Goal: Task Accomplishment & Management: Use online tool/utility

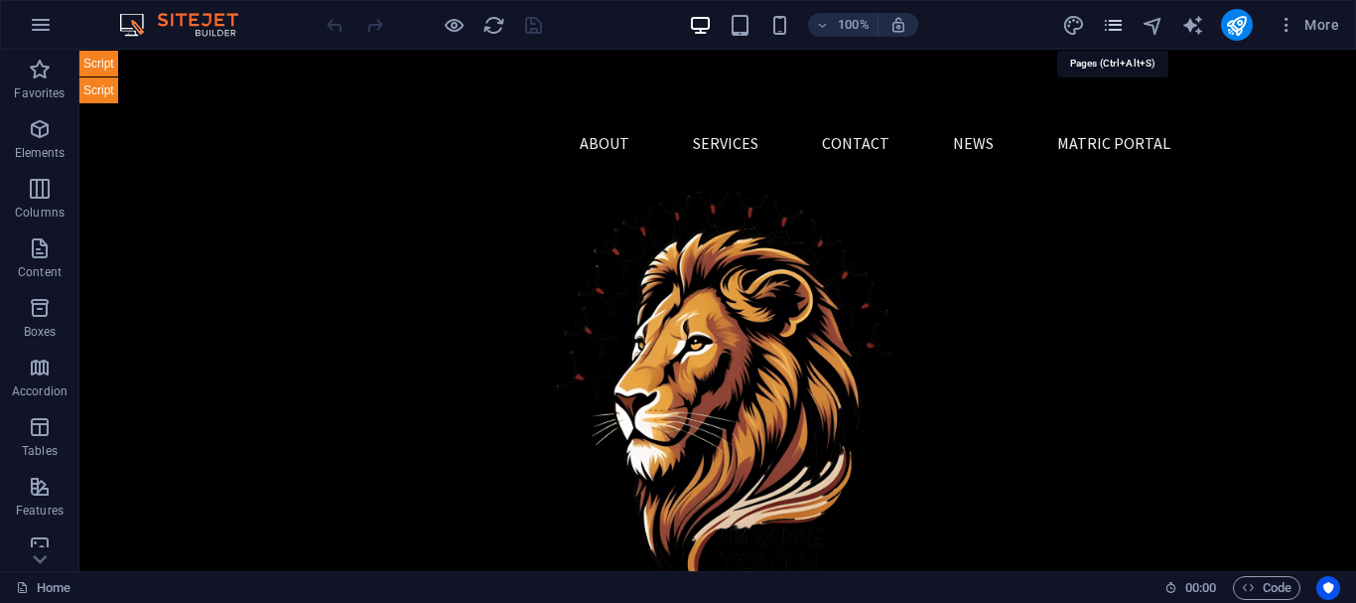
click at [1118, 29] on icon "pages" at bounding box center [1113, 25] width 23 height 23
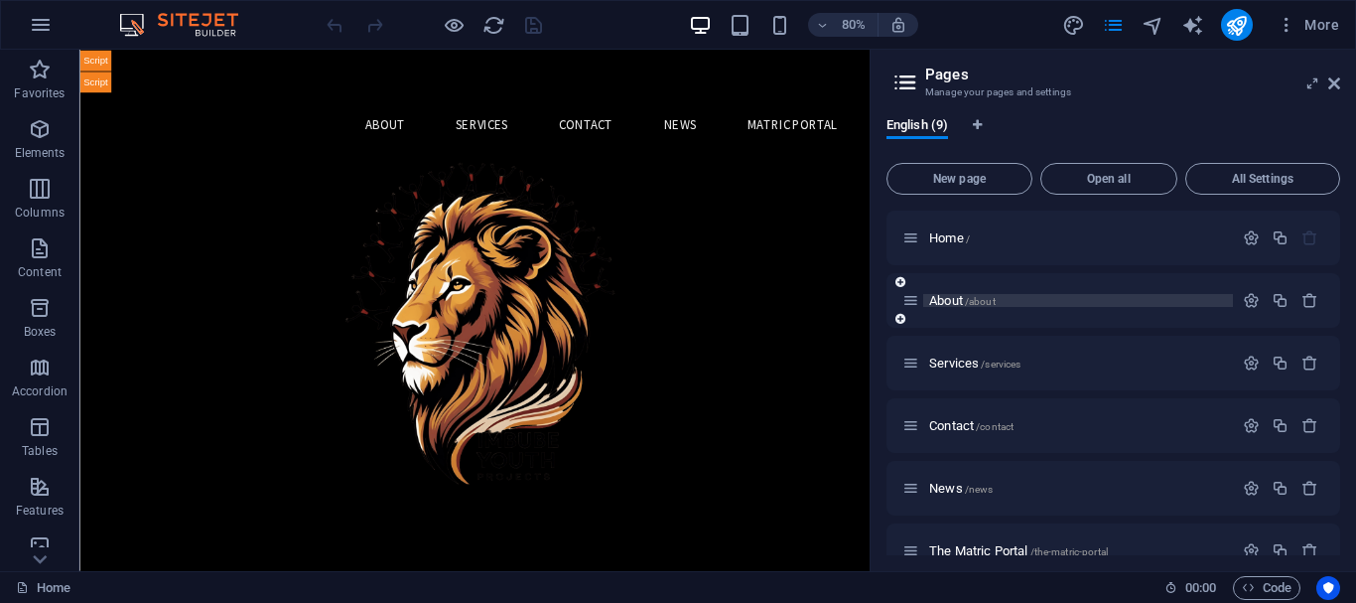
click at [956, 299] on span "About /about" at bounding box center [962, 300] width 67 height 15
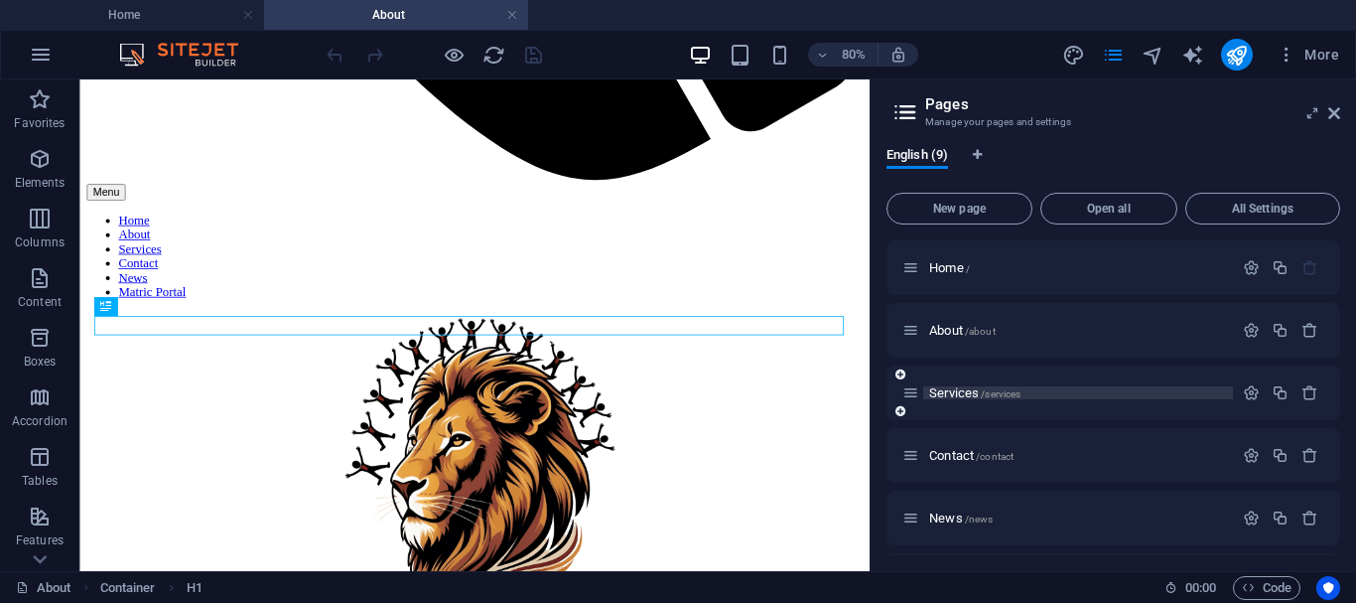
click at [958, 396] on span "Services /services" at bounding box center [974, 392] width 91 height 15
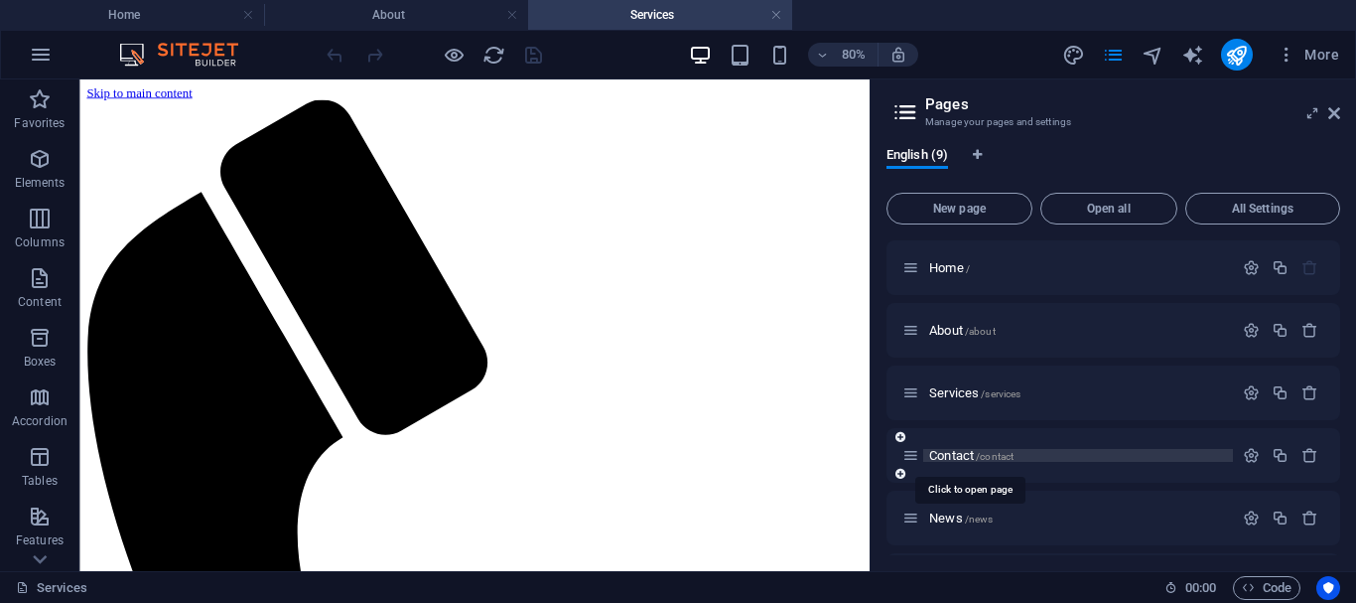
click at [959, 457] on span "Contact /contact" at bounding box center [971, 455] width 84 height 15
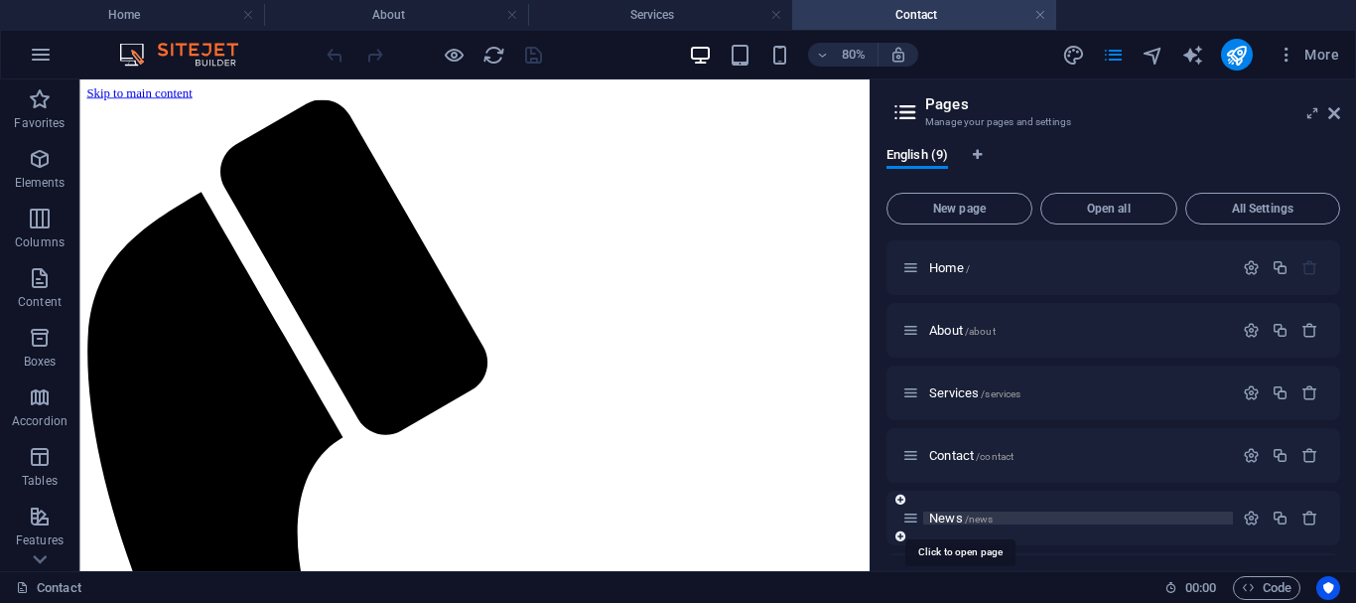
click at [952, 519] on span "News /news" at bounding box center [961, 517] width 64 height 15
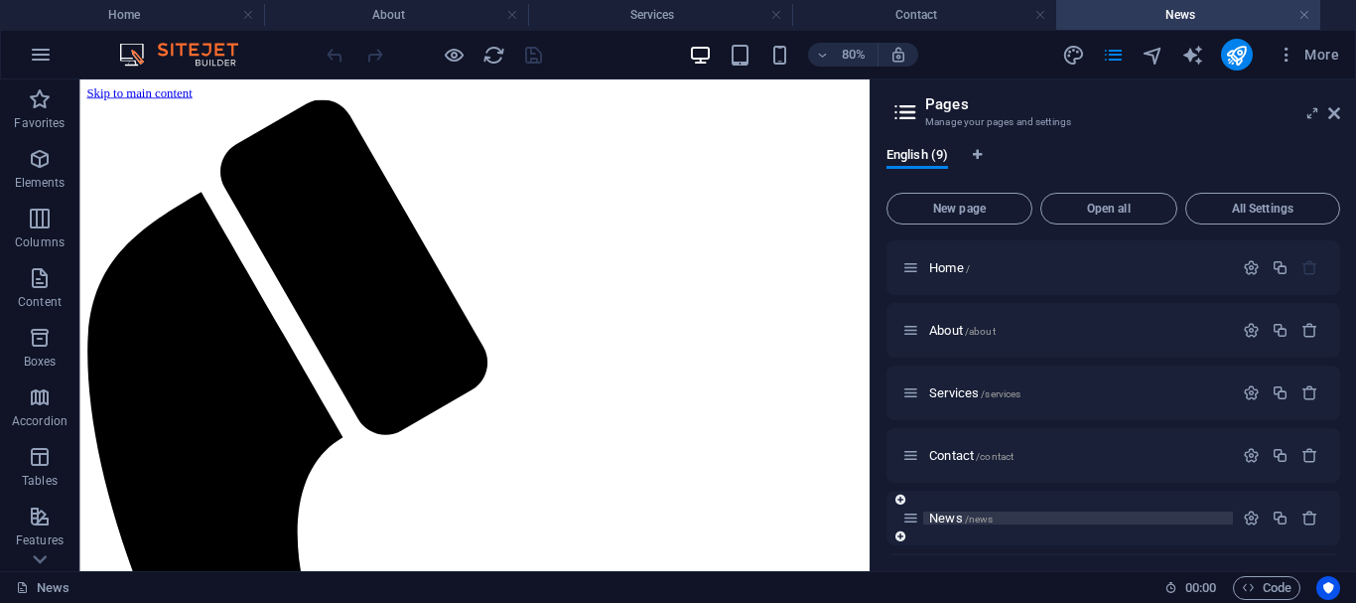
scroll to position [232, 0]
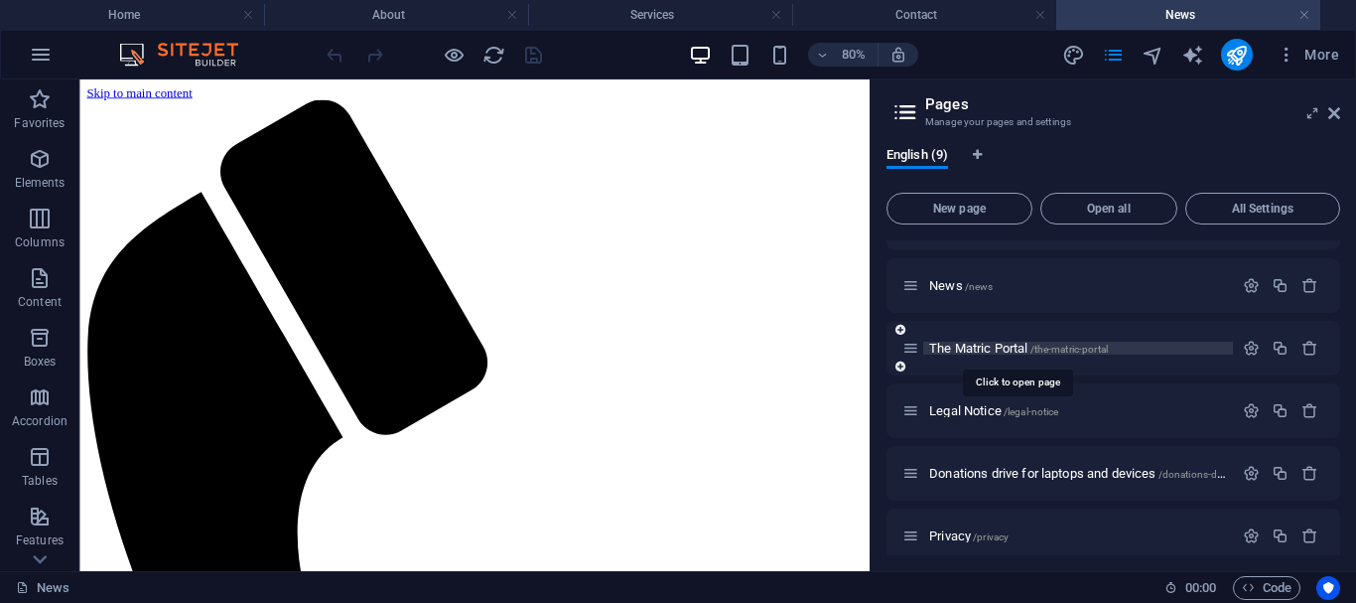
click at [967, 352] on span "The Matric Portal /the-matric-portal" at bounding box center [1018, 348] width 179 height 15
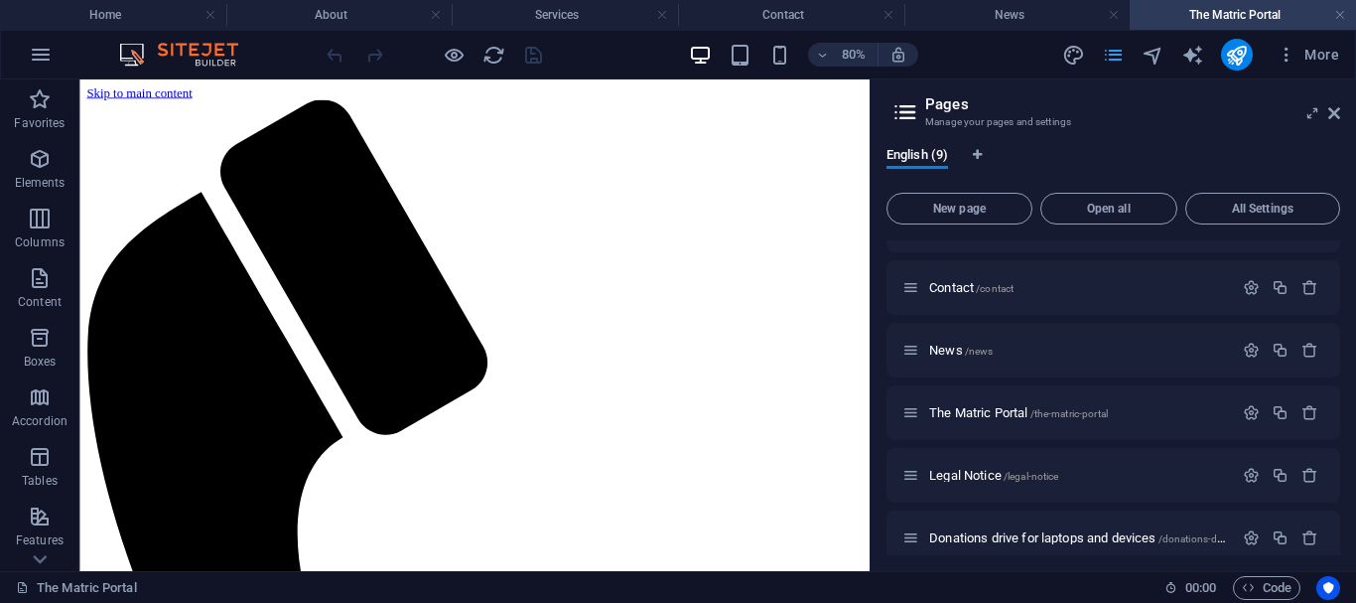
scroll to position [0, 0]
click at [1110, 55] on icon "pages" at bounding box center [1113, 55] width 23 height 23
click at [1115, 50] on icon "pages" at bounding box center [1113, 55] width 23 height 23
click at [1330, 113] on icon at bounding box center [1334, 113] width 12 height 16
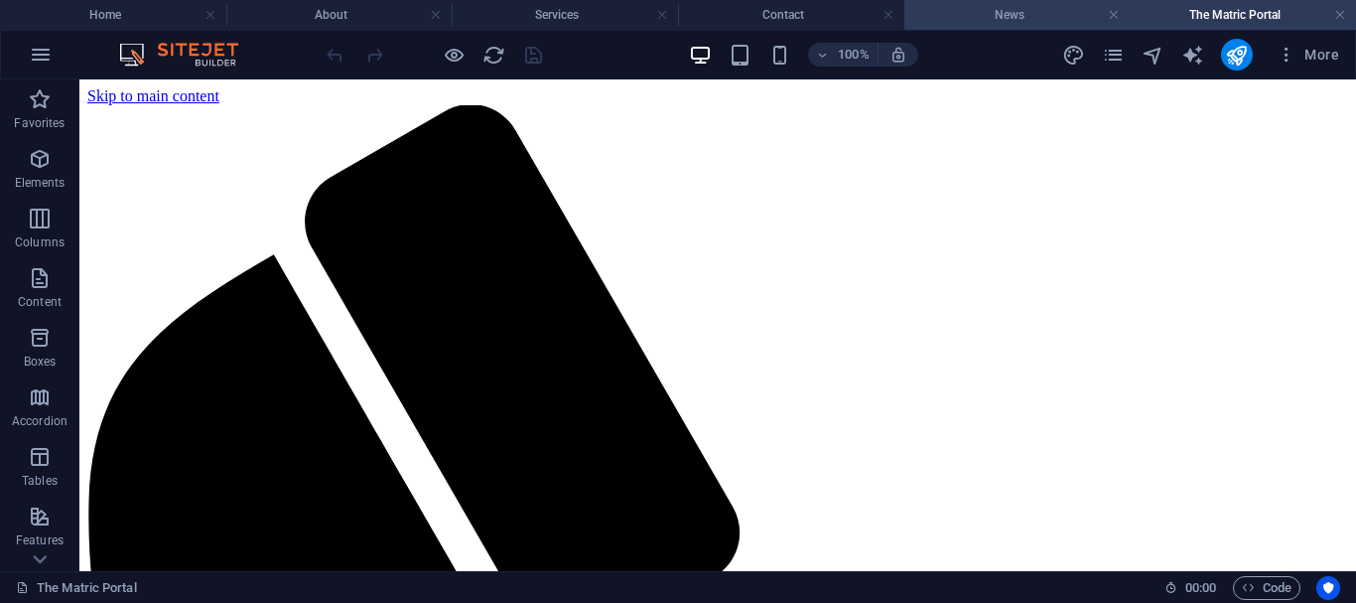
click at [1009, 15] on h4 "News" at bounding box center [1018, 15] width 226 height 22
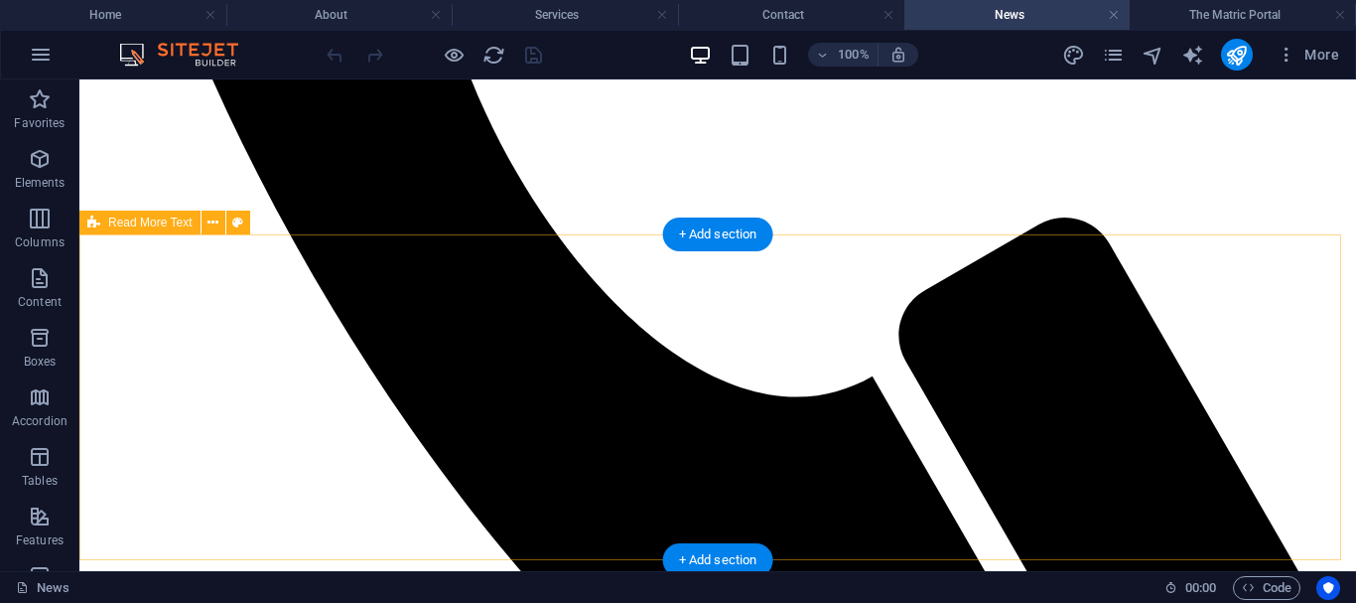
scroll to position [916, 0]
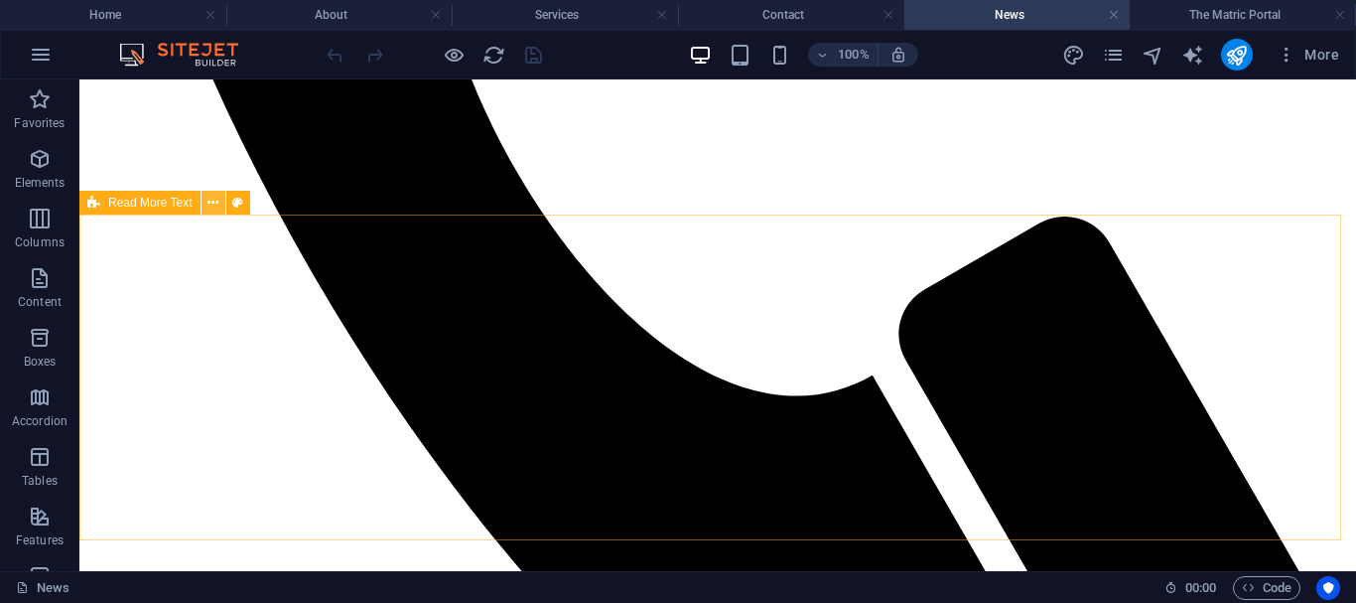
click at [211, 205] on icon at bounding box center [213, 203] width 11 height 21
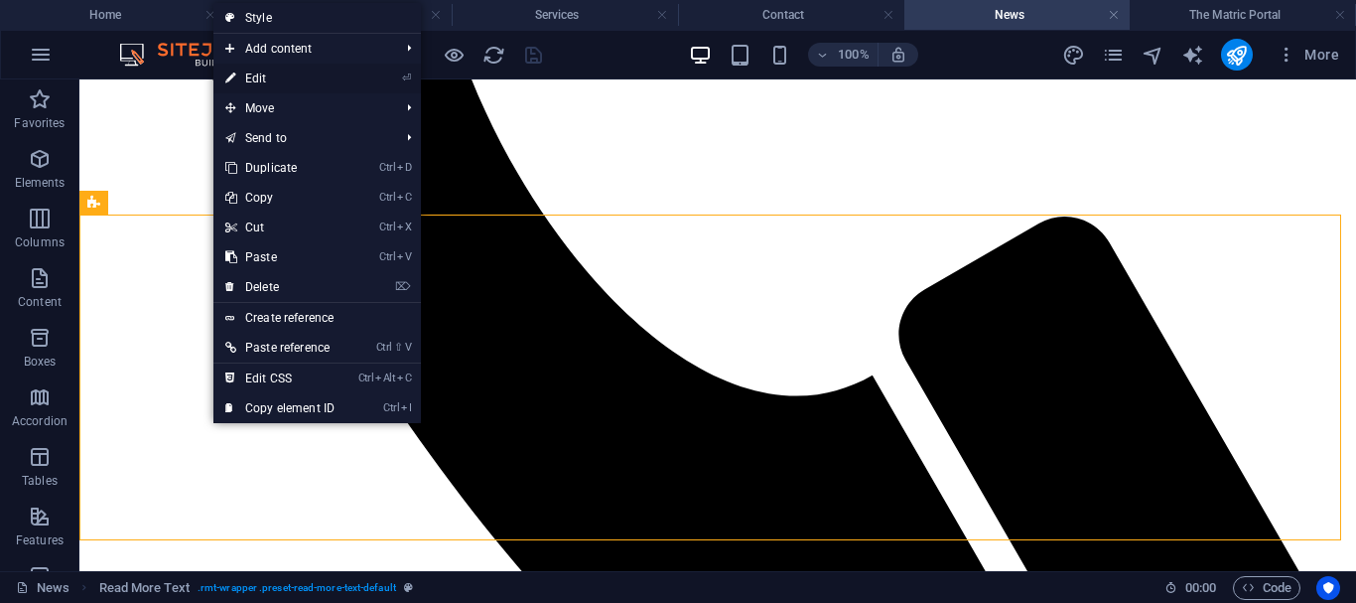
click at [262, 70] on link "⏎ Edit" at bounding box center [279, 79] width 133 height 30
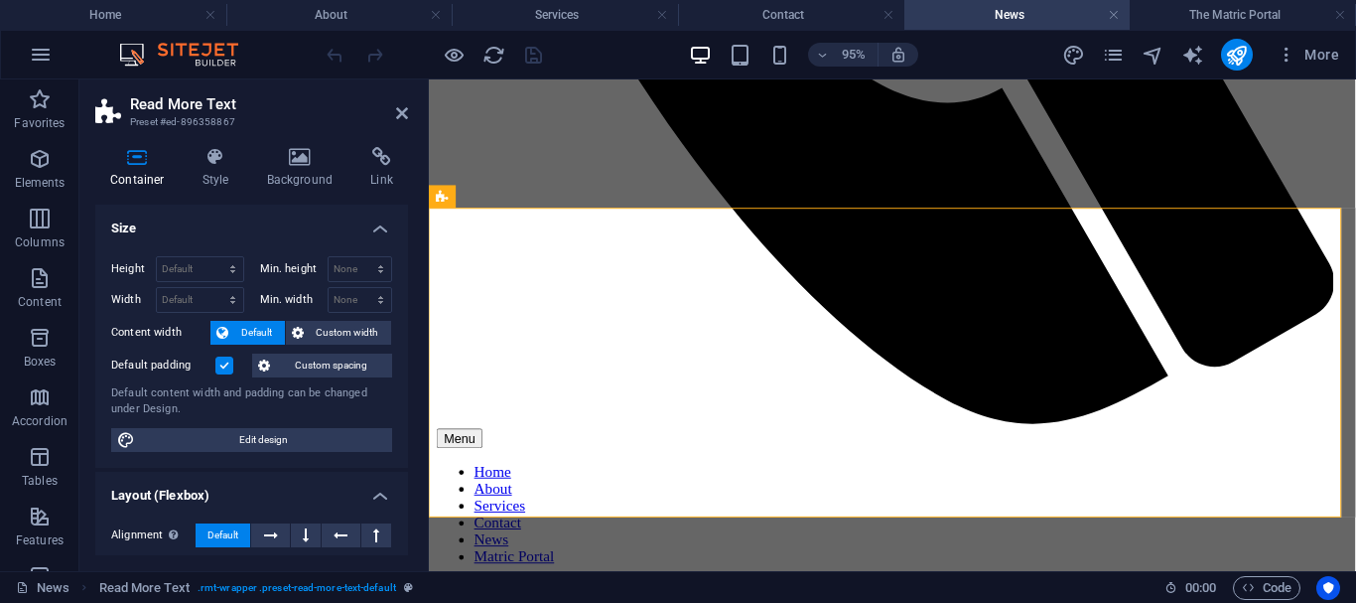
click at [151, 167] on h4 "Container" at bounding box center [141, 168] width 92 height 42
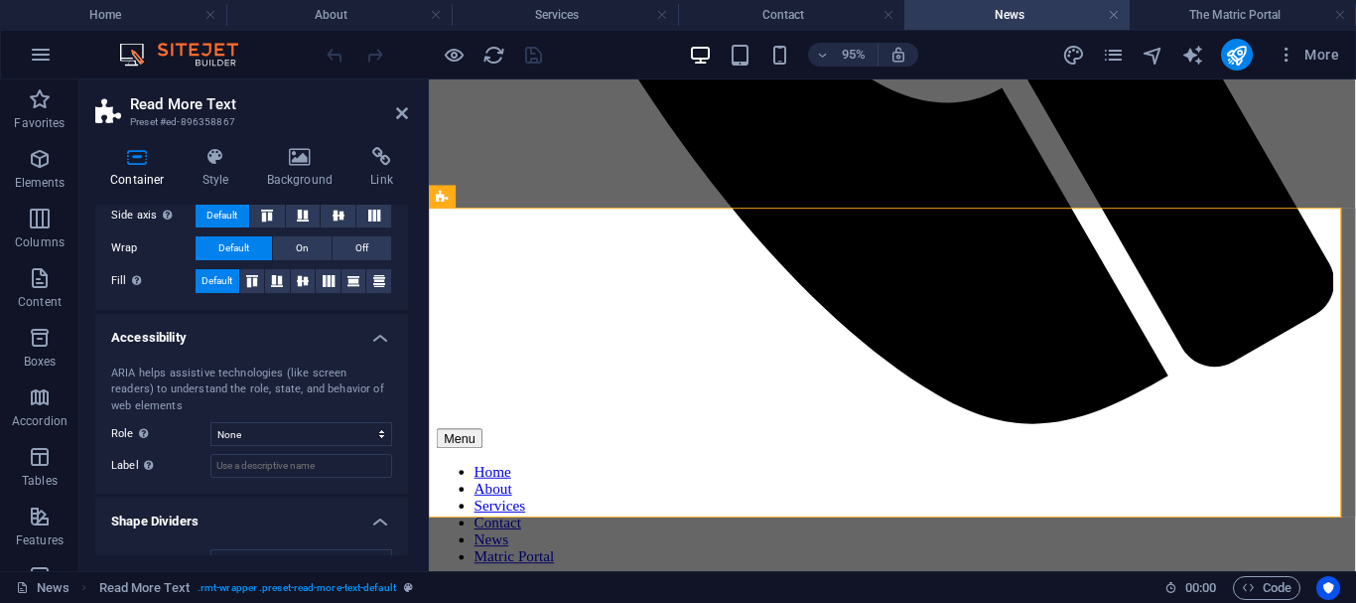
scroll to position [419, 0]
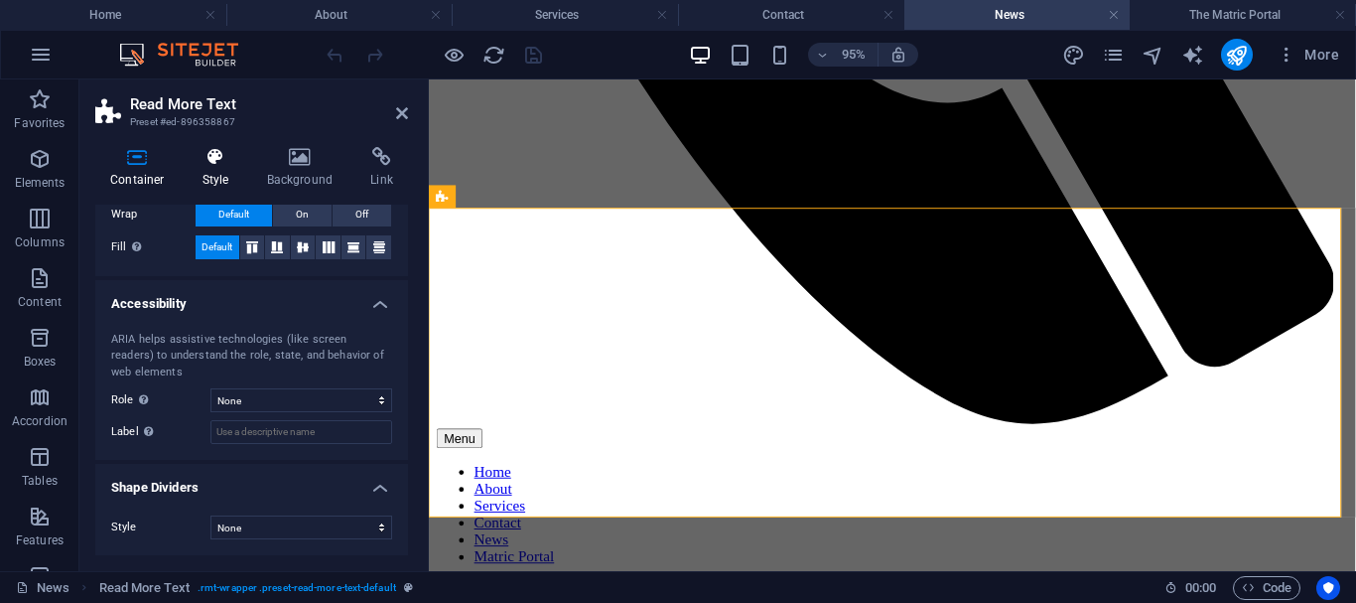
click at [204, 164] on icon at bounding box center [216, 157] width 57 height 20
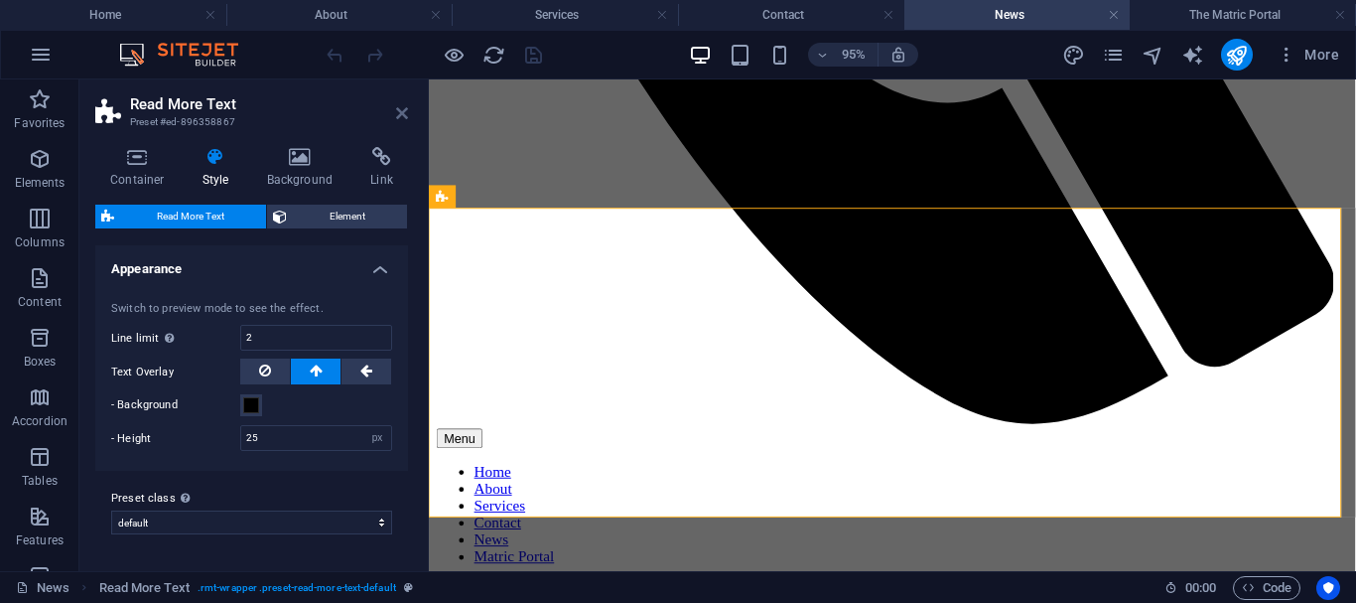
click at [399, 117] on icon at bounding box center [402, 113] width 12 height 16
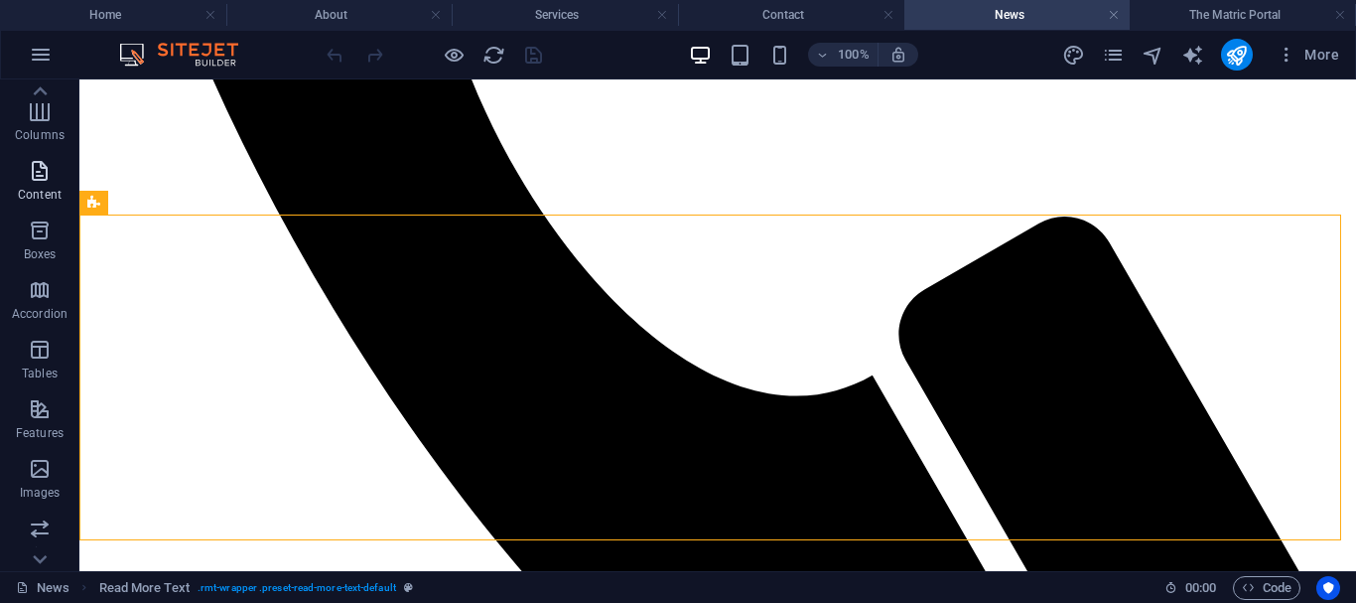
scroll to position [101, 0]
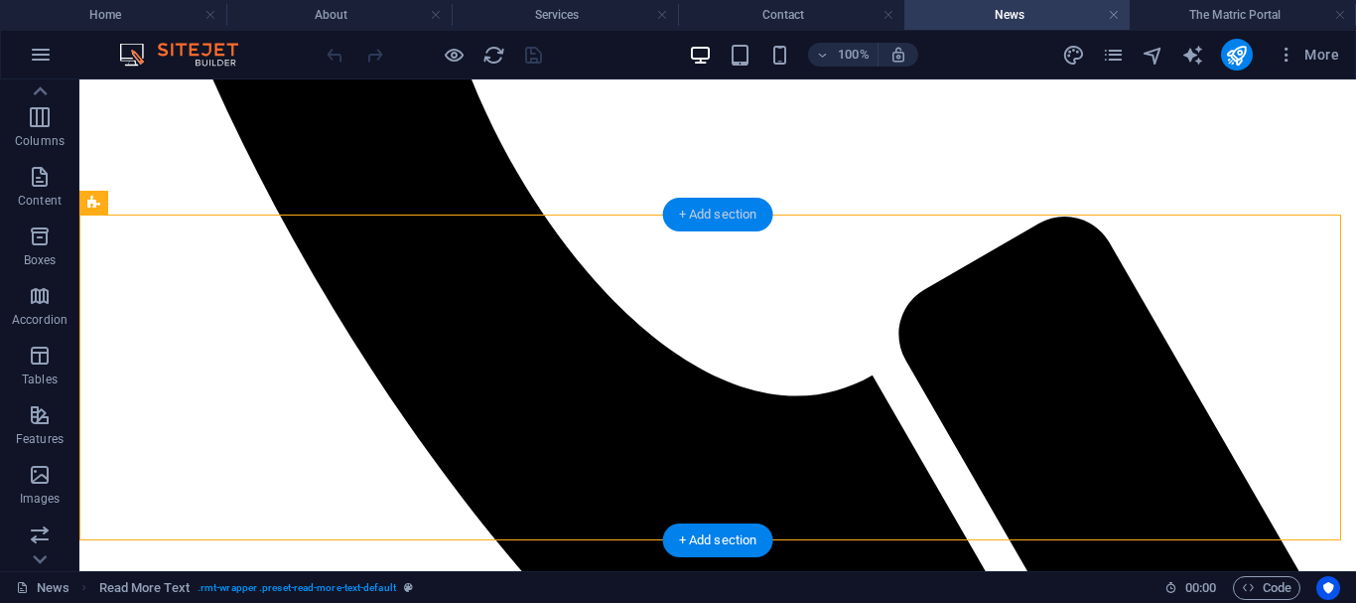
click at [706, 207] on div "+ Add section" at bounding box center [718, 215] width 110 height 34
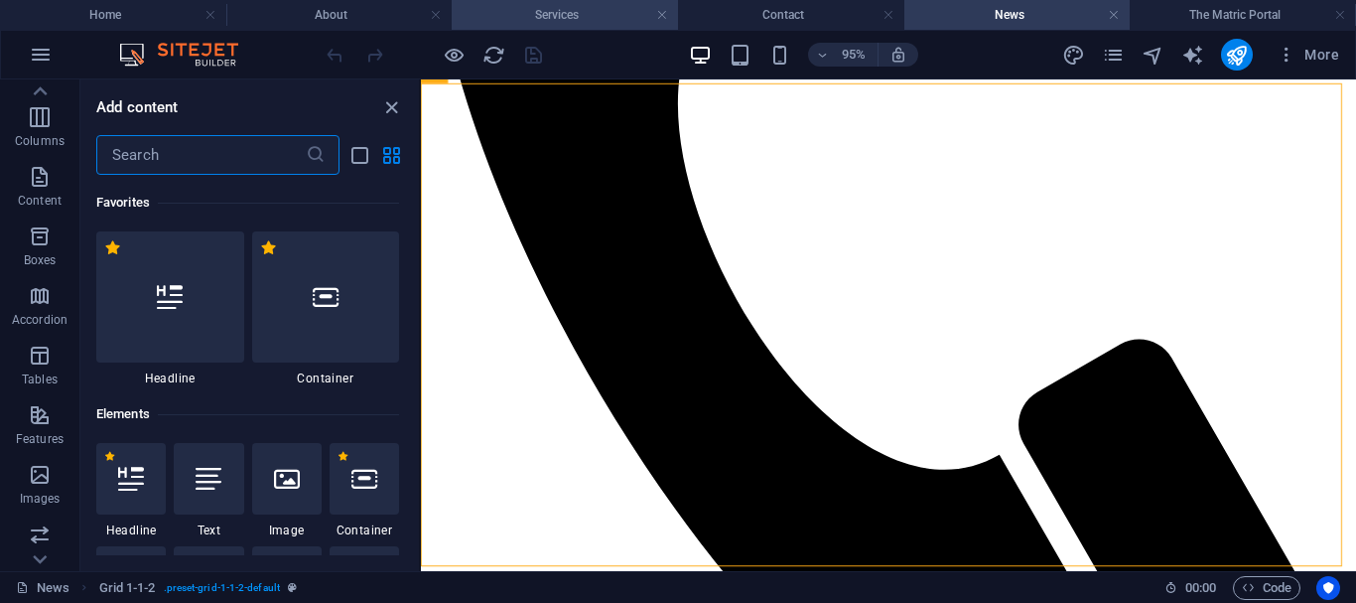
scroll to position [3474, 0]
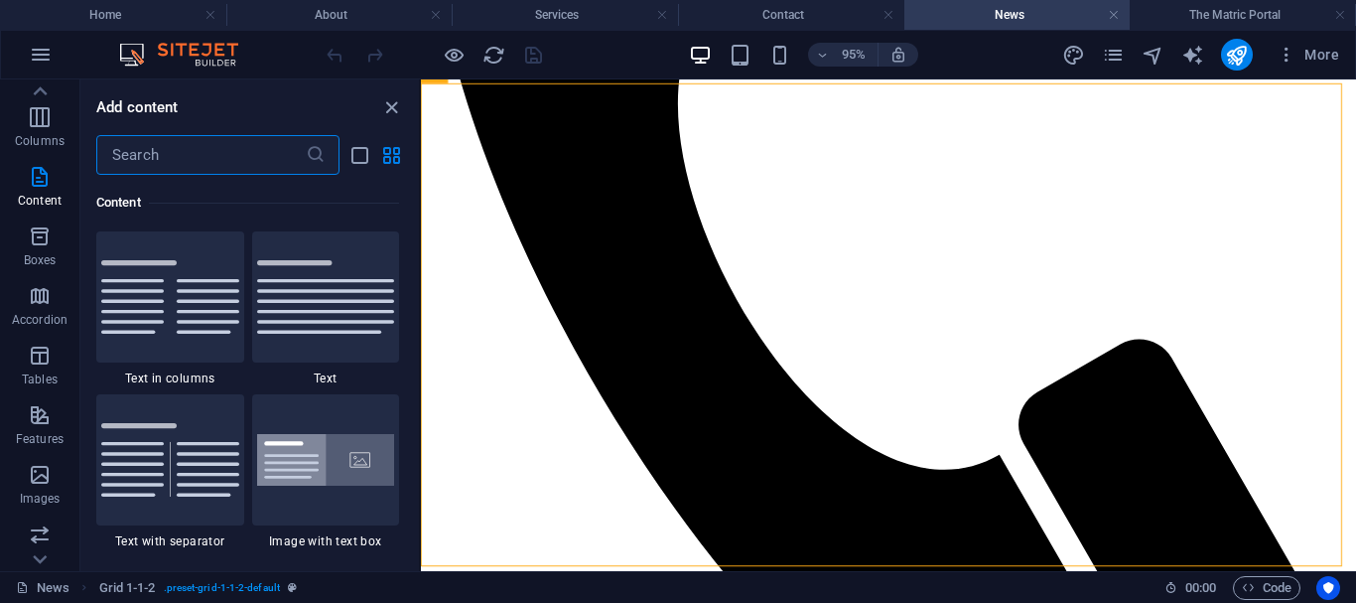
click at [218, 154] on input "text" at bounding box center [200, 155] width 209 height 40
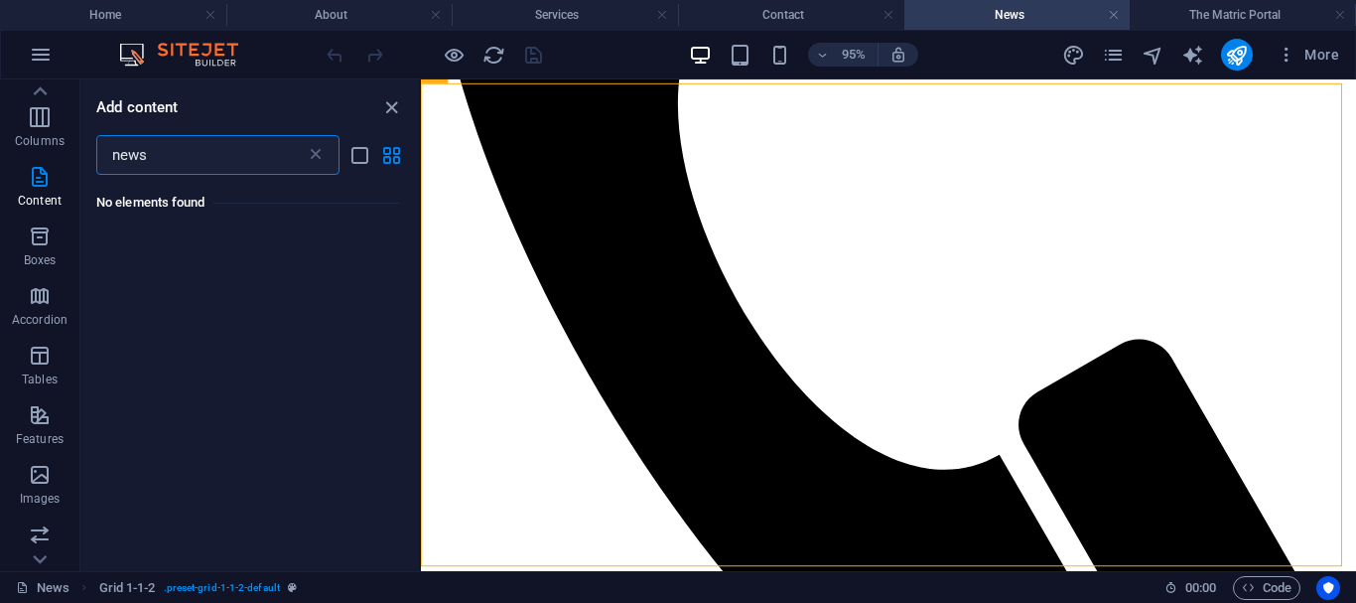
scroll to position [0, 0]
type input "n"
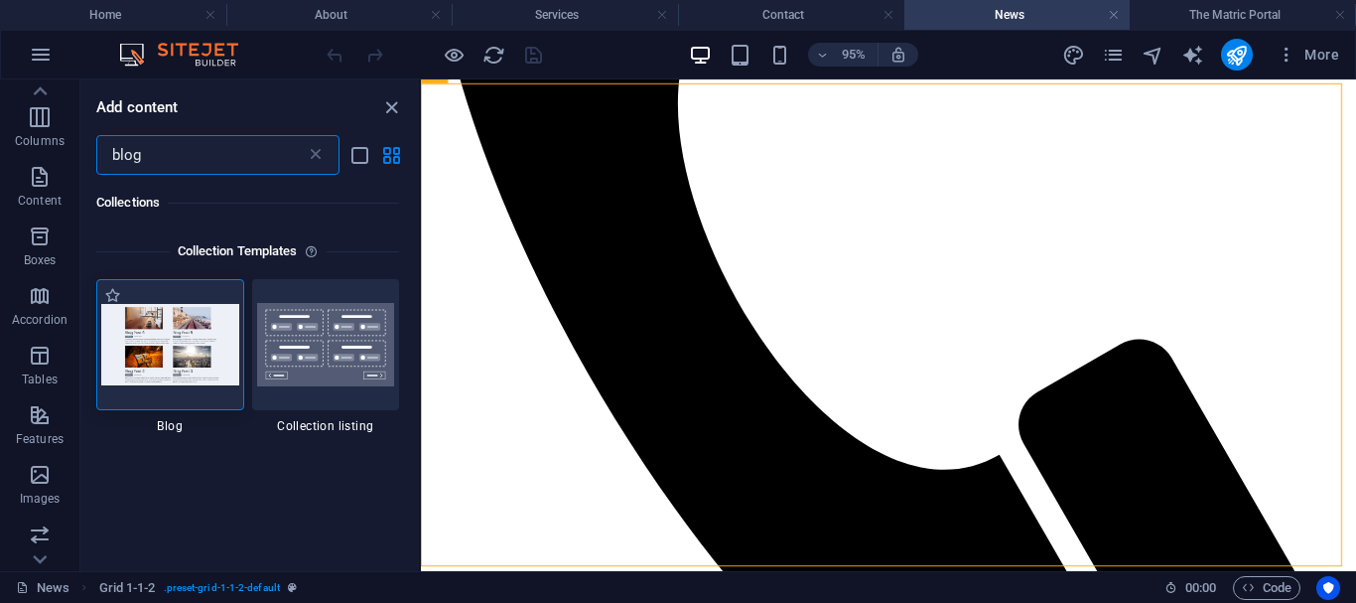
type input "blog"
click at [166, 340] on img at bounding box center [170, 344] width 138 height 80
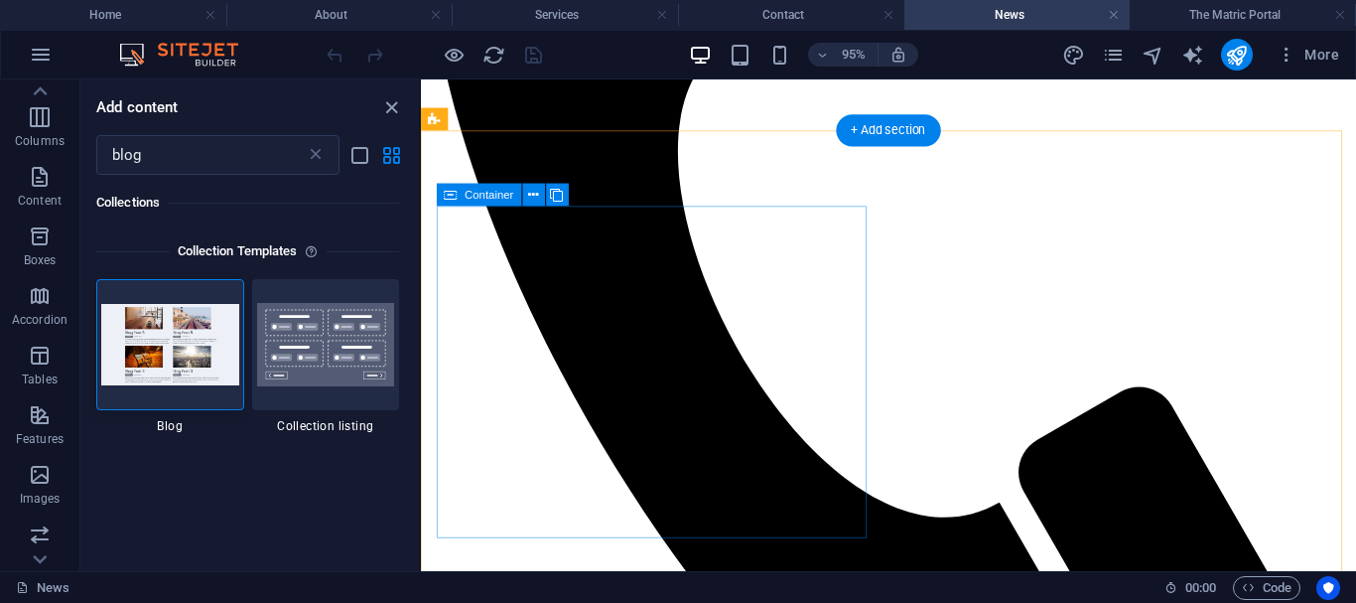
scroll to position [513, 0]
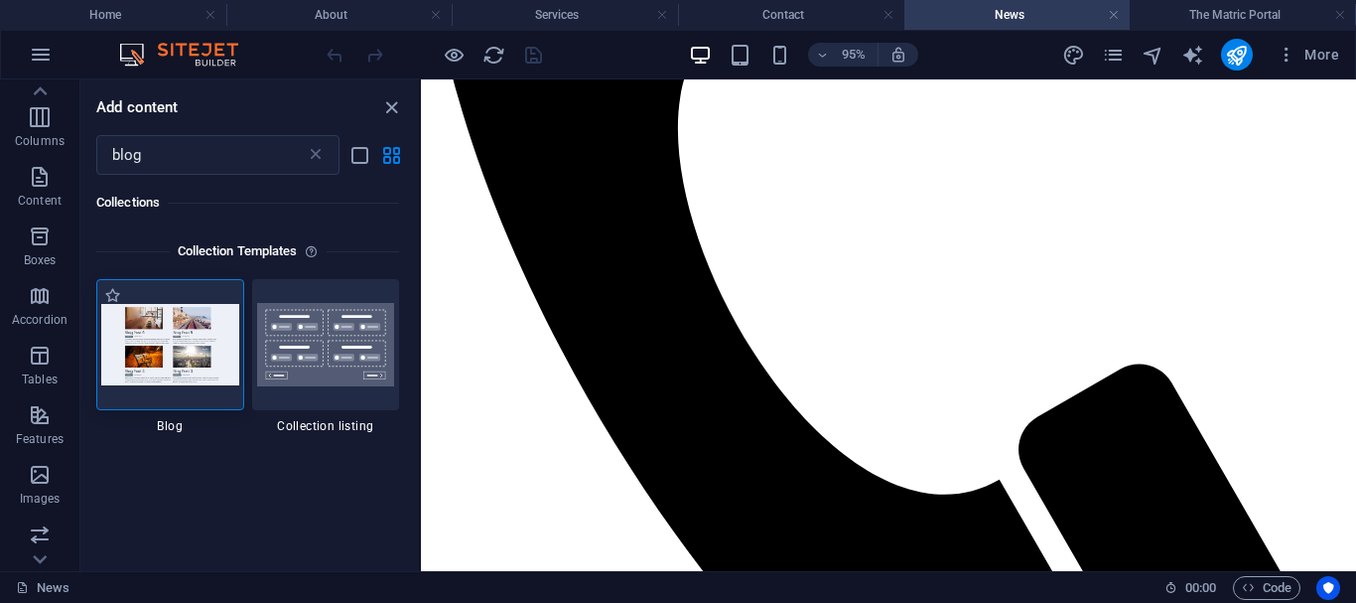
click at [206, 363] on img at bounding box center [170, 344] width 138 height 80
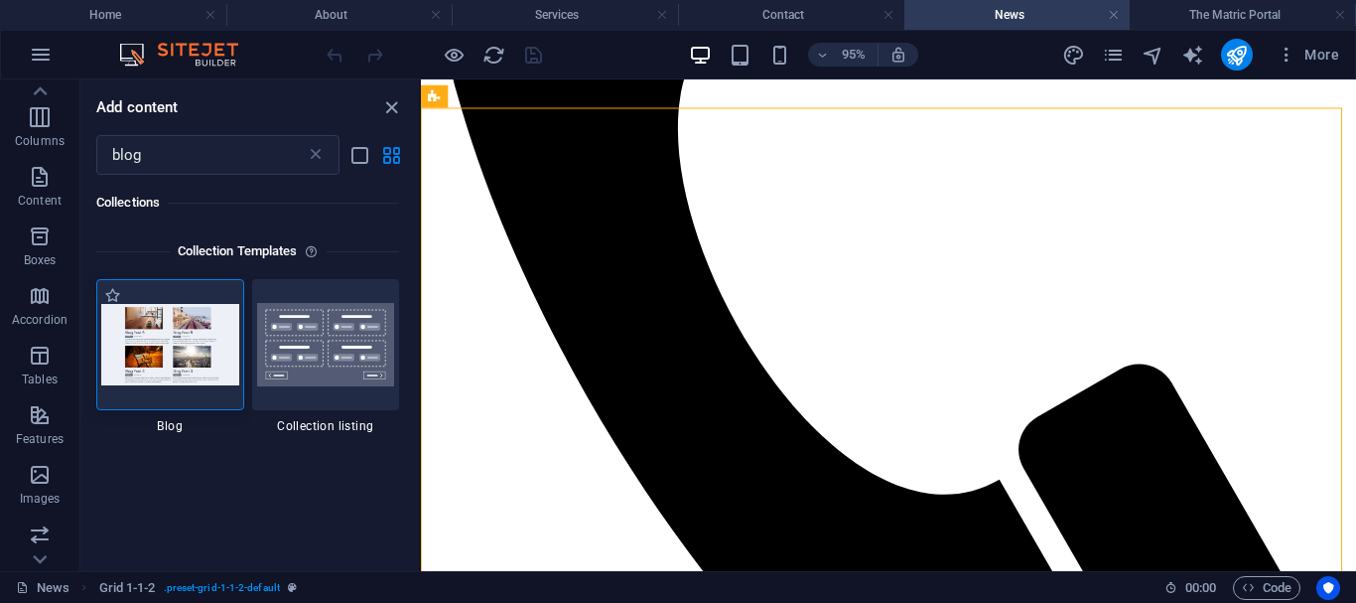
click at [191, 320] on img at bounding box center [170, 344] width 138 height 80
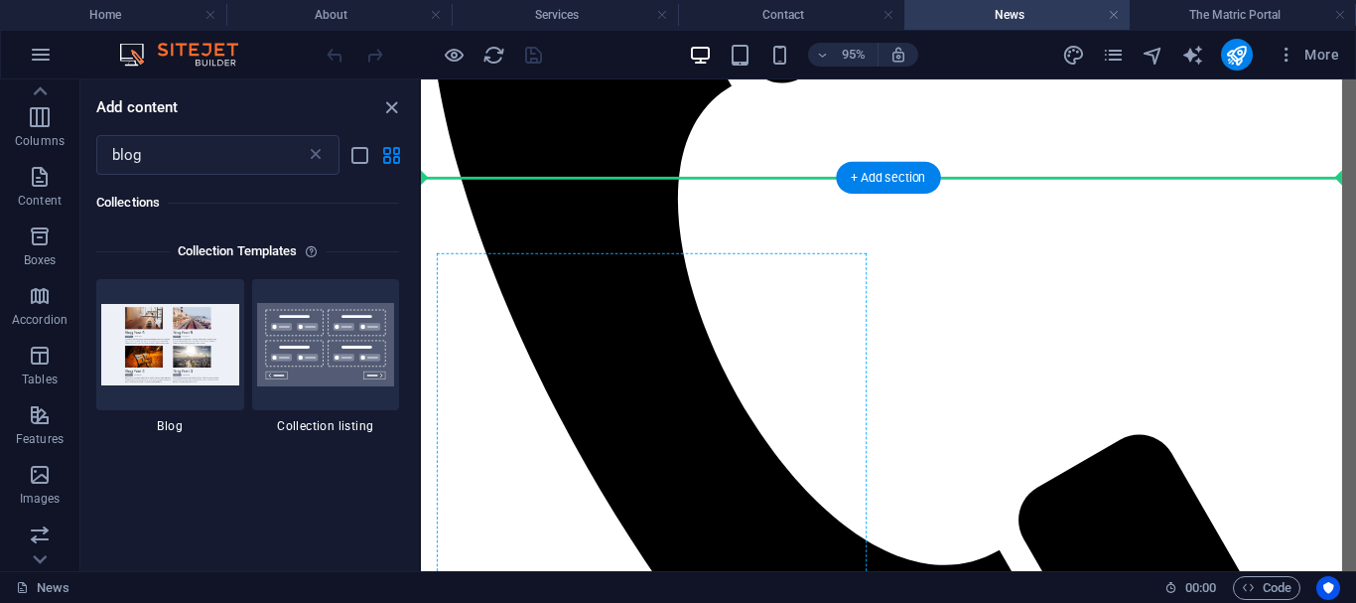
scroll to position [440, 0]
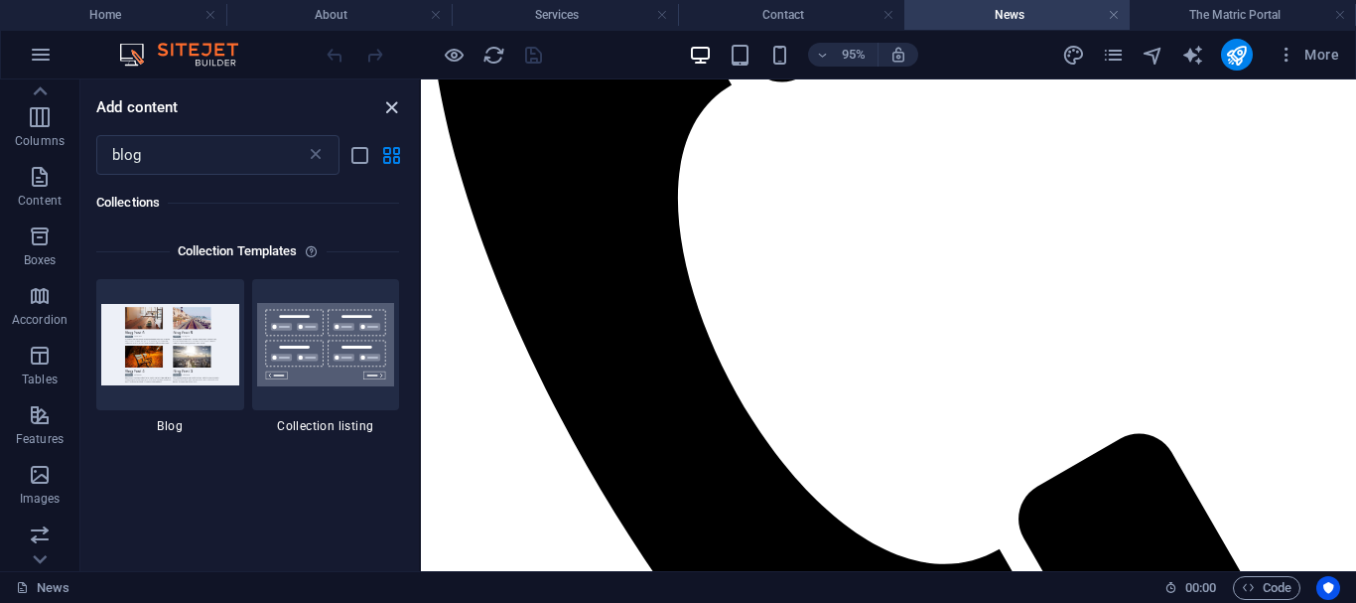
click at [393, 106] on icon "close panel" at bounding box center [391, 107] width 23 height 23
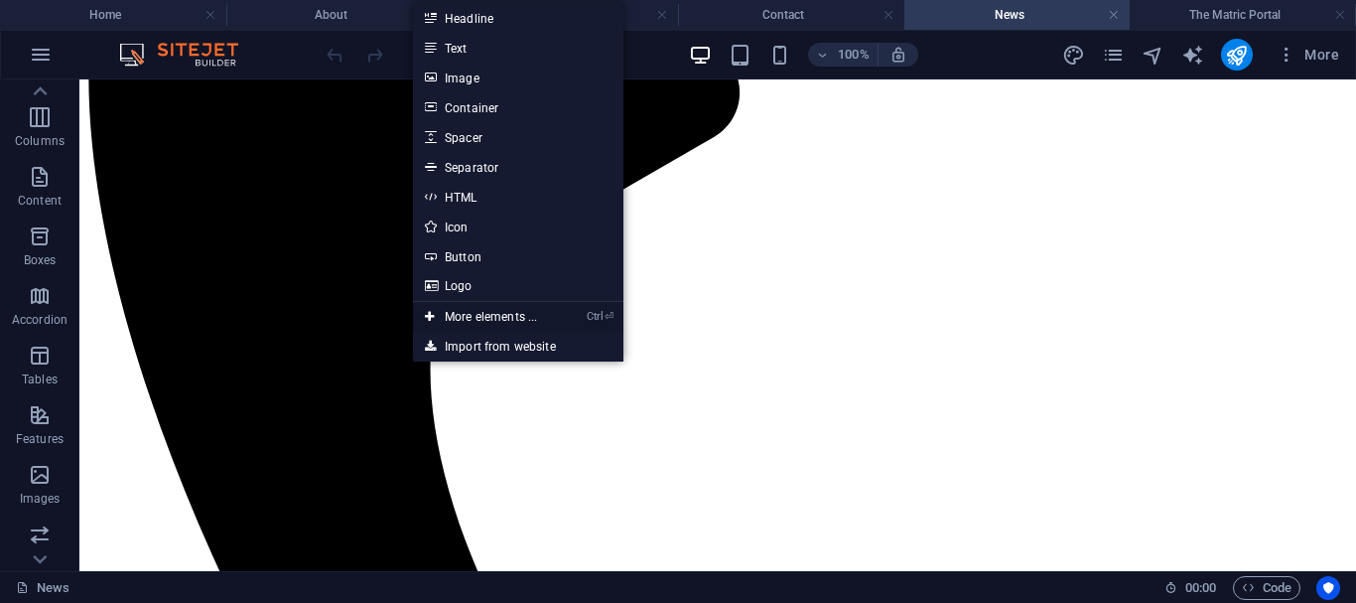
click at [462, 310] on link "Ctrl ⏎ More elements ..." at bounding box center [481, 317] width 136 height 30
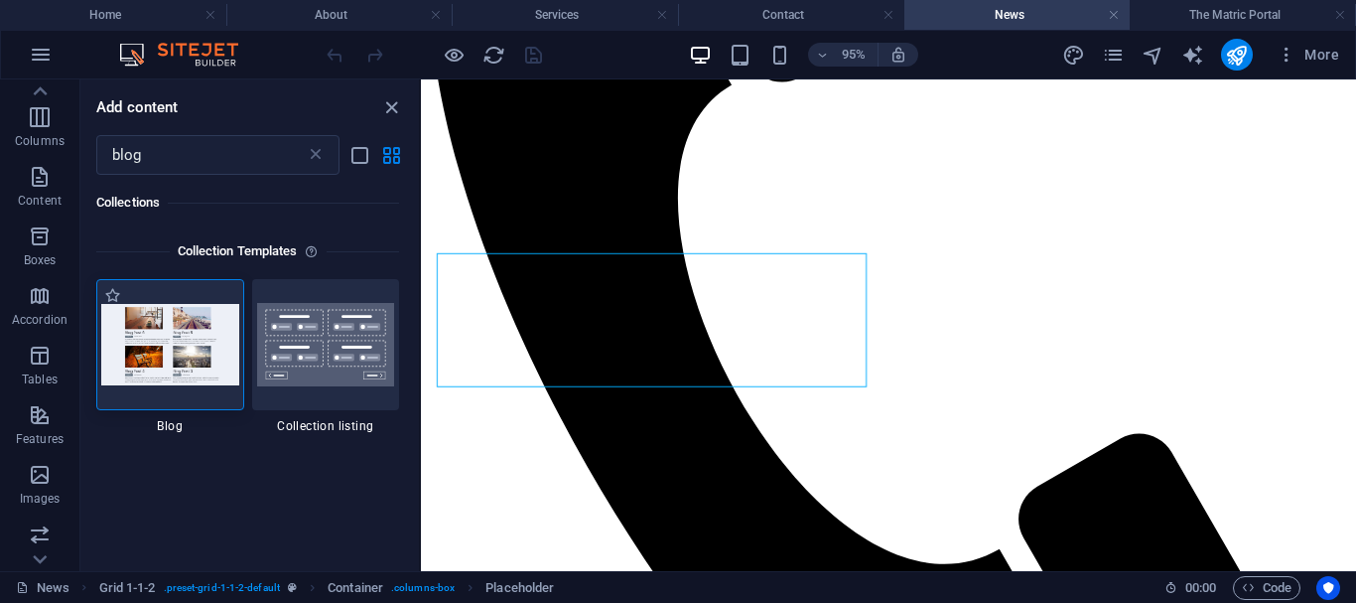
click at [190, 336] on img at bounding box center [170, 344] width 138 height 80
click at [387, 107] on icon "close panel" at bounding box center [391, 107] width 23 height 23
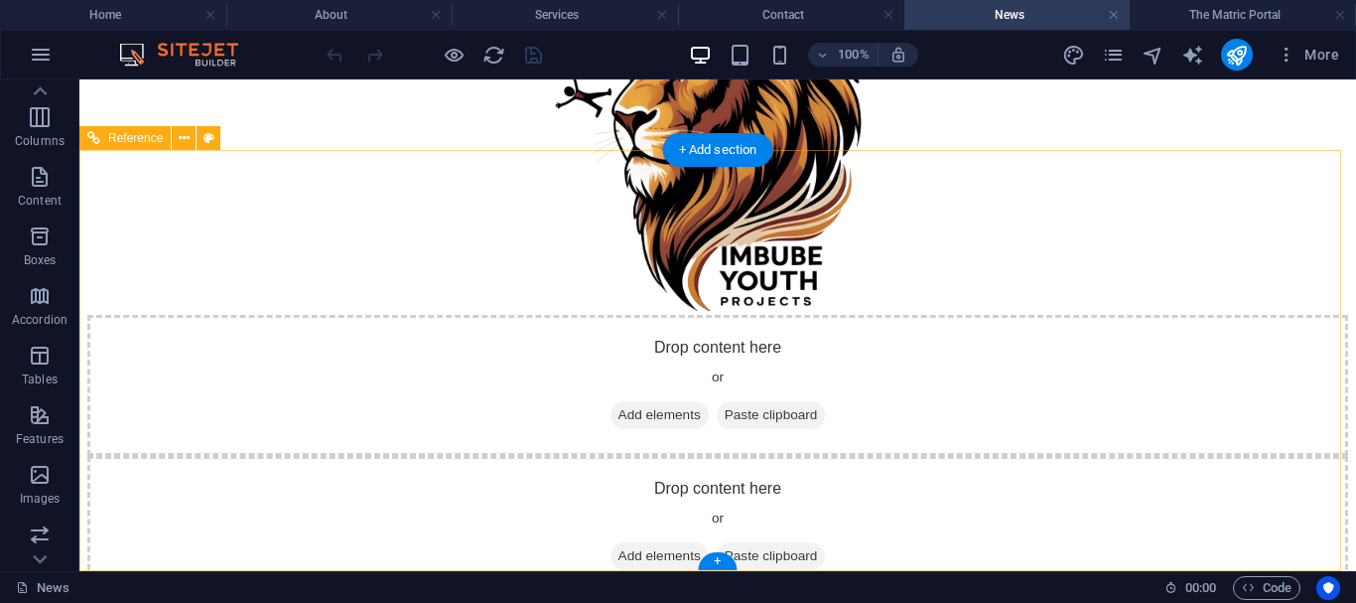
scroll to position [2217, 0]
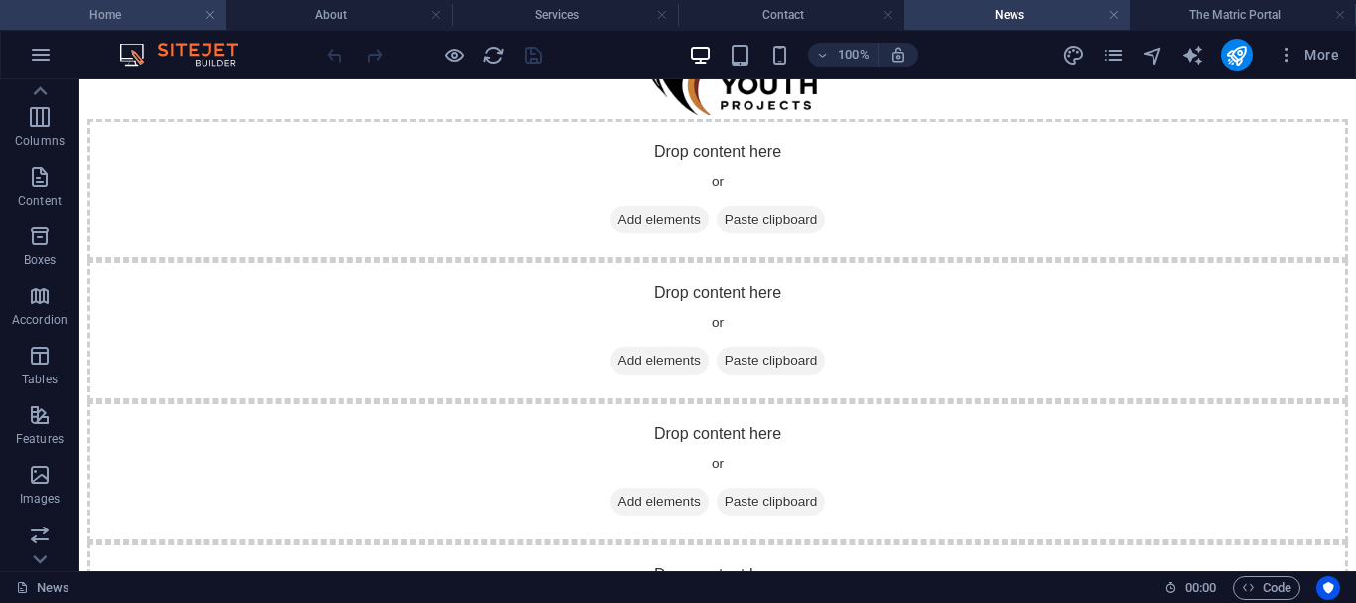
click at [127, 18] on h4 "Home" at bounding box center [113, 15] width 226 height 22
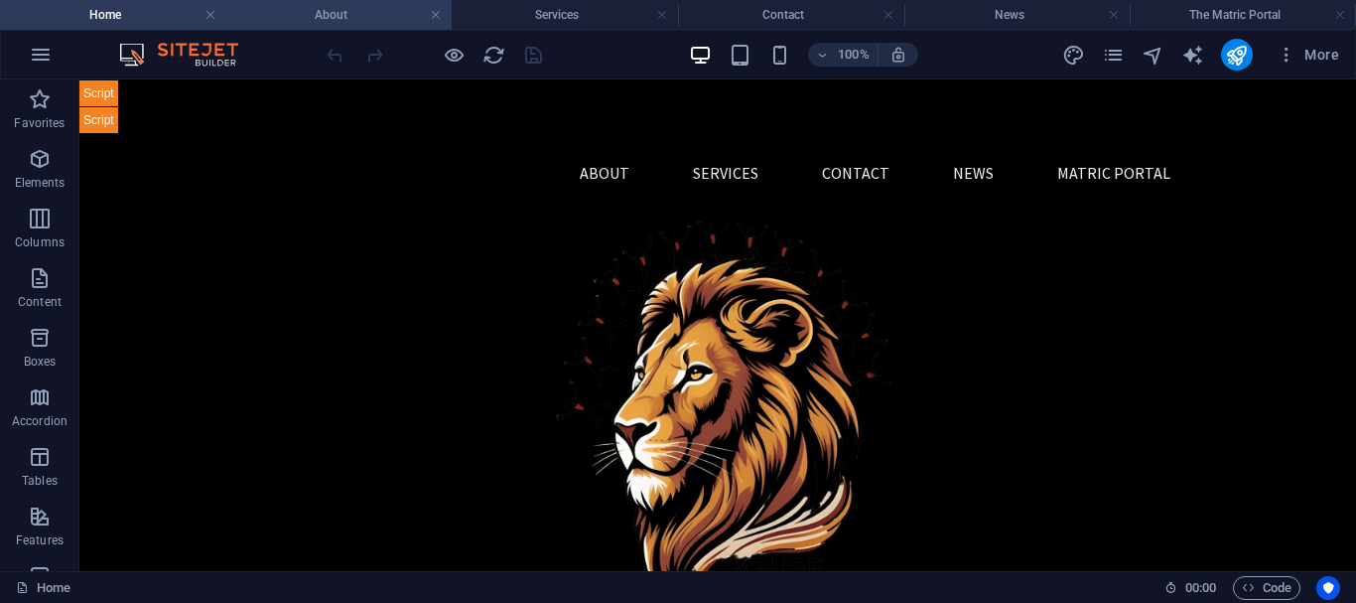
click at [317, 8] on h4 "About" at bounding box center [339, 15] width 226 height 22
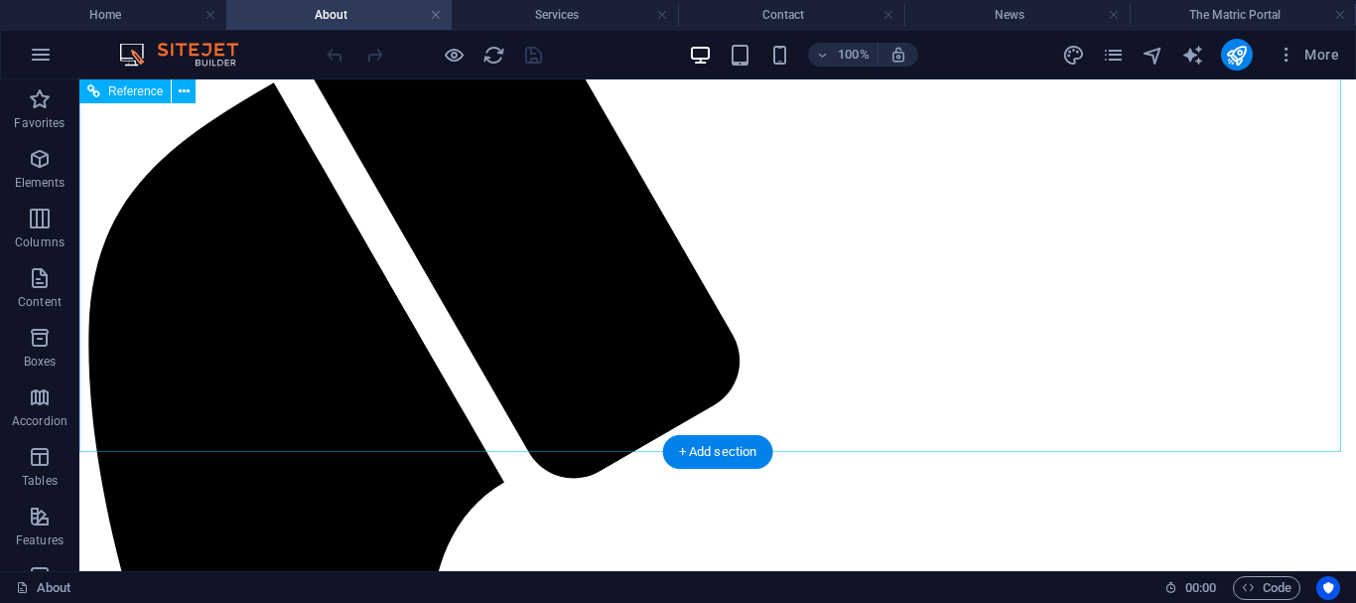
scroll to position [171, 0]
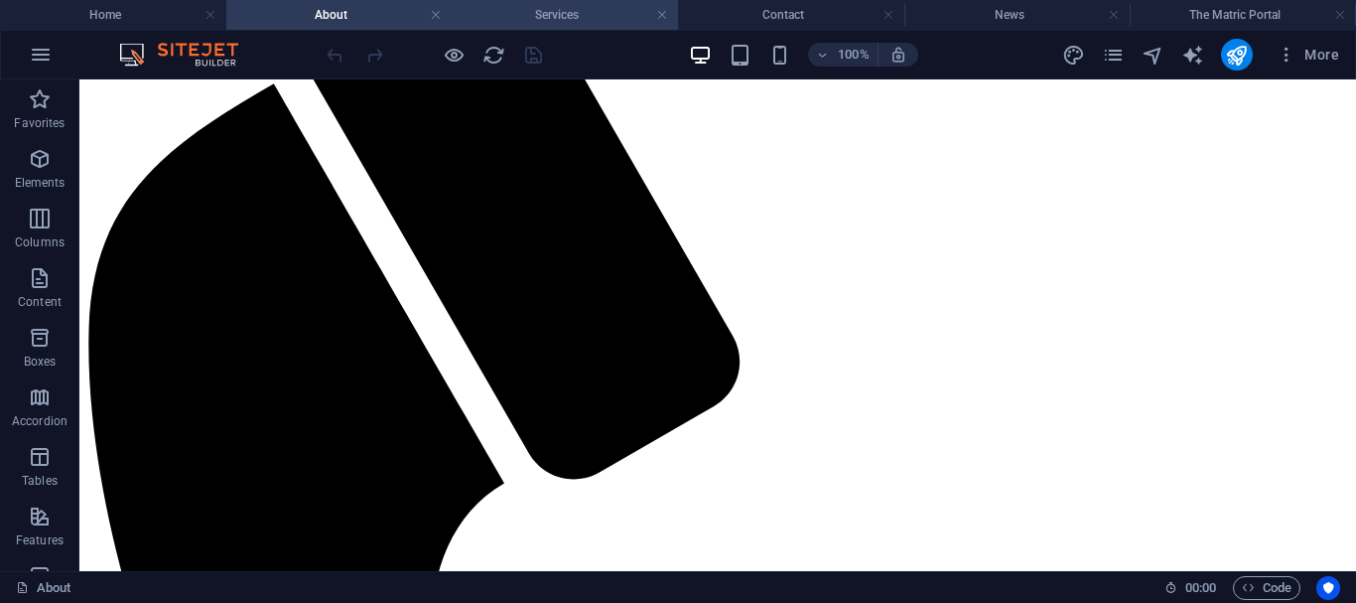
click at [582, 10] on h4 "Services" at bounding box center [565, 15] width 226 height 22
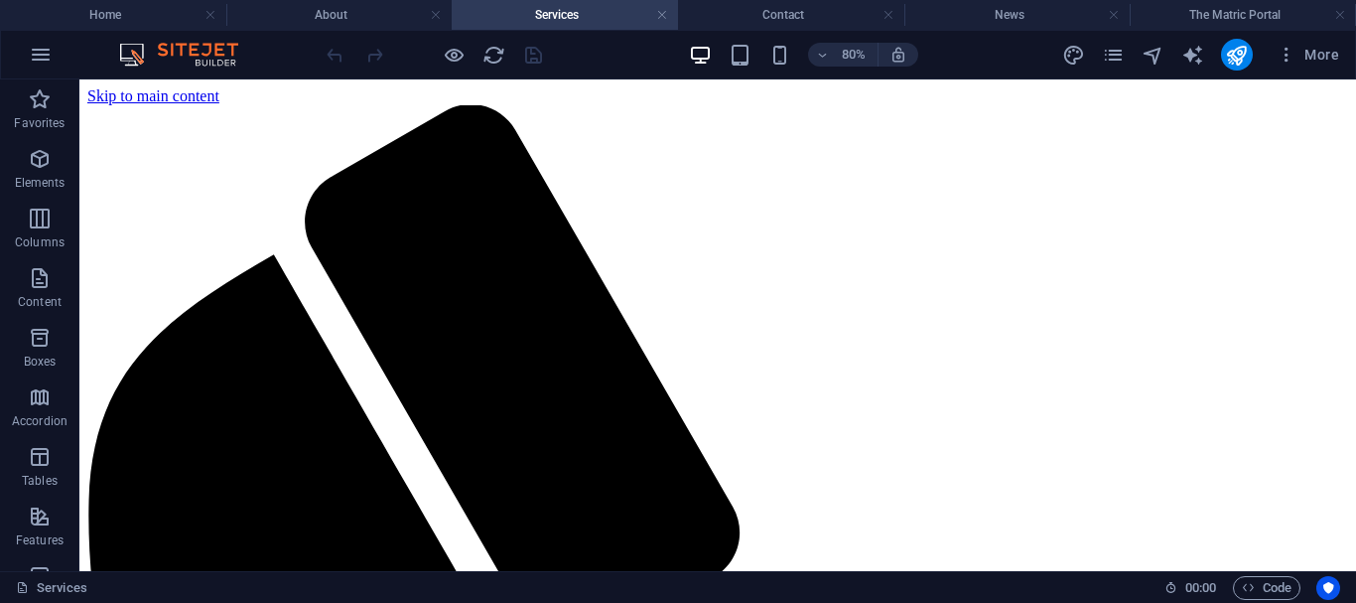
scroll to position [0, 0]
click at [334, 7] on h4 "About" at bounding box center [339, 15] width 226 height 22
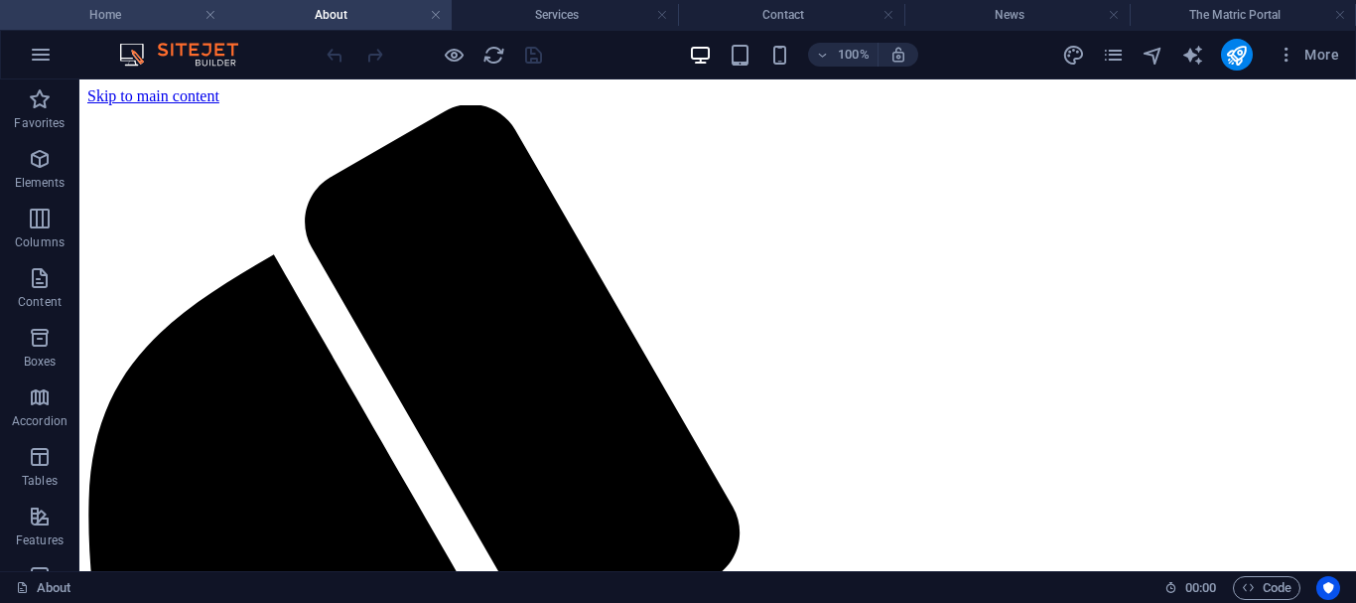
click at [151, 12] on h4 "Home" at bounding box center [113, 15] width 226 height 22
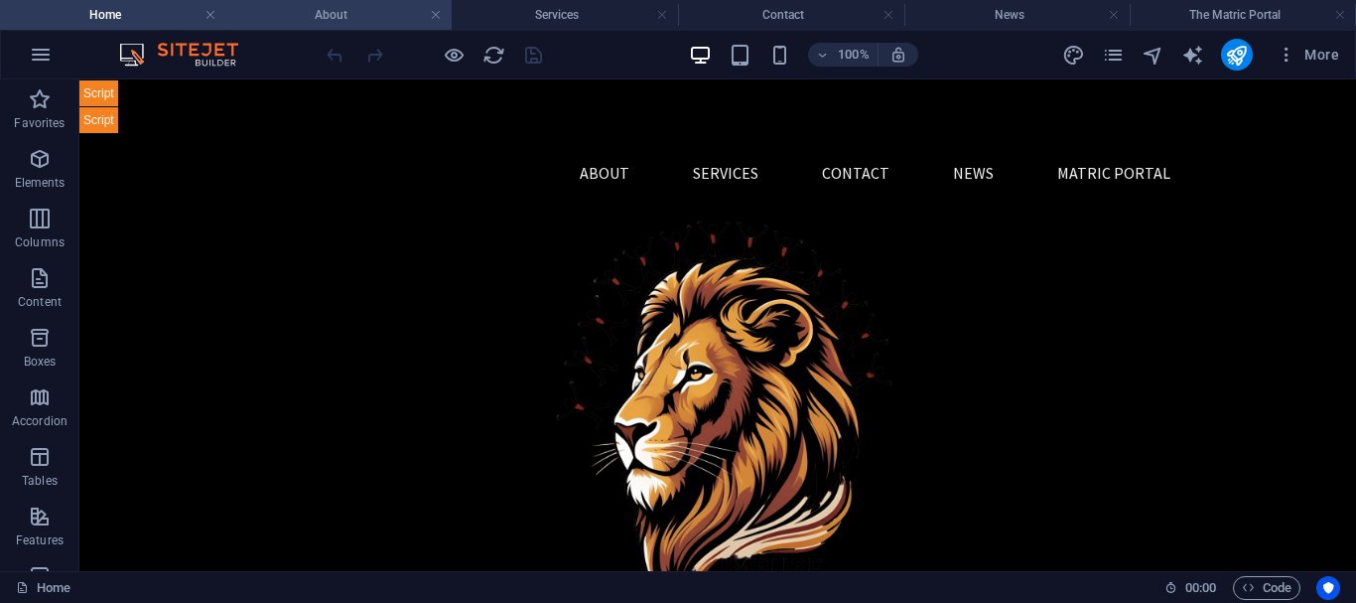
click at [320, 12] on h4 "About" at bounding box center [339, 15] width 226 height 22
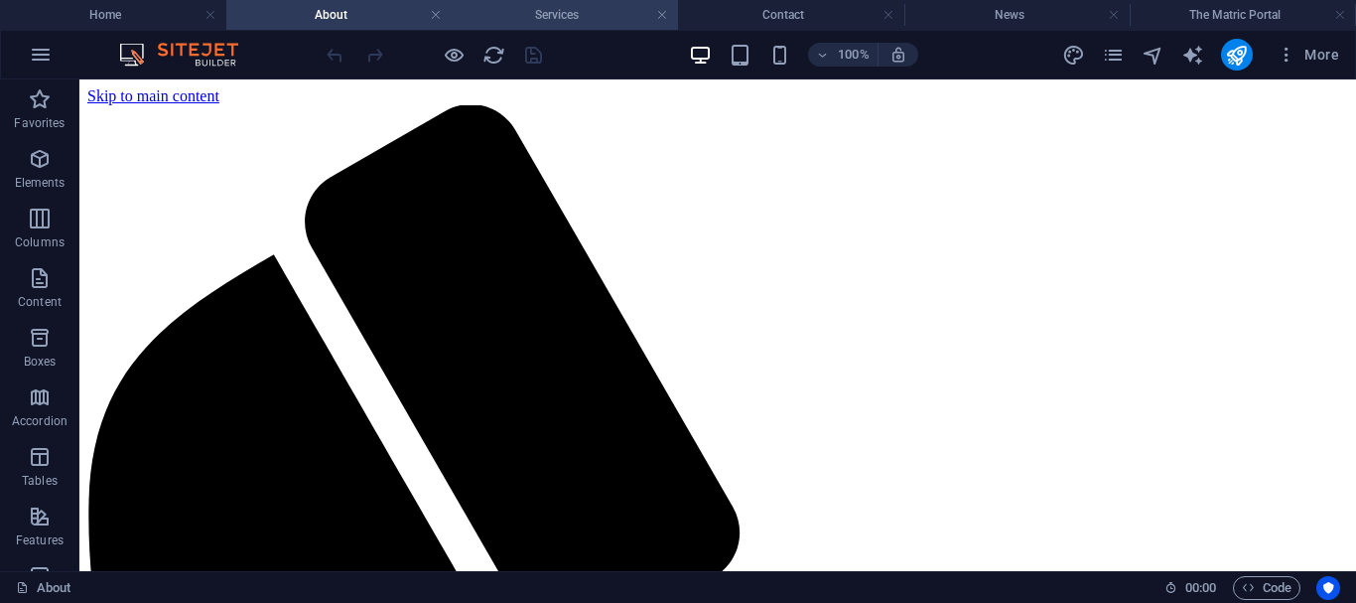
click at [550, 14] on h4 "Services" at bounding box center [565, 15] width 226 height 22
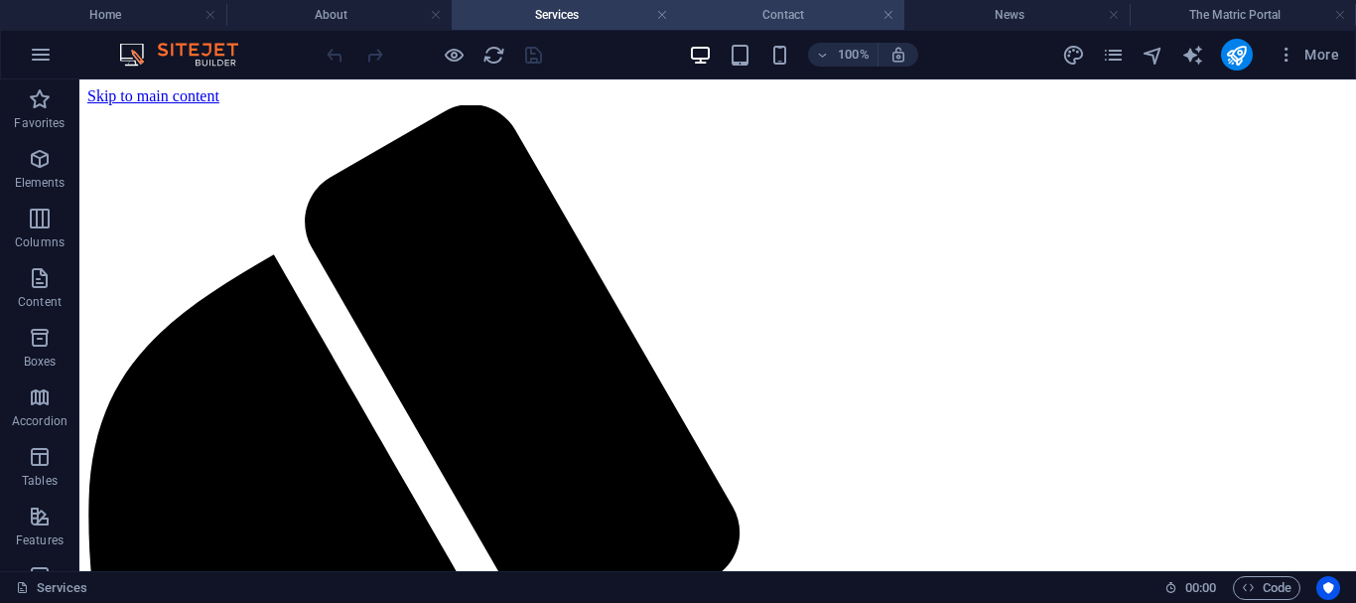
click at [738, 12] on h4 "Contact" at bounding box center [791, 15] width 226 height 22
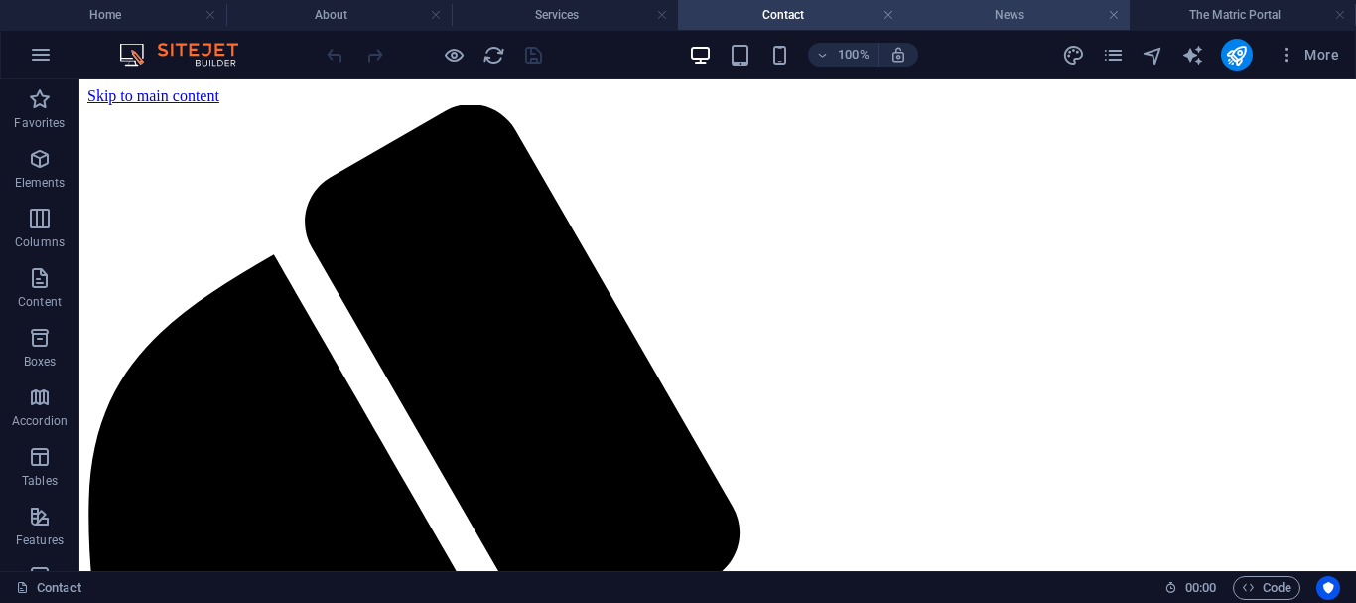
click at [1006, 25] on h4 "News" at bounding box center [1018, 15] width 226 height 22
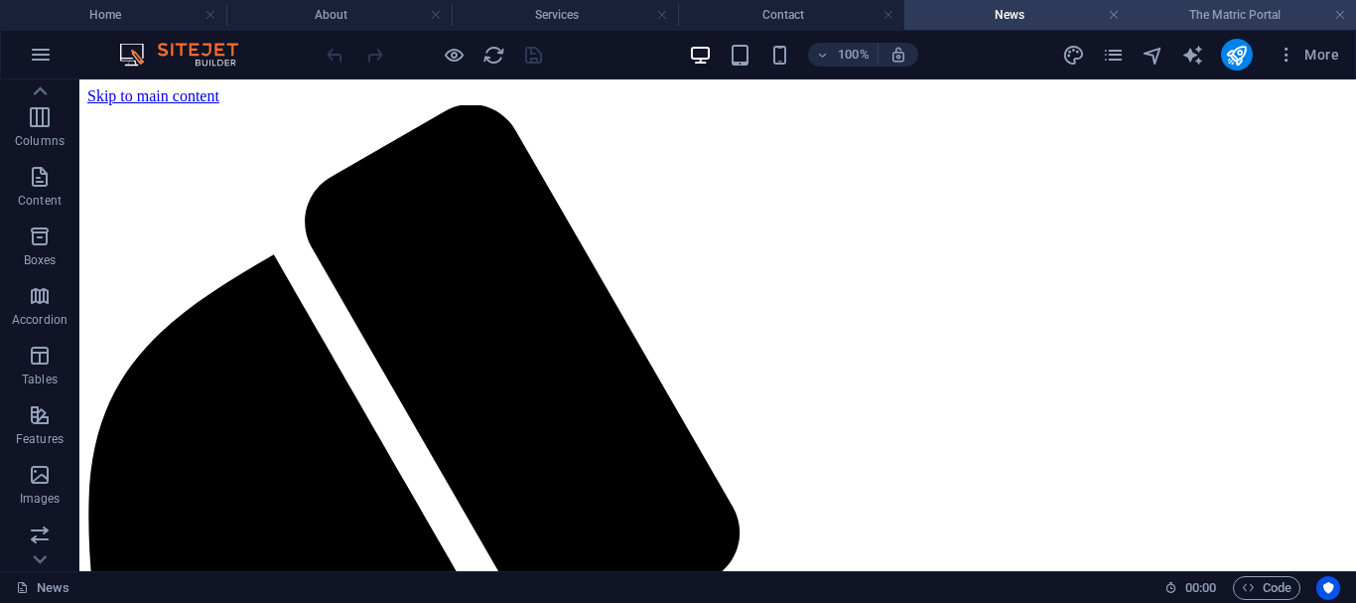
click at [1212, 21] on h4 "The Matric Portal" at bounding box center [1243, 15] width 226 height 22
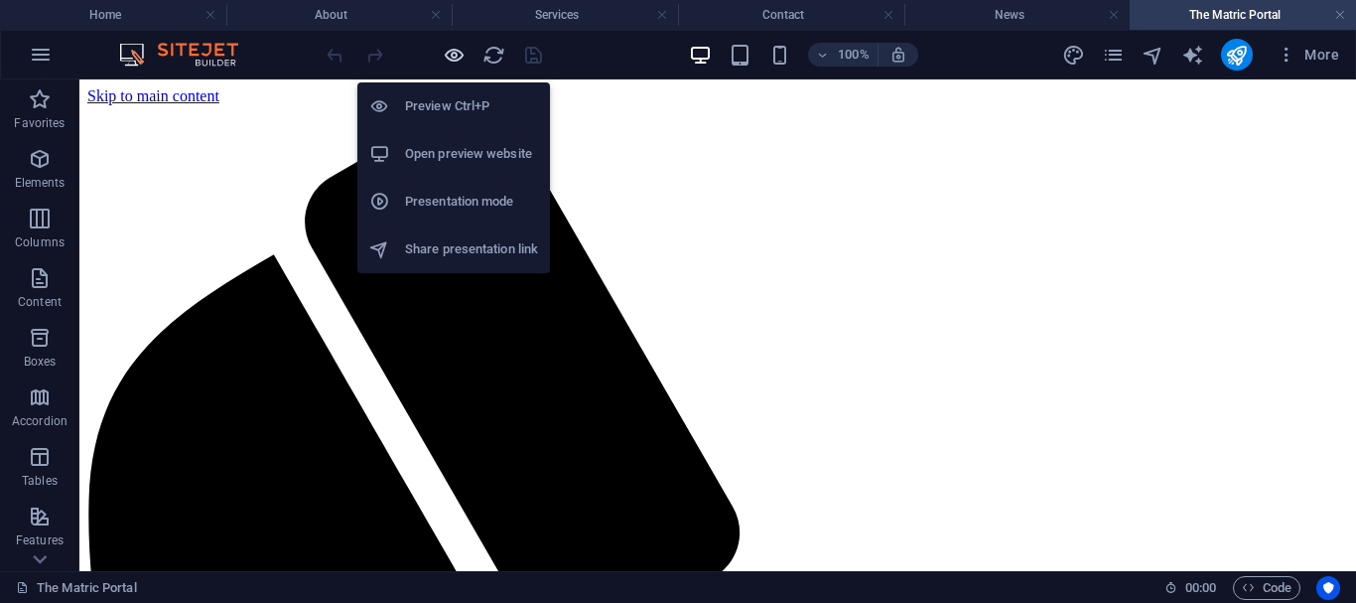
click at [452, 58] on icon "button" at bounding box center [454, 55] width 23 height 23
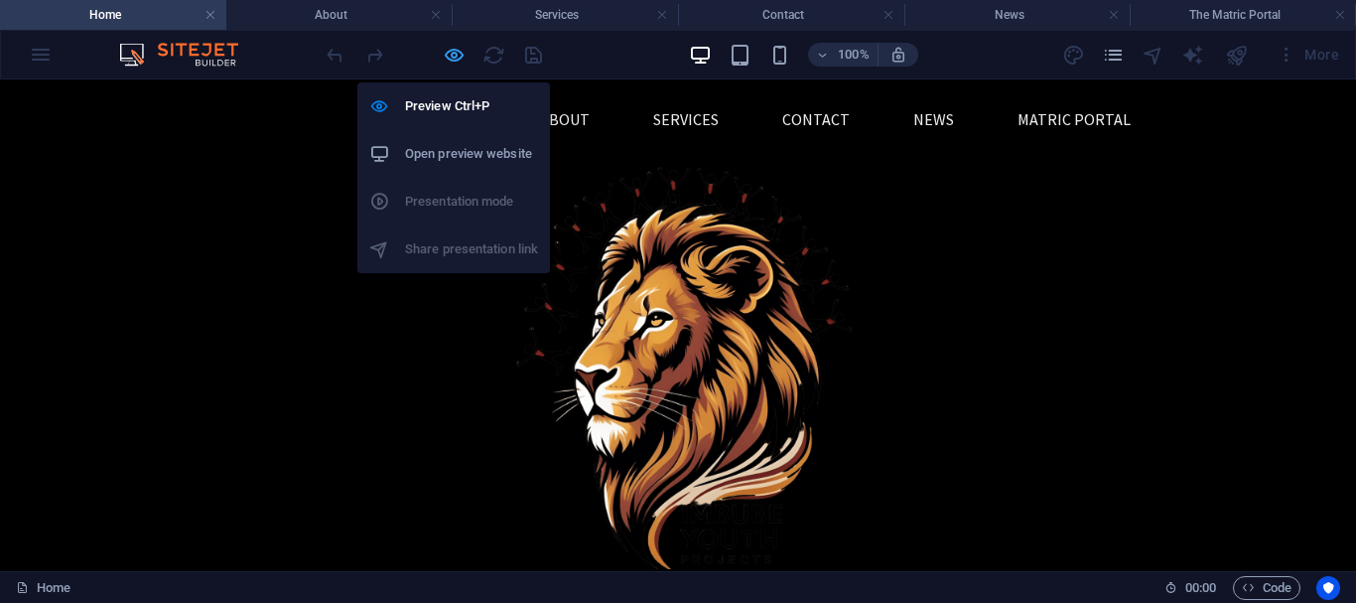
click at [450, 49] on icon "button" at bounding box center [454, 55] width 23 height 23
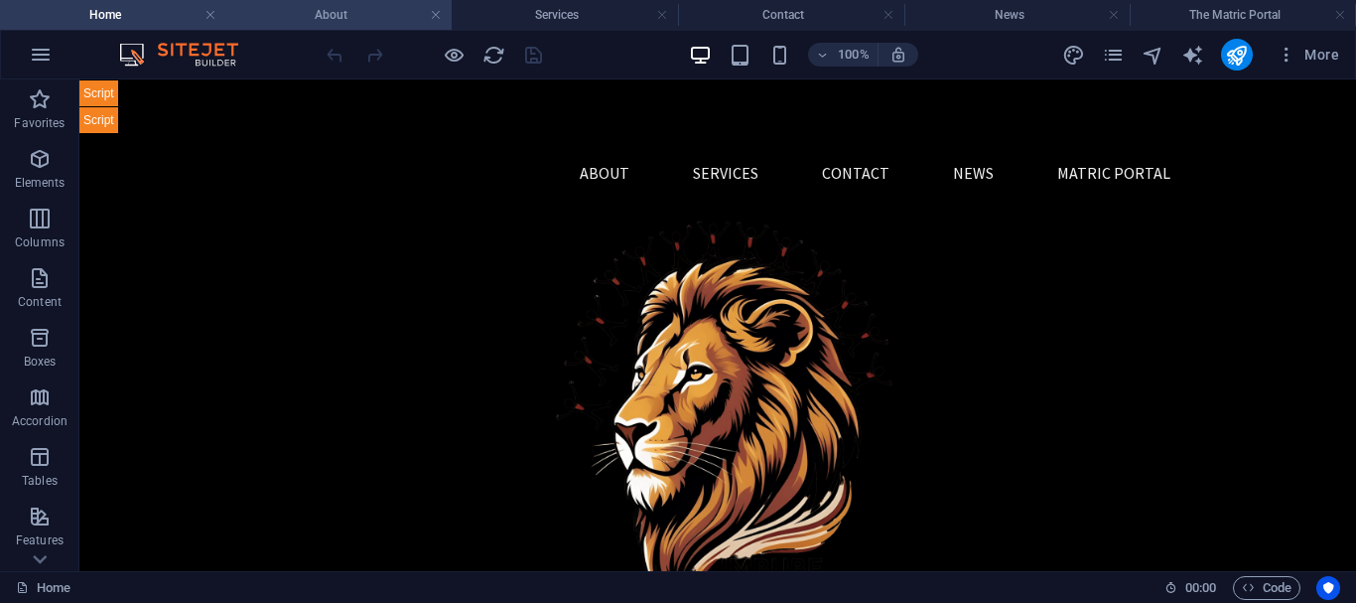
click at [287, 13] on h4 "About" at bounding box center [339, 15] width 226 height 22
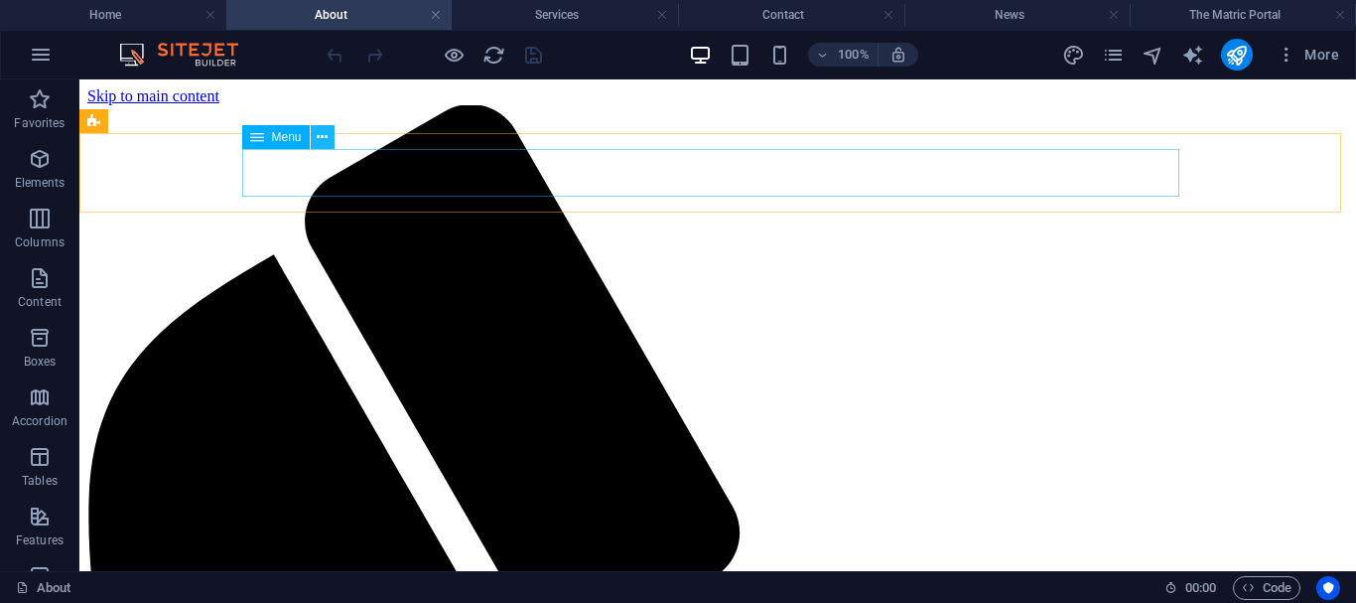
click at [325, 136] on icon at bounding box center [322, 137] width 11 height 21
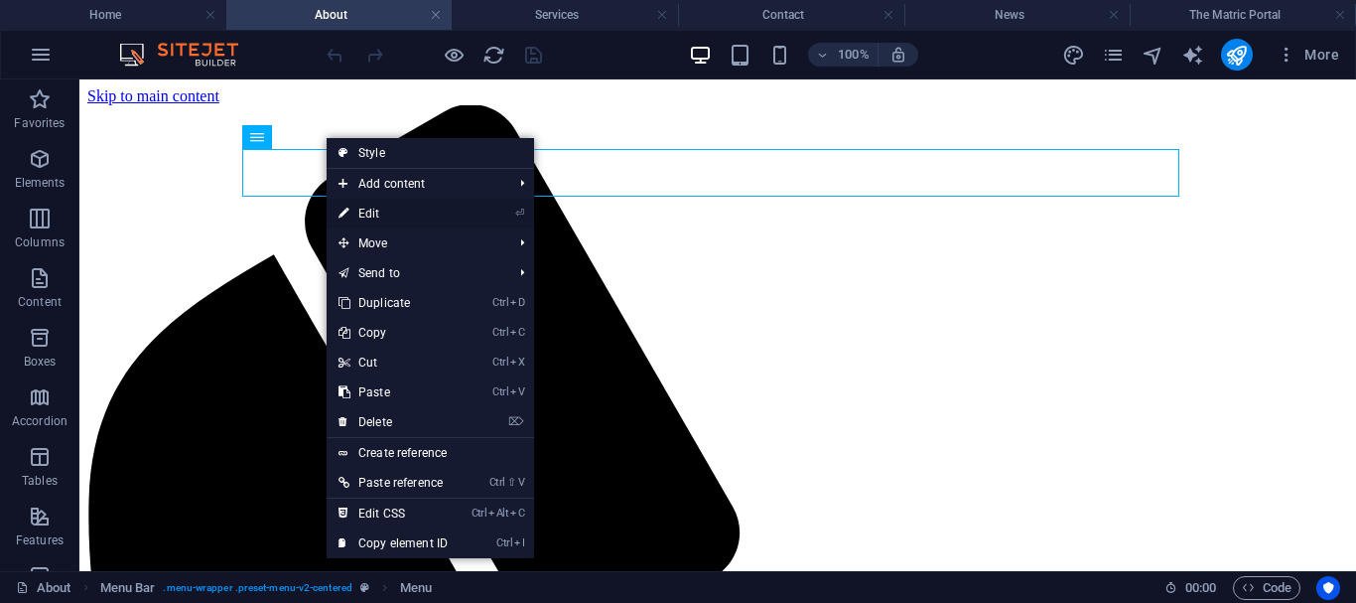
click at [372, 208] on link "⏎ Edit" at bounding box center [393, 214] width 133 height 30
select select
select select "1"
select select
select select "2"
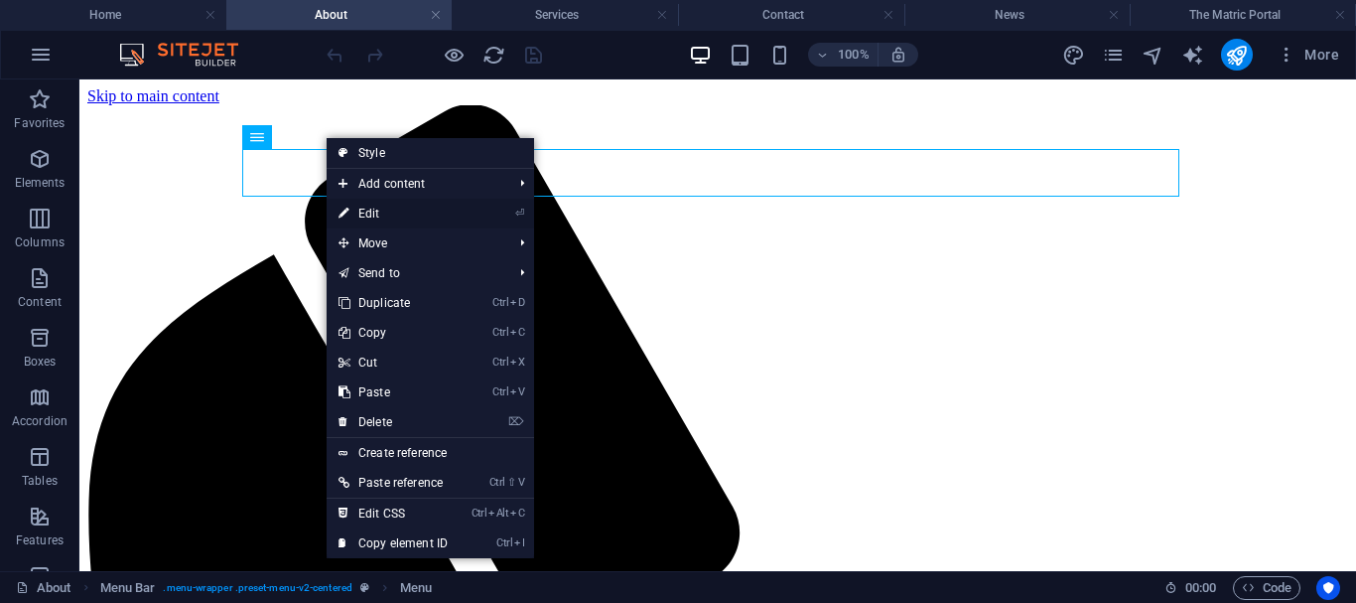
select select
select select "3"
select select
select select "4"
select select
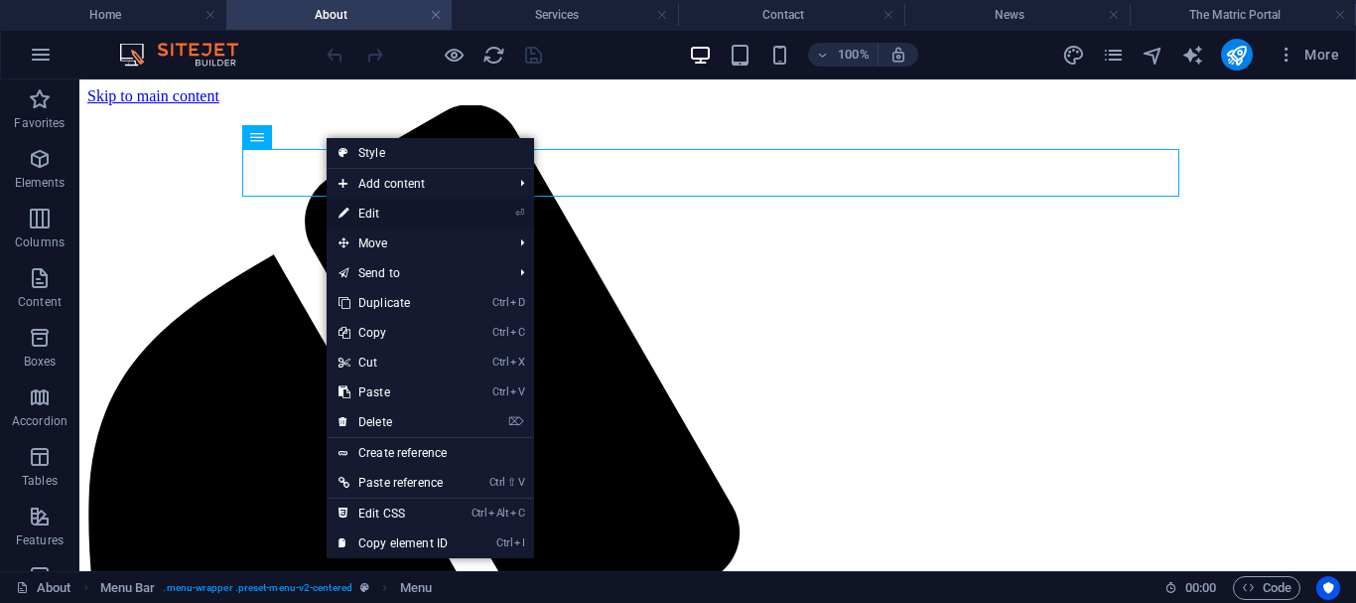
select select "5"
select select
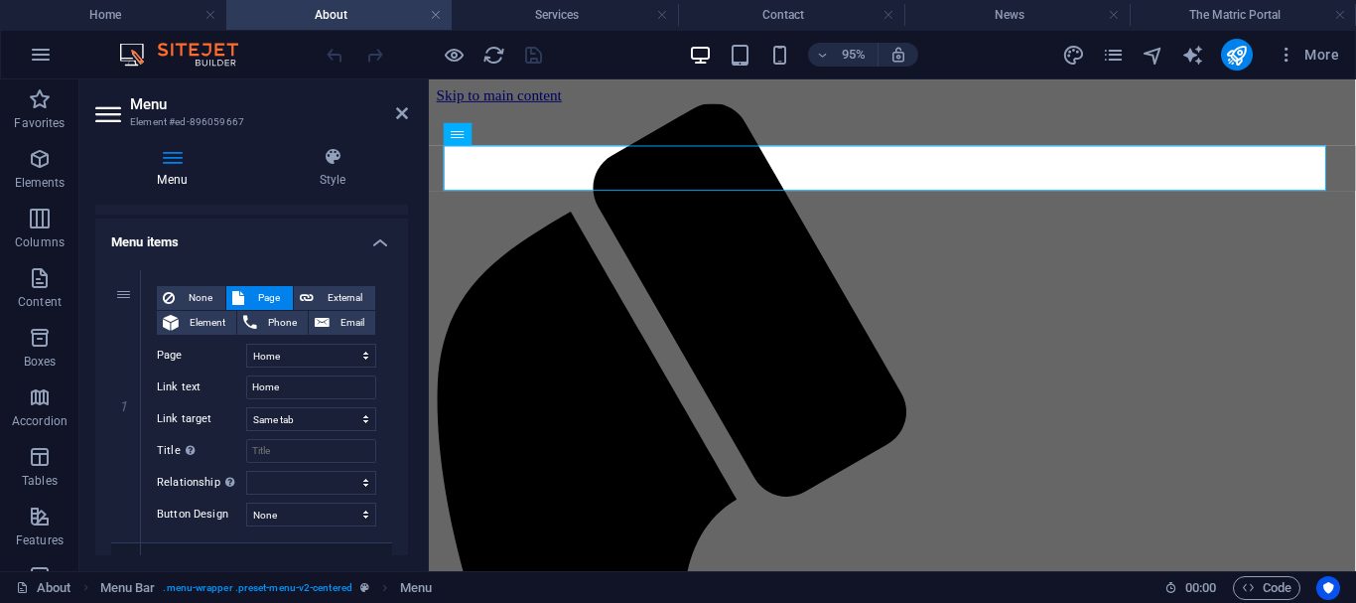
scroll to position [124, 0]
click at [289, 510] on select "None Default Primary Secondary" at bounding box center [311, 513] width 130 height 24
select select "default"
click at [246, 501] on select "None Default Primary Secondary" at bounding box center [311, 513] width 130 height 24
select select
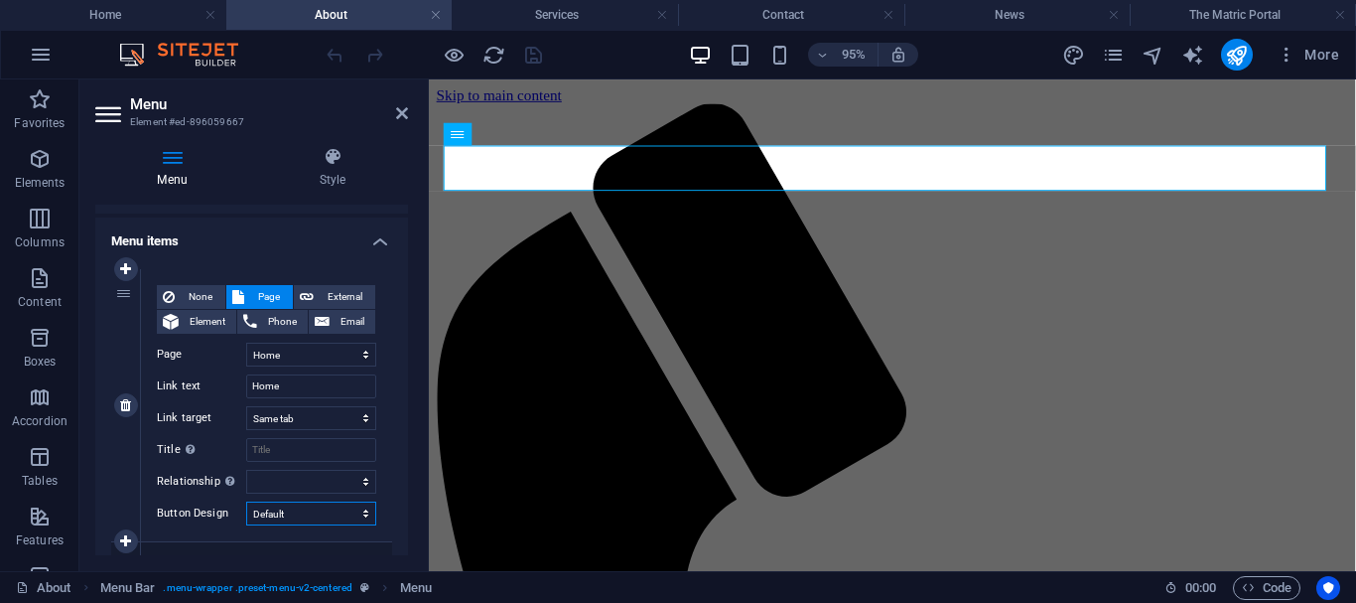
select select
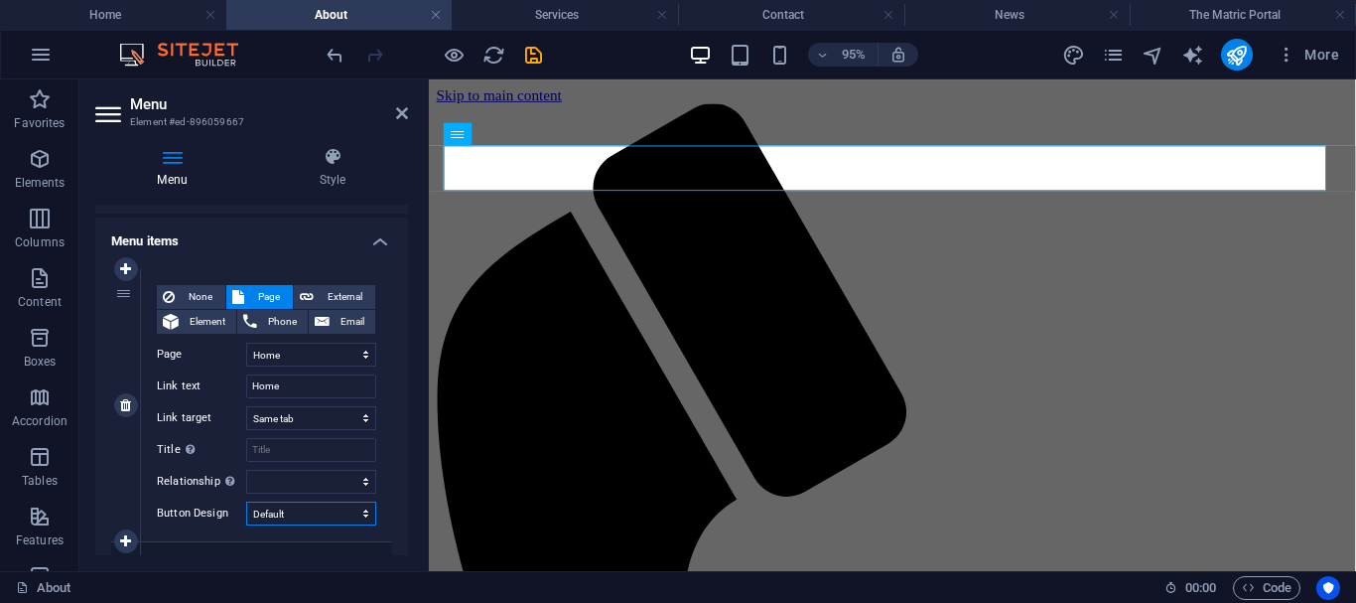
click at [302, 518] on select "None Default Primary Secondary" at bounding box center [311, 513] width 130 height 24
select select "primary"
click at [246, 501] on select "None Default Primary Secondary" at bounding box center [311, 513] width 130 height 24
select select
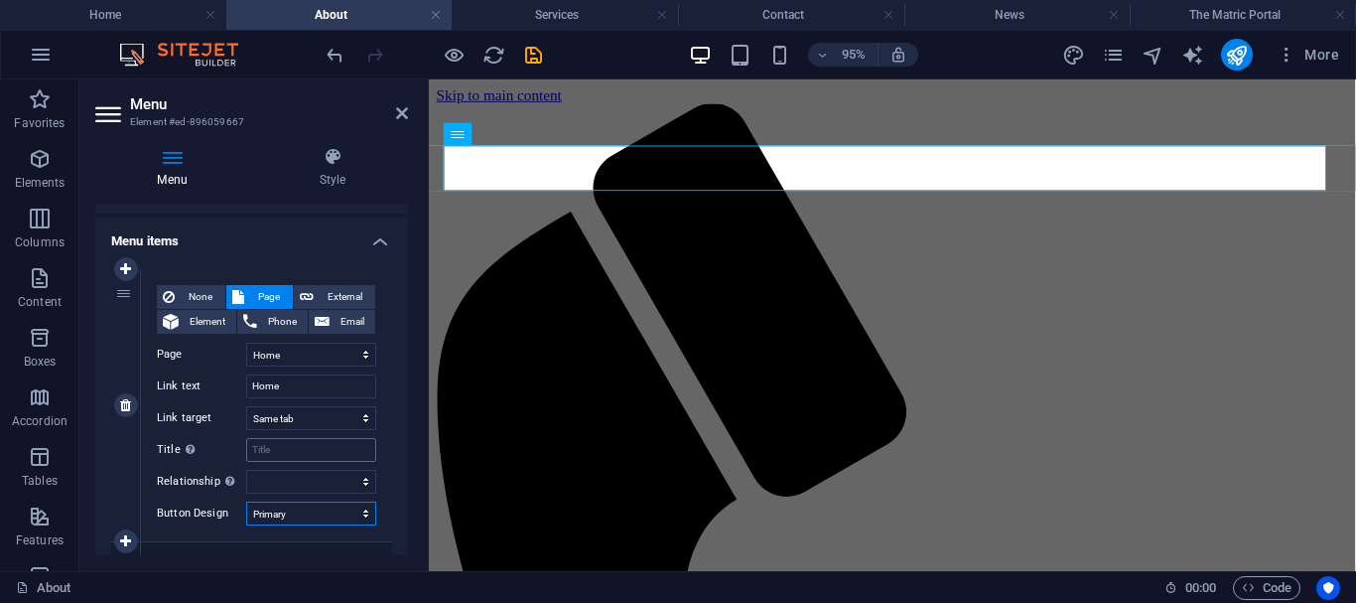
select select
click at [294, 508] on select "None Default Primary Secondary" at bounding box center [311, 513] width 130 height 24
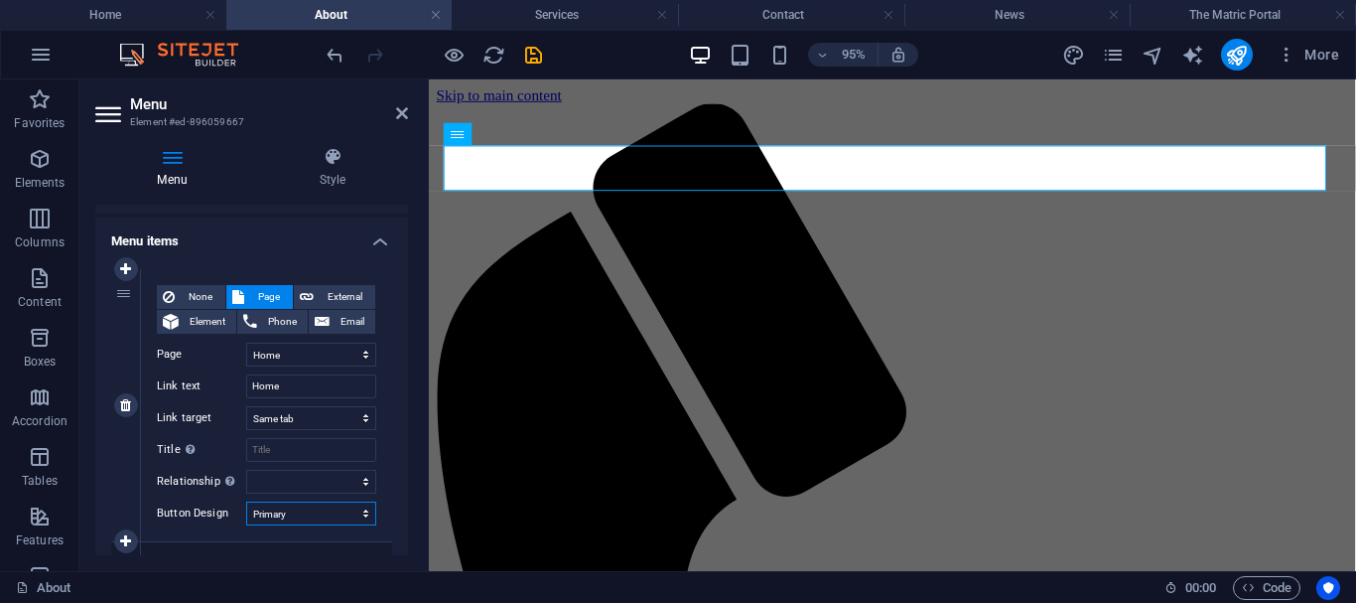
select select "secondary"
click at [246, 501] on select "None Default Primary Secondary" at bounding box center [311, 513] width 130 height 24
select select
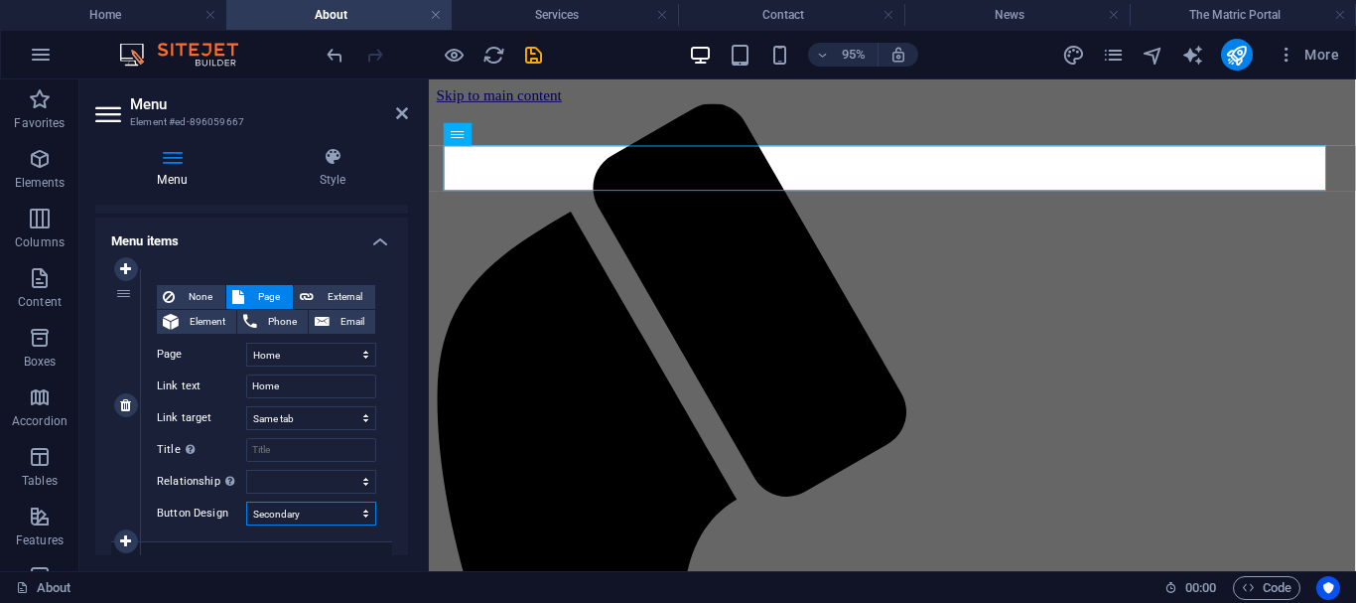
select select
click at [330, 512] on select "None Default Primary Secondary" at bounding box center [311, 513] width 130 height 24
select select
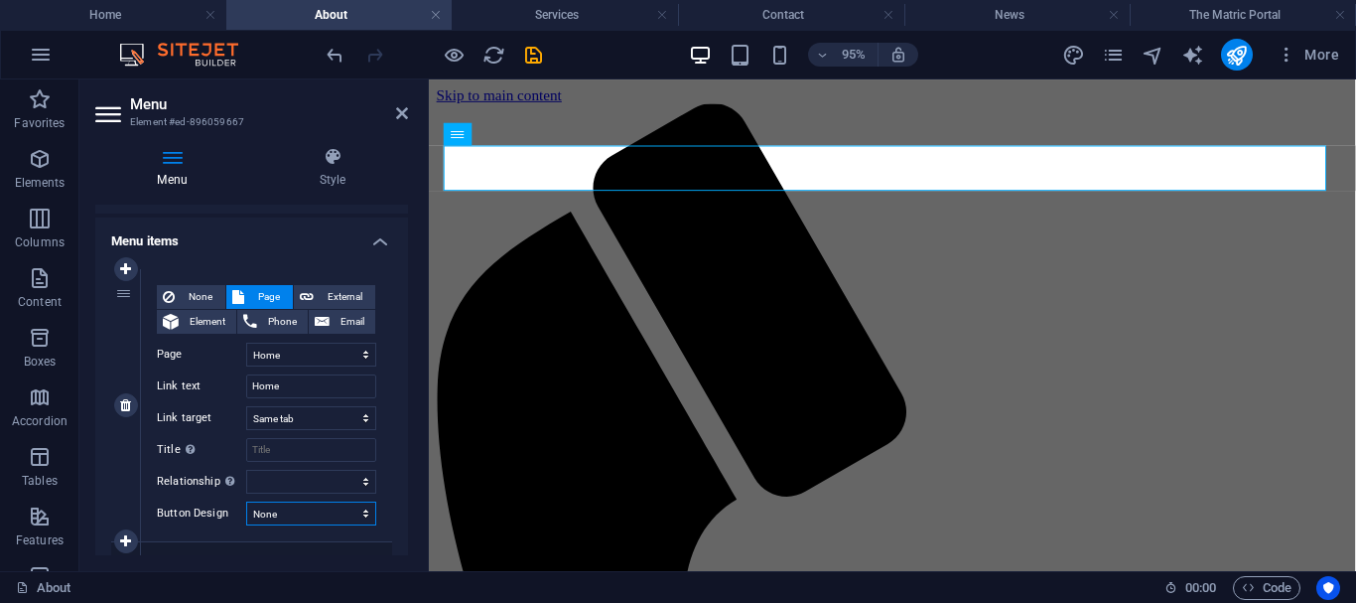
click at [246, 501] on select "None Default Primary Secondary" at bounding box center [311, 513] width 130 height 24
select select
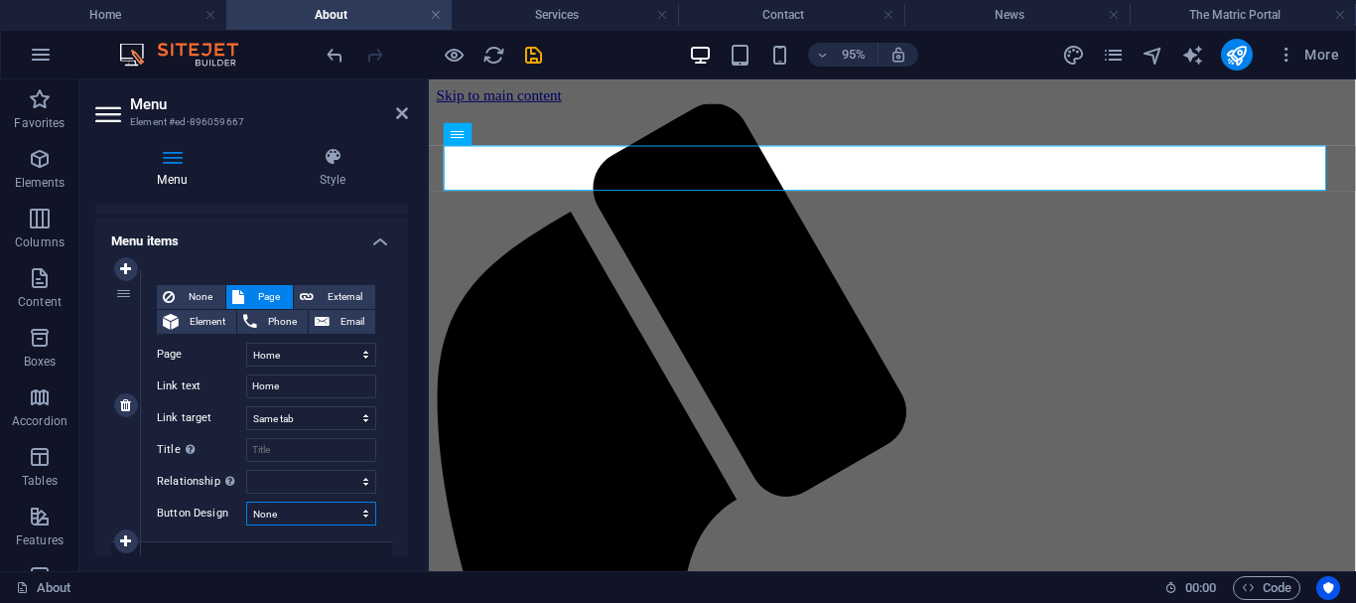
select select
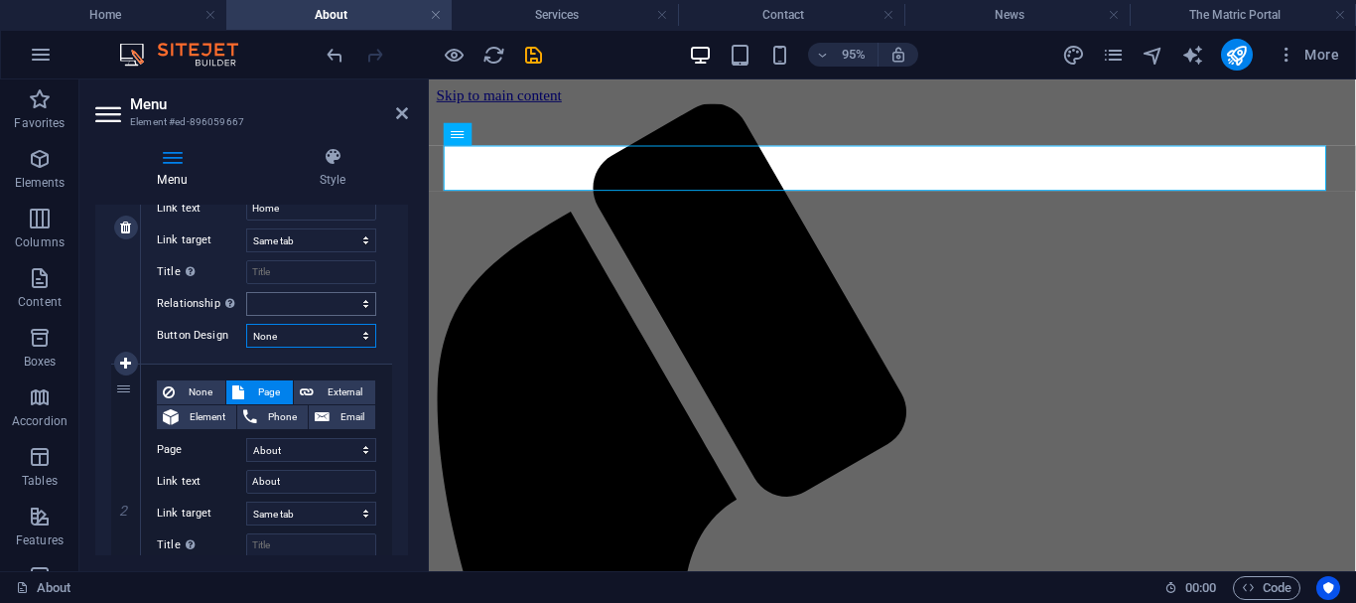
scroll to position [306, 0]
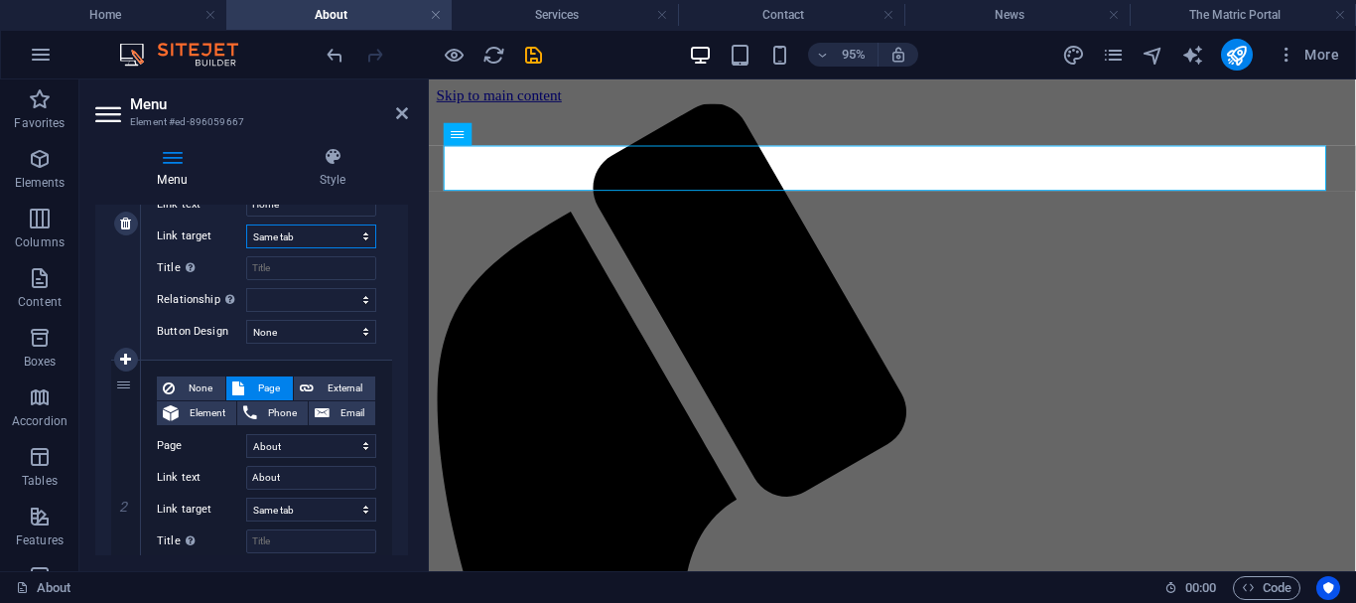
click at [310, 237] on select "New tab Same tab Overlay" at bounding box center [311, 236] width 130 height 24
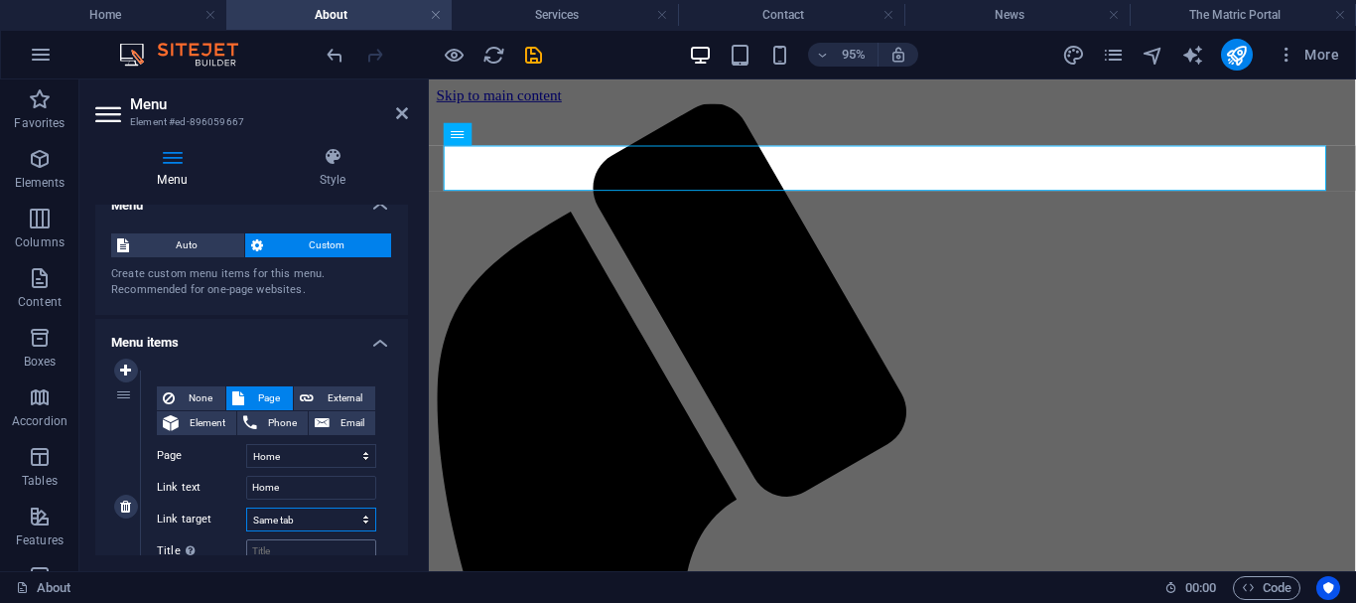
scroll to position [0, 0]
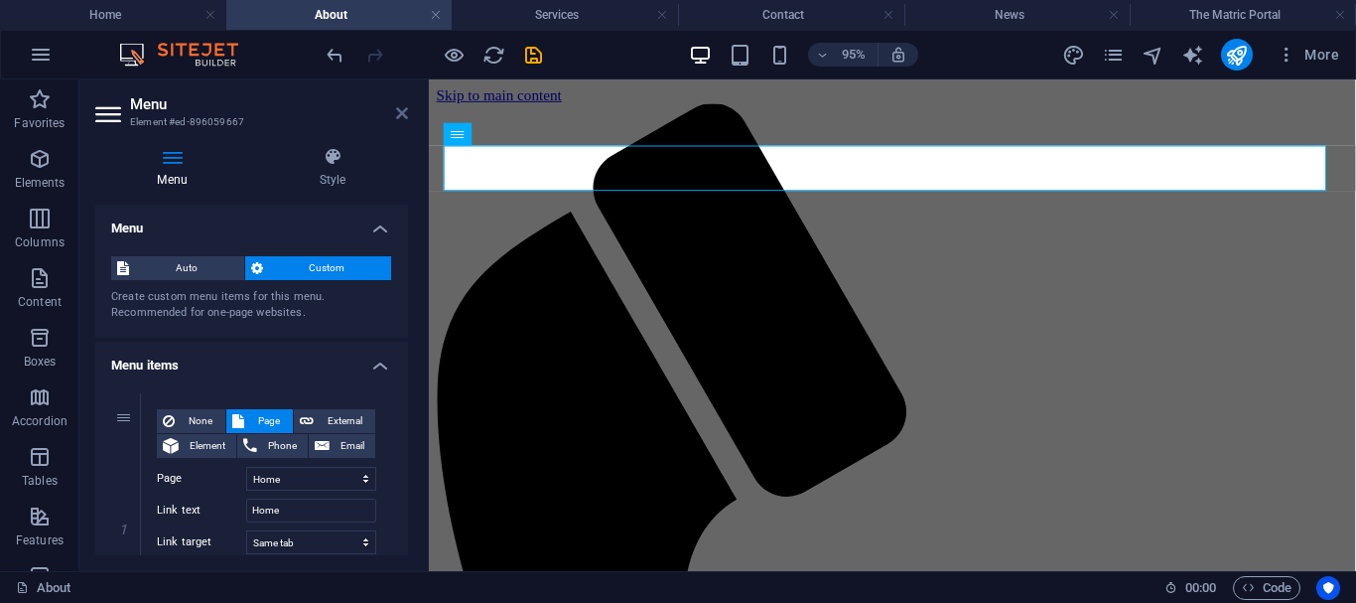
click at [407, 105] on icon at bounding box center [402, 113] width 12 height 16
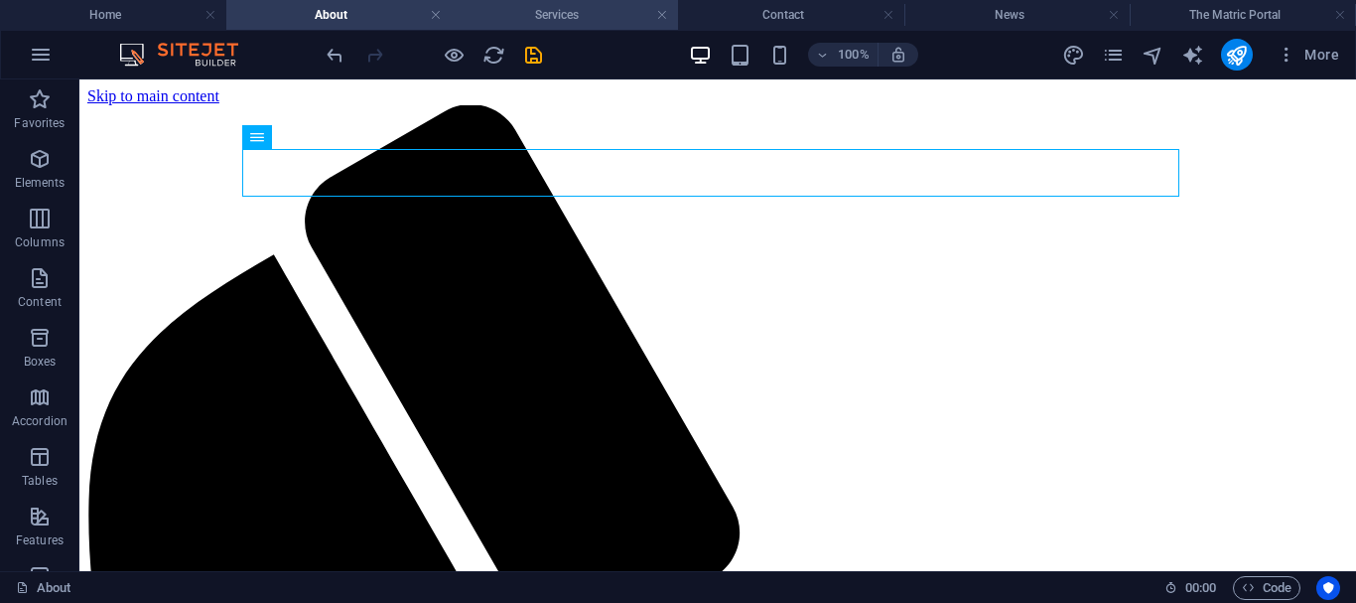
click at [581, 9] on h4 "Services" at bounding box center [565, 15] width 226 height 22
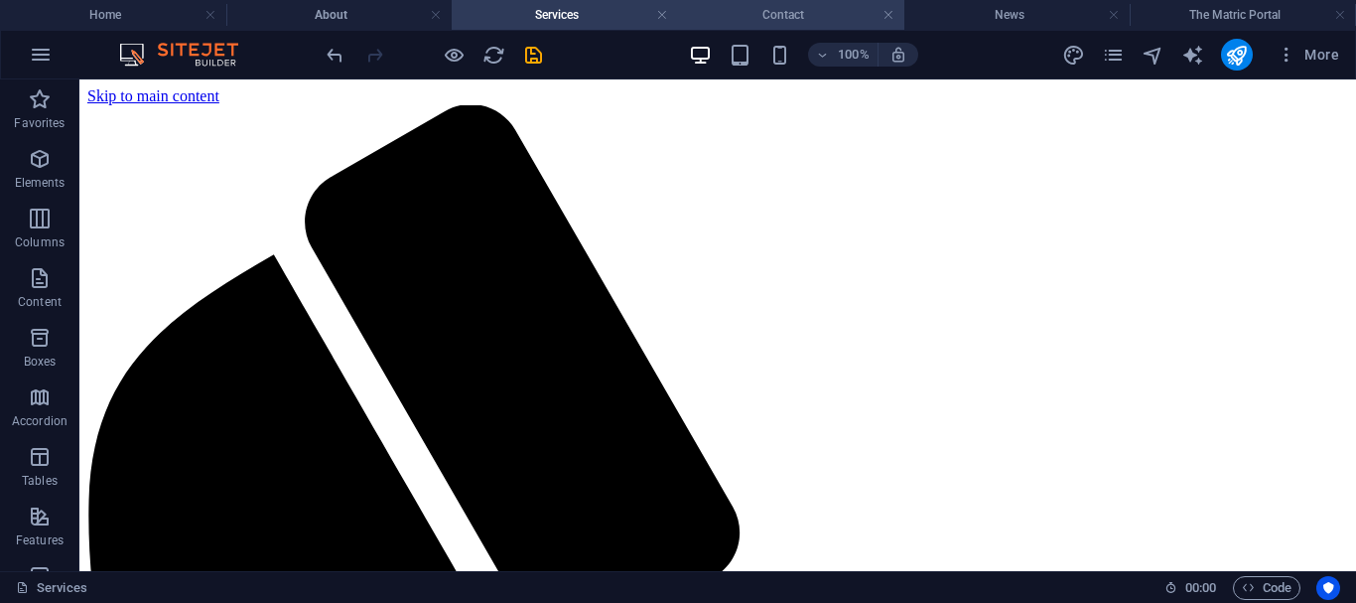
click at [742, 11] on h4 "Contact" at bounding box center [791, 15] width 226 height 22
click at [595, 10] on h4 "Services" at bounding box center [565, 15] width 226 height 22
click at [837, 9] on h4 "Contact" at bounding box center [791, 15] width 226 height 22
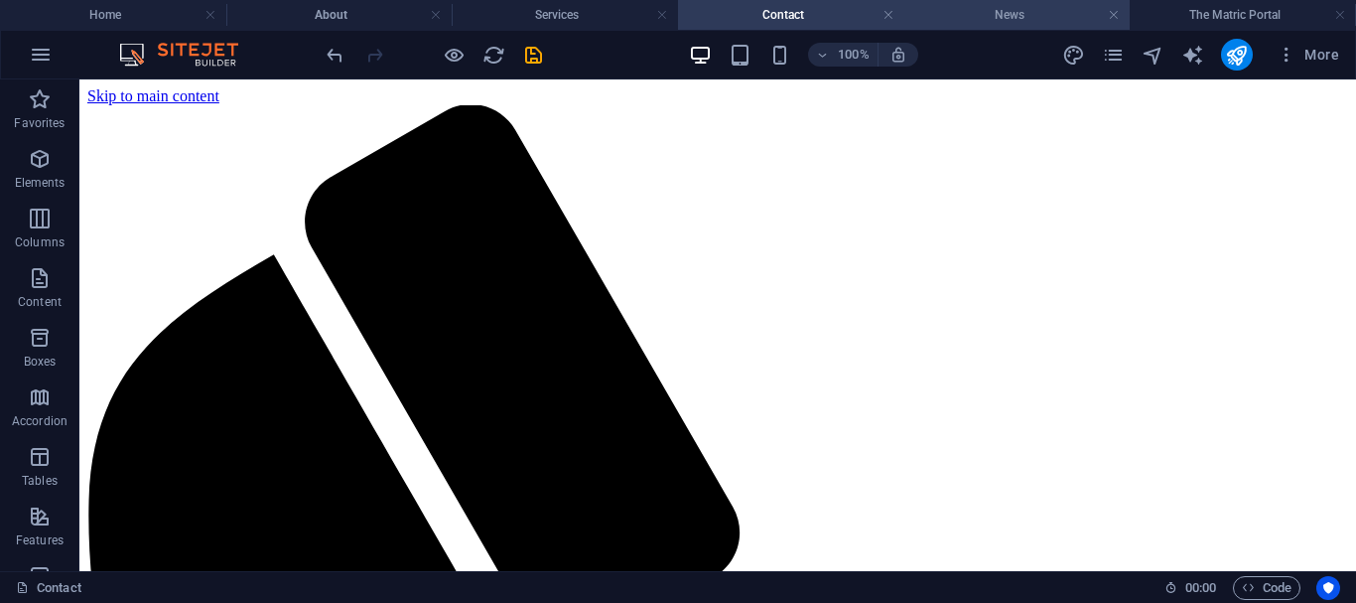
click at [990, 15] on h4 "News" at bounding box center [1018, 15] width 226 height 22
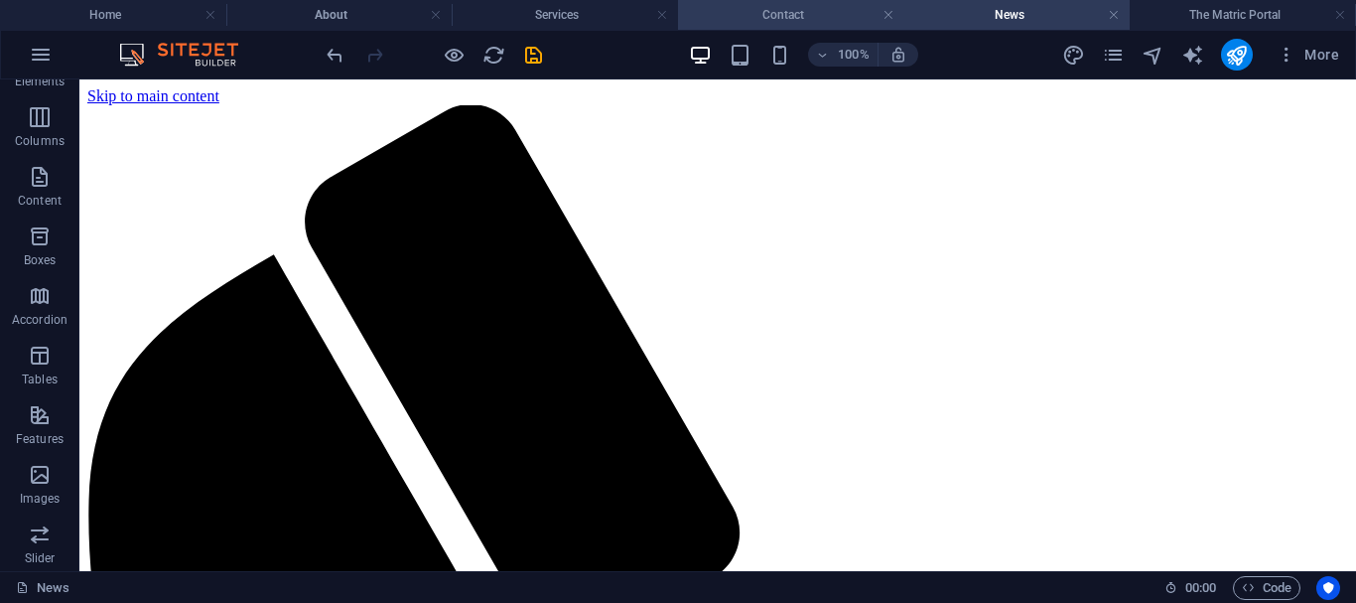
click at [764, 5] on h4 "Contact" at bounding box center [791, 15] width 226 height 22
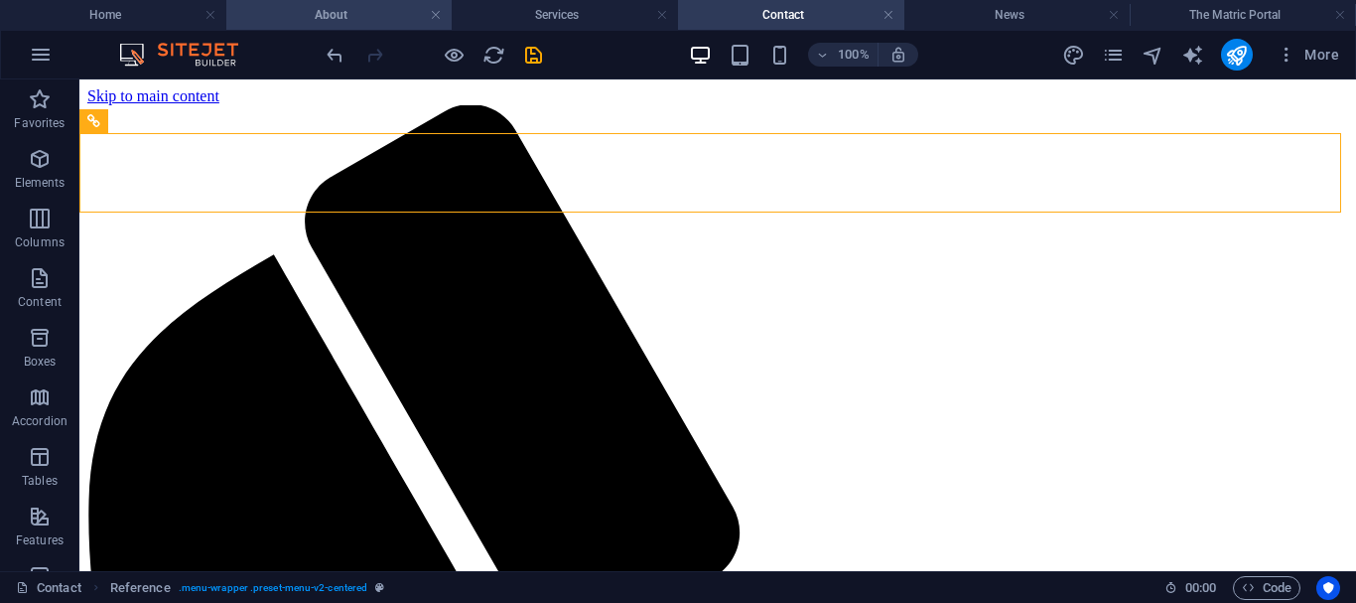
click at [347, 23] on h4 "About" at bounding box center [339, 15] width 226 height 22
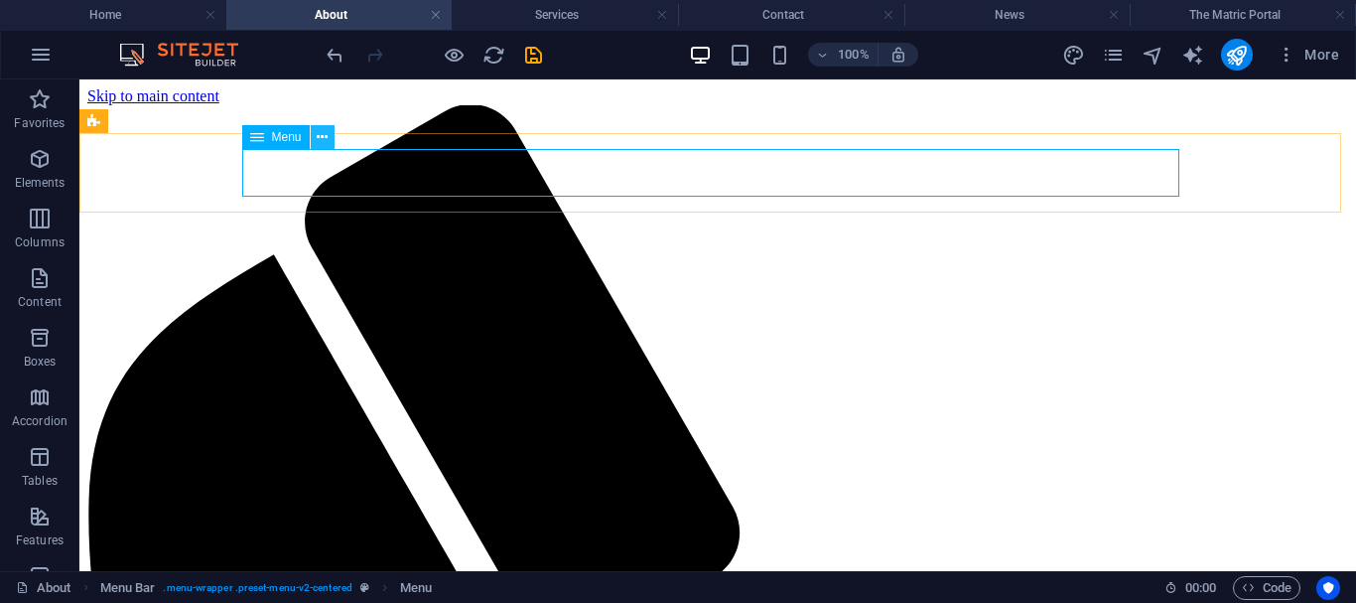
click at [318, 129] on icon at bounding box center [322, 137] width 11 height 21
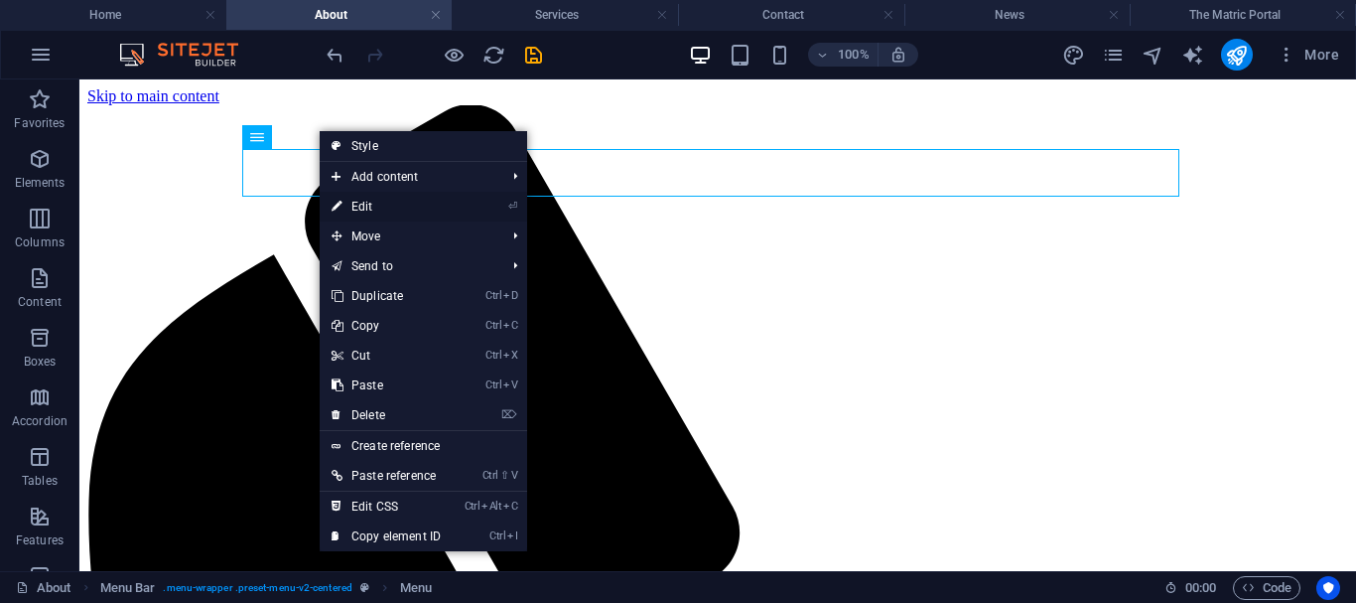
click at [386, 209] on link "⏎ Edit" at bounding box center [386, 207] width 133 height 30
select select
select select "1"
select select
select select "2"
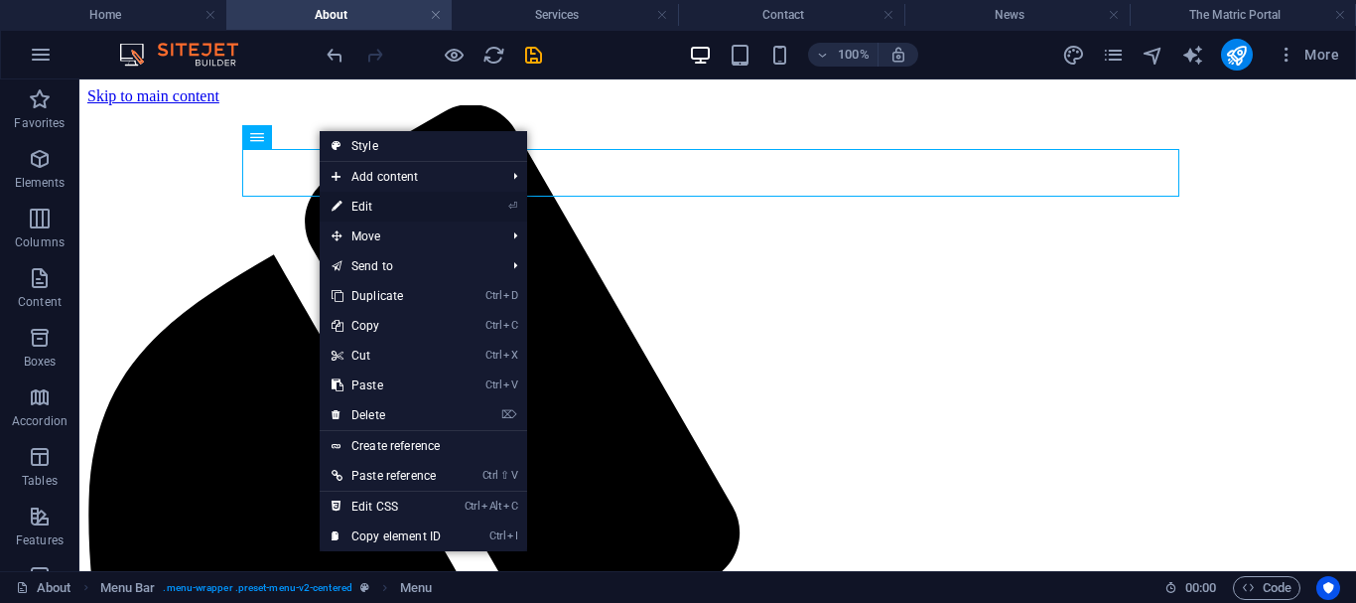
select select
select select "3"
select select
select select "4"
select select
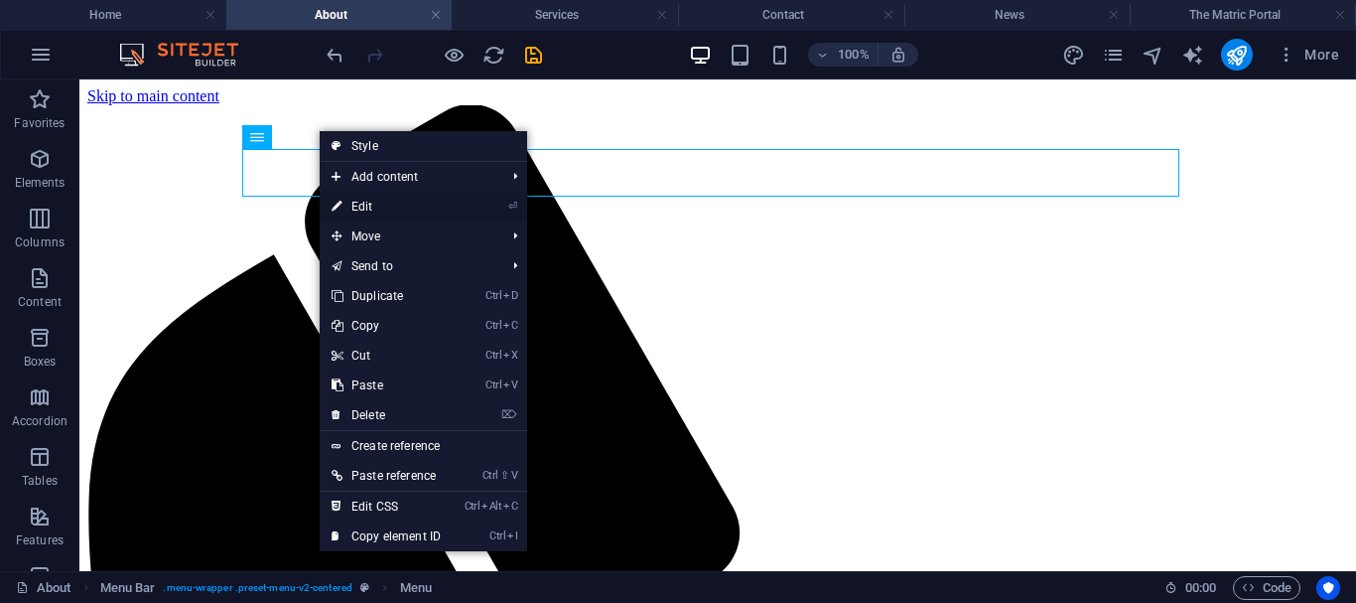
select select "5"
select select
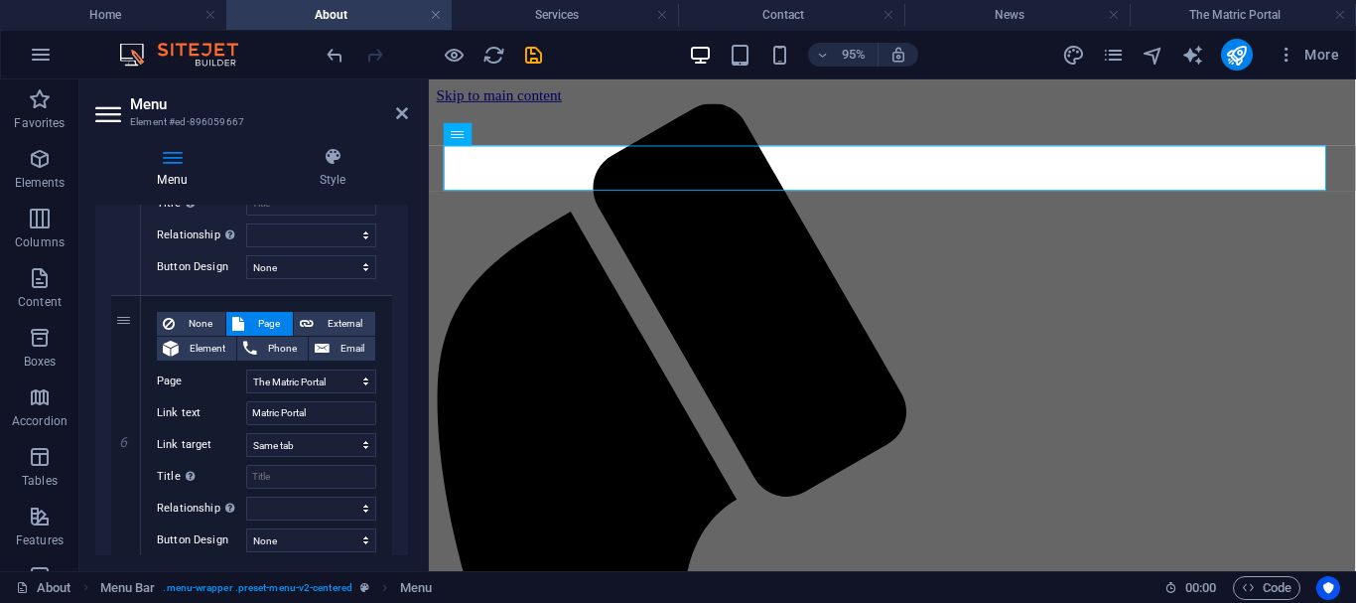
scroll to position [1531, 0]
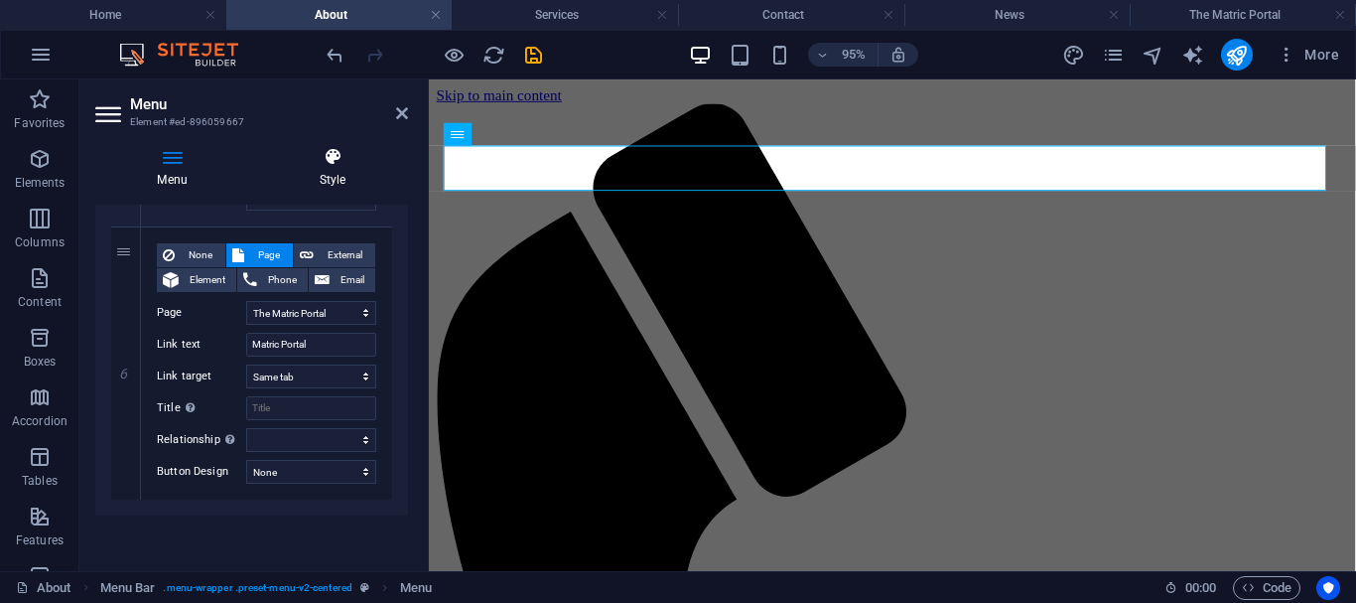
click at [332, 170] on h4 "Style" at bounding box center [332, 168] width 151 height 42
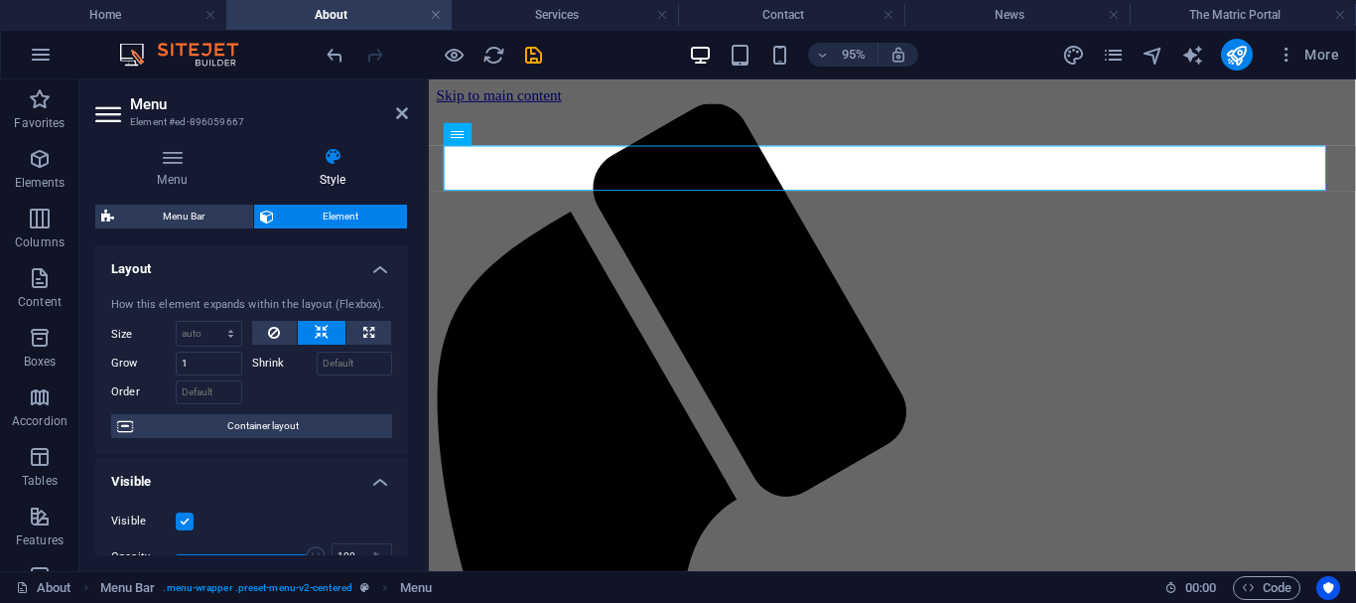
click at [394, 109] on h2 "Menu" at bounding box center [269, 104] width 278 height 18
drag, startPoint x: 396, startPoint y: 113, endPoint x: 317, endPoint y: 34, distance: 112.3
click at [396, 113] on icon at bounding box center [402, 113] width 12 height 16
click at [746, 105] on div at bounding box center [917, 105] width 960 height 0
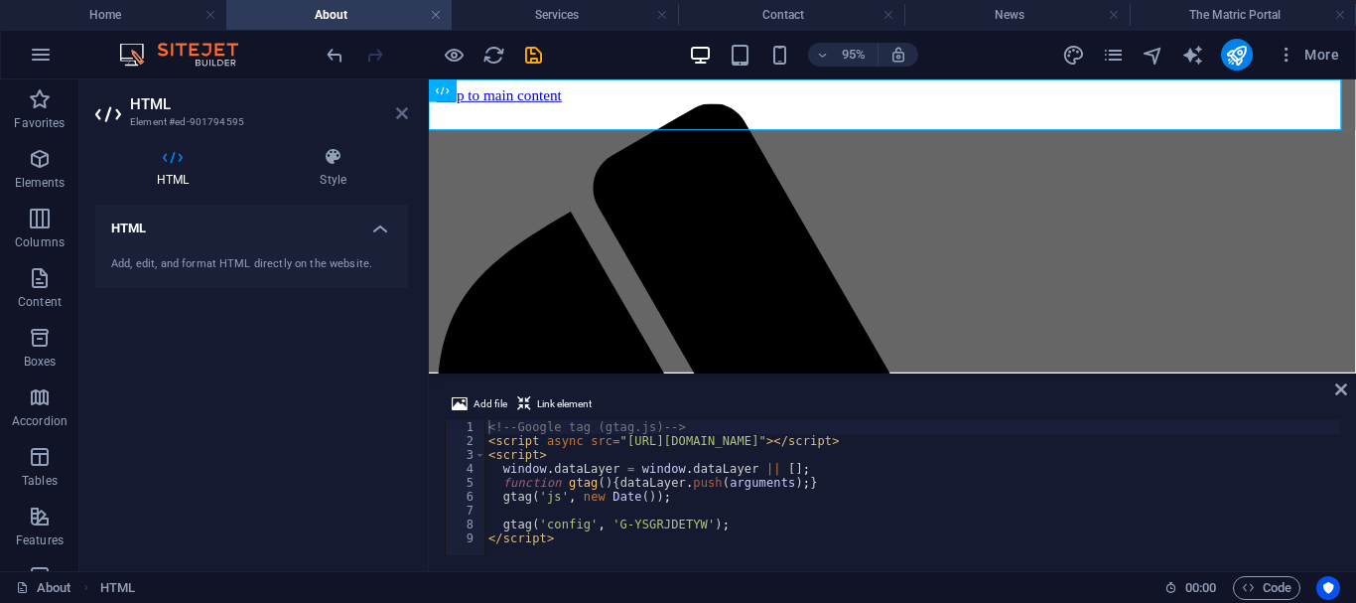
click at [401, 110] on icon at bounding box center [402, 113] width 12 height 16
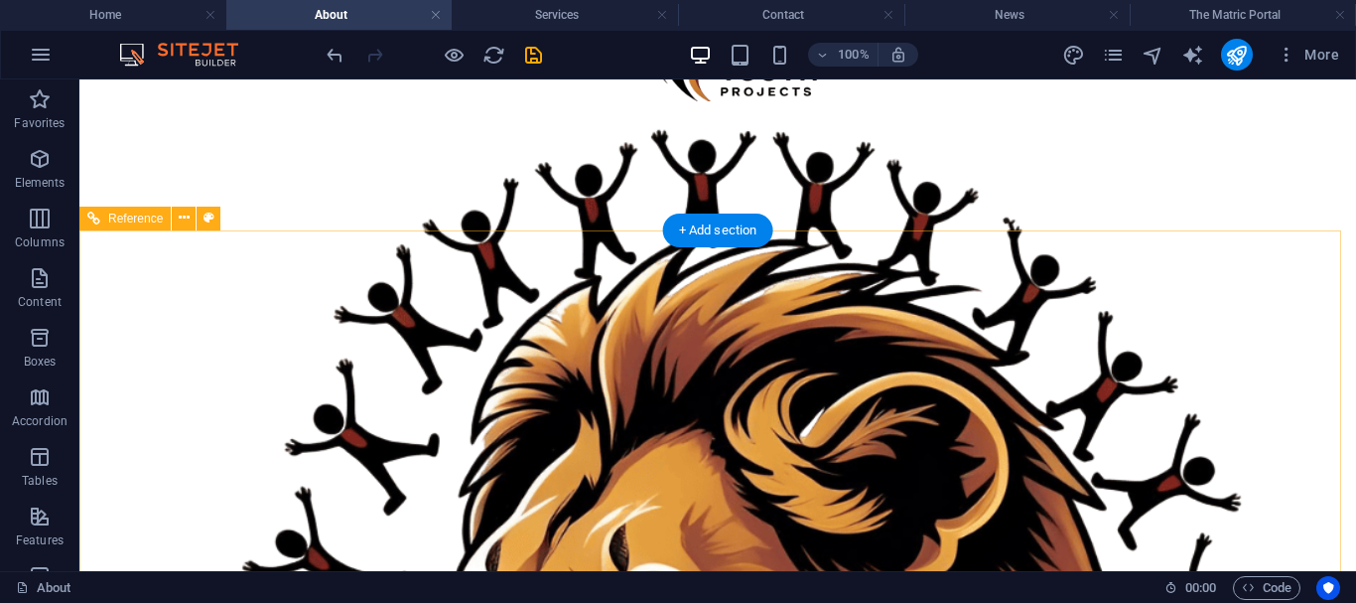
scroll to position [2245, 0]
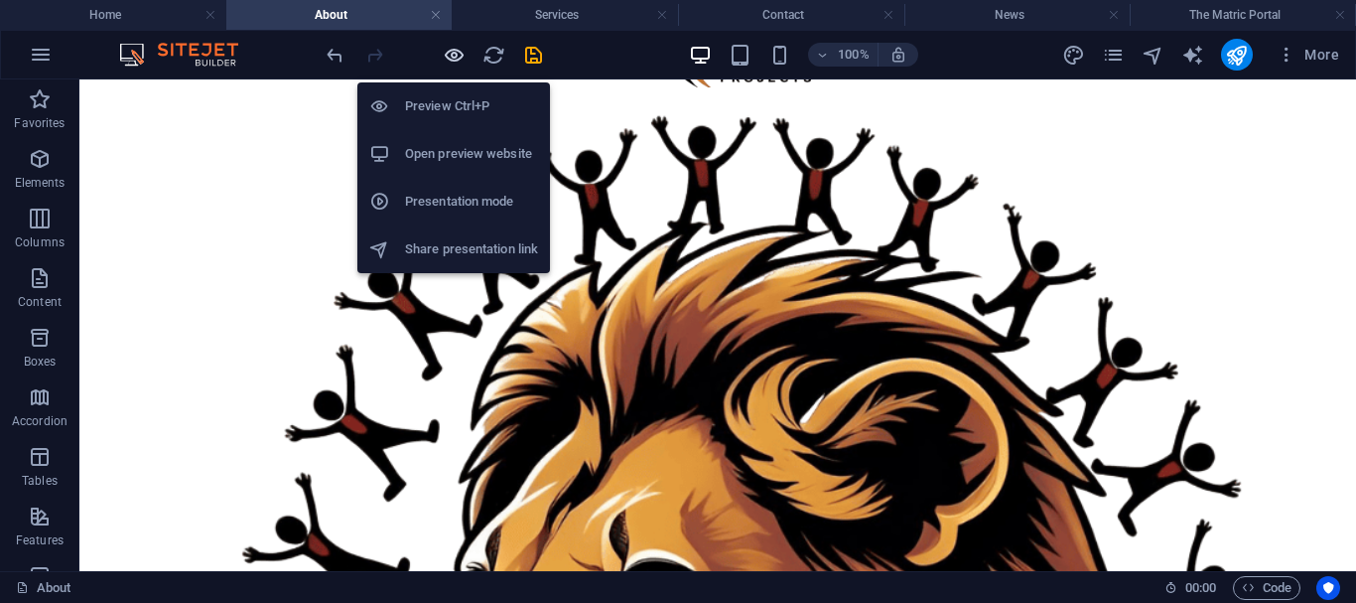
drag, startPoint x: 456, startPoint y: 53, endPoint x: 919, endPoint y: 208, distance: 488.9
click at [456, 53] on icon "button" at bounding box center [454, 55] width 23 height 23
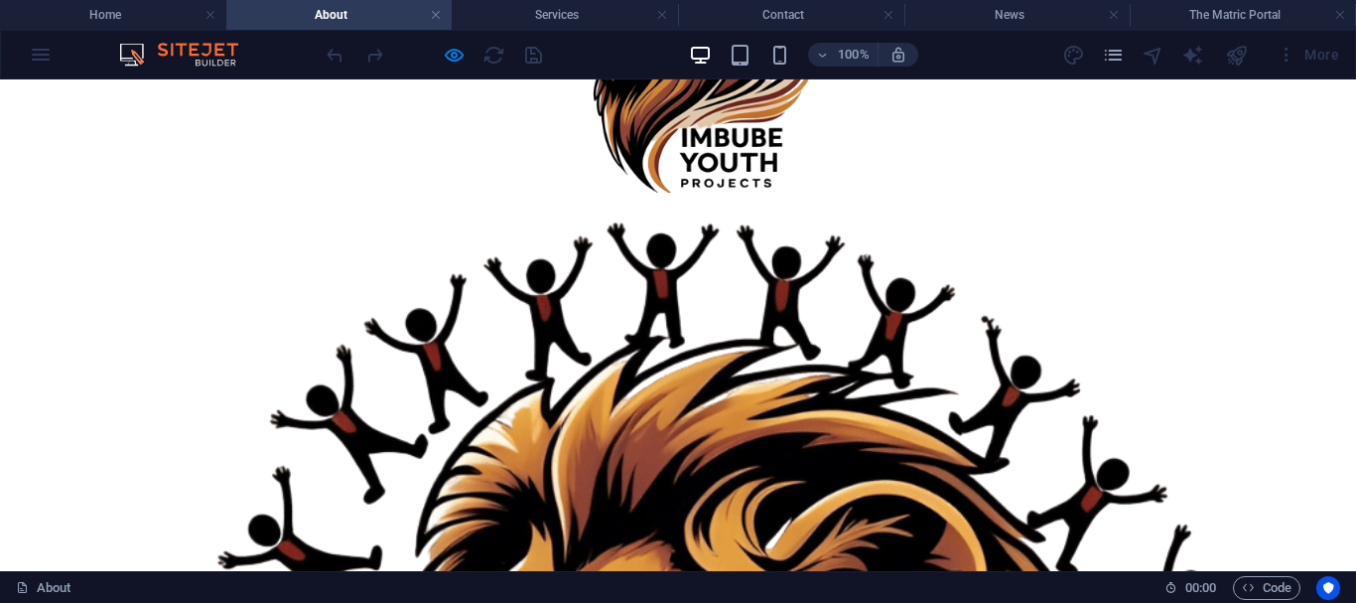
scroll to position [1804, 0]
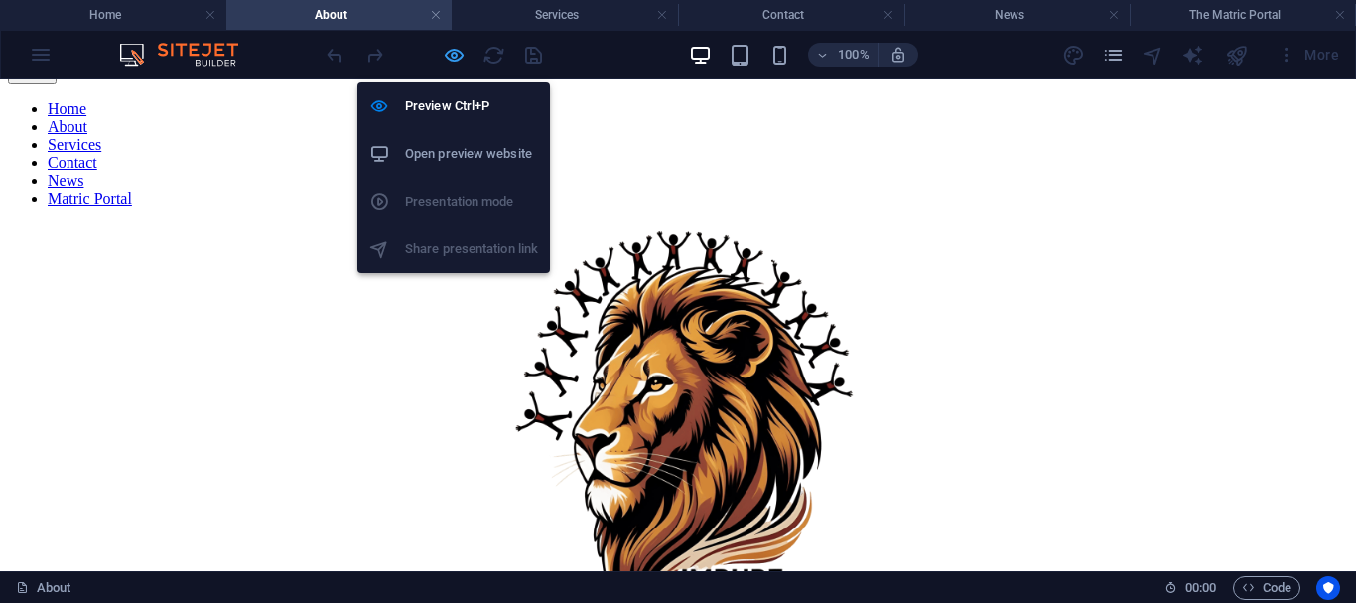
drag, startPoint x: 459, startPoint y: 50, endPoint x: 892, endPoint y: 269, distance: 485.3
click at [459, 50] on icon "button" at bounding box center [454, 55] width 23 height 23
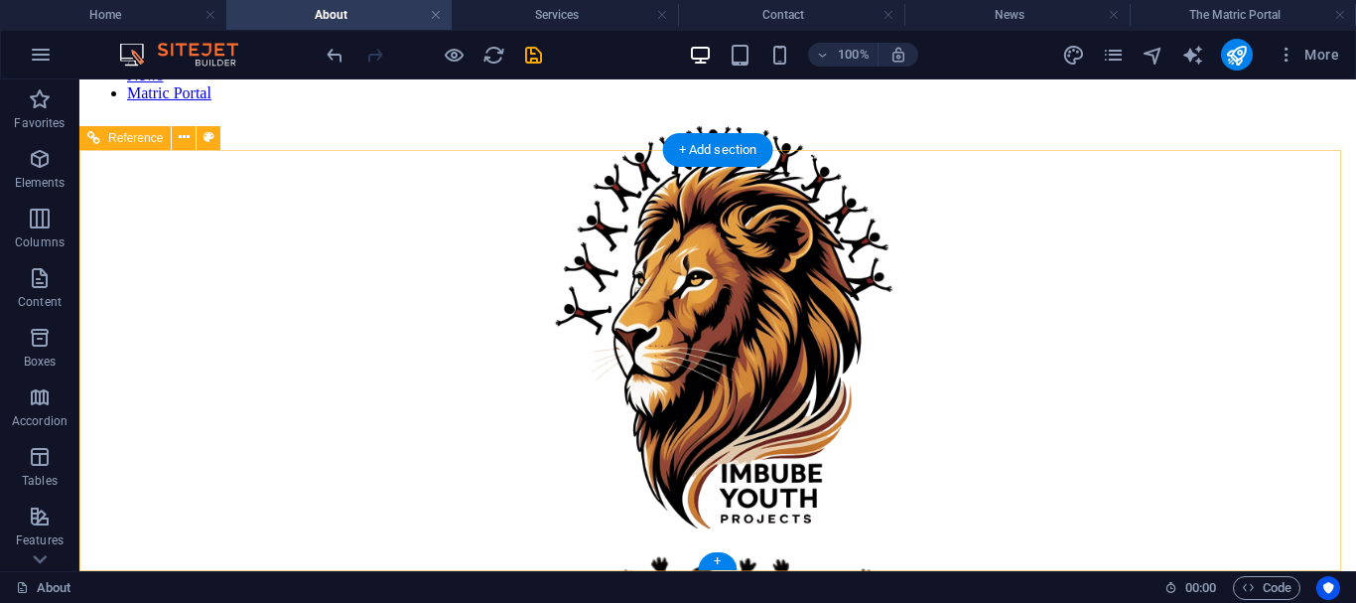
scroll to position [2245, 0]
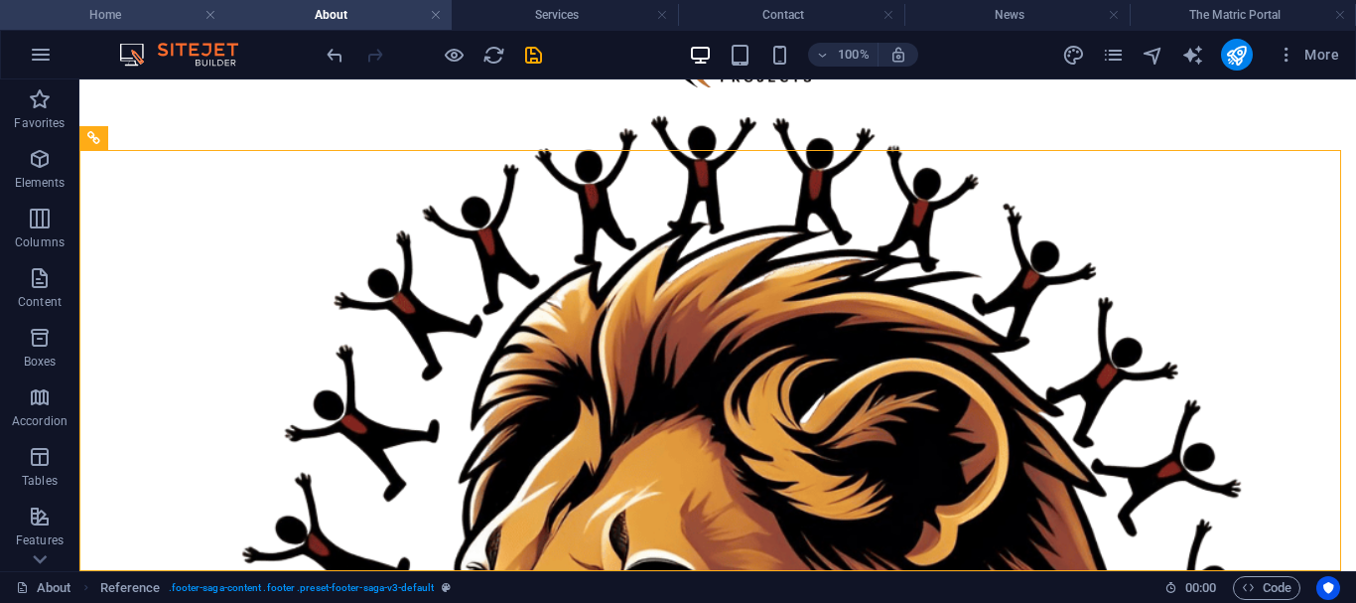
click at [148, 16] on h4 "Home" at bounding box center [113, 15] width 226 height 22
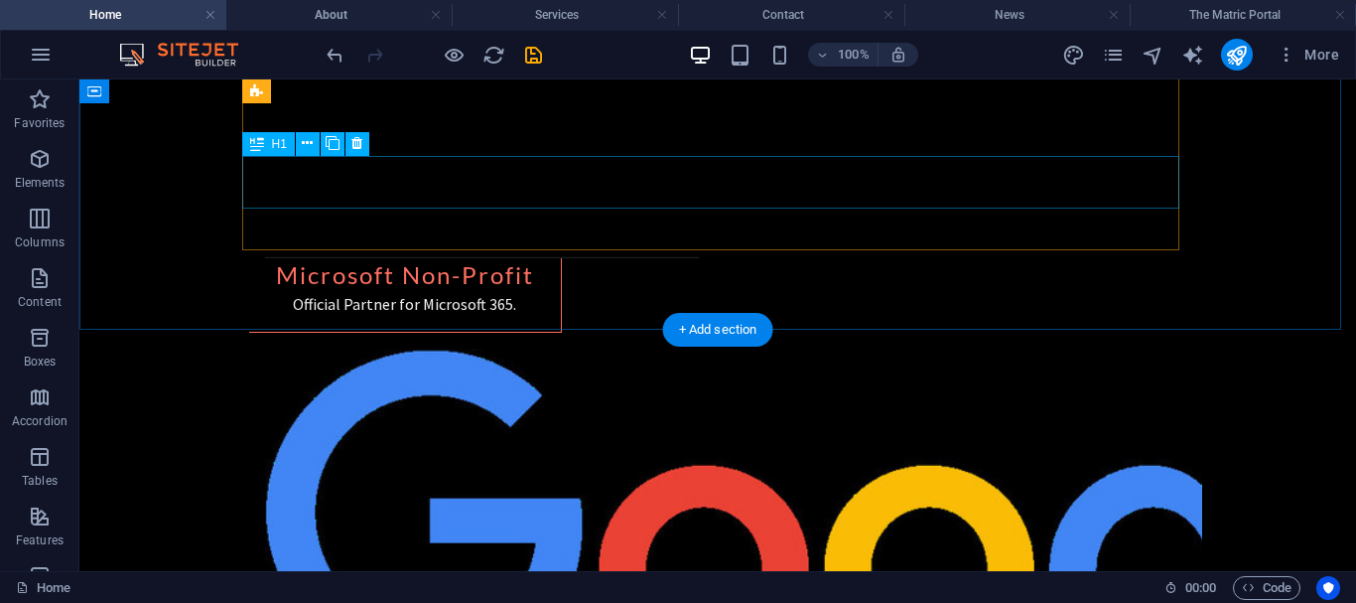
scroll to position [3806, 0]
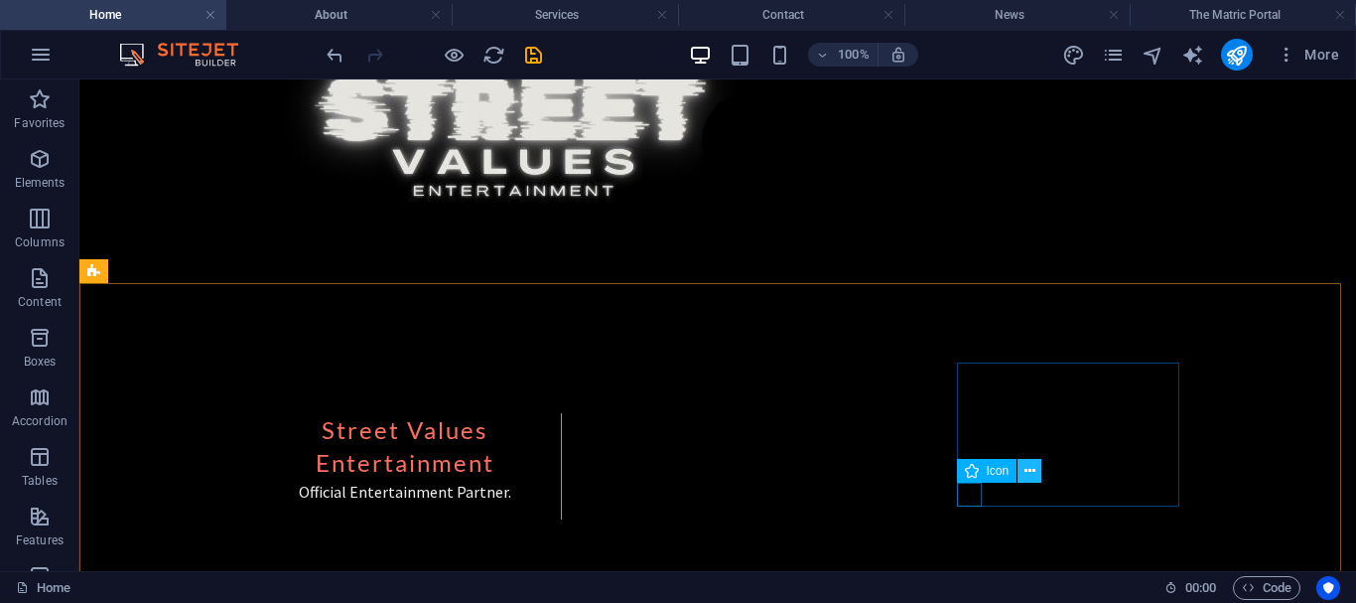
click at [1025, 471] on icon at bounding box center [1030, 471] width 11 height 21
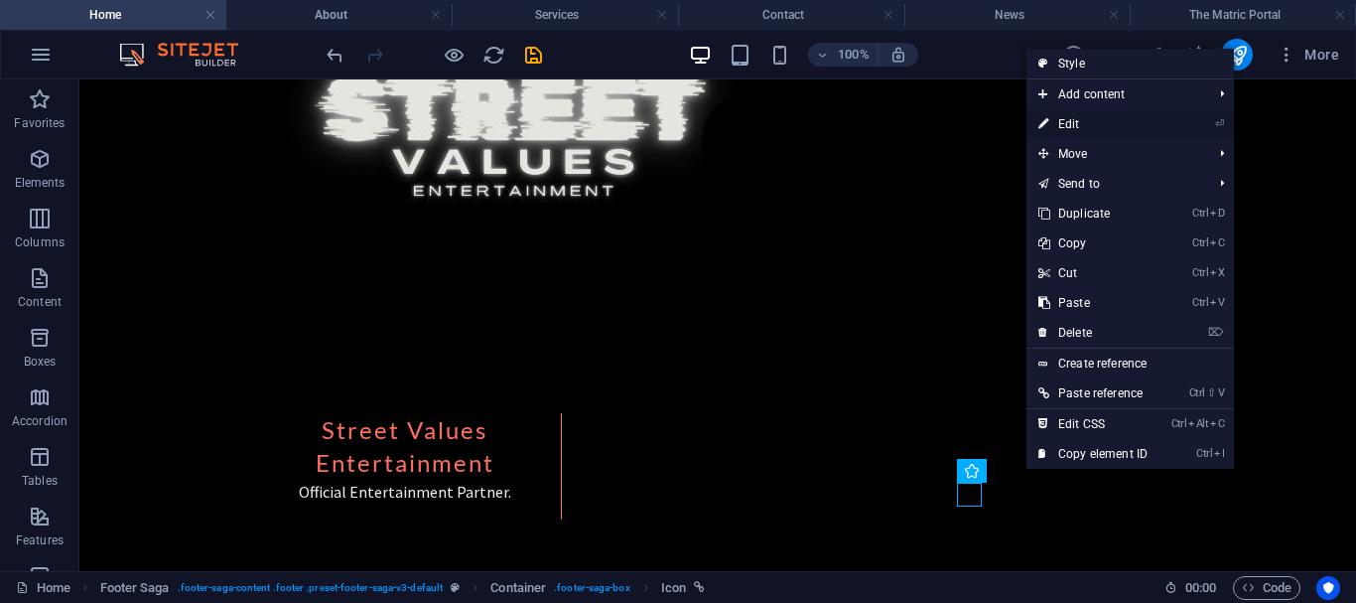
click at [1069, 120] on link "⏎ Edit" at bounding box center [1093, 124] width 133 height 30
select select "xMidYMid"
select select "px"
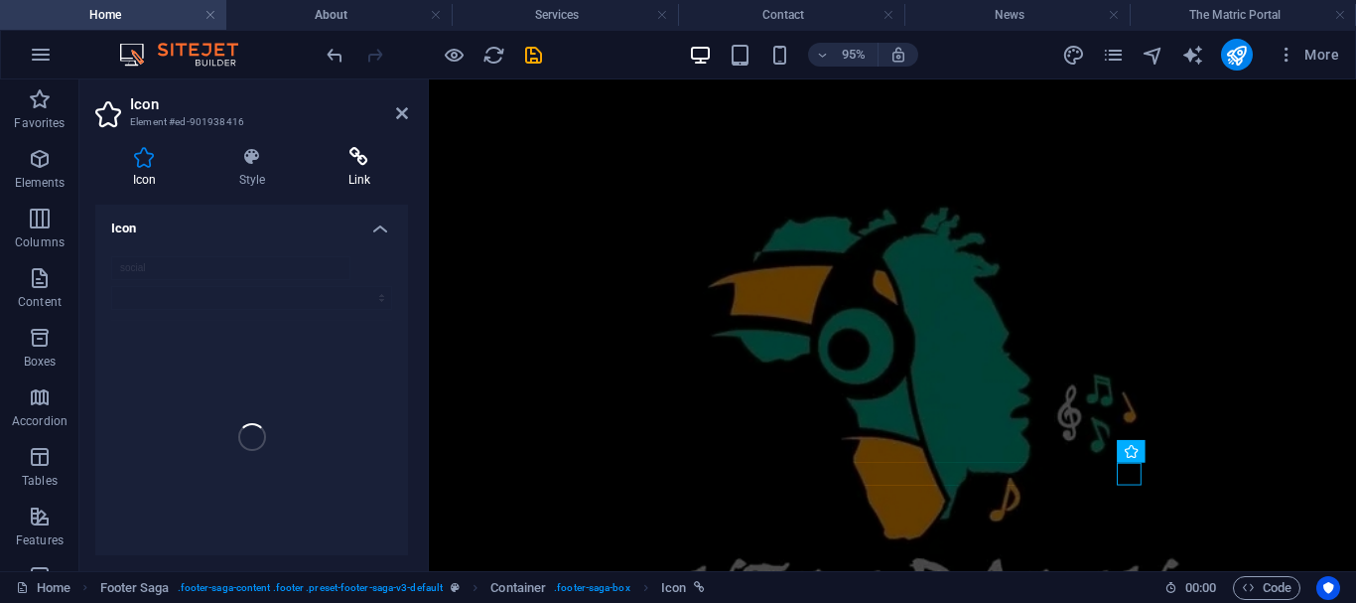
scroll to position [3825, 0]
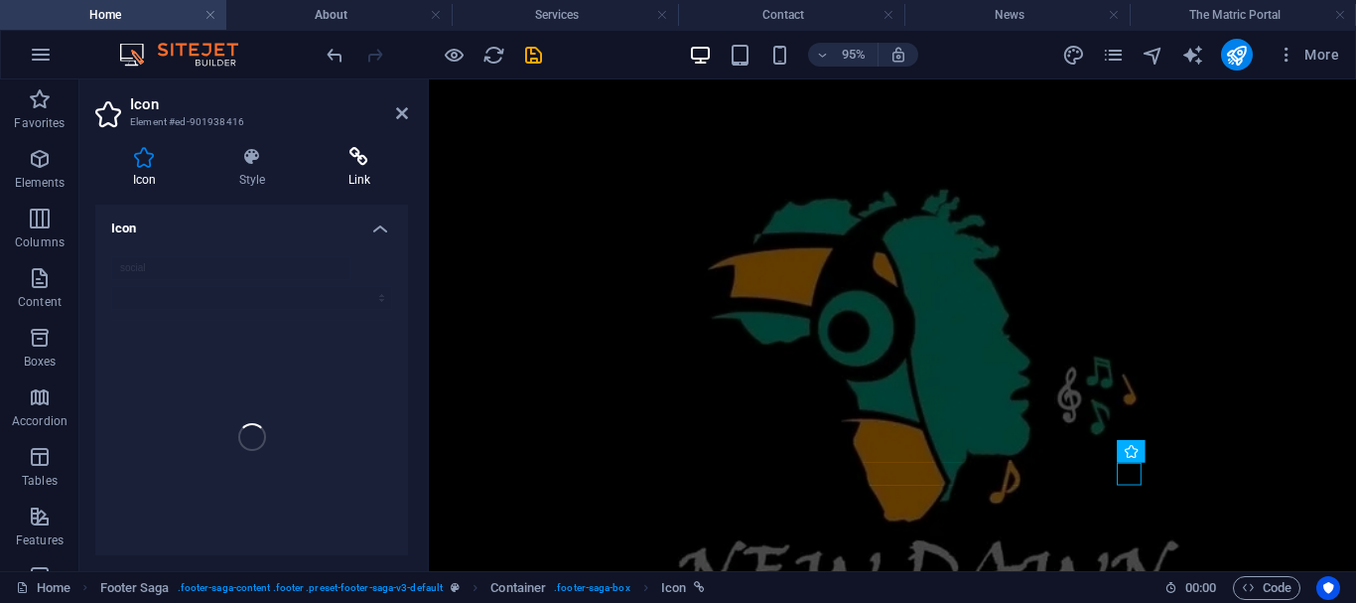
click at [351, 164] on icon at bounding box center [359, 157] width 97 height 20
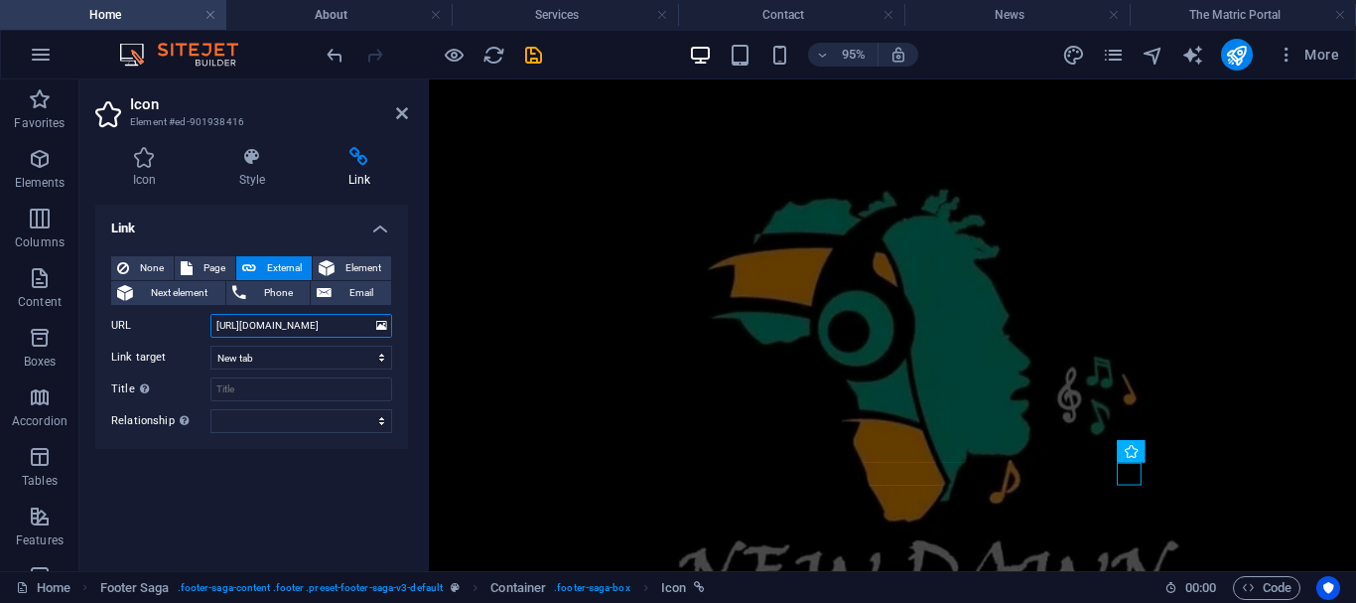
click at [329, 333] on input "[URL][DOMAIN_NAME]" at bounding box center [301, 326] width 182 height 24
click at [403, 115] on icon at bounding box center [402, 113] width 12 height 16
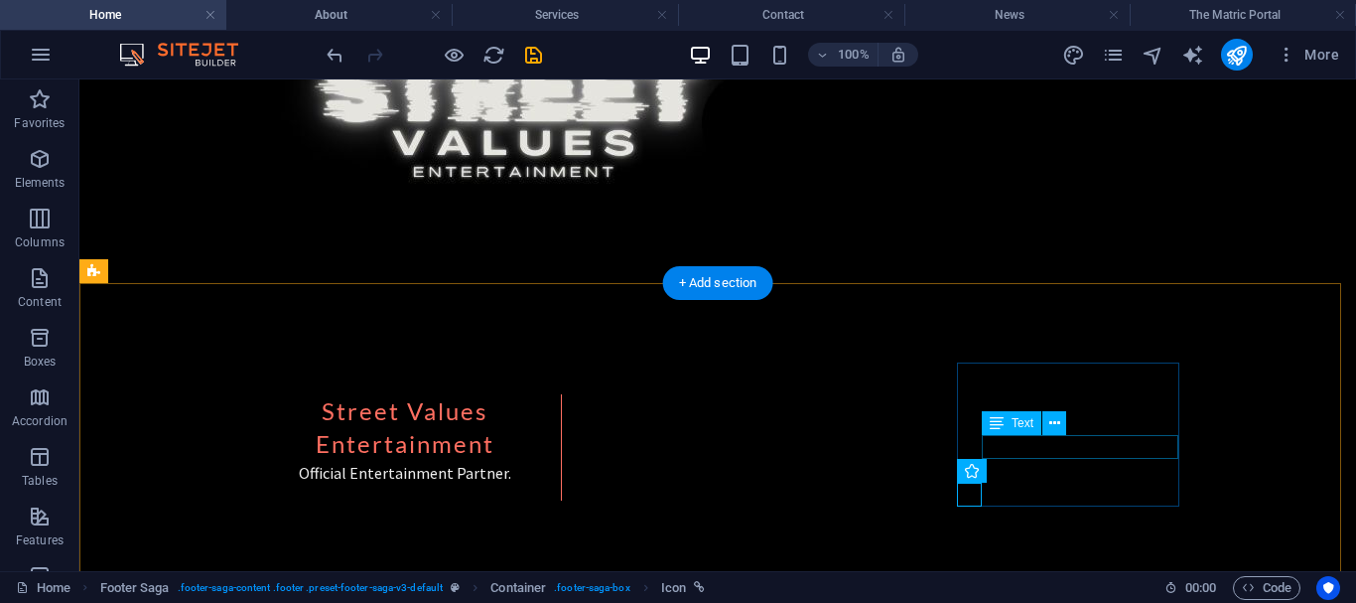
scroll to position [3806, 0]
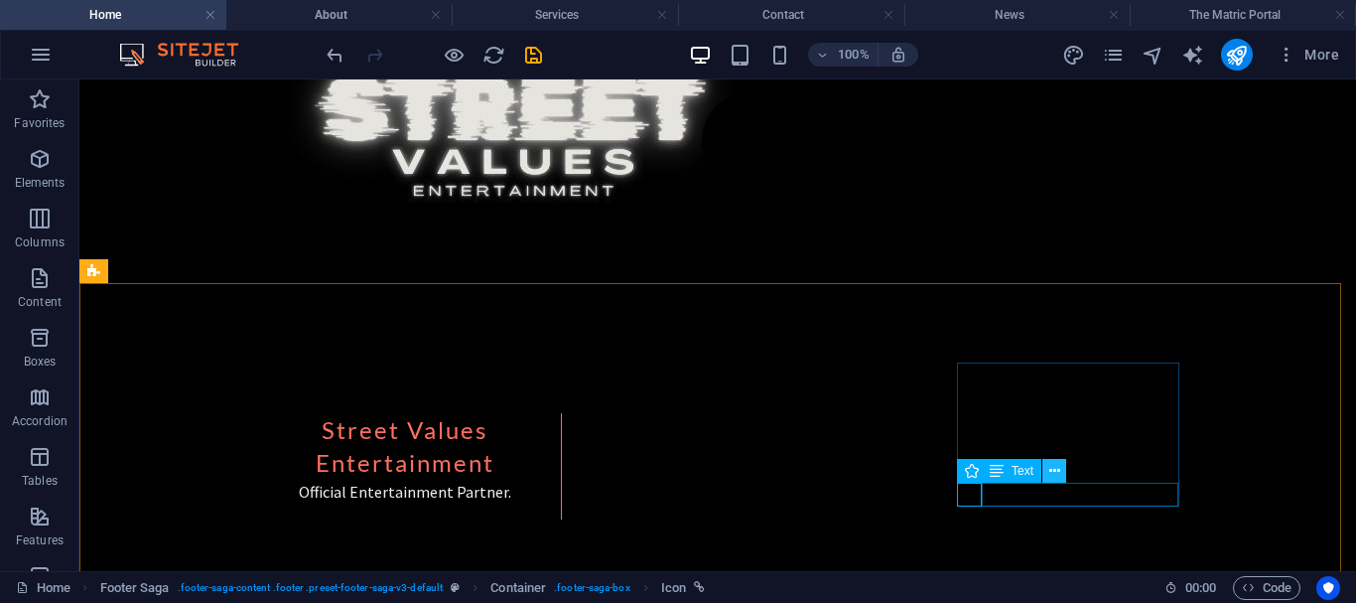
click at [1054, 472] on icon at bounding box center [1054, 471] width 11 height 21
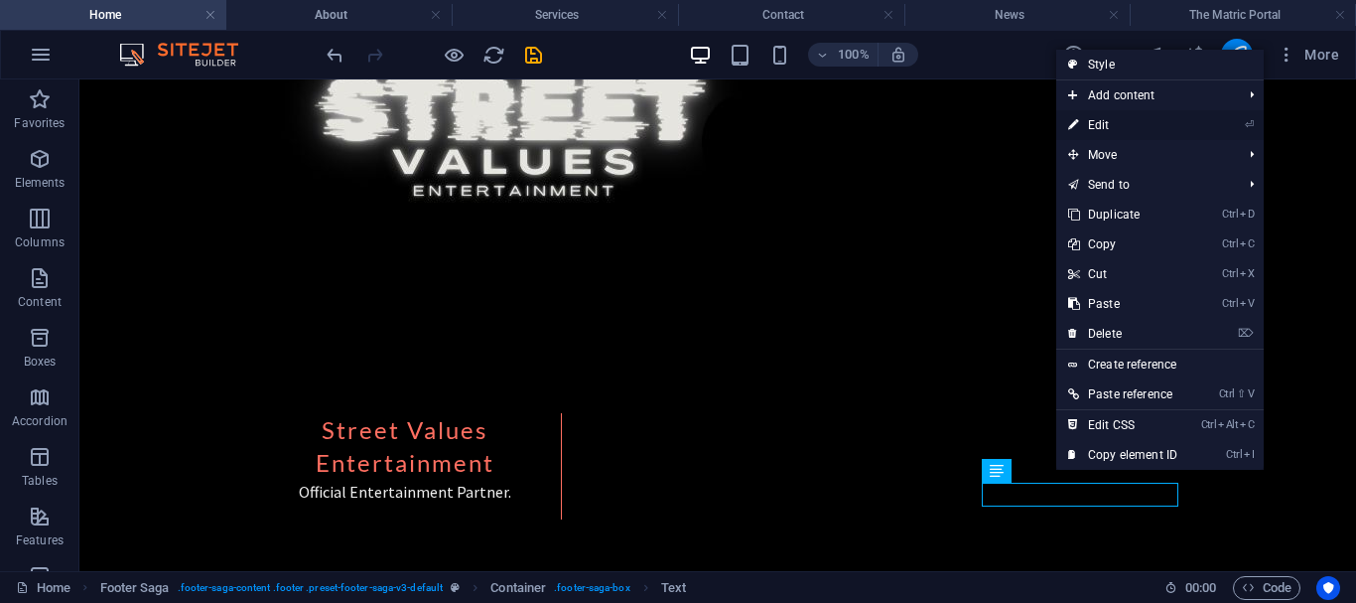
click at [1110, 118] on link "⏎ Edit" at bounding box center [1122, 125] width 133 height 30
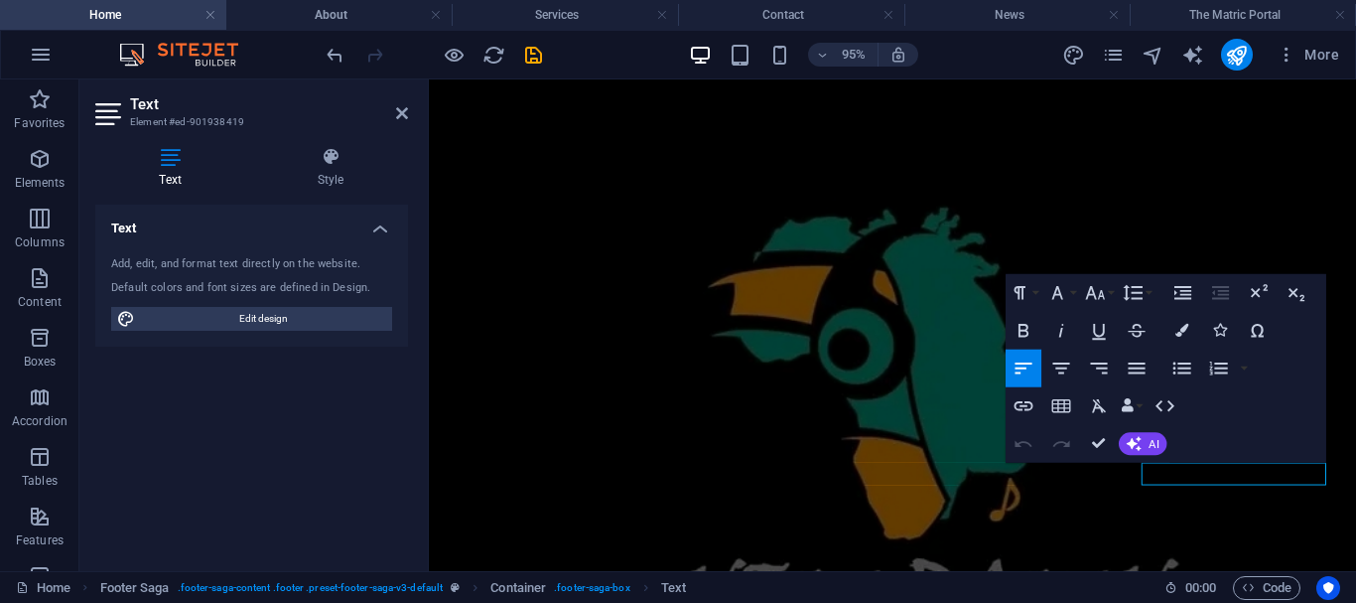
scroll to position [3825, 0]
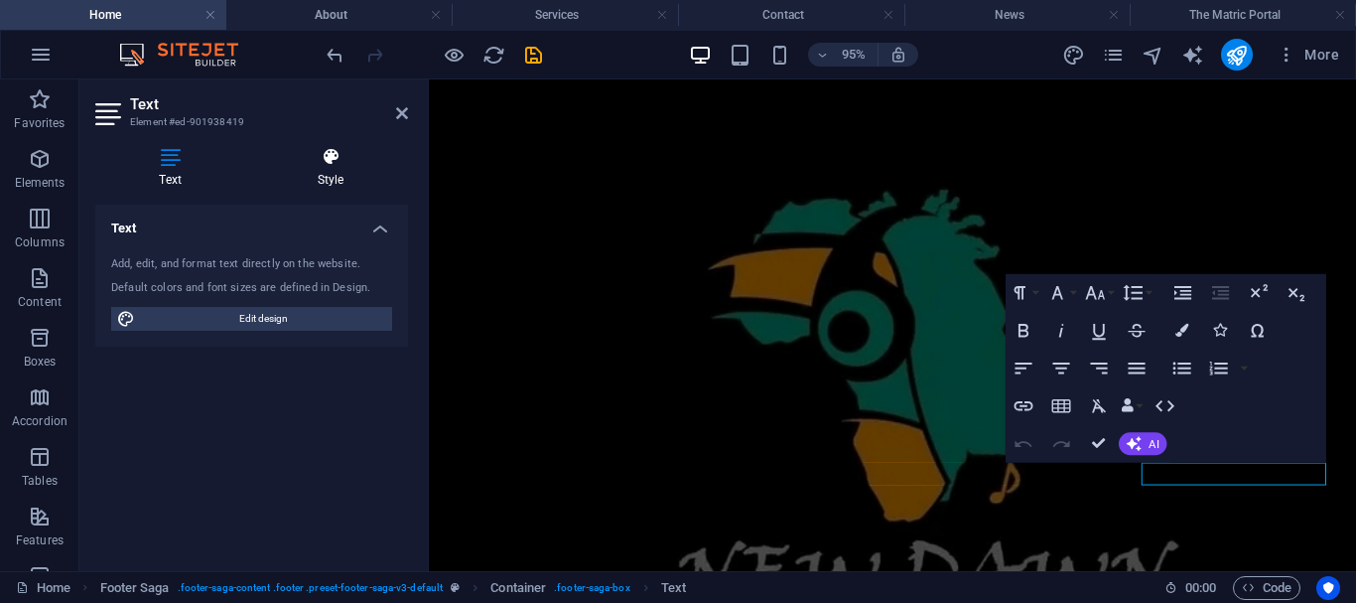
click at [324, 165] on icon at bounding box center [330, 157] width 155 height 20
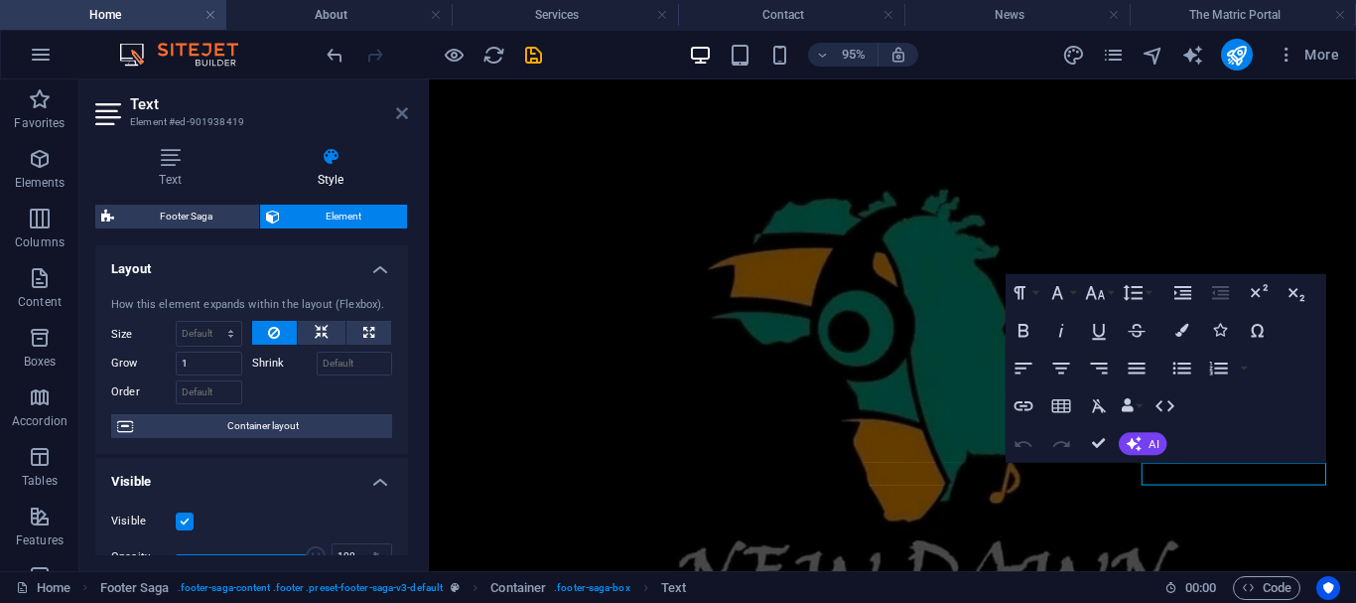
click at [402, 116] on icon at bounding box center [402, 113] width 12 height 16
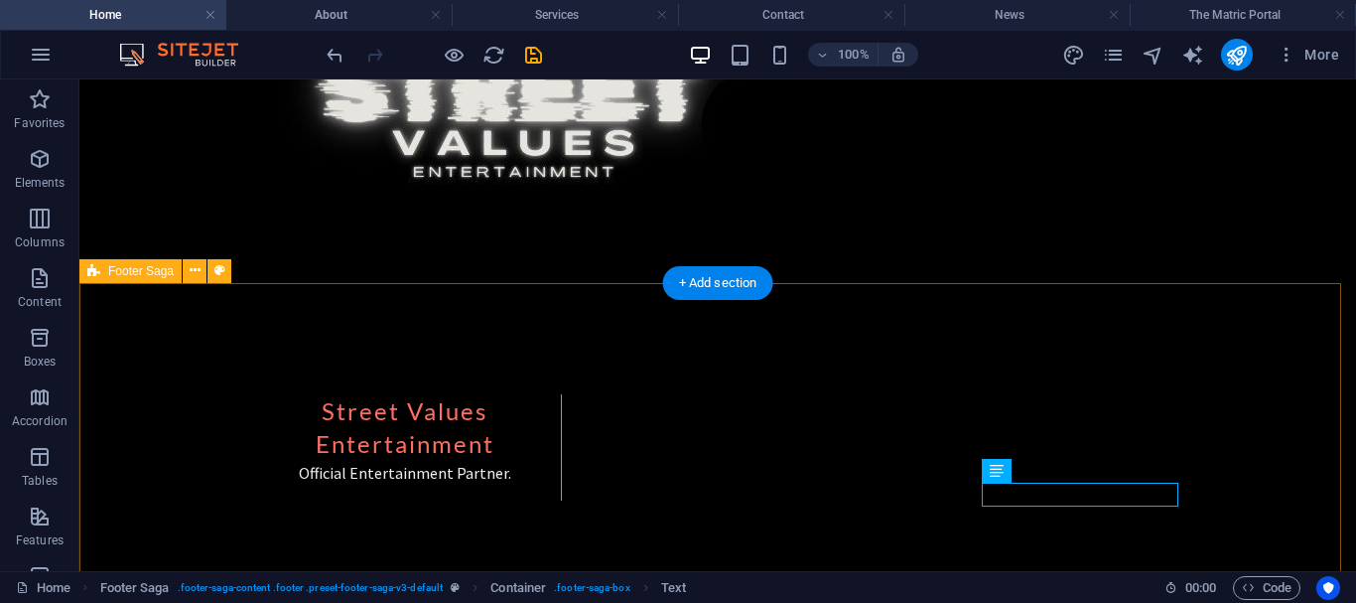
scroll to position [3806, 0]
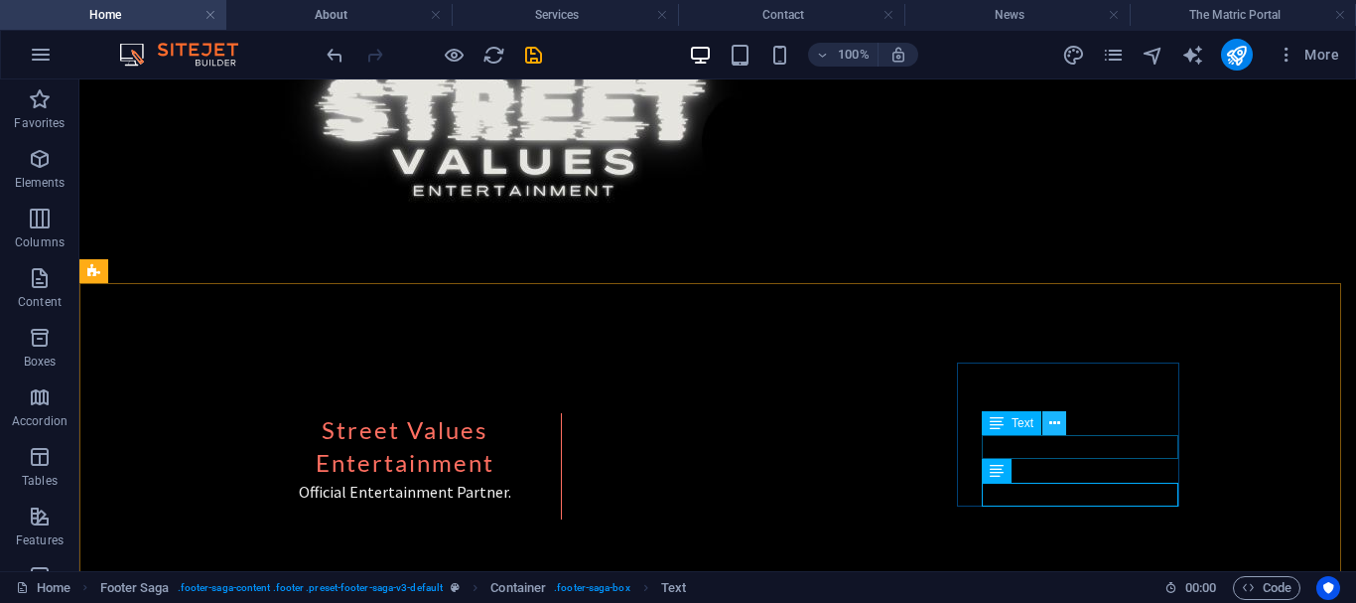
click at [1049, 427] on icon at bounding box center [1054, 423] width 11 height 21
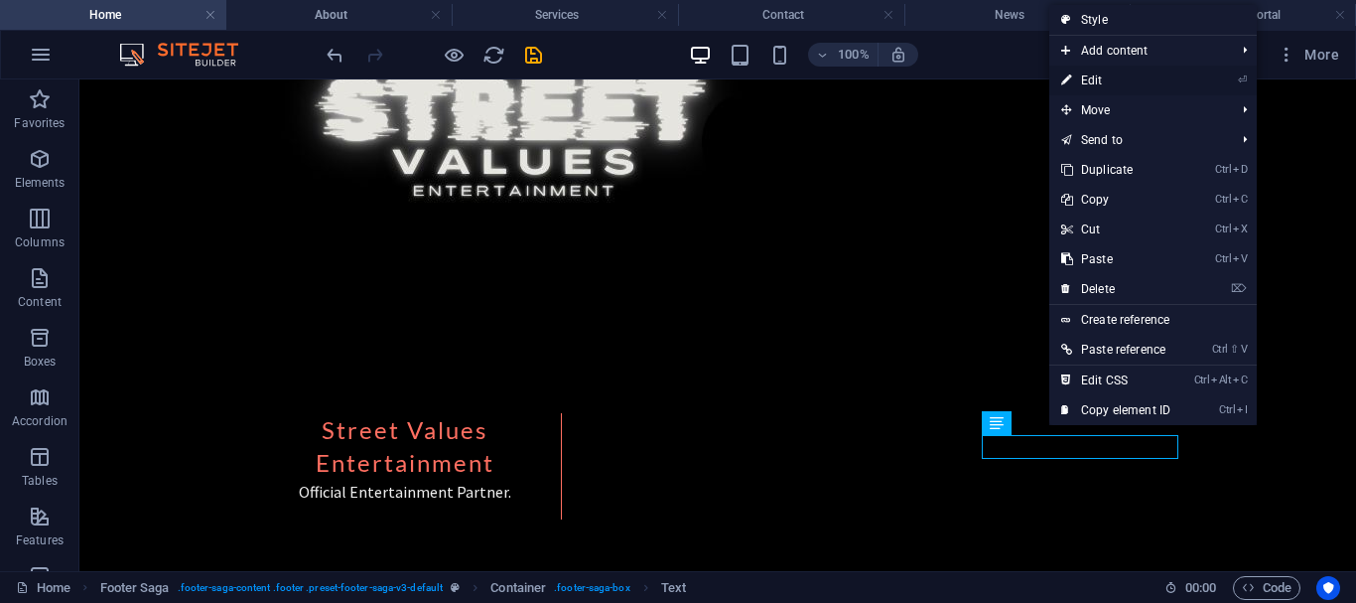
click at [1100, 83] on link "⏎ Edit" at bounding box center [1115, 81] width 133 height 30
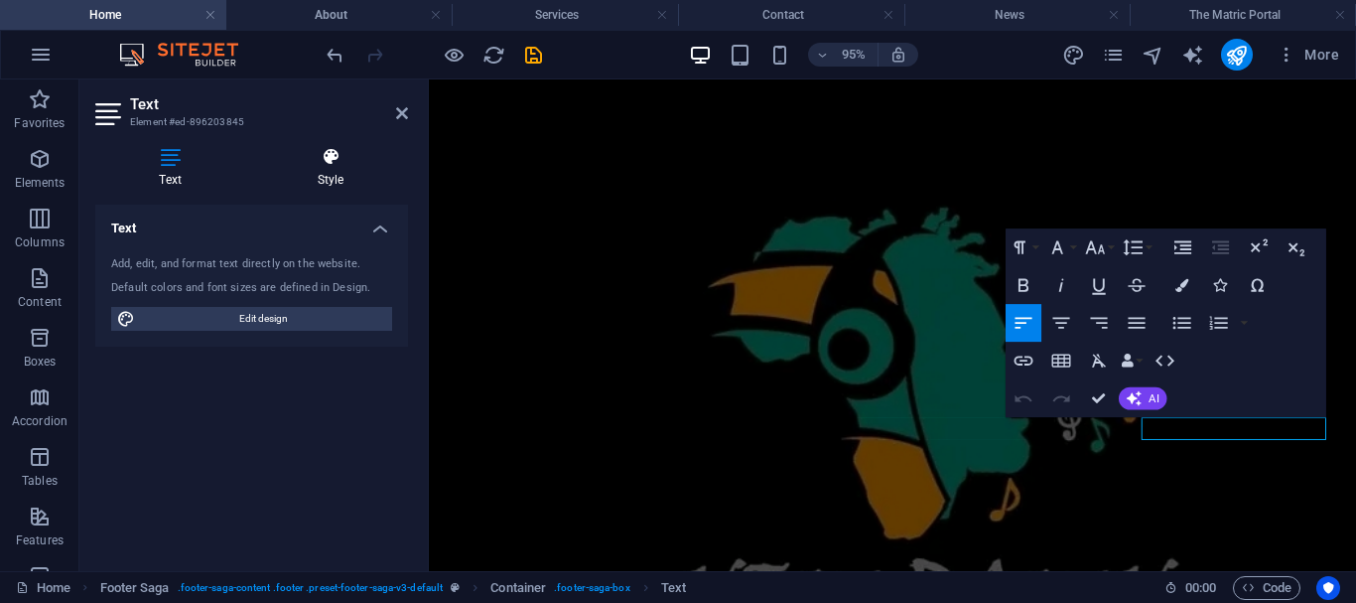
scroll to position [3825, 0]
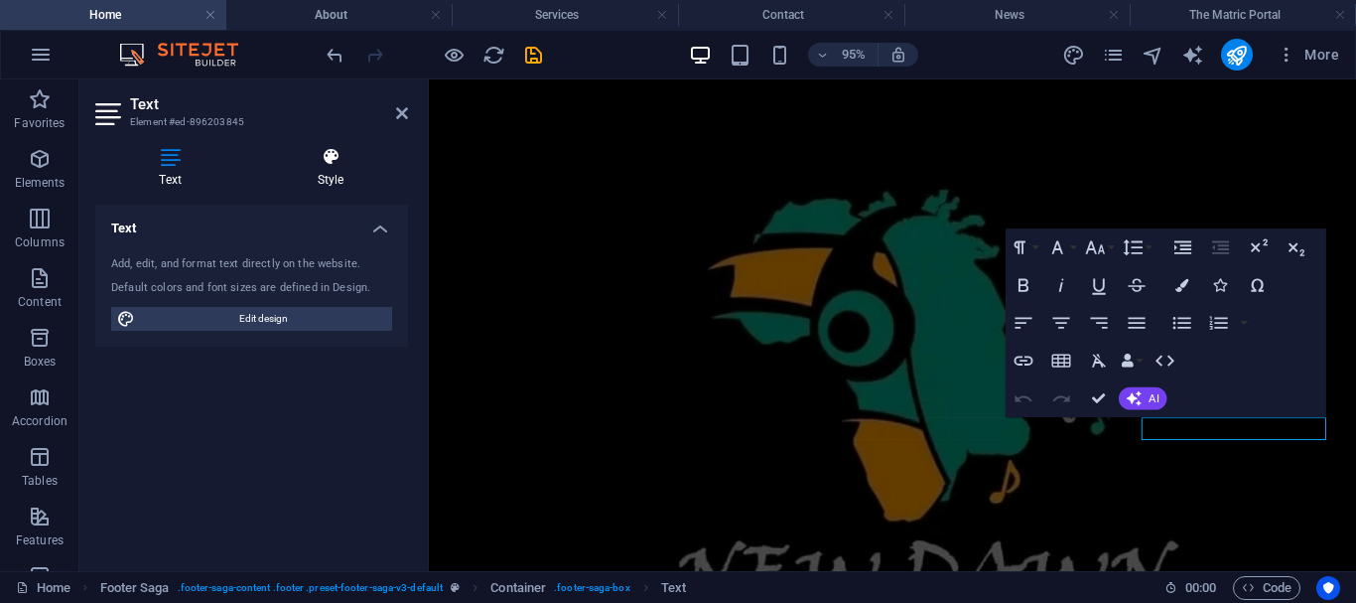
click at [326, 180] on h4 "Style" at bounding box center [330, 168] width 155 height 42
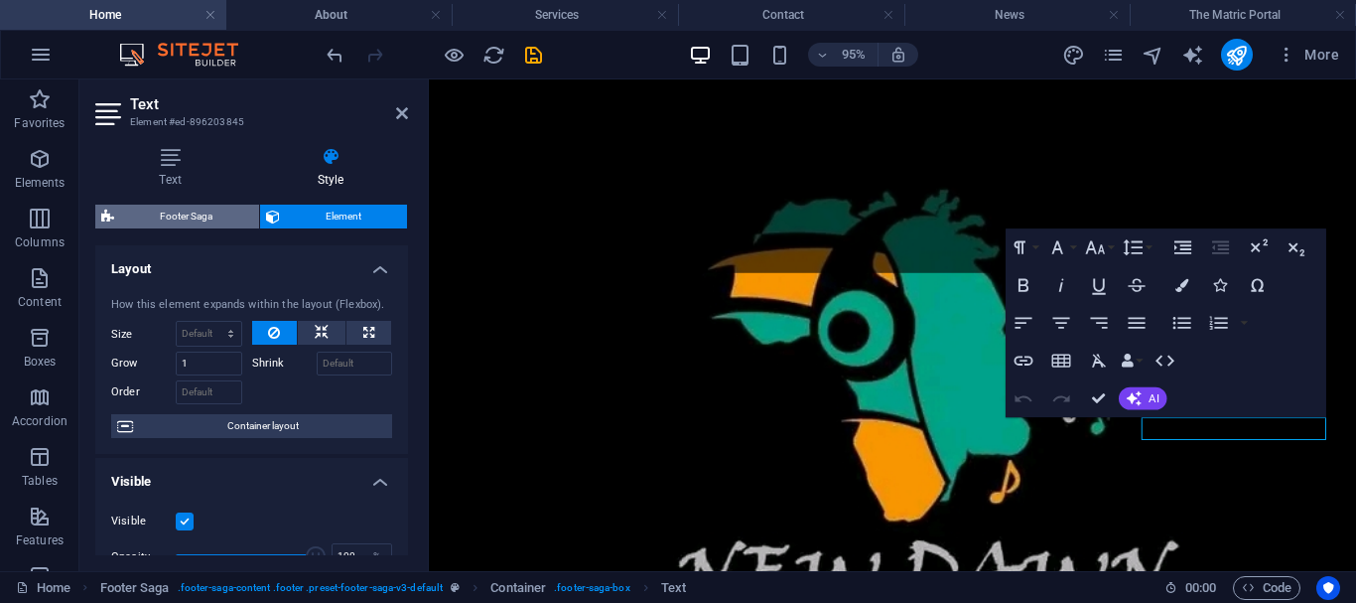
click at [197, 210] on span "Footer Saga" at bounding box center [186, 217] width 133 height 24
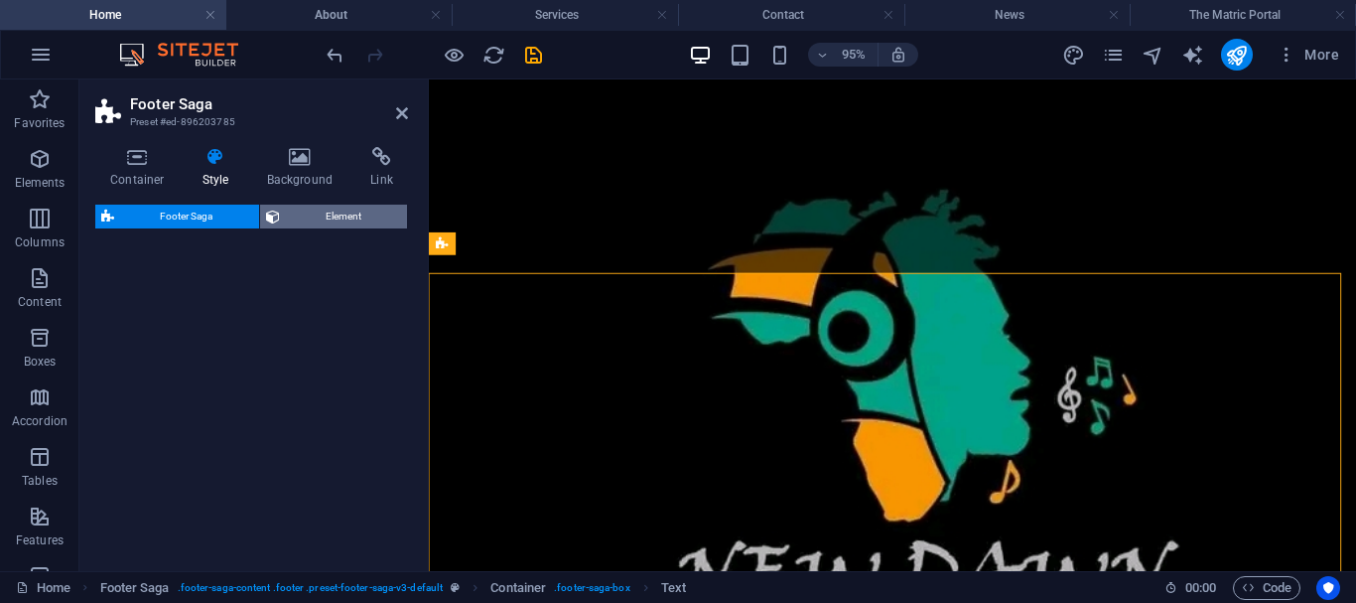
select select "rem"
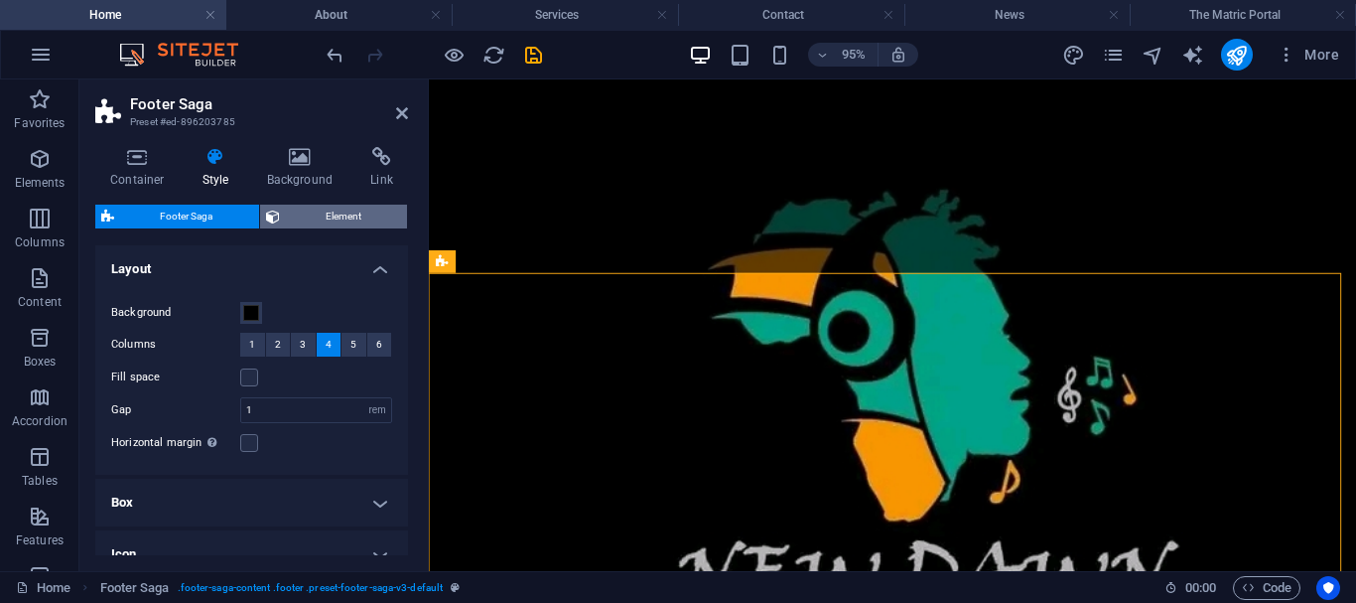
click at [344, 214] on span "Element" at bounding box center [344, 217] width 116 height 24
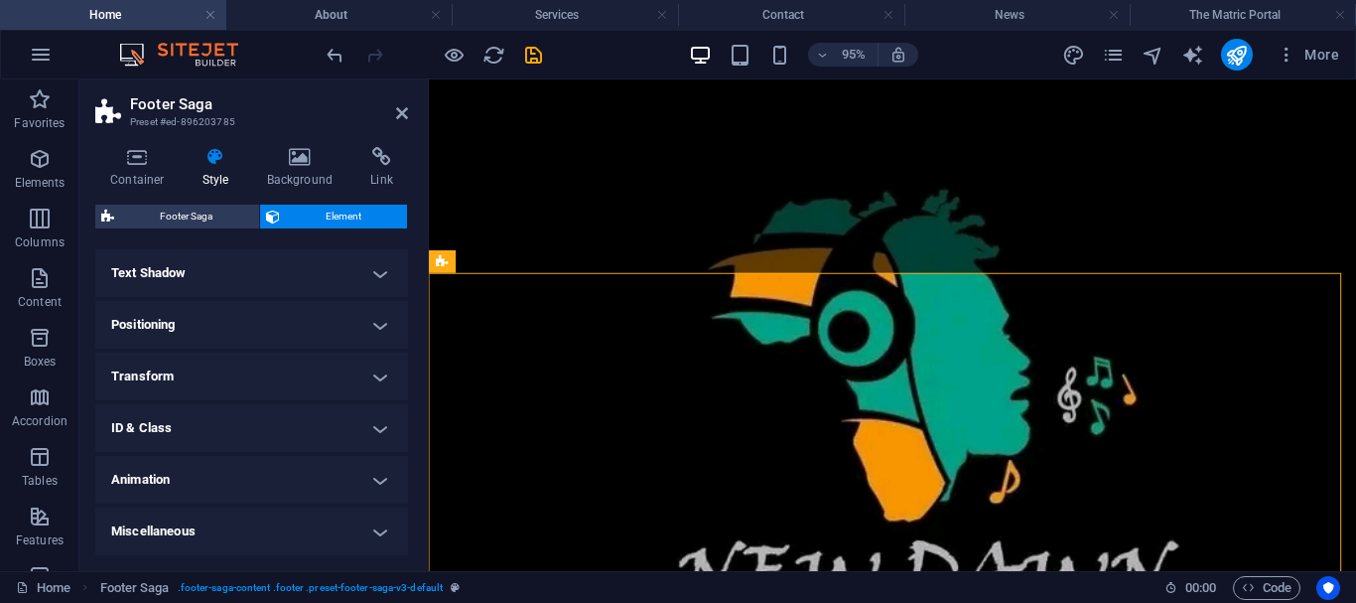
scroll to position [0, 0]
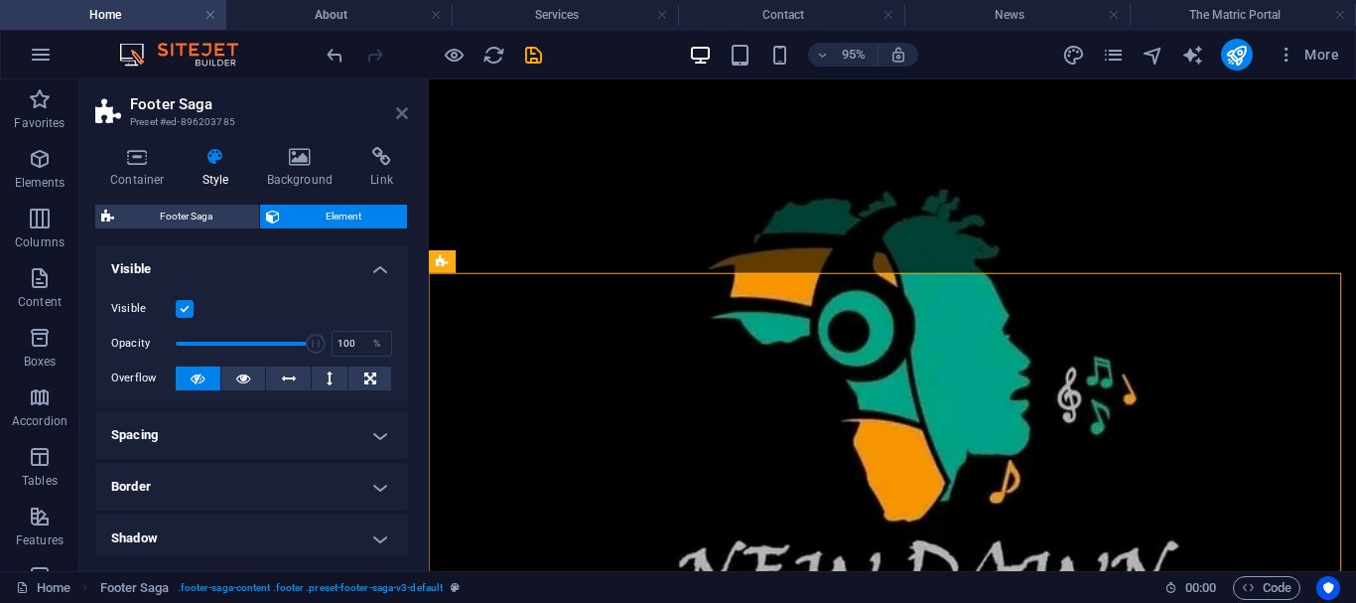
click at [403, 110] on icon at bounding box center [402, 113] width 12 height 16
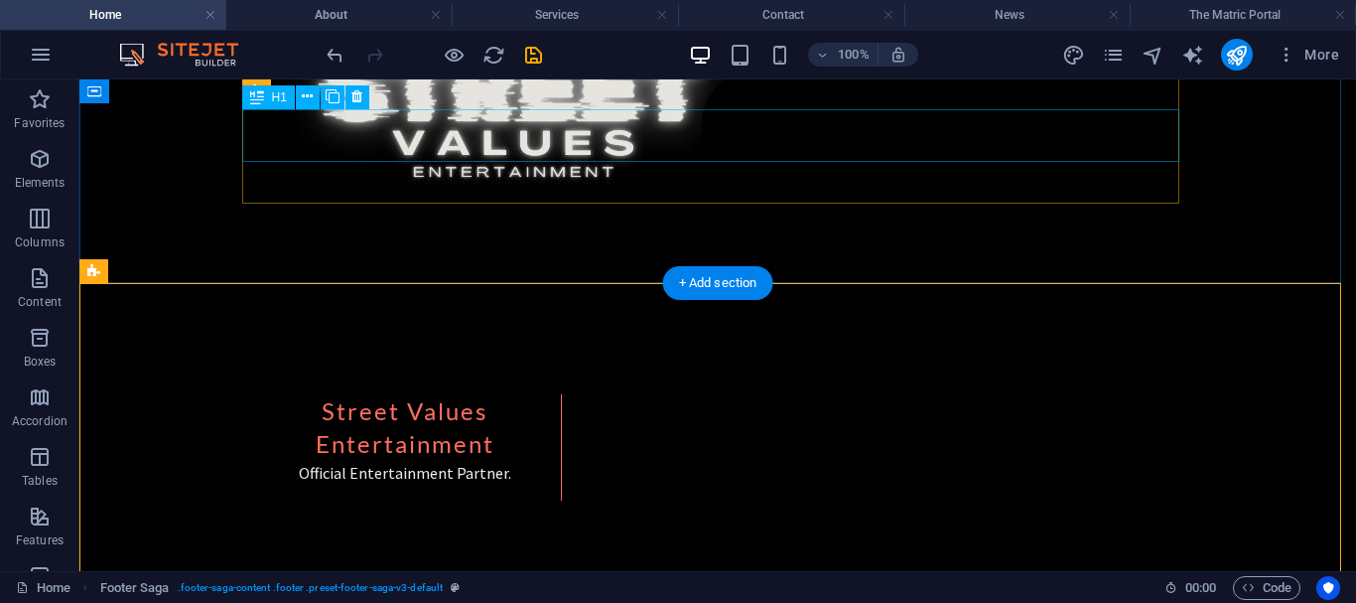
scroll to position [3806, 0]
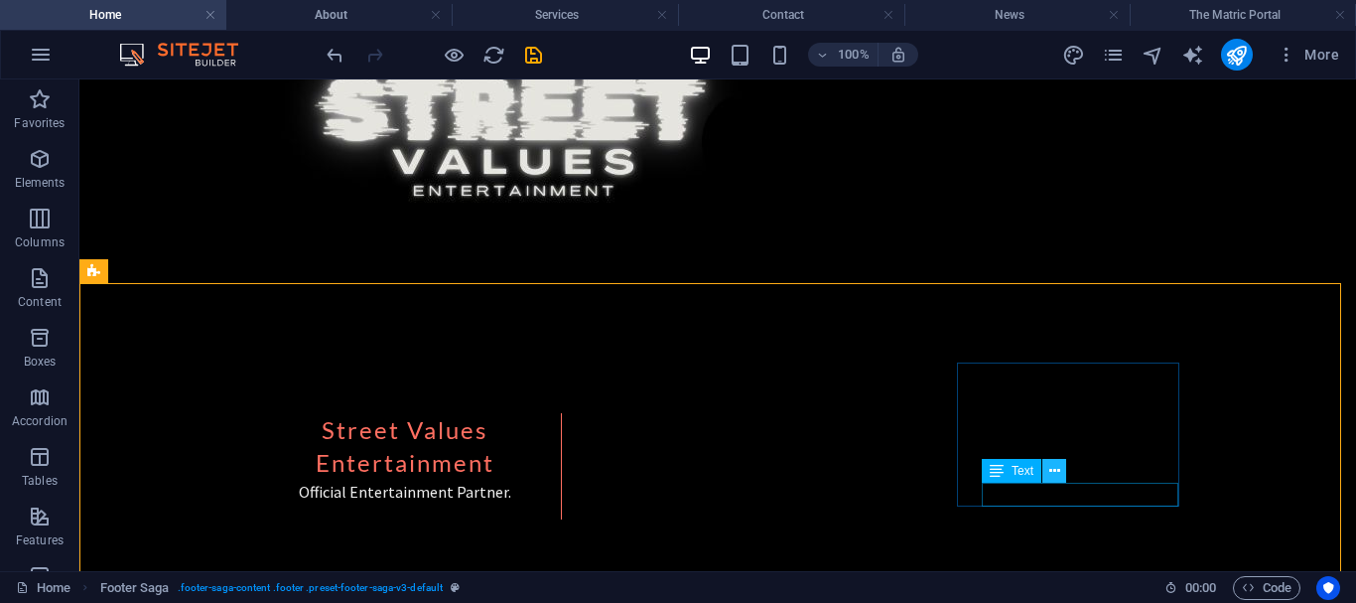
click at [1051, 477] on icon at bounding box center [1054, 471] width 11 height 21
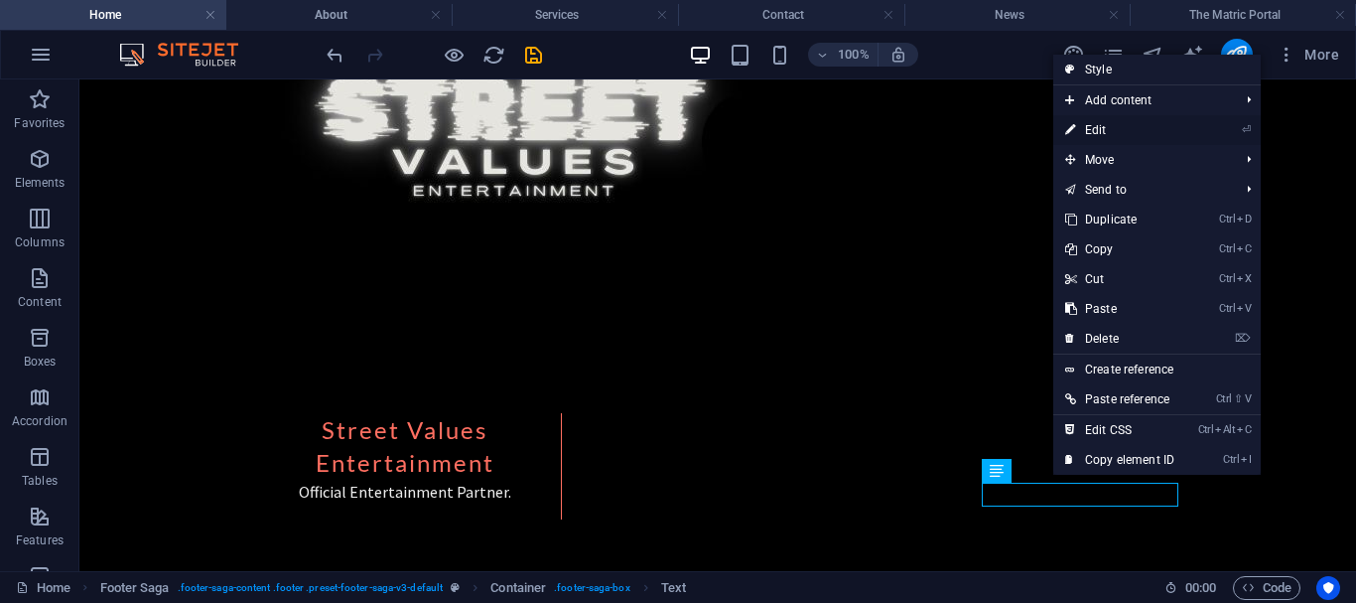
drag, startPoint x: 1101, startPoint y: 136, endPoint x: 201, endPoint y: 85, distance: 902.0
click at [1101, 136] on link "⏎ Edit" at bounding box center [1119, 130] width 133 height 30
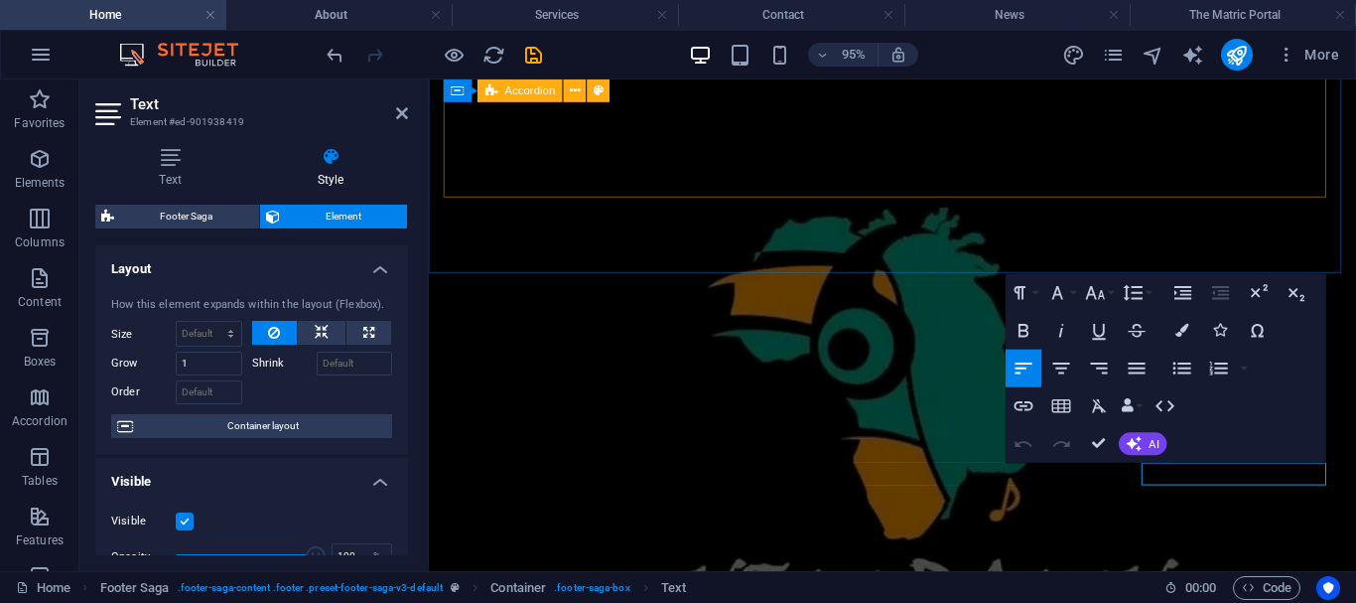
scroll to position [3825, 0]
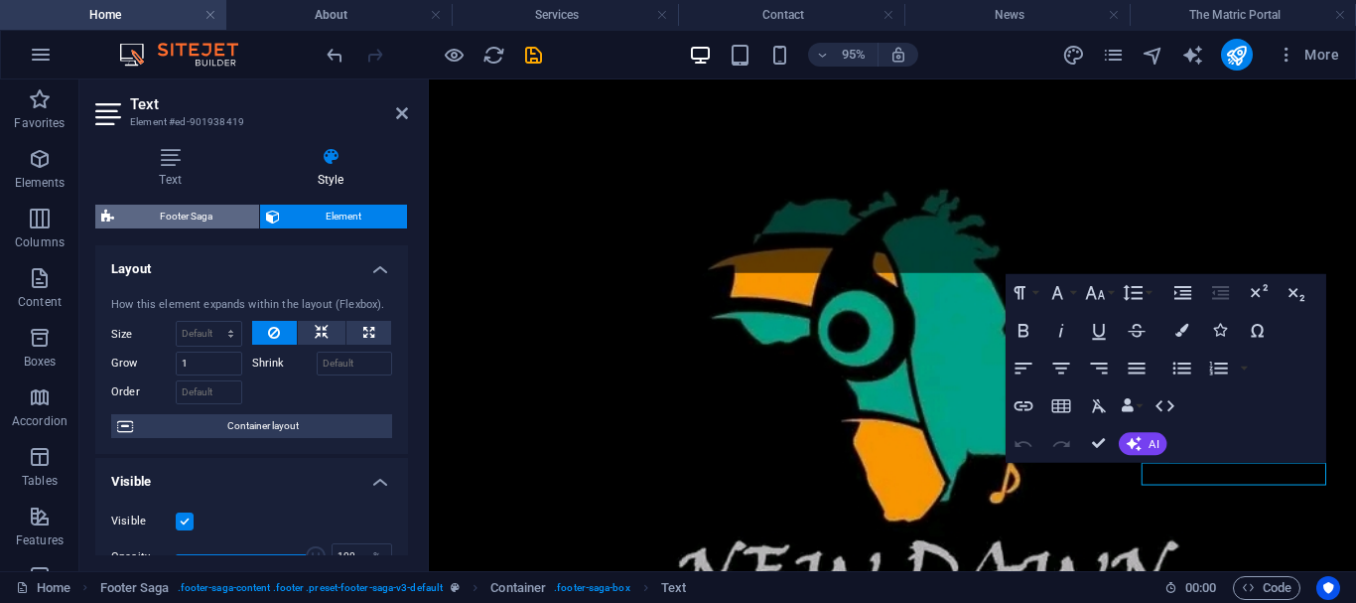
click at [201, 220] on span "Footer Saga" at bounding box center [186, 217] width 133 height 24
select select "rem"
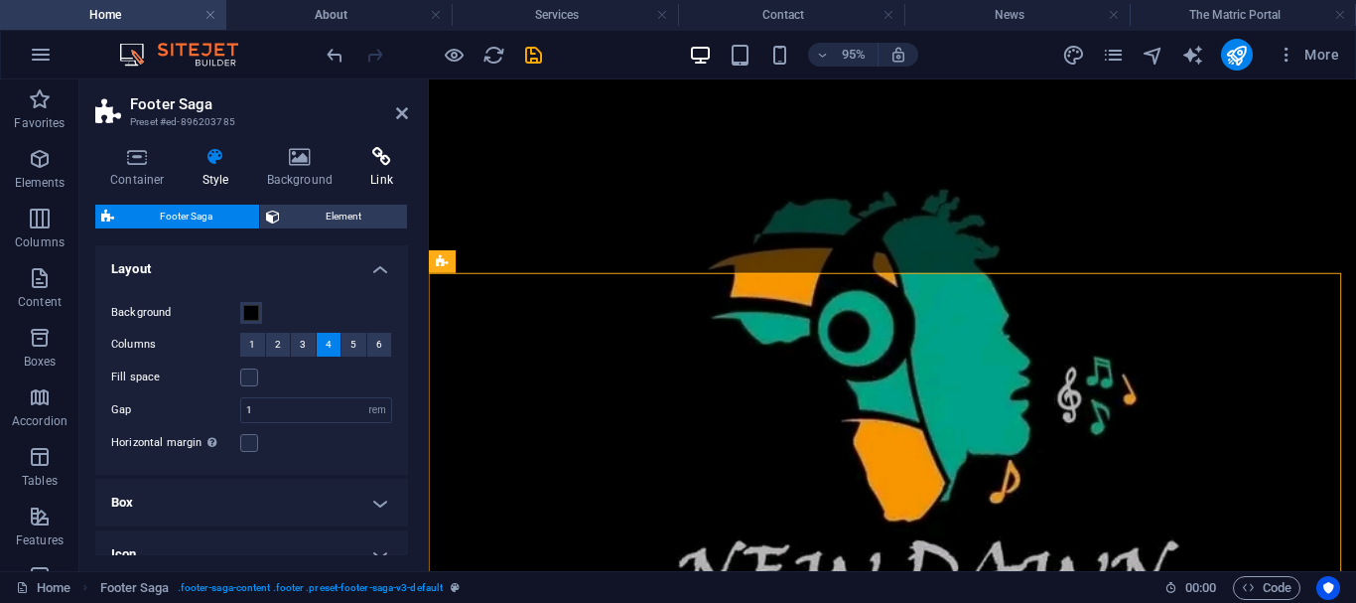
click at [381, 166] on icon at bounding box center [381, 157] width 53 height 20
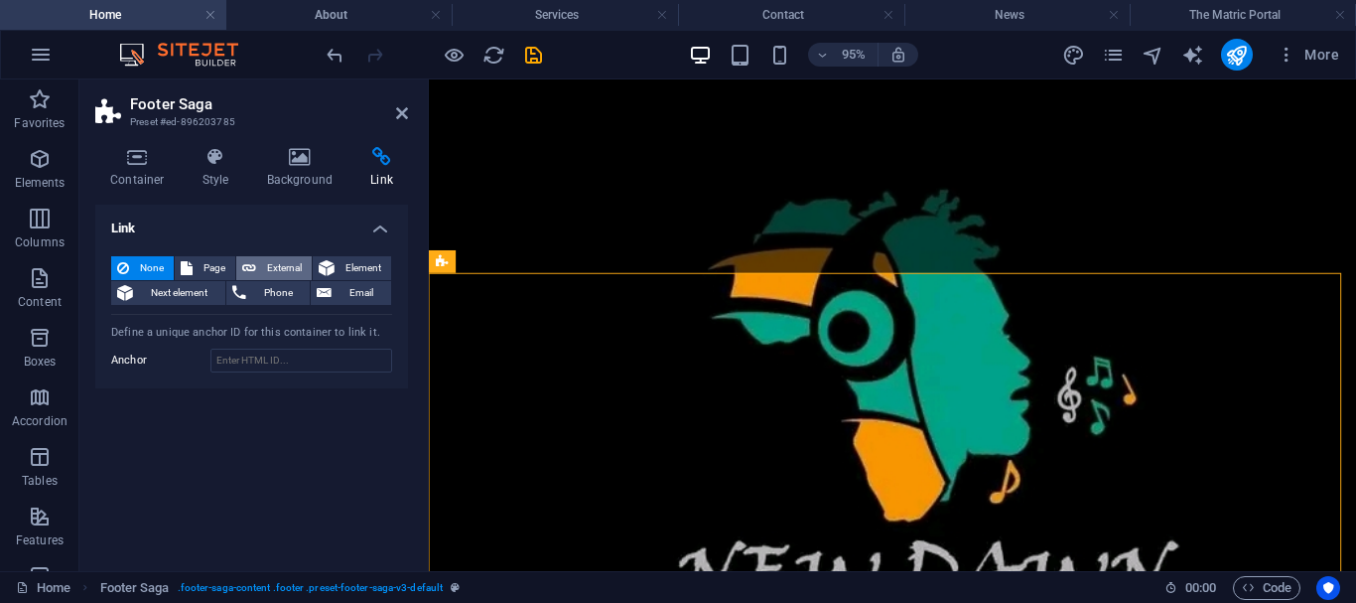
click at [262, 266] on span "External" at bounding box center [284, 268] width 44 height 24
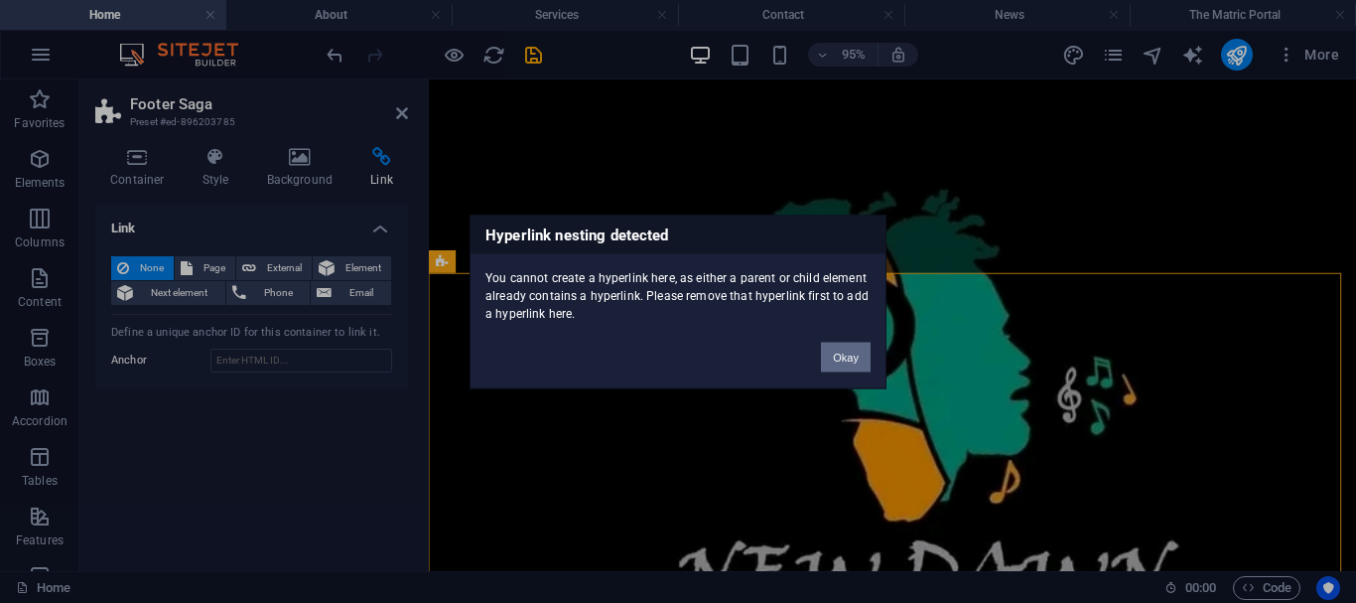
click at [844, 353] on button "Okay" at bounding box center [846, 357] width 50 height 30
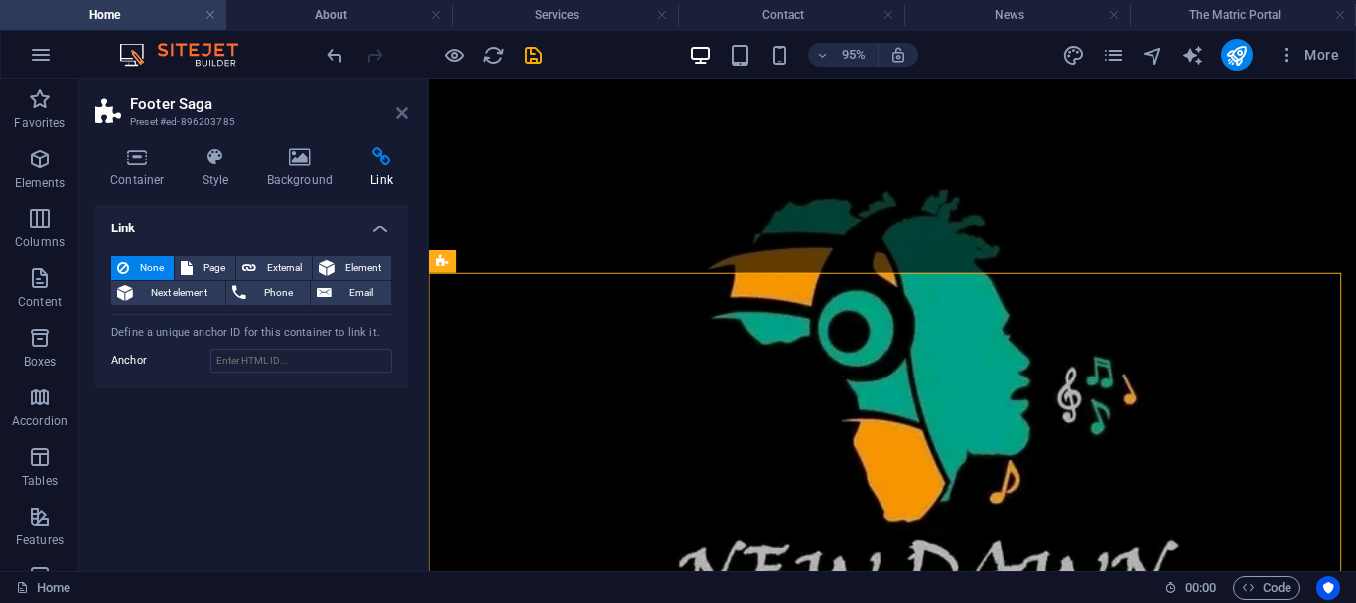
drag, startPoint x: 400, startPoint y: 111, endPoint x: 863, endPoint y: 280, distance: 492.5
click at [400, 111] on icon at bounding box center [402, 113] width 12 height 16
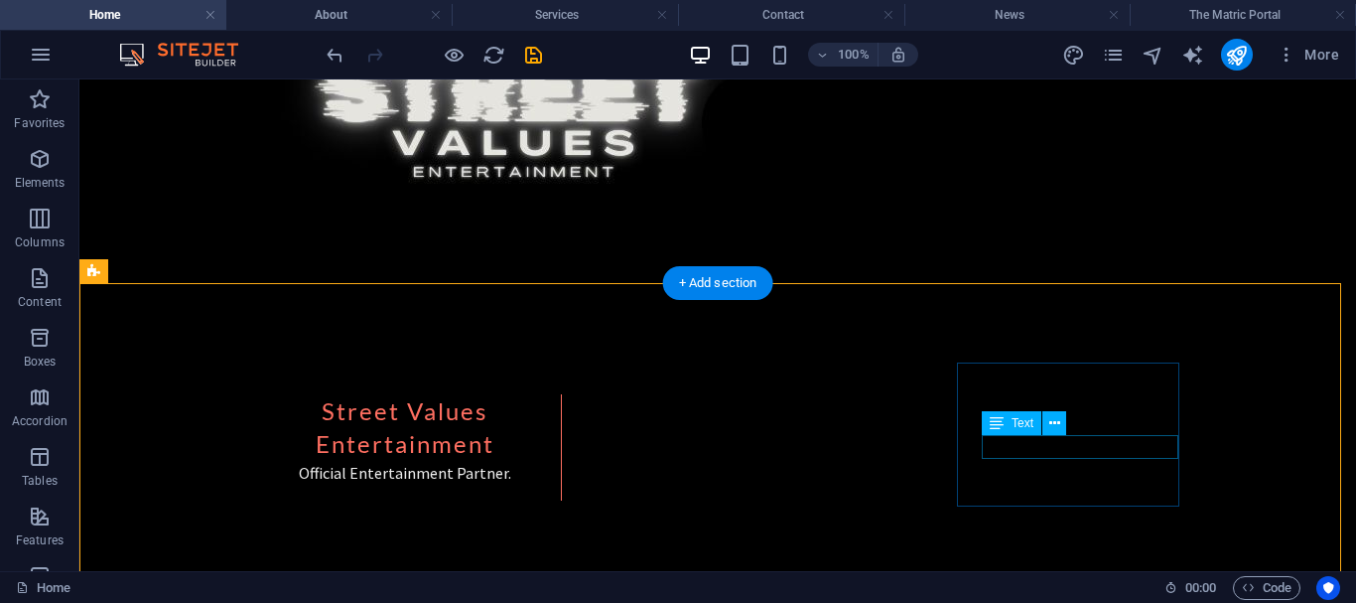
scroll to position [3806, 0]
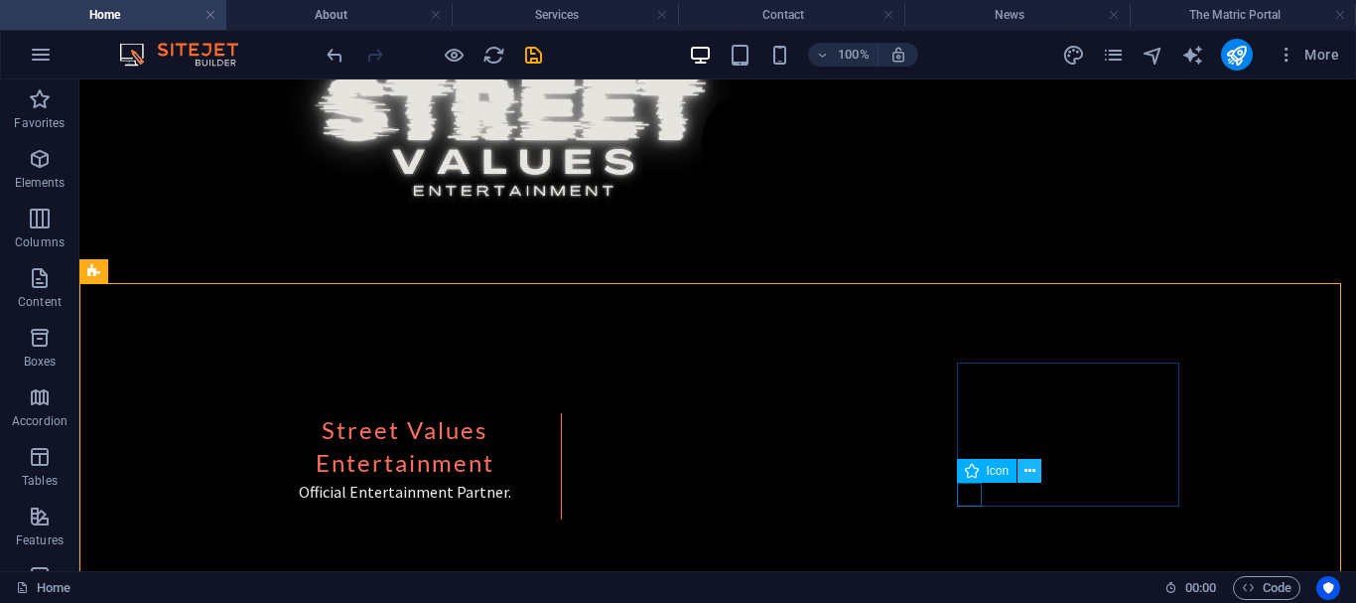
click at [1027, 468] on icon at bounding box center [1030, 471] width 11 height 21
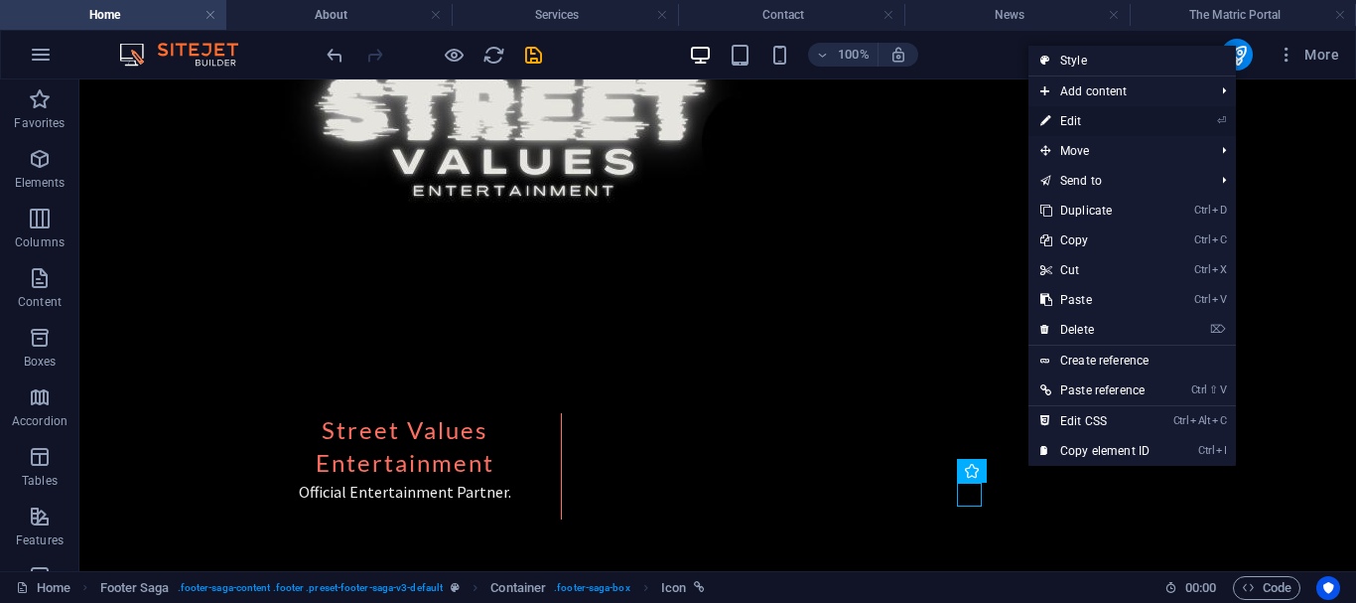
click at [1065, 123] on link "⏎ Edit" at bounding box center [1095, 121] width 133 height 30
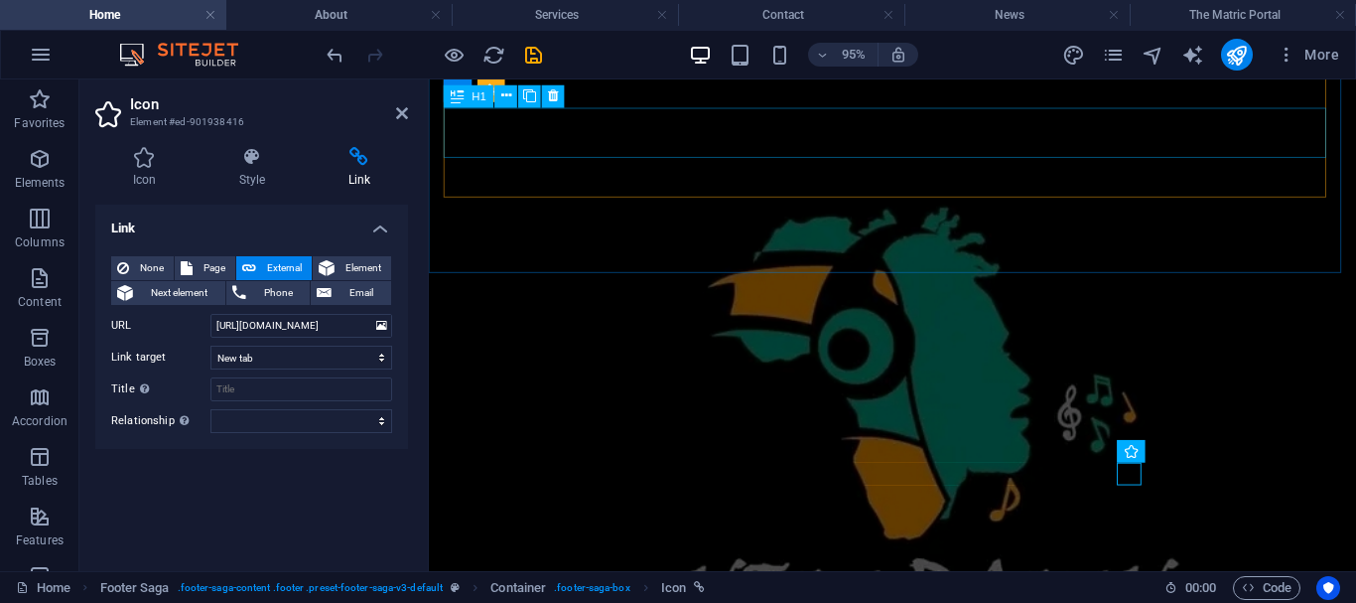
scroll to position [3825, 0]
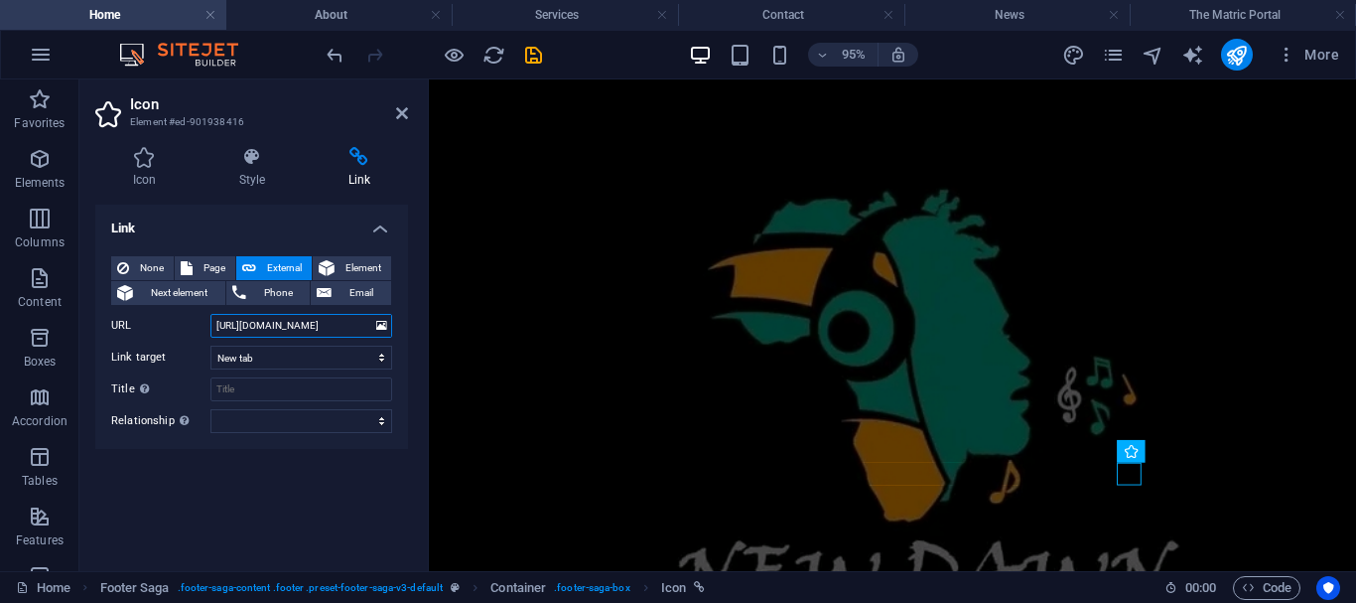
click at [350, 324] on input "[URL][DOMAIN_NAME]" at bounding box center [301, 326] width 182 height 24
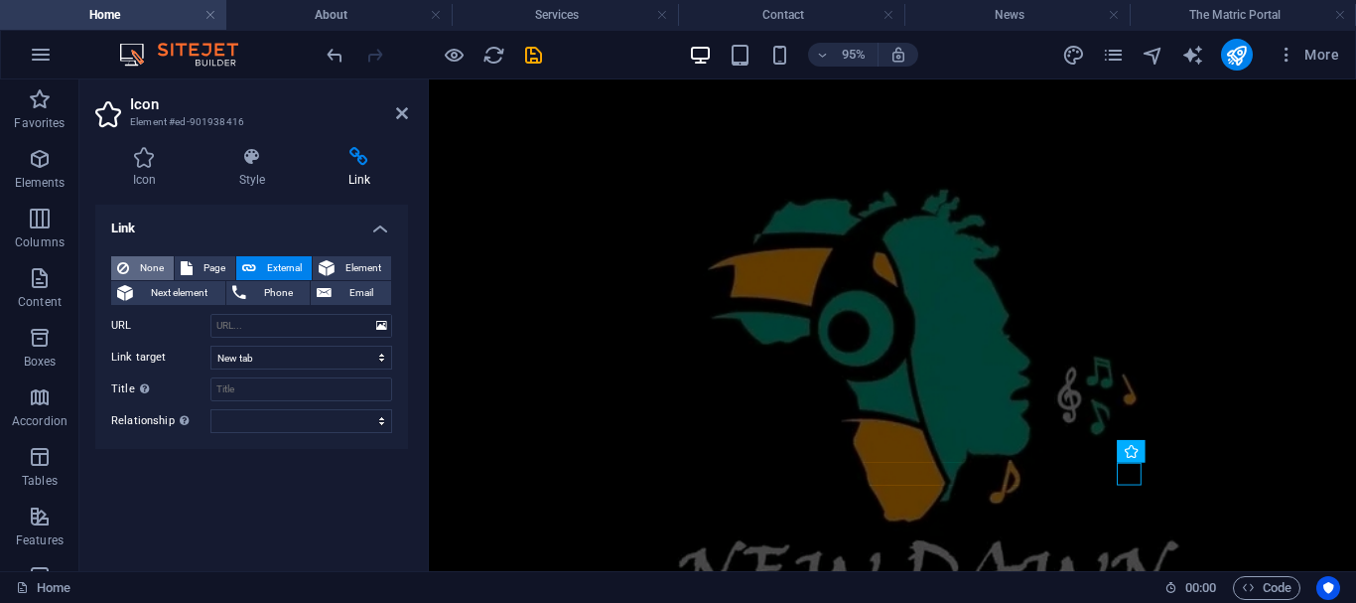
click at [150, 260] on span "None" at bounding box center [151, 268] width 33 height 24
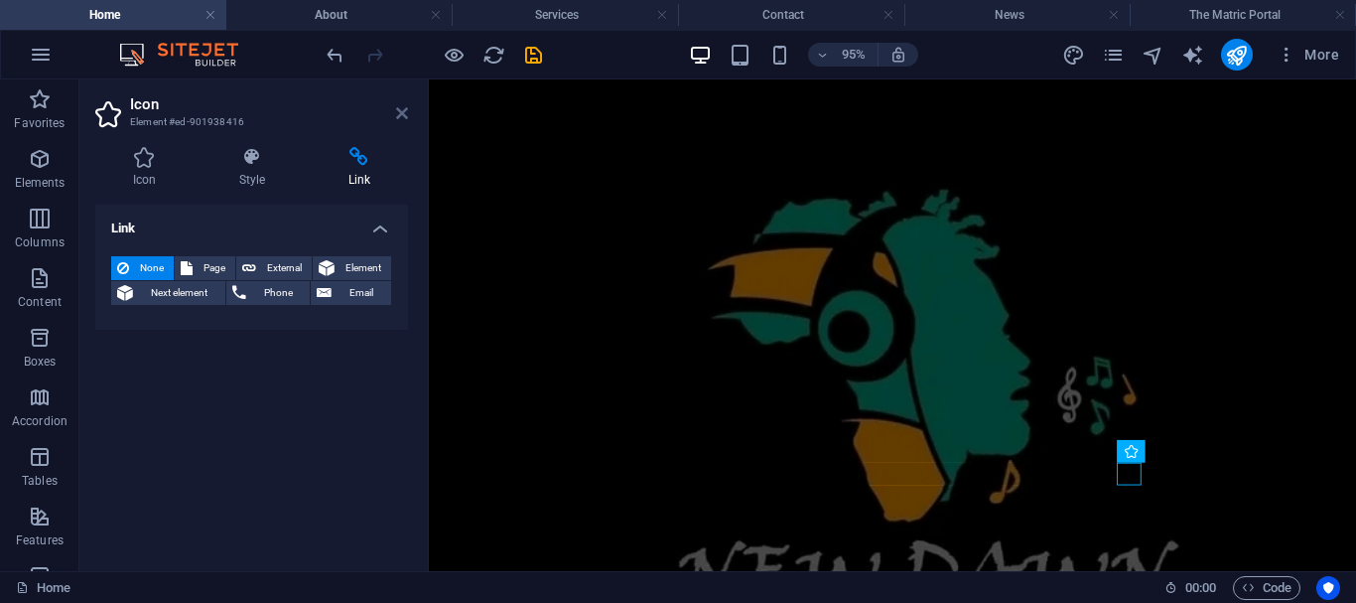
click at [400, 108] on icon at bounding box center [402, 113] width 12 height 16
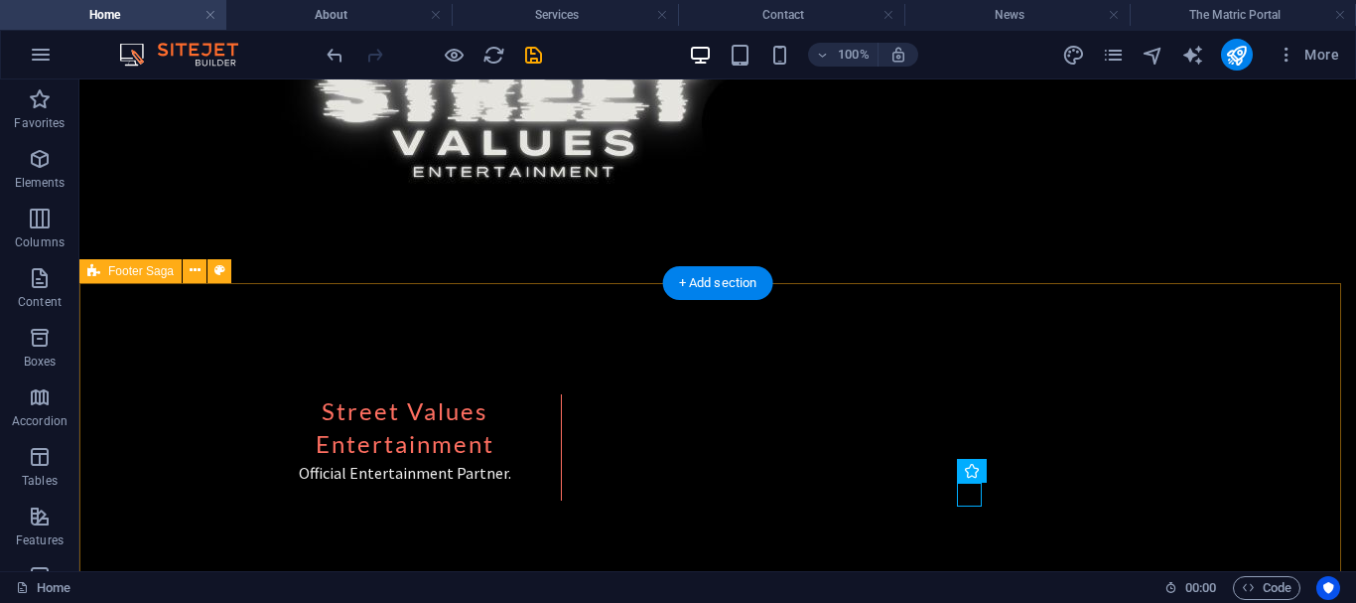
scroll to position [3806, 0]
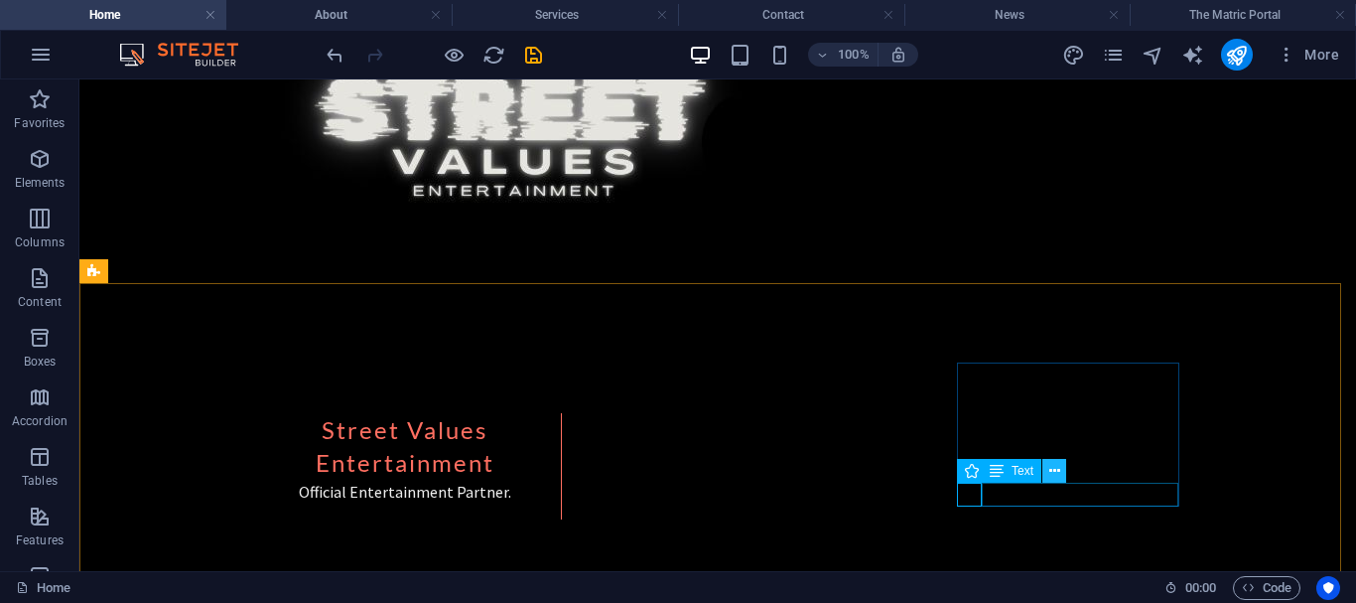
click at [1054, 473] on icon at bounding box center [1054, 471] width 11 height 21
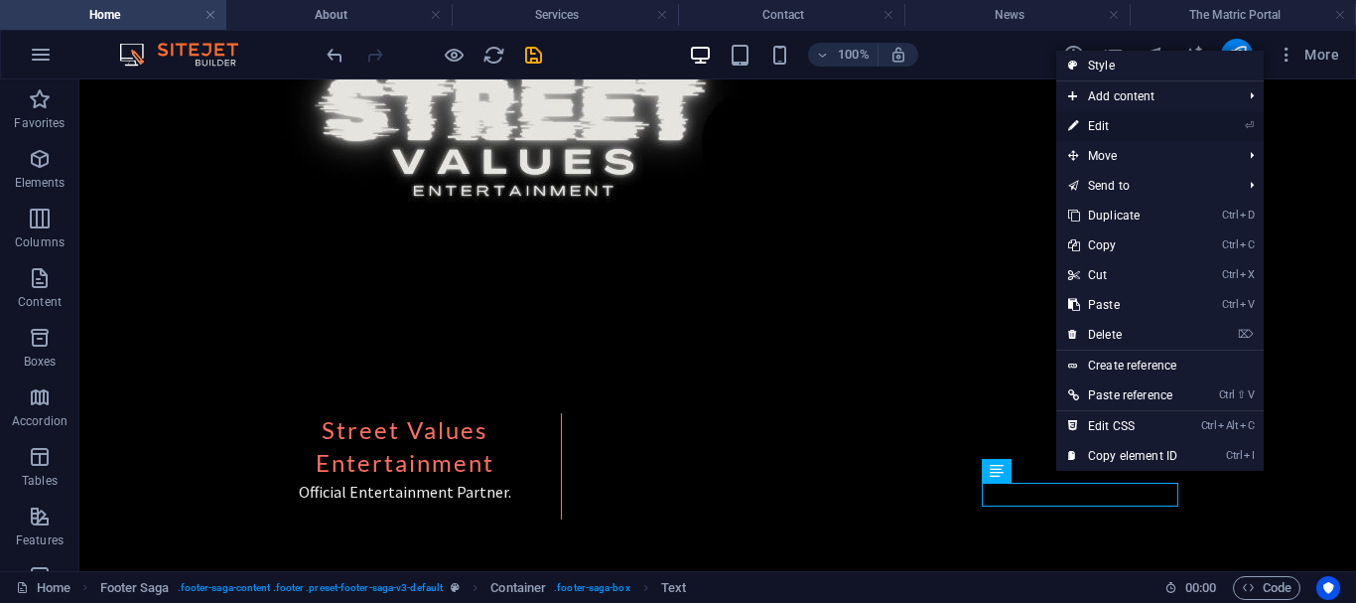
click at [1098, 131] on link "⏎ Edit" at bounding box center [1122, 126] width 133 height 30
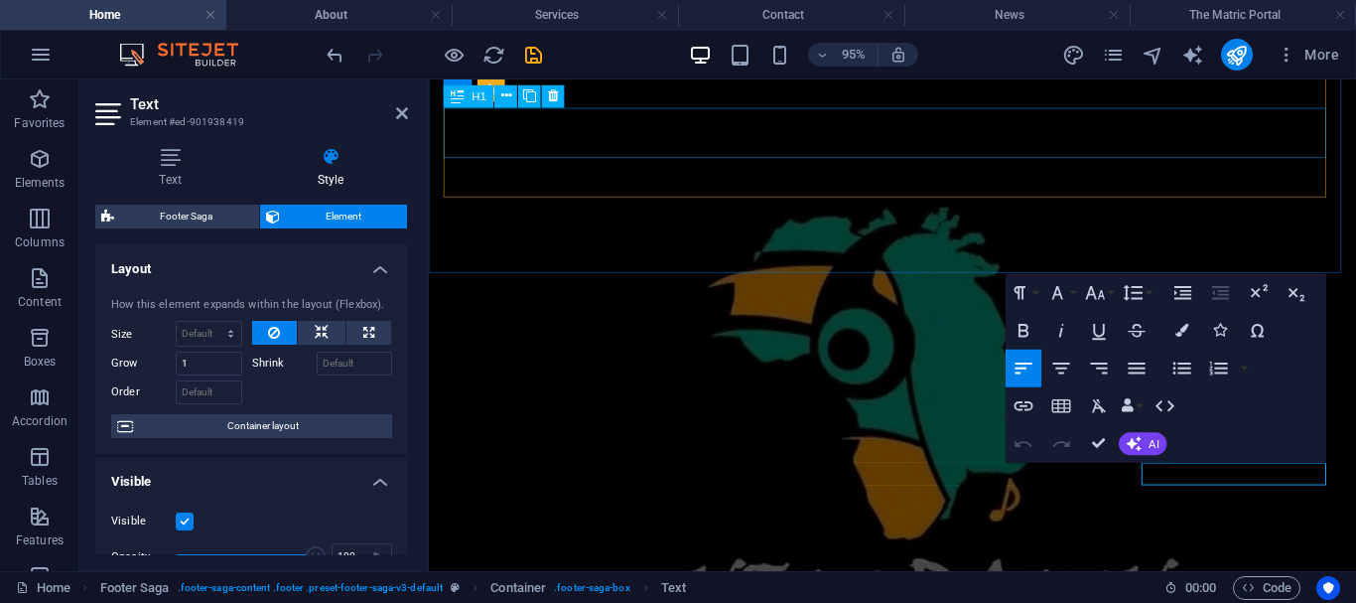
scroll to position [3825, 0]
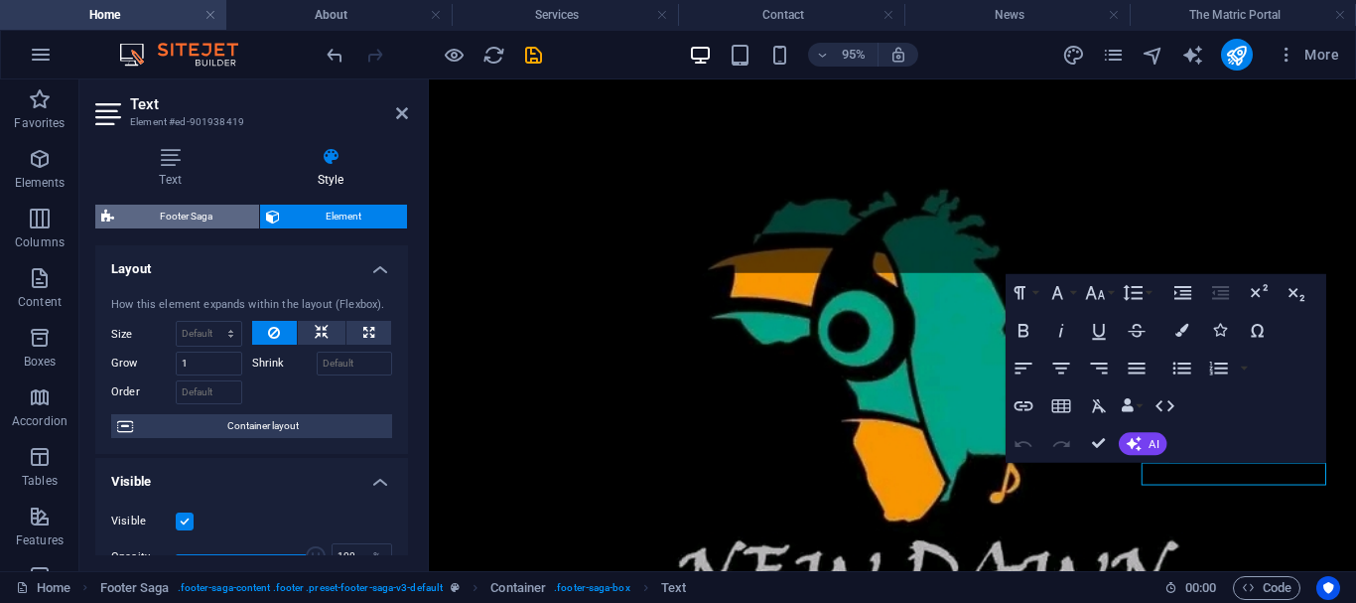
click at [208, 217] on span "Footer Saga" at bounding box center [186, 217] width 133 height 24
select select "rem"
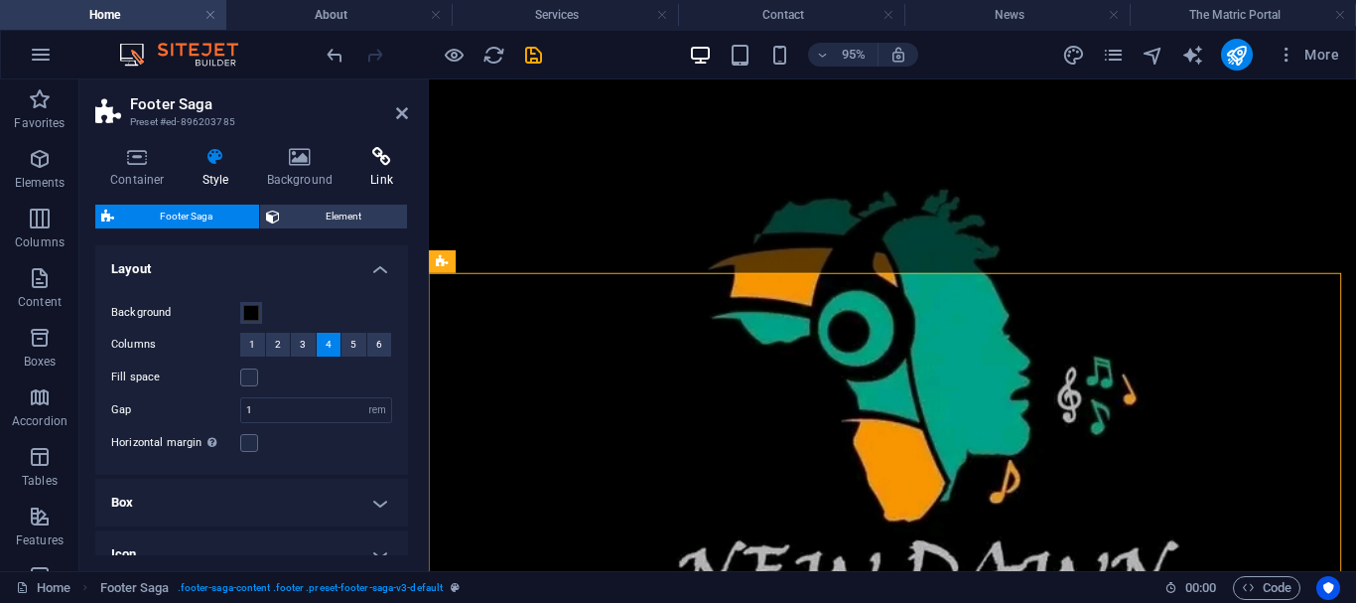
click at [373, 168] on h4 "Link" at bounding box center [381, 168] width 53 height 42
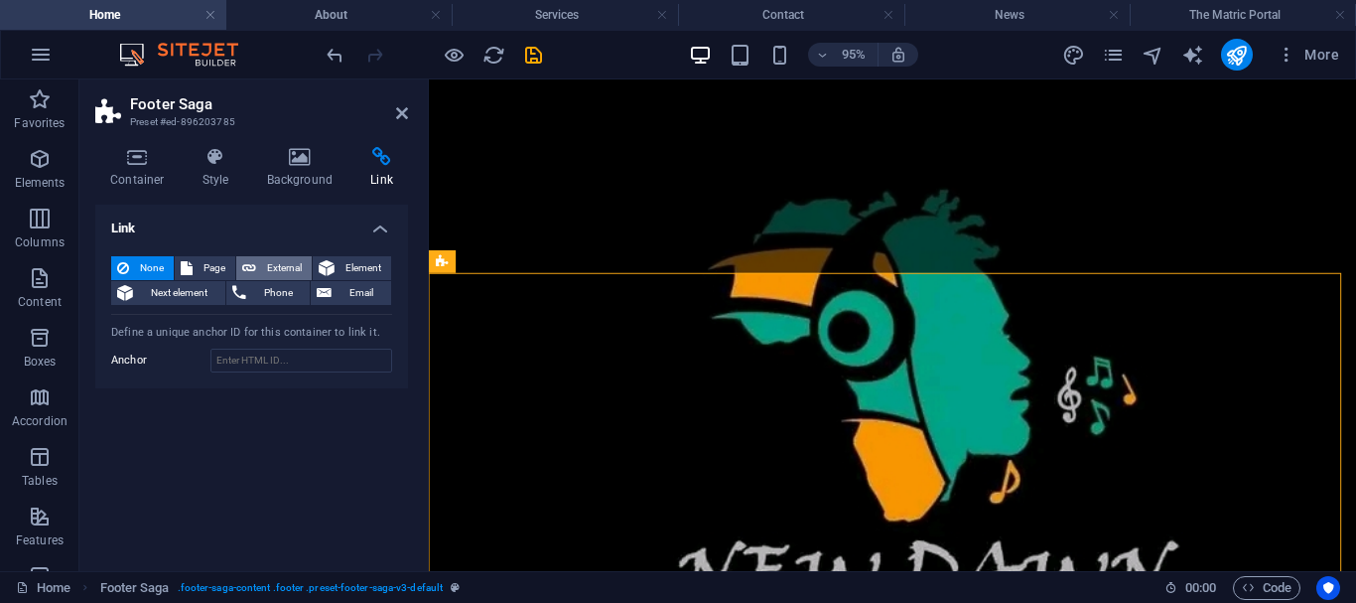
click at [259, 266] on button "External" at bounding box center [273, 268] width 75 height 24
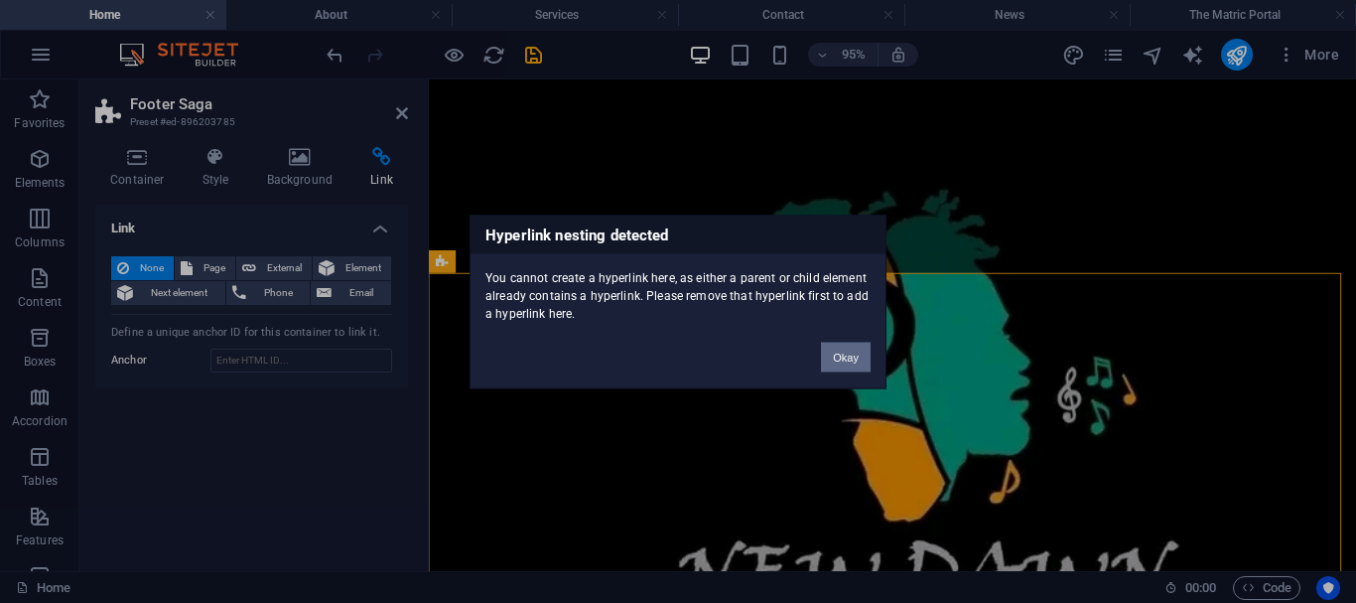
click at [842, 358] on button "Okay" at bounding box center [846, 357] width 50 height 30
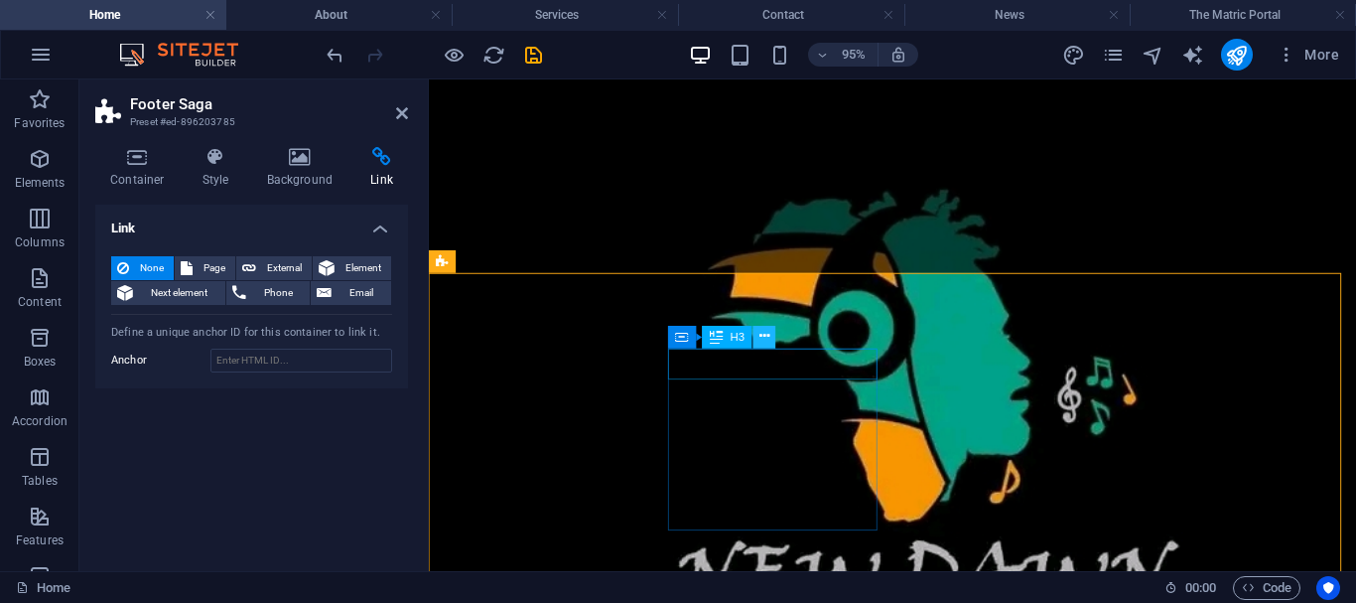
click at [768, 340] on icon at bounding box center [765, 337] width 10 height 20
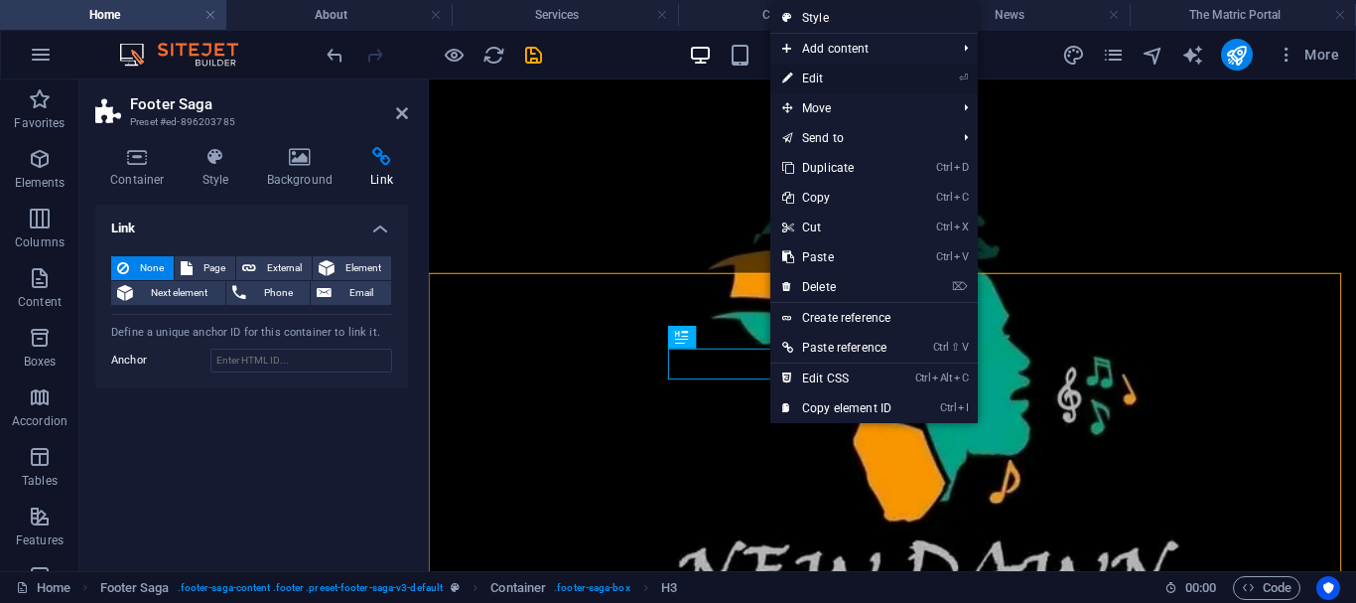
click at [822, 75] on link "⏎ Edit" at bounding box center [836, 79] width 133 height 30
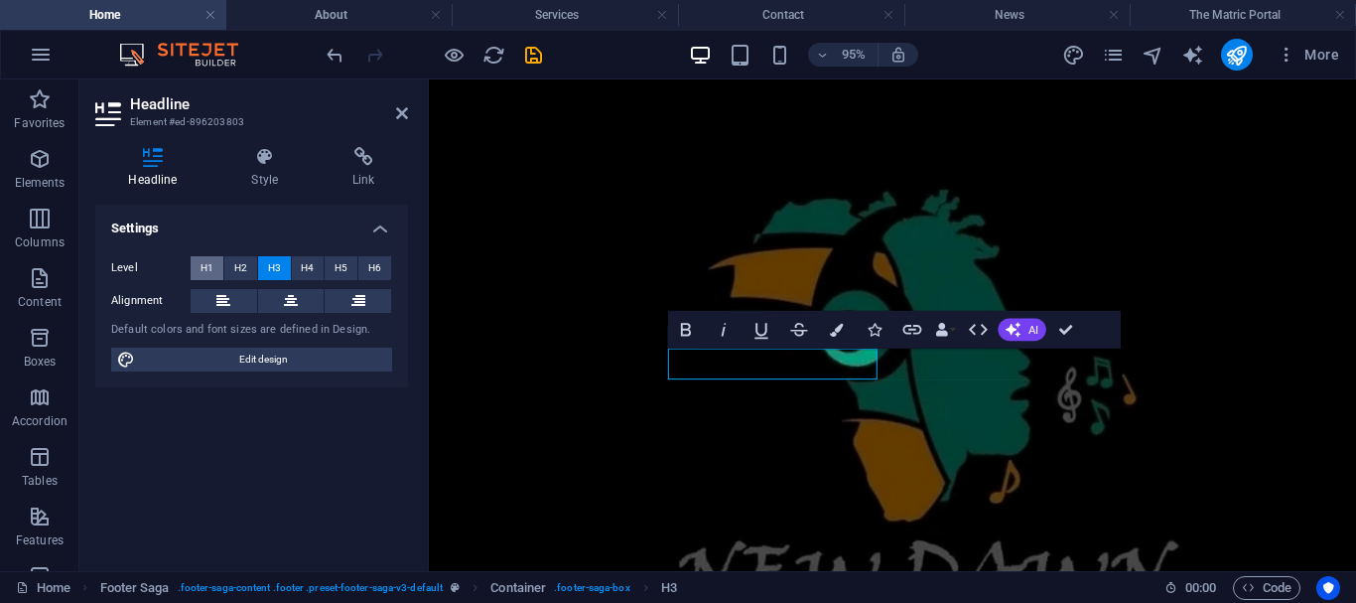
click at [214, 262] on button "H1" at bounding box center [207, 268] width 33 height 24
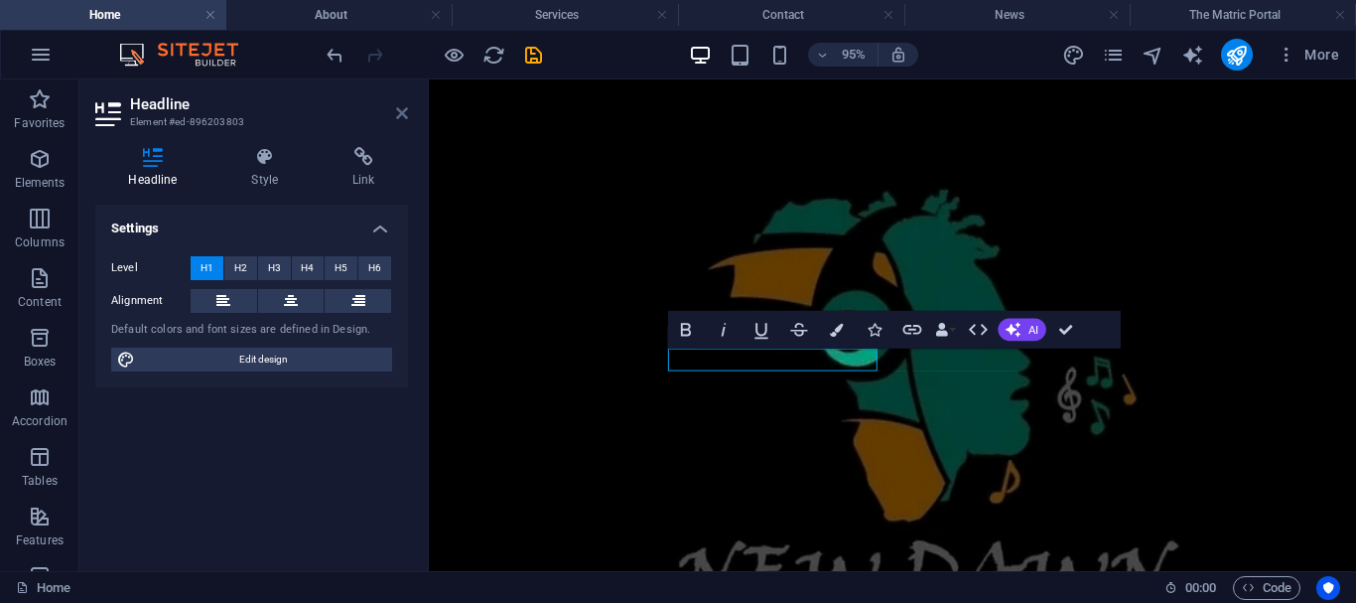
click at [400, 105] on icon at bounding box center [402, 113] width 12 height 16
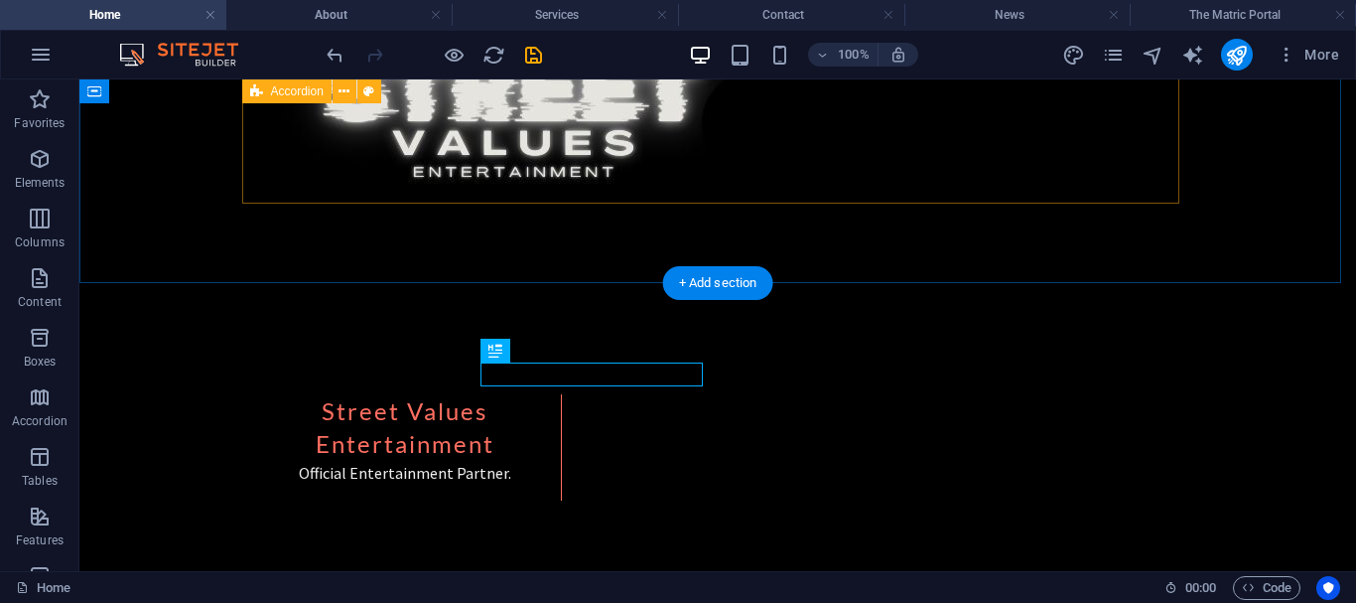
scroll to position [3806, 0]
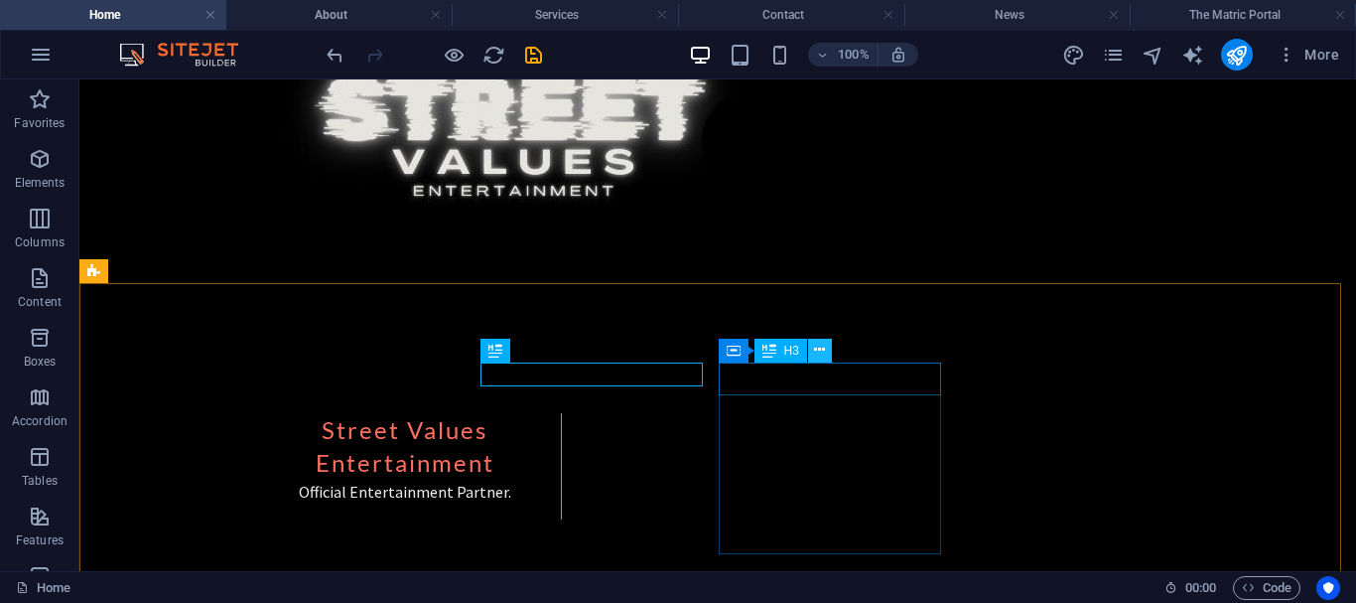
click at [825, 349] on icon at bounding box center [819, 350] width 11 height 21
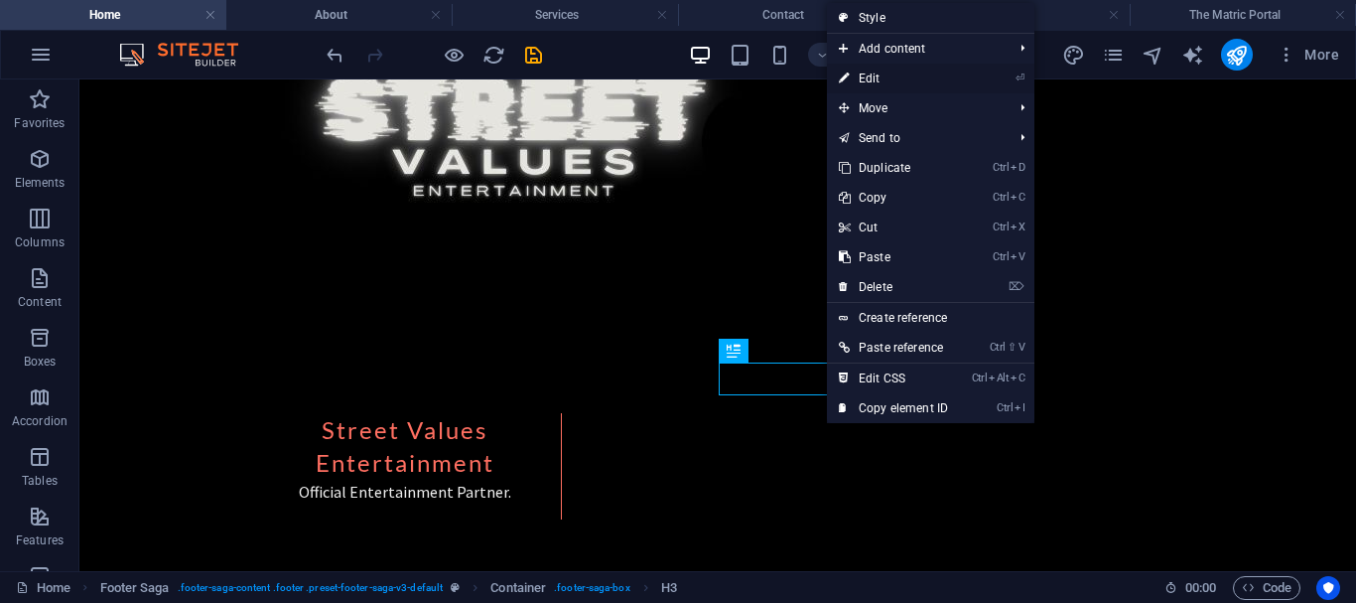
drag, startPoint x: 867, startPoint y: 76, endPoint x: 376, endPoint y: 14, distance: 494.5
click at [867, 76] on link "⏎ Edit" at bounding box center [893, 79] width 133 height 30
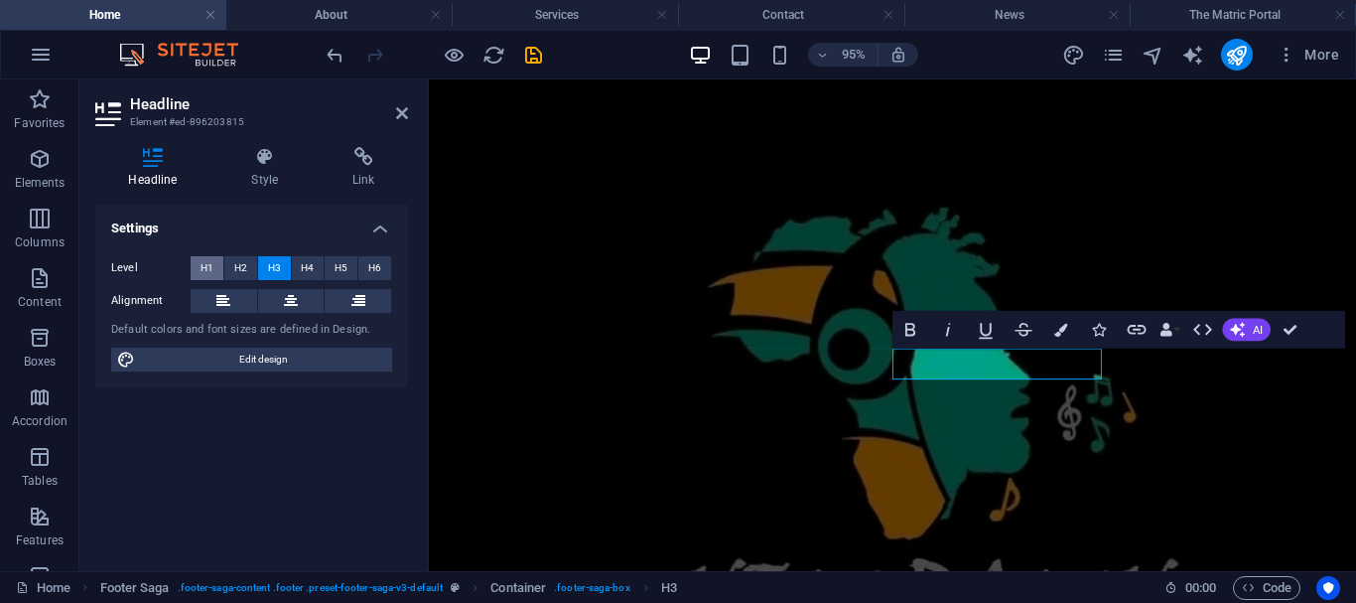
scroll to position [3825, 0]
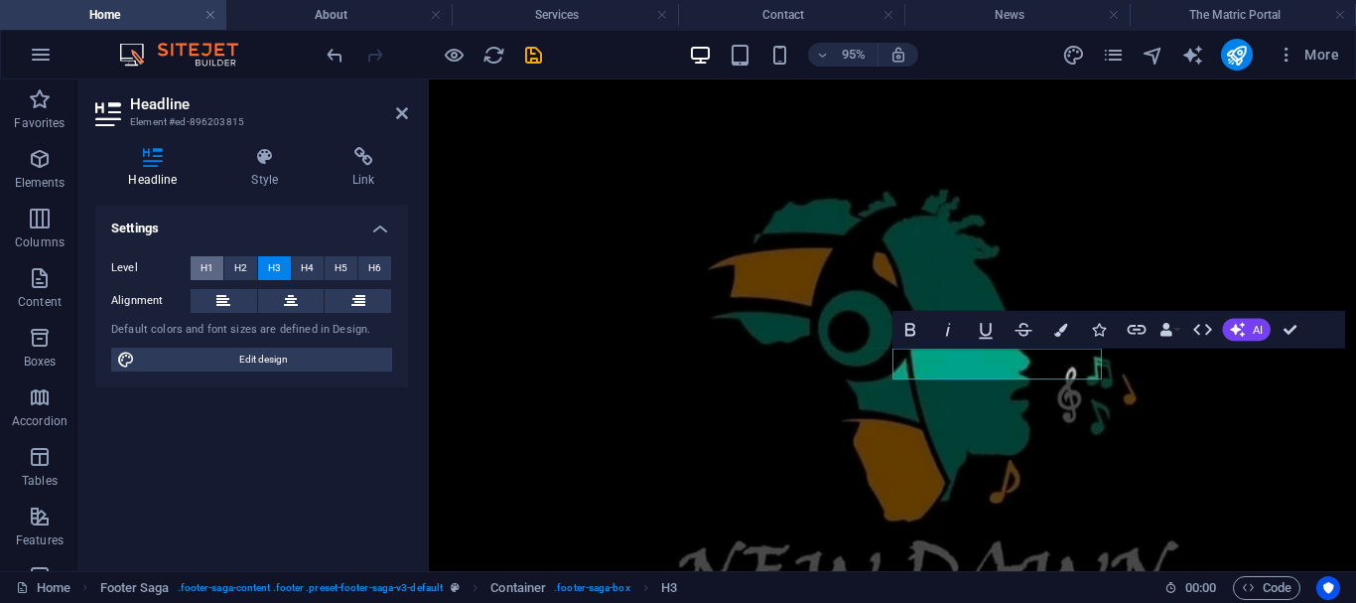
click at [202, 269] on span "H1" at bounding box center [207, 268] width 13 height 24
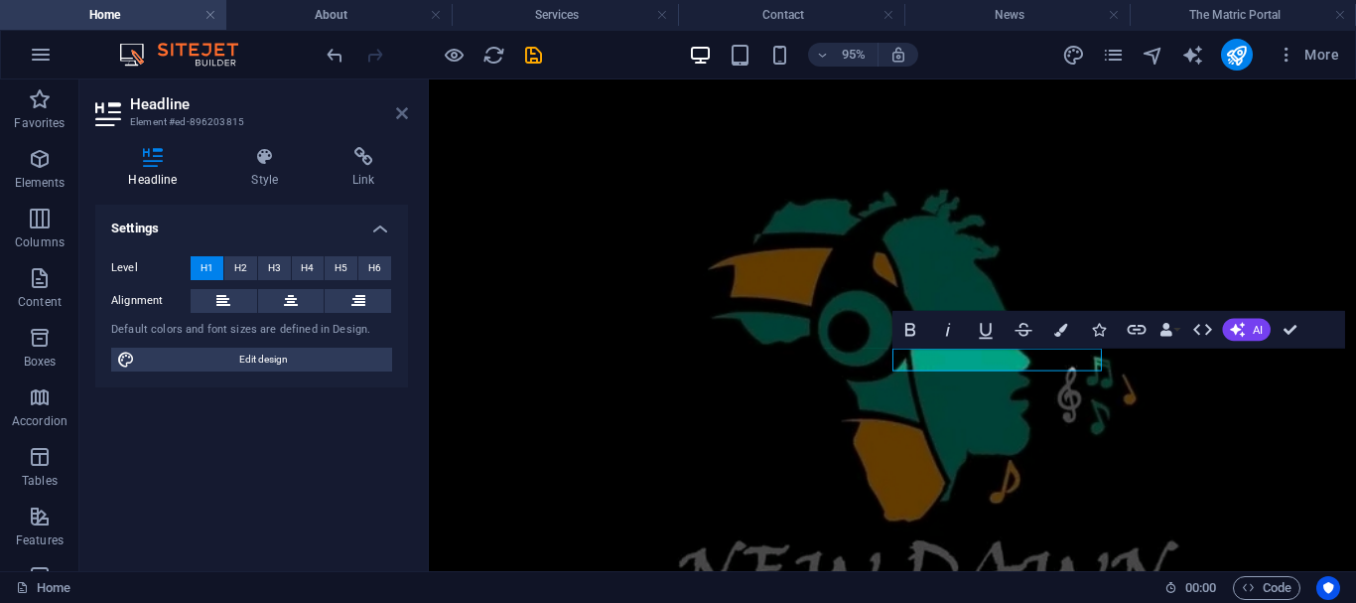
drag, startPoint x: 400, startPoint y: 111, endPoint x: 440, endPoint y: 20, distance: 99.6
click at [400, 111] on icon at bounding box center [402, 113] width 12 height 16
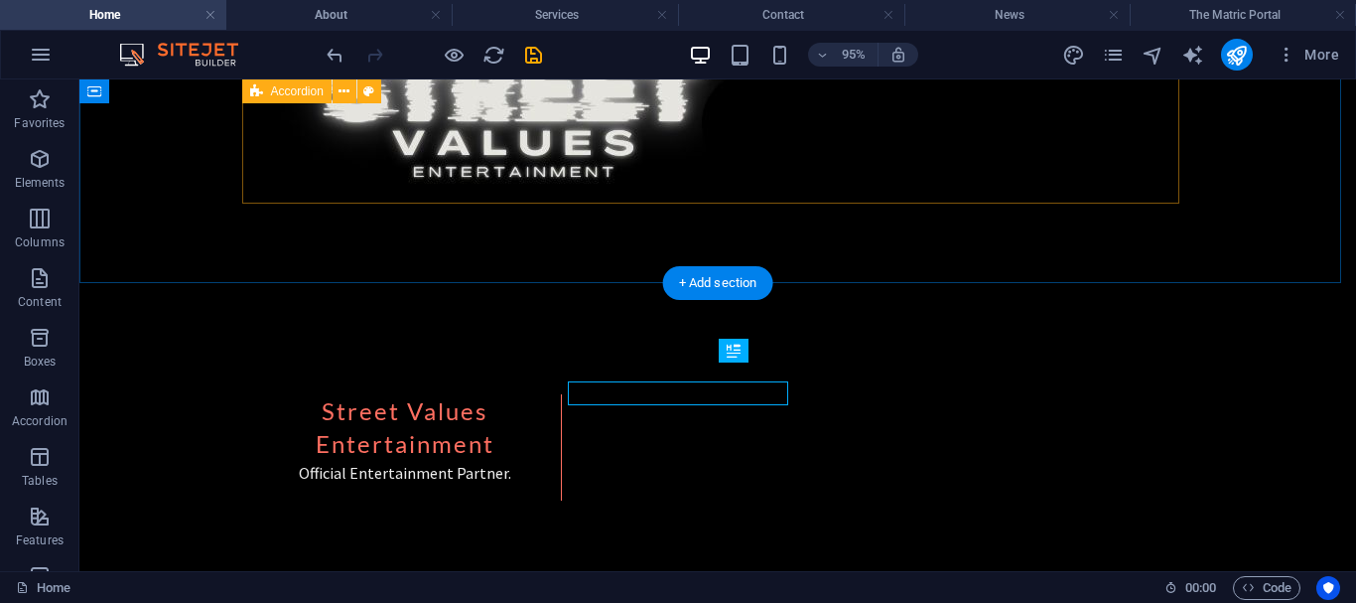
scroll to position [3806, 0]
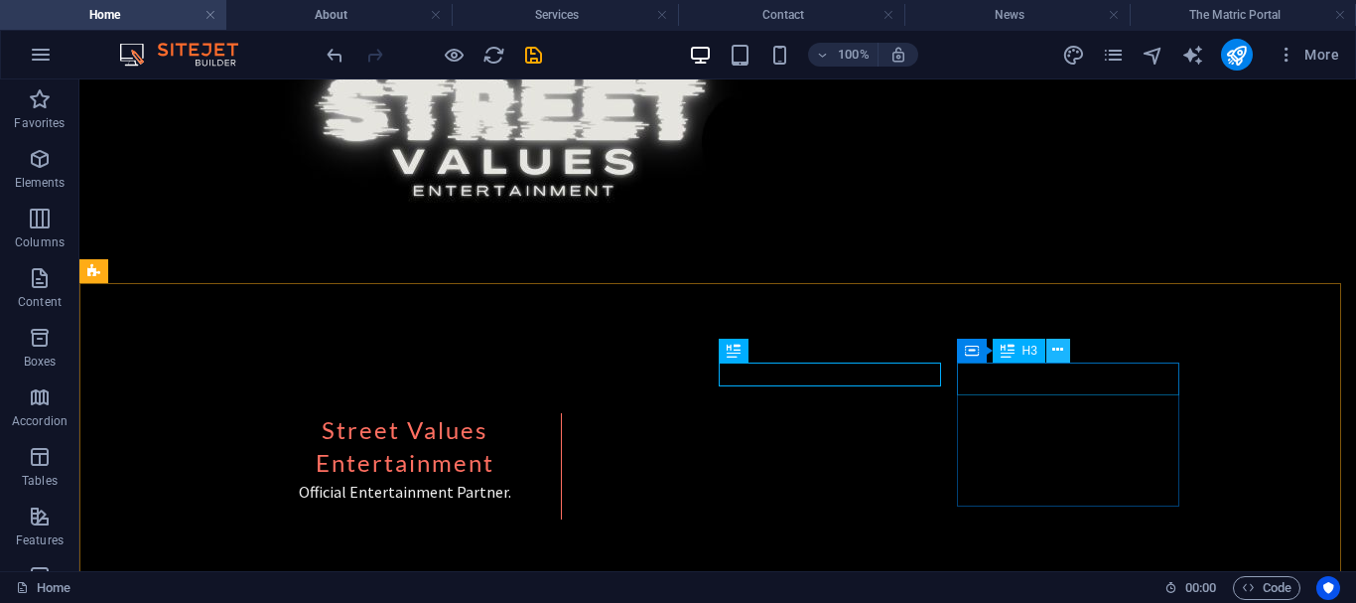
click at [1058, 349] on icon at bounding box center [1057, 350] width 11 height 21
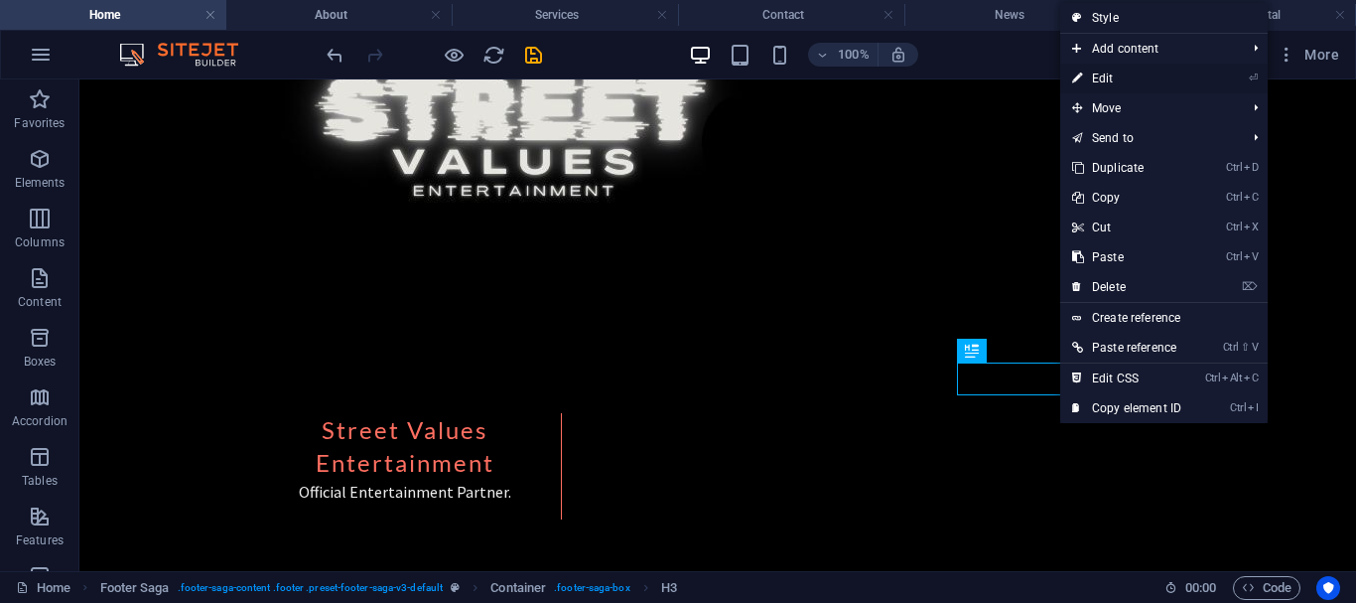
click at [1088, 77] on link "⏎ Edit" at bounding box center [1126, 79] width 133 height 30
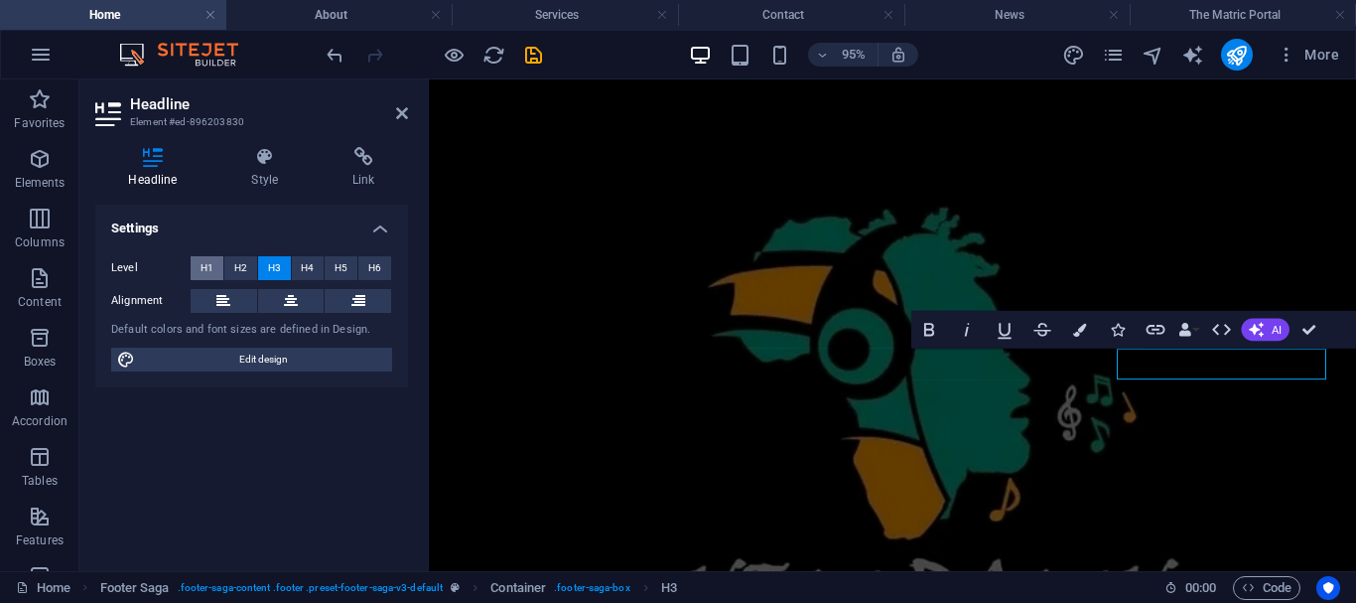
scroll to position [3825, 0]
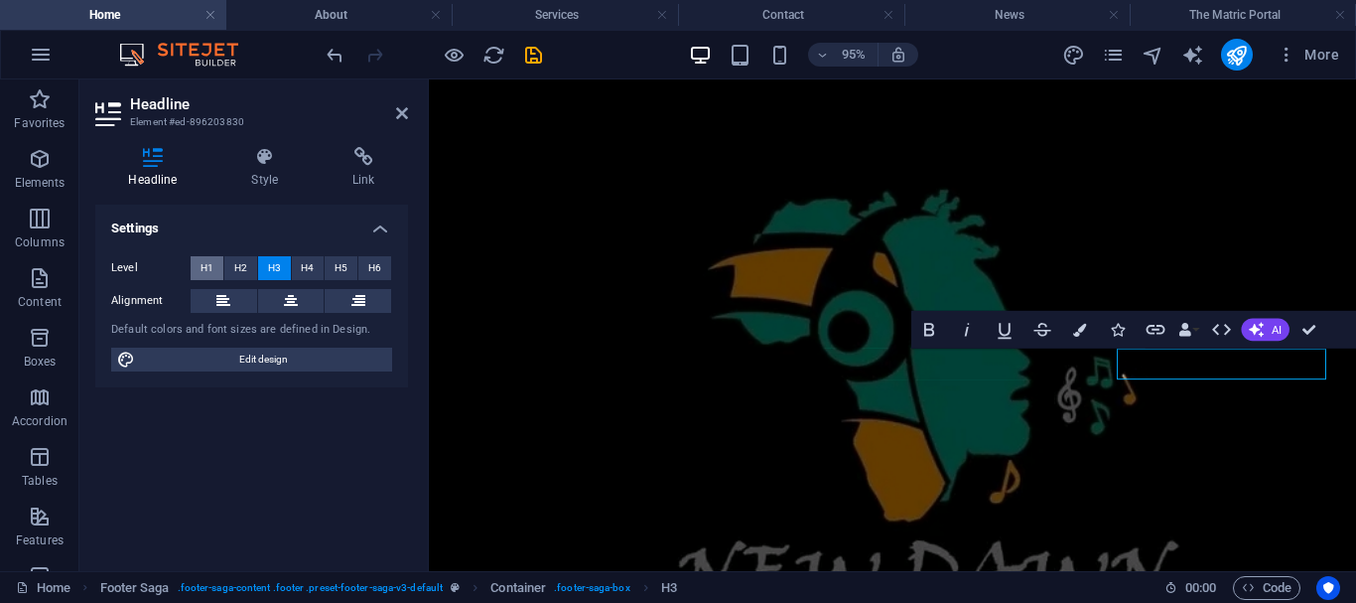
click at [207, 262] on span "H1" at bounding box center [207, 268] width 13 height 24
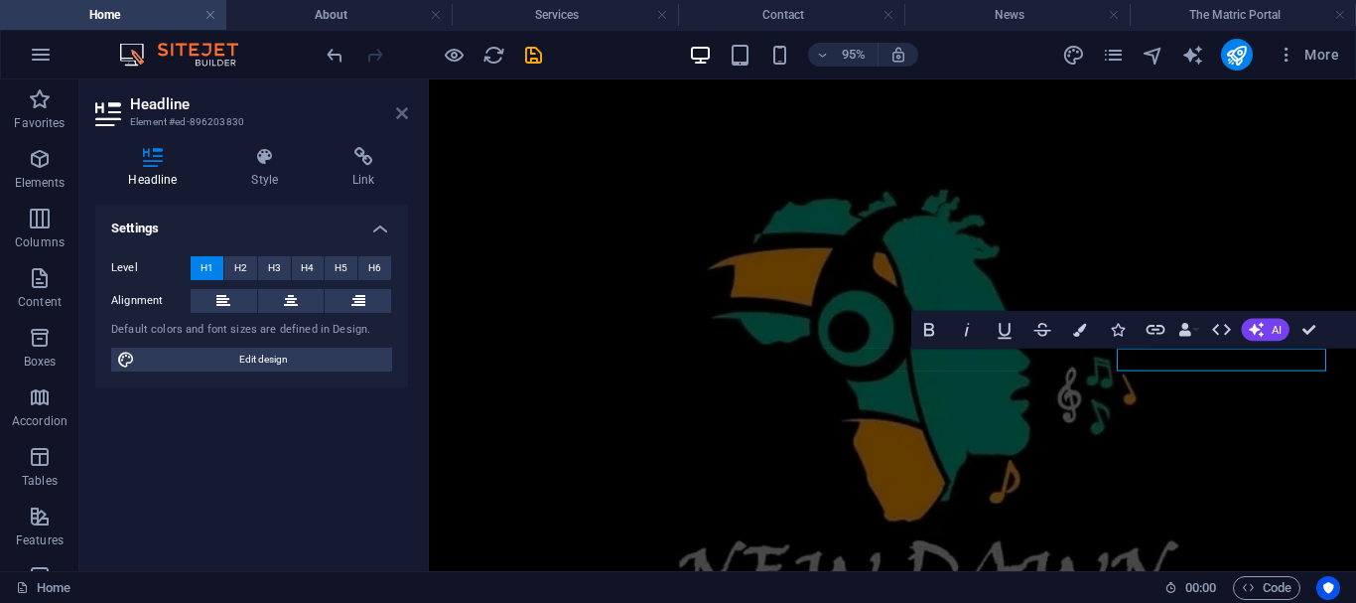
click at [404, 111] on icon at bounding box center [402, 113] width 12 height 16
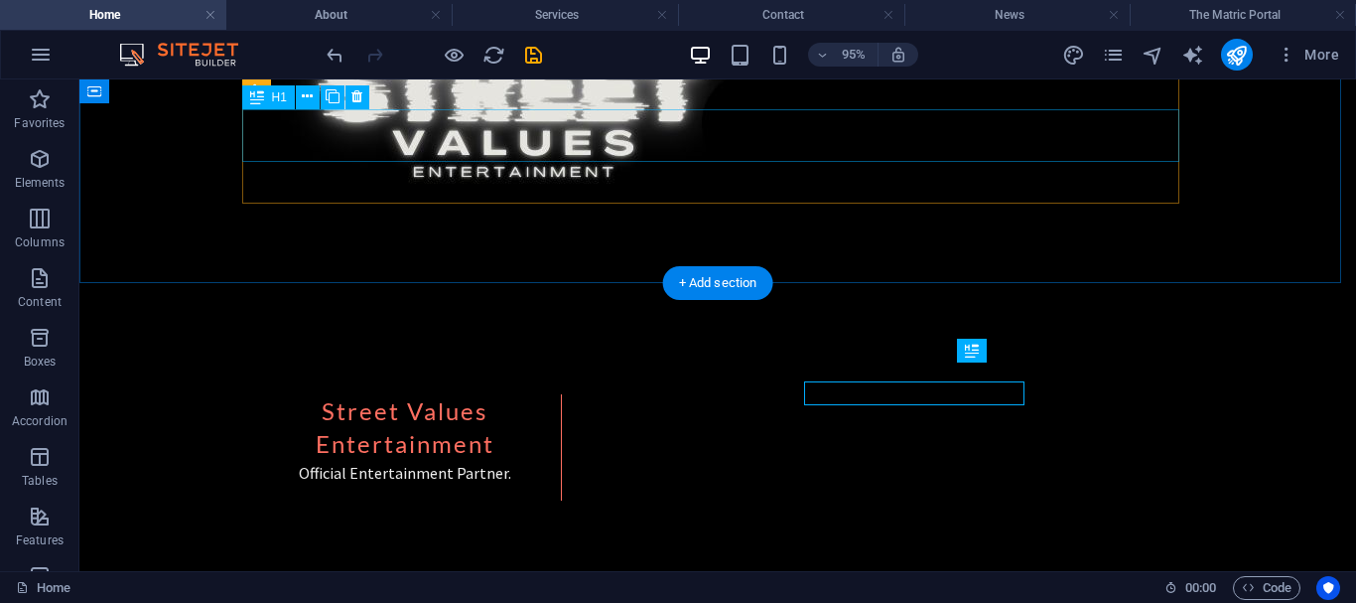
scroll to position [3806, 0]
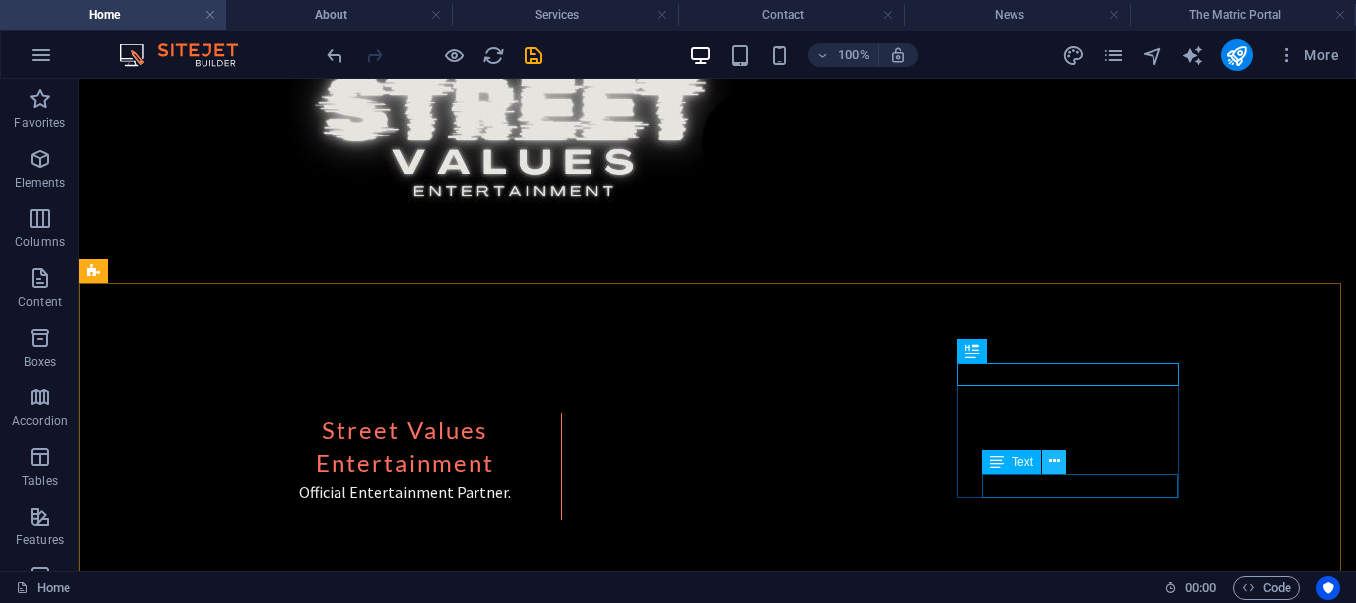
click at [1056, 462] on icon at bounding box center [1054, 461] width 11 height 21
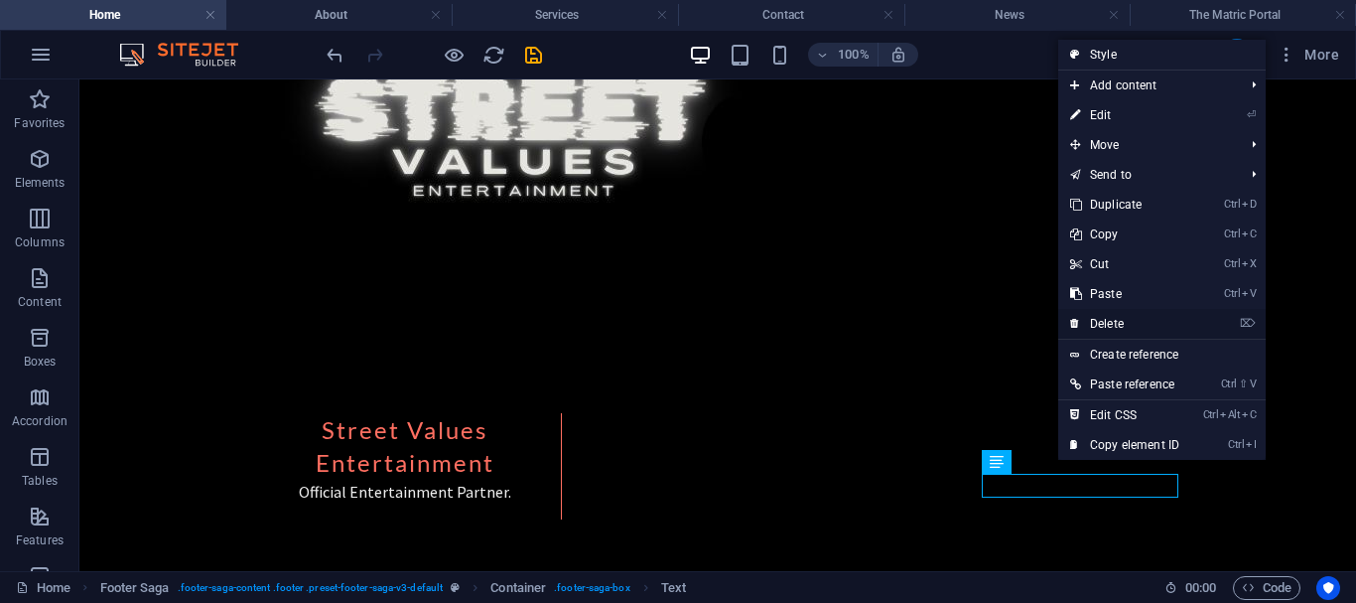
drag, startPoint x: 1093, startPoint y: 322, endPoint x: 1002, endPoint y: 264, distance: 108.0
click at [1093, 322] on link "⌦ Delete" at bounding box center [1124, 324] width 133 height 30
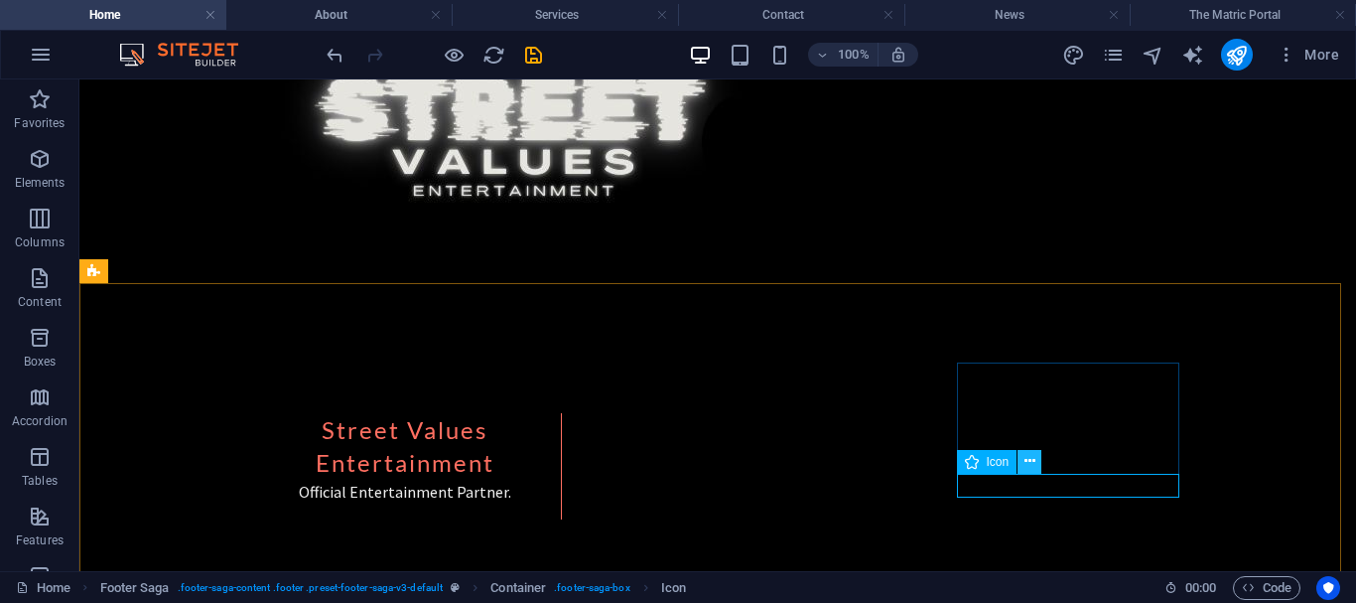
click at [1025, 464] on icon at bounding box center [1030, 461] width 11 height 21
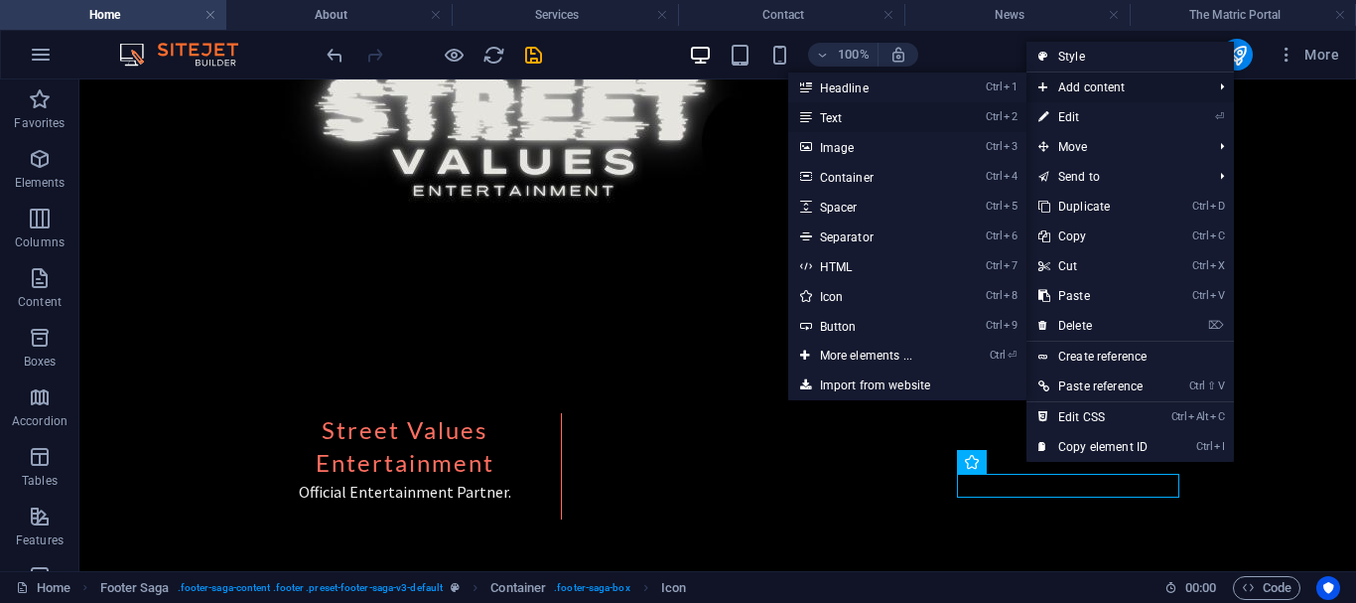
click at [837, 110] on link "Ctrl 2 Text" at bounding box center [870, 117] width 164 height 30
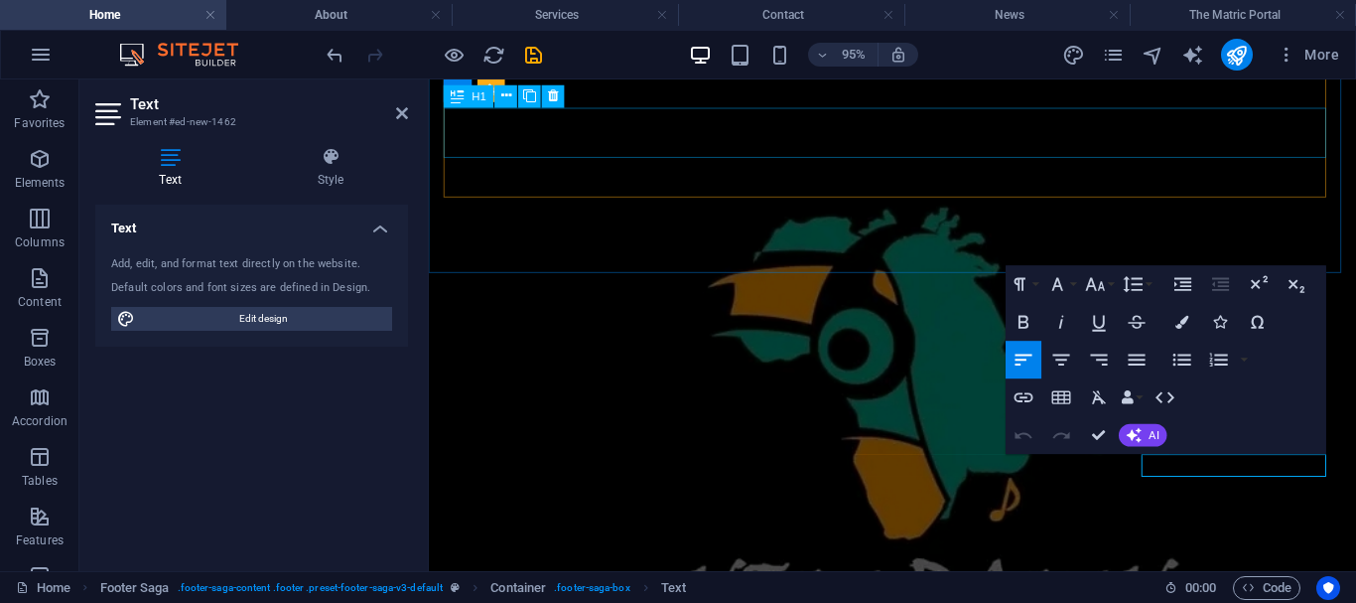
scroll to position [3825, 0]
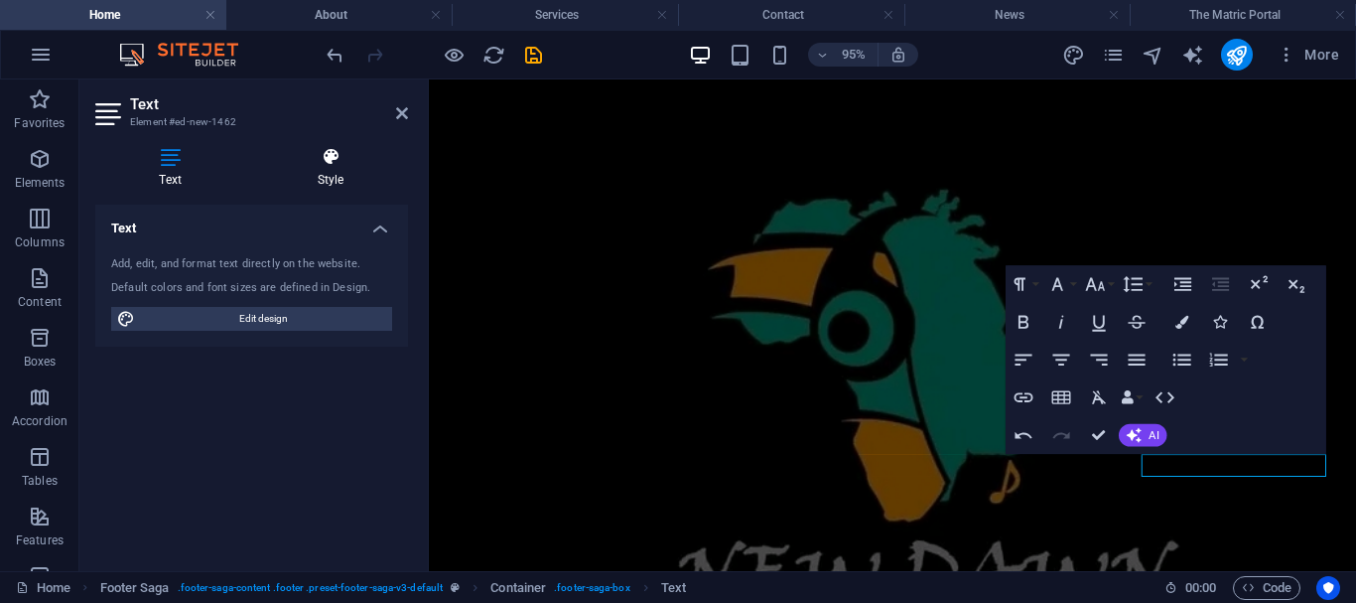
click at [314, 160] on icon at bounding box center [330, 157] width 155 height 20
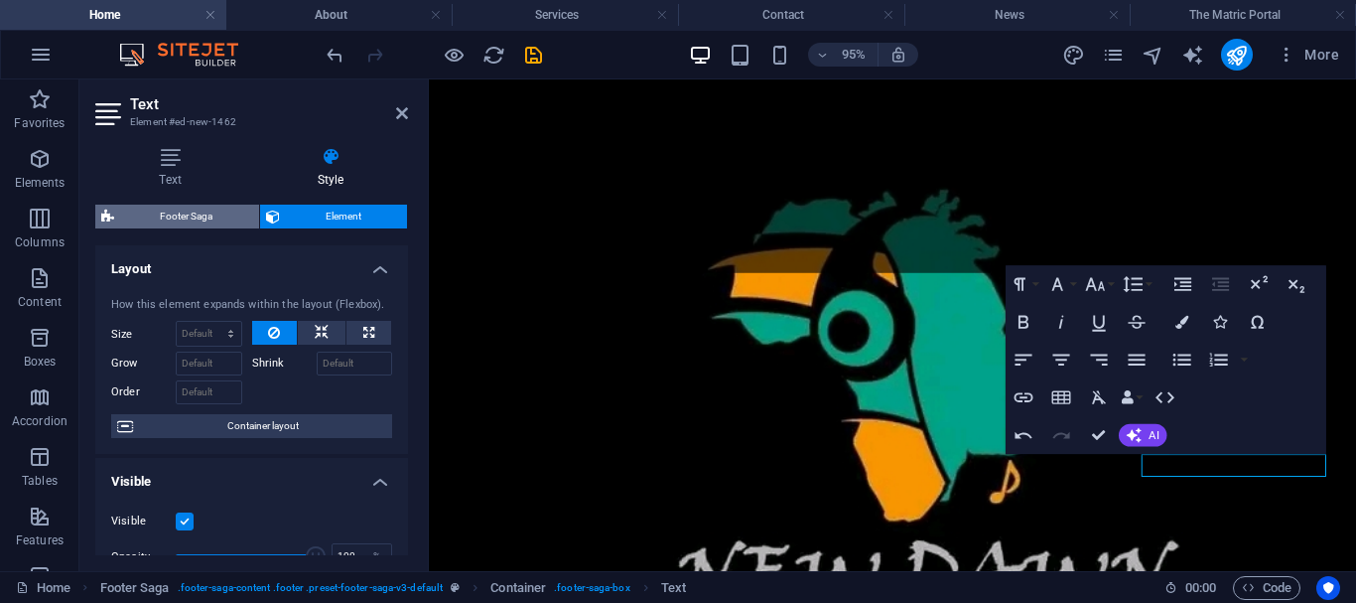
click at [210, 210] on span "Footer Saga" at bounding box center [186, 217] width 133 height 24
select select "rem"
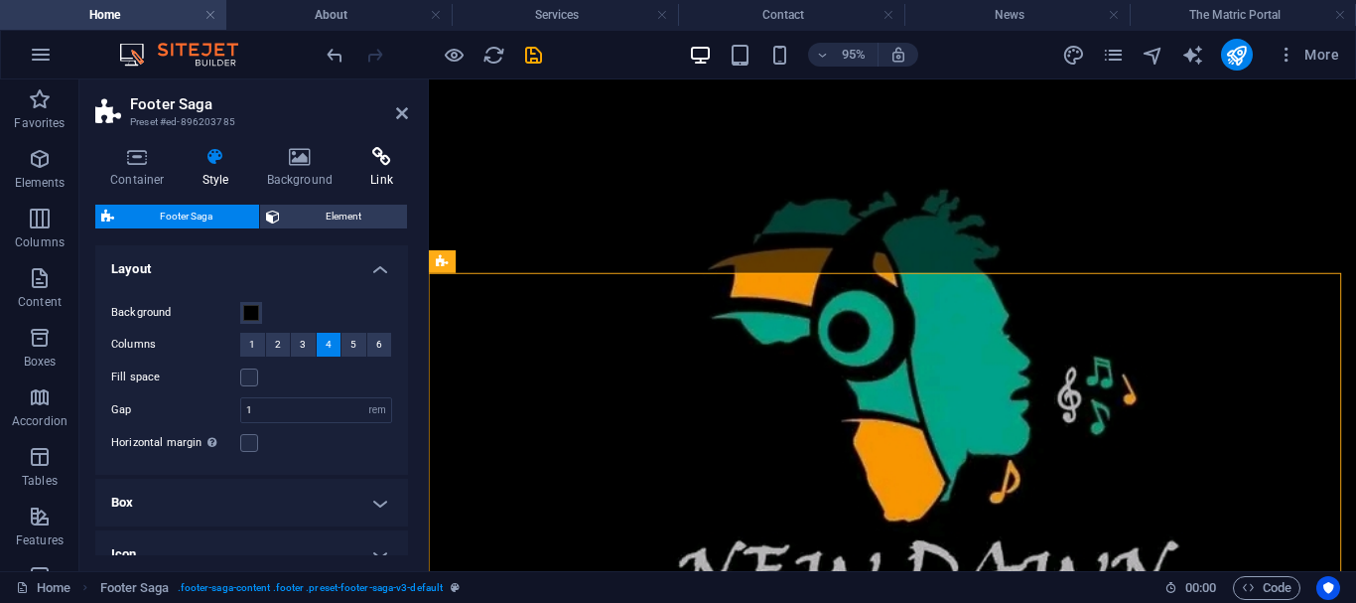
click at [385, 169] on h4 "Link" at bounding box center [381, 168] width 53 height 42
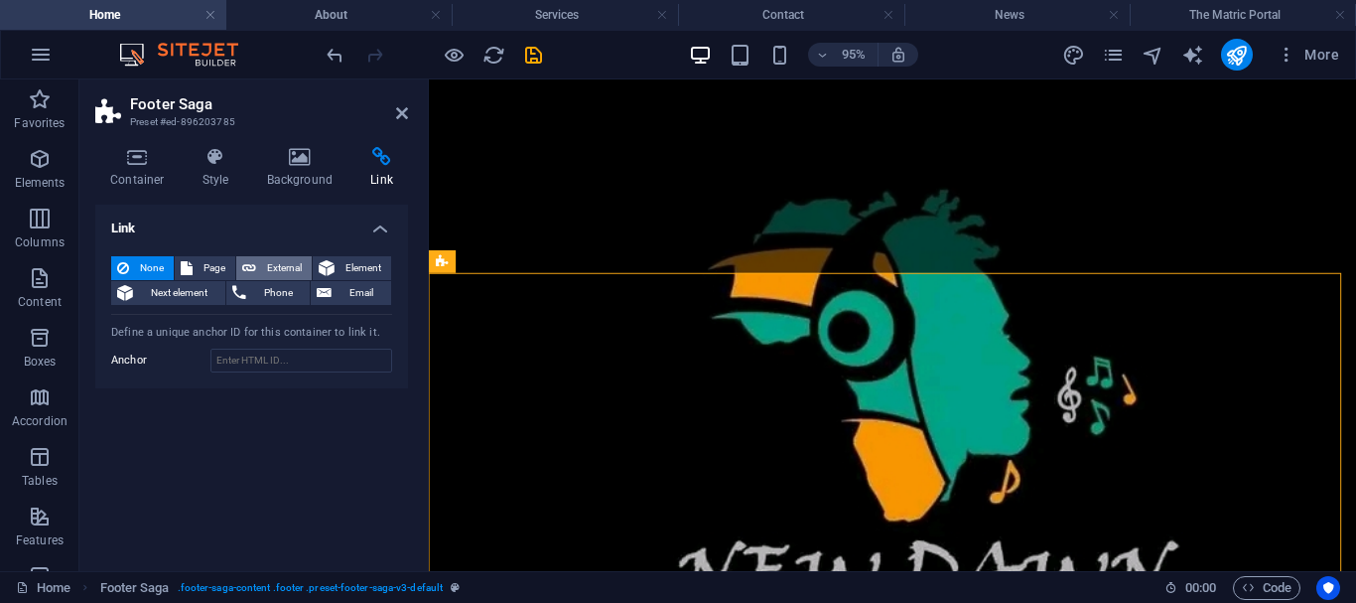
click at [251, 266] on icon at bounding box center [249, 268] width 14 height 24
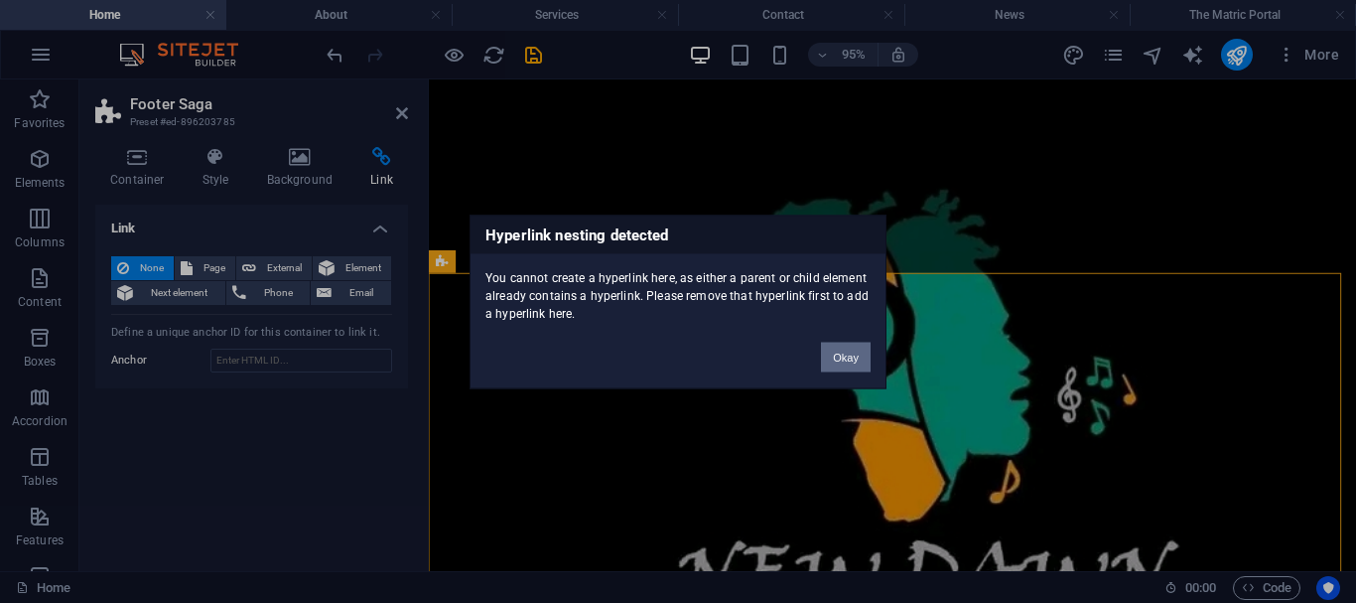
click at [827, 357] on button "Okay" at bounding box center [846, 357] width 50 height 30
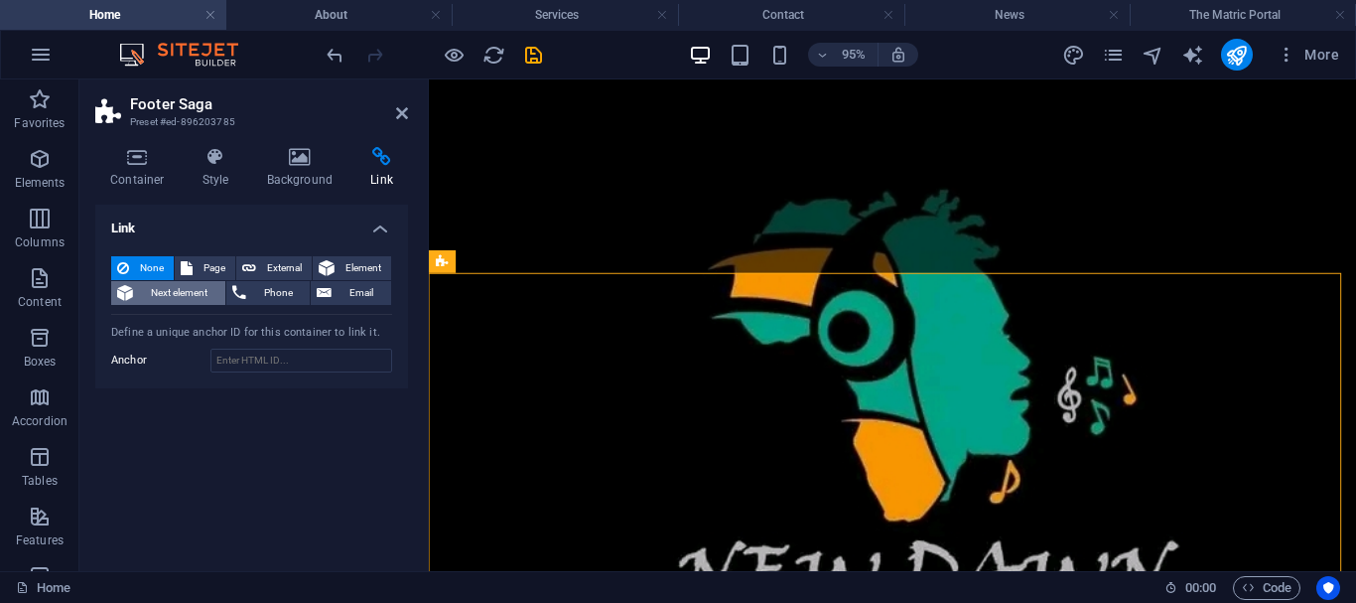
click at [144, 299] on span "Next element" at bounding box center [179, 293] width 80 height 24
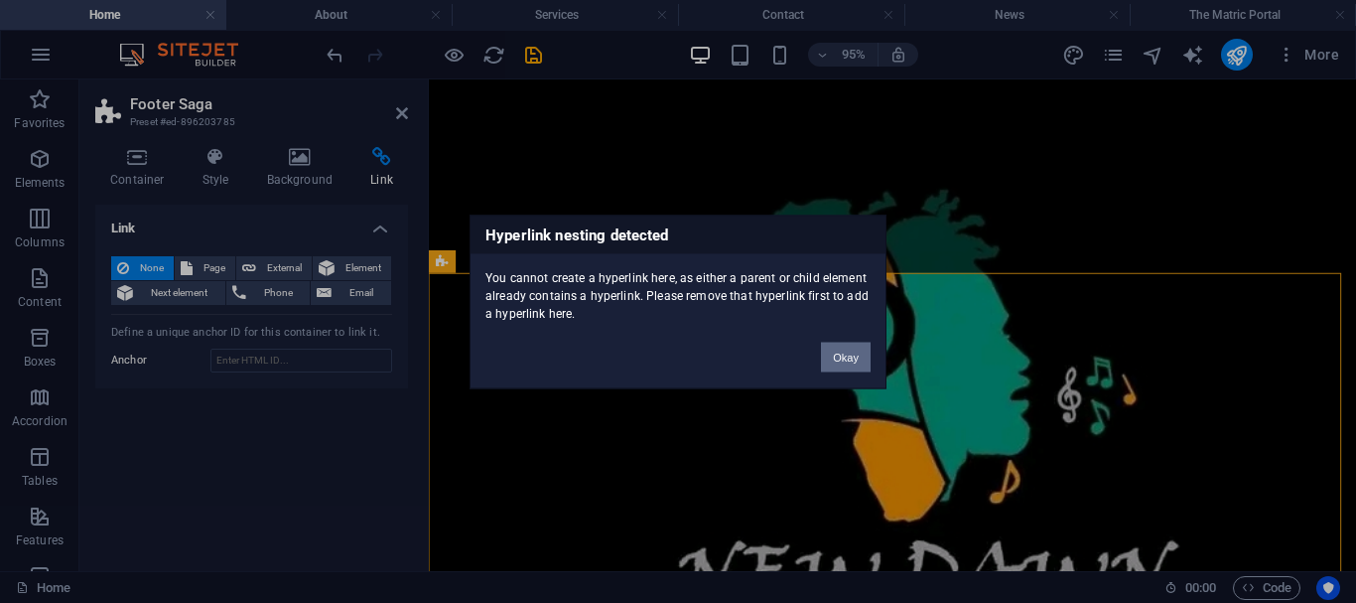
click at [845, 350] on button "Okay" at bounding box center [846, 357] width 50 height 30
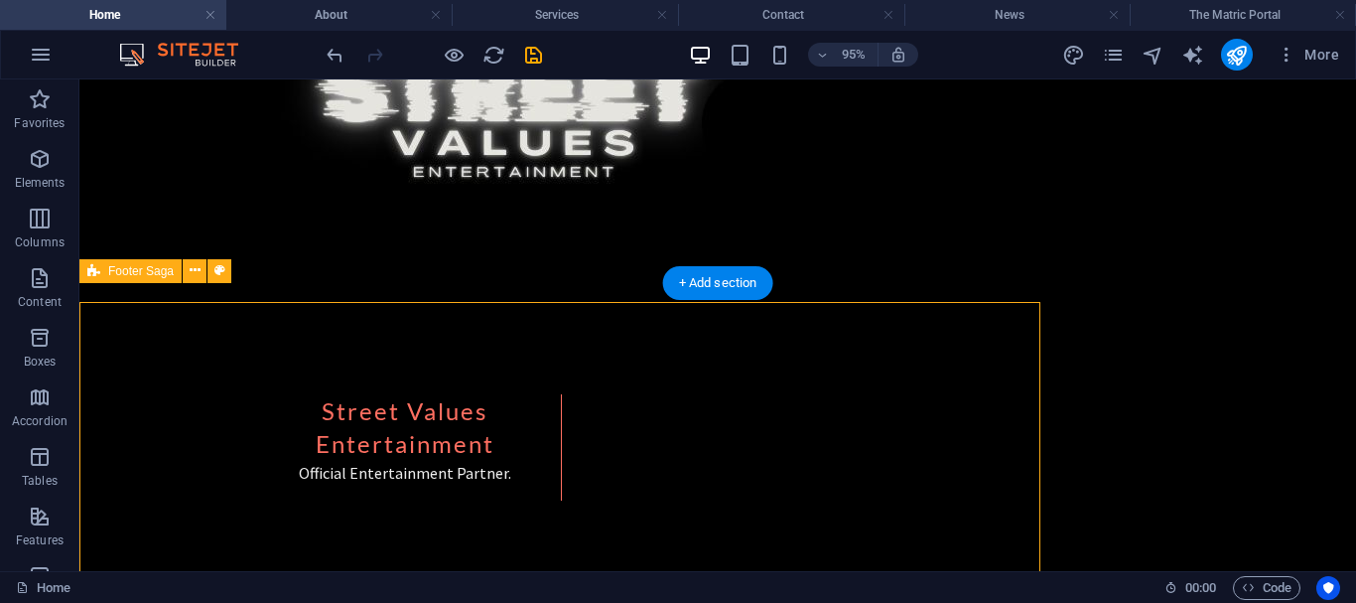
scroll to position [3806, 0]
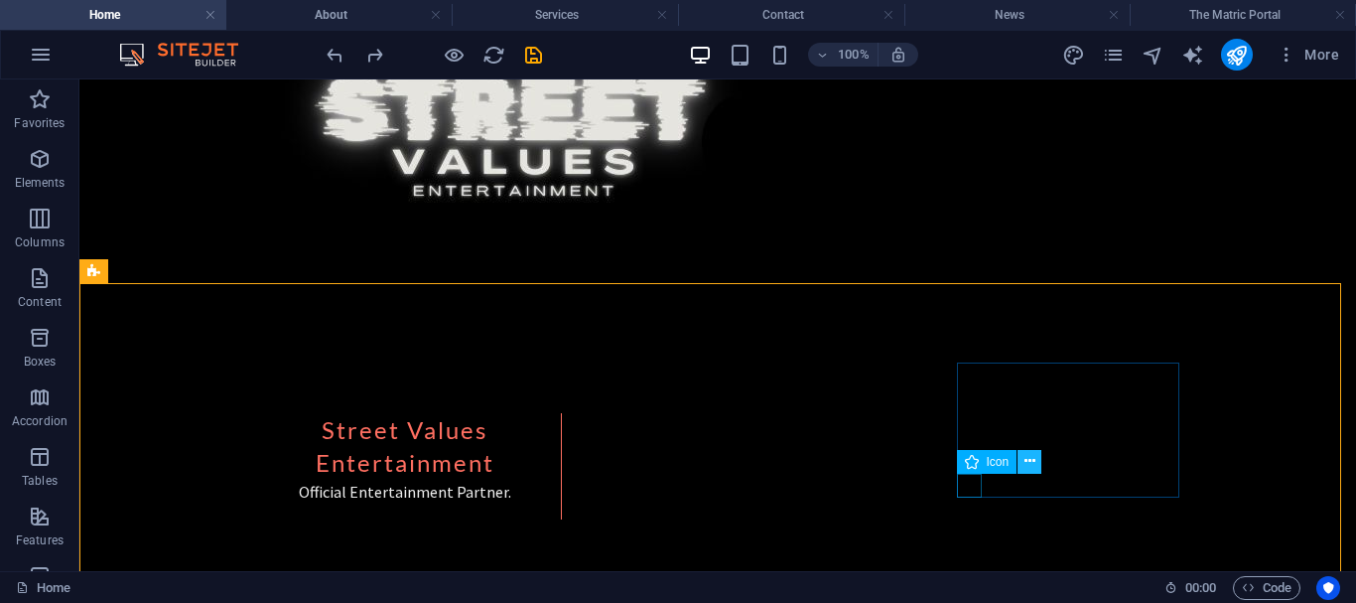
click at [1036, 466] on button at bounding box center [1030, 462] width 24 height 24
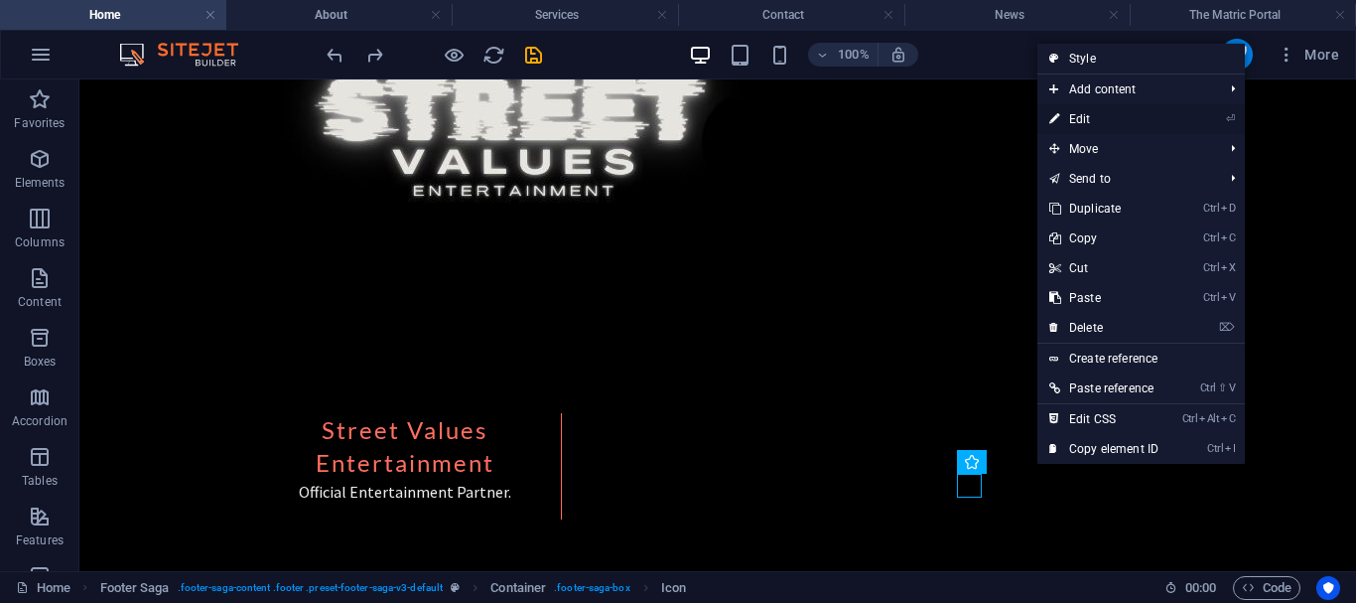
drag, startPoint x: 1088, startPoint y: 115, endPoint x: 582, endPoint y: 92, distance: 506.9
click at [1088, 115] on link "⏎ Edit" at bounding box center [1104, 119] width 133 height 30
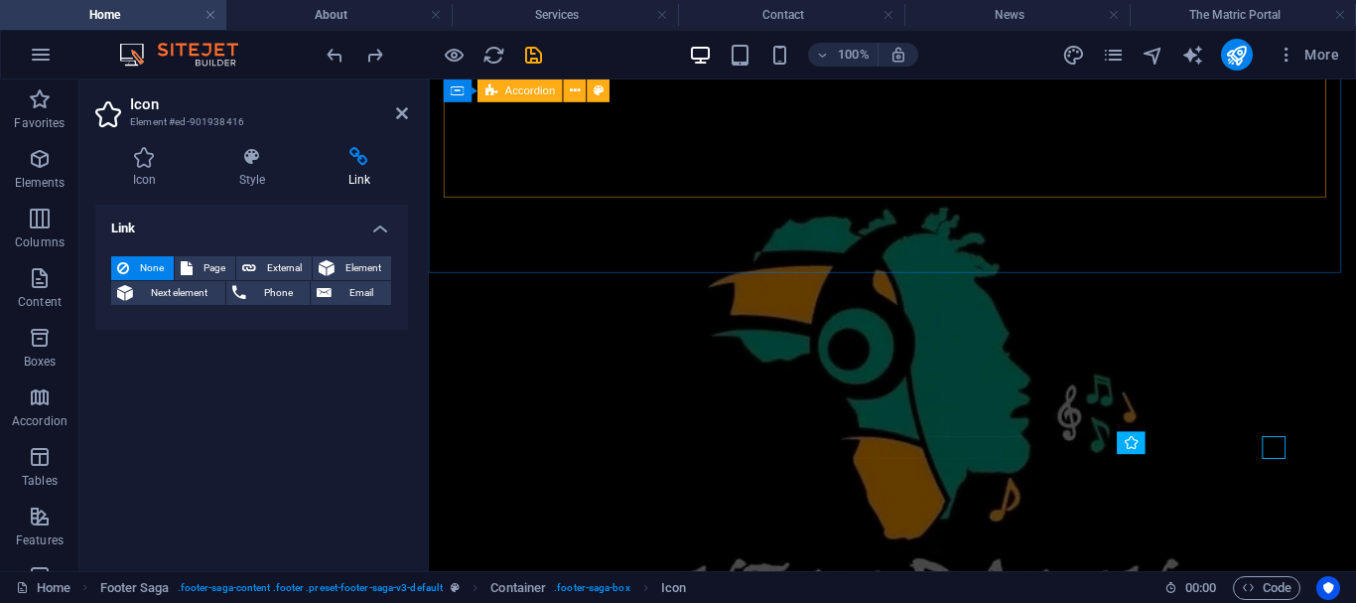
scroll to position [3825, 0]
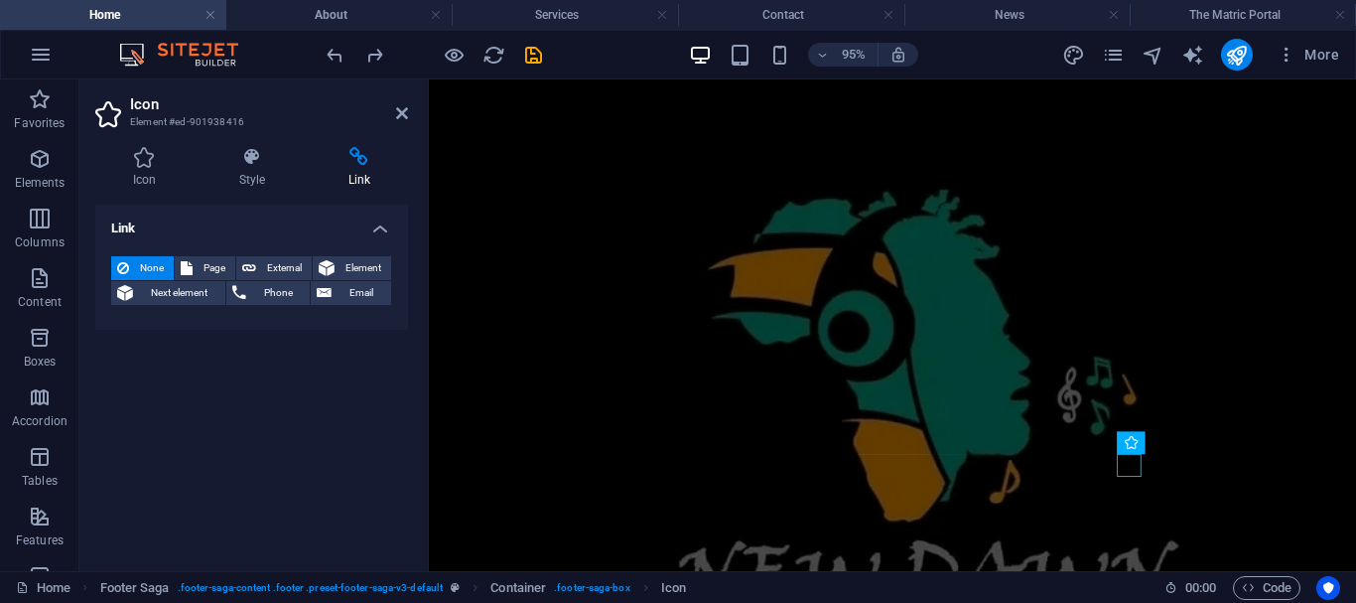
click at [353, 179] on h4 "Link" at bounding box center [359, 168] width 97 height 42
click at [280, 260] on span "External" at bounding box center [284, 268] width 44 height 24
select select "blank"
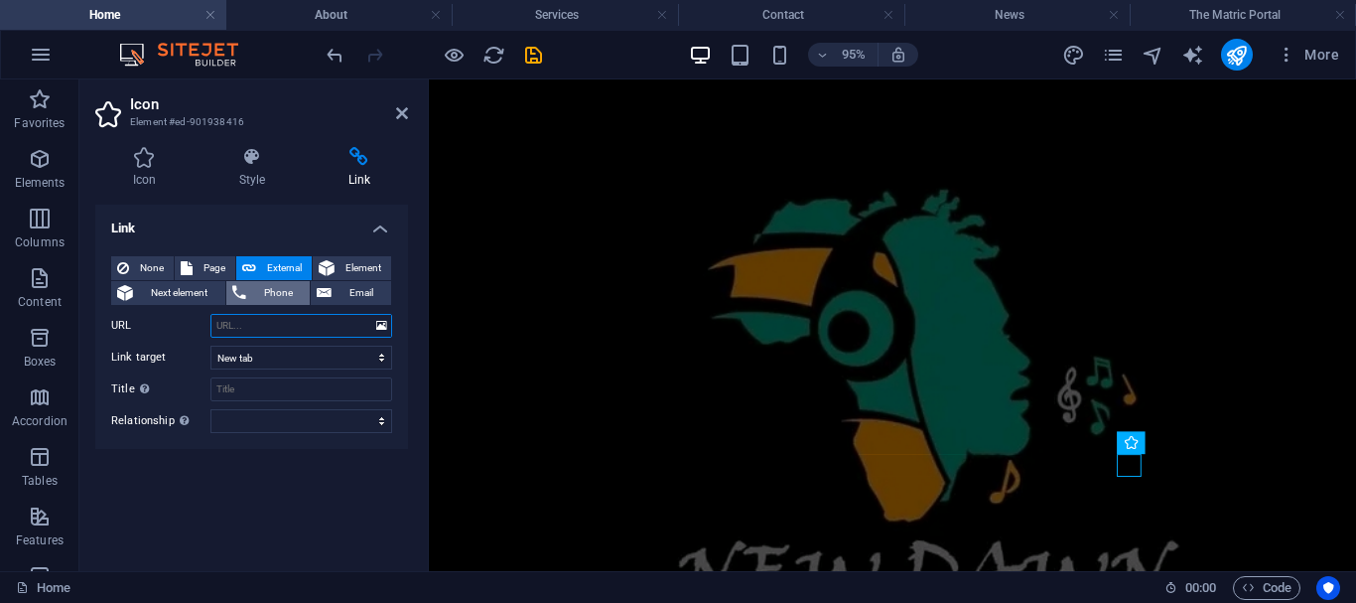
paste input "[URL][DOMAIN_NAME]"
click at [274, 321] on input "[URL][DOMAIN_NAME]" at bounding box center [301, 326] width 182 height 24
type input "c"
click at [134, 265] on button "None" at bounding box center [142, 268] width 63 height 24
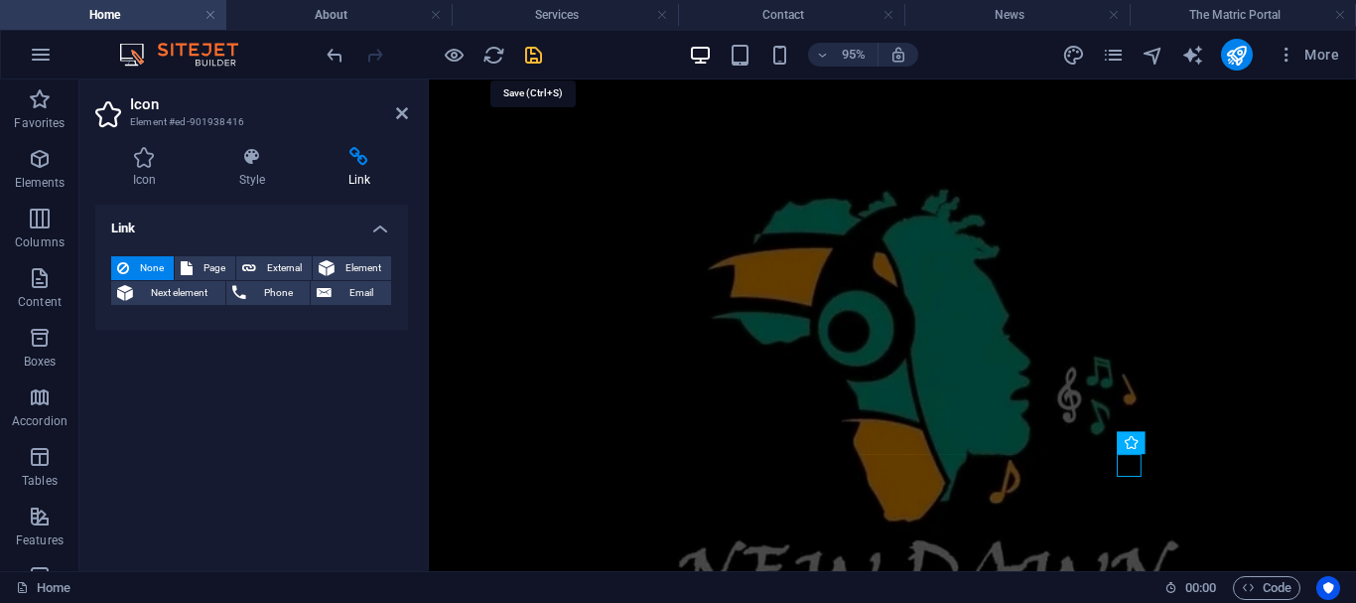
click at [532, 60] on icon "save" at bounding box center [533, 55] width 23 height 23
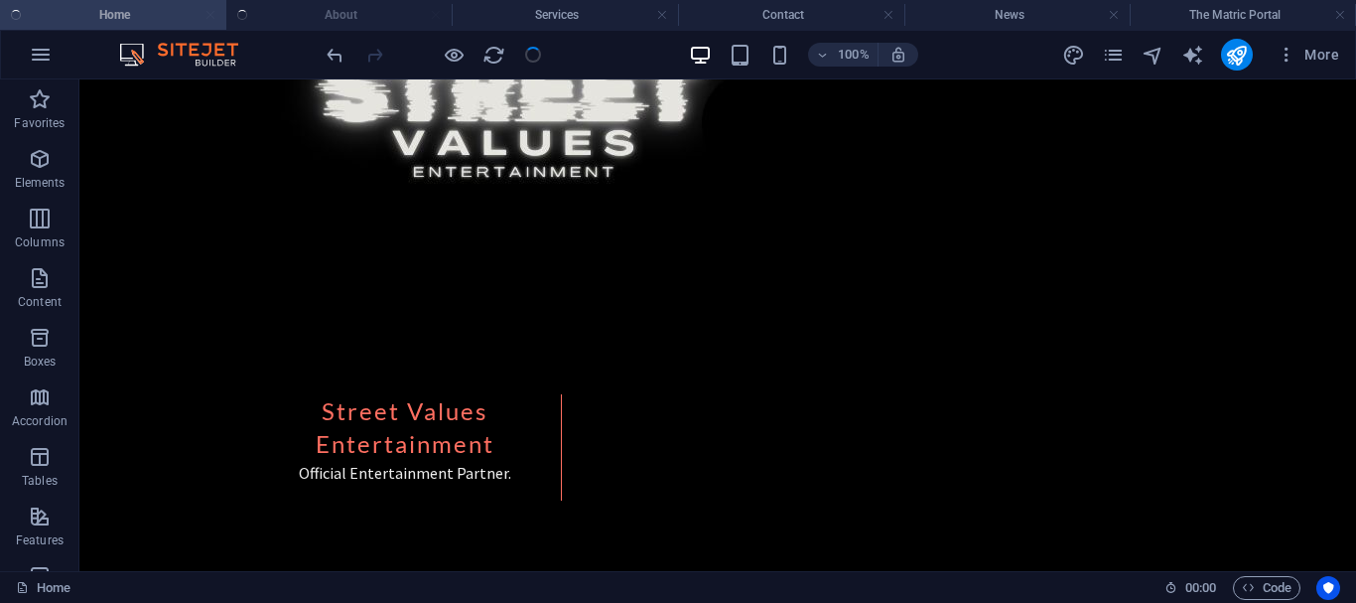
scroll to position [3806, 0]
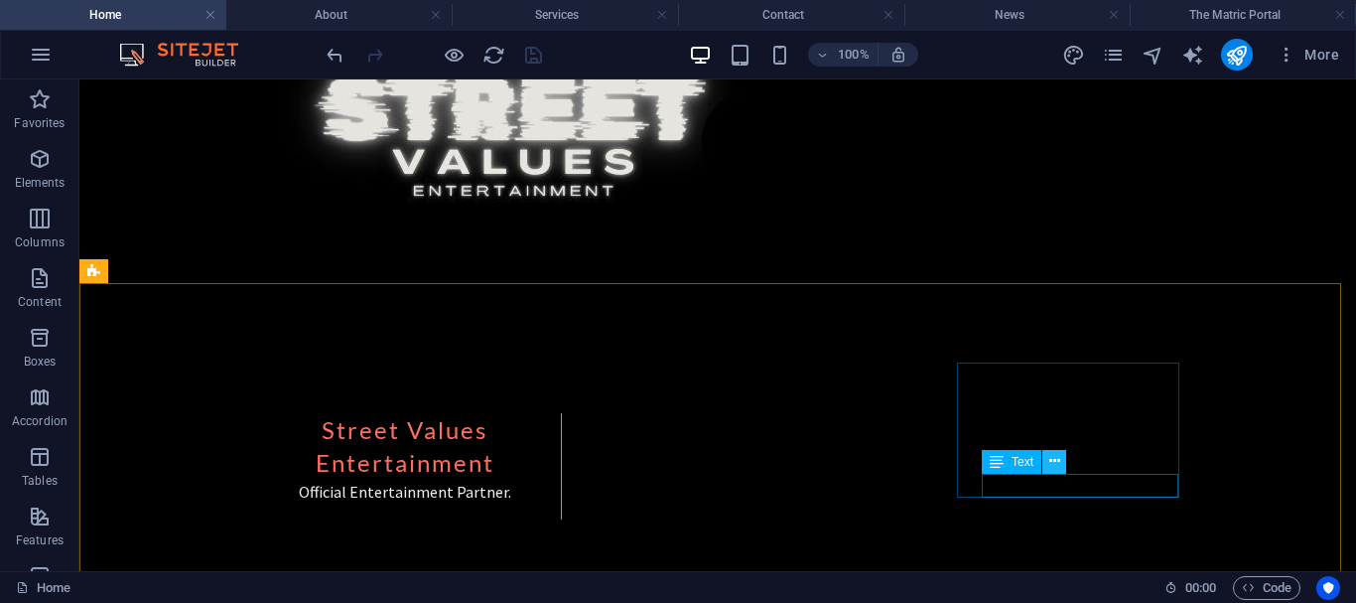
click at [1053, 461] on icon at bounding box center [1054, 461] width 11 height 21
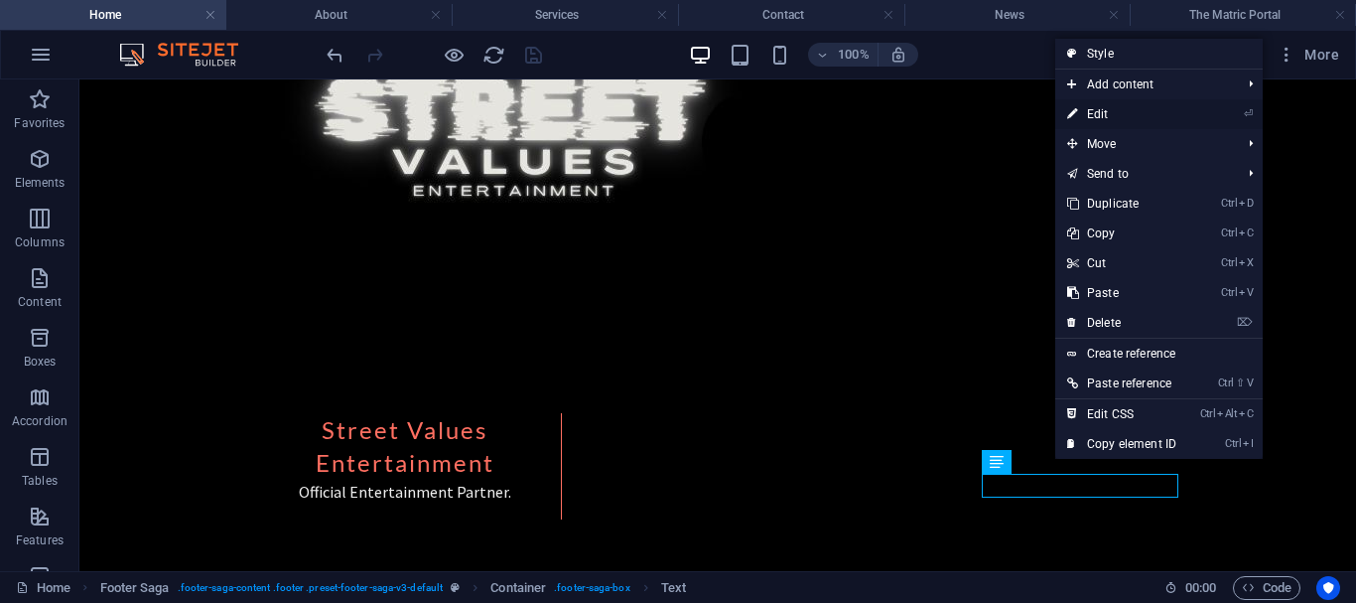
click at [1100, 107] on link "⏎ Edit" at bounding box center [1121, 114] width 133 height 30
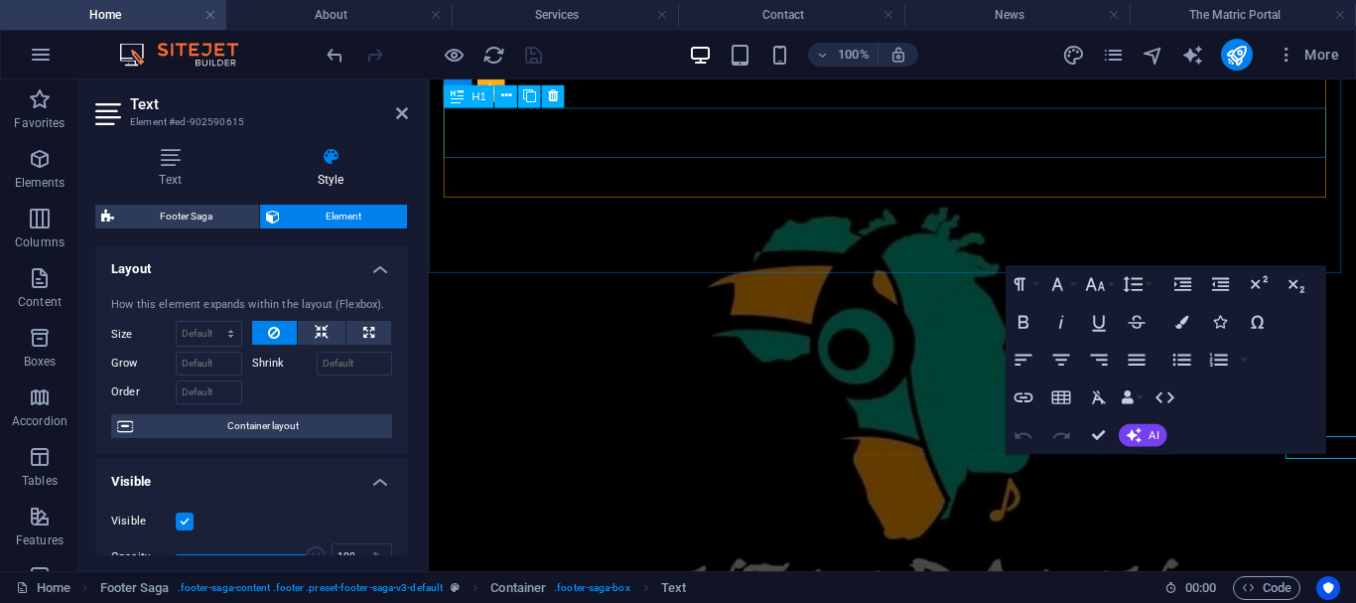
scroll to position [3825, 0]
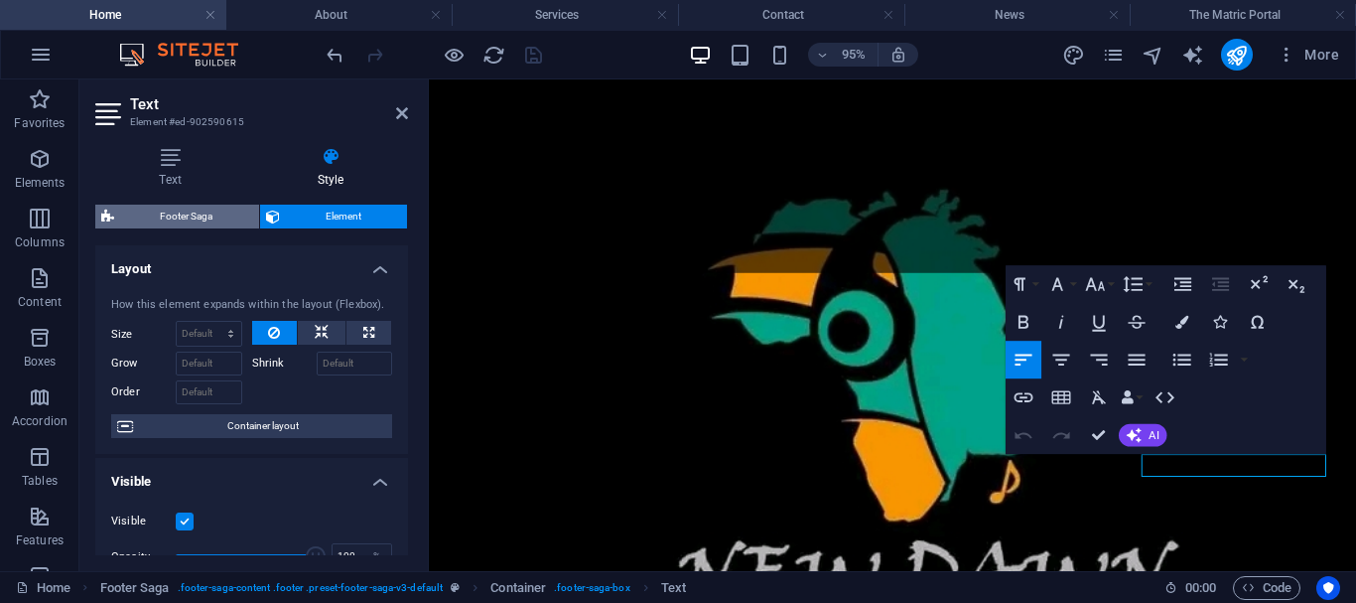
click at [192, 227] on span "Footer Saga" at bounding box center [186, 217] width 133 height 24
select select "rem"
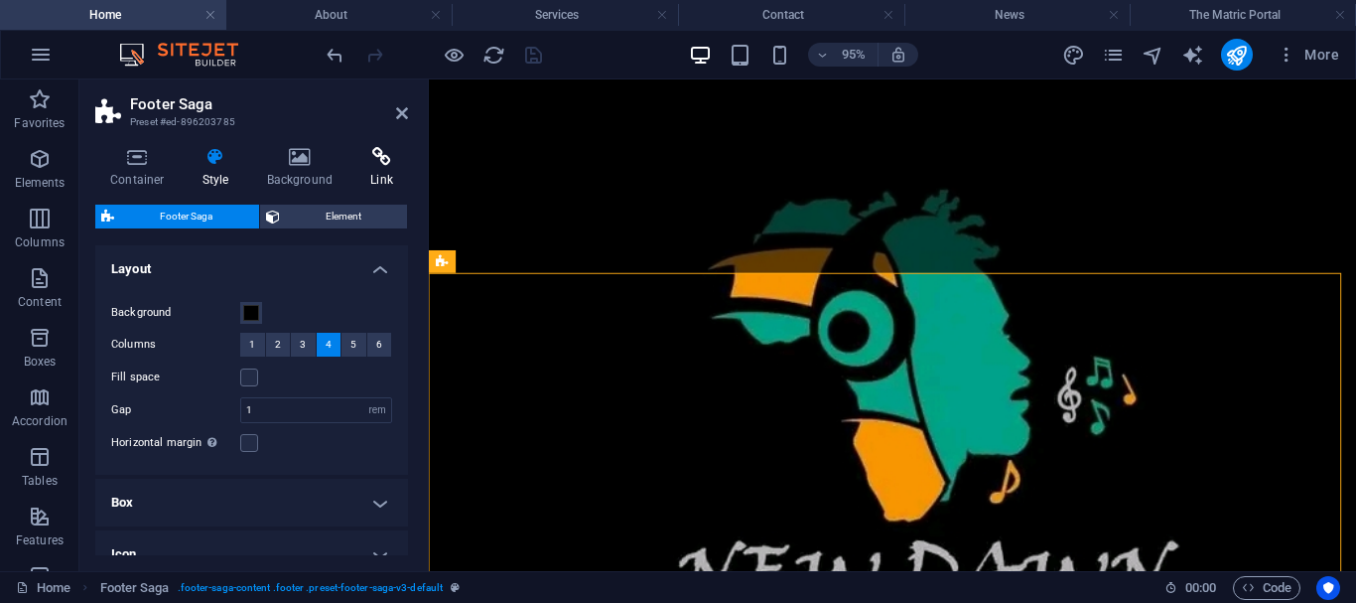
click at [380, 172] on h4 "Link" at bounding box center [381, 168] width 53 height 42
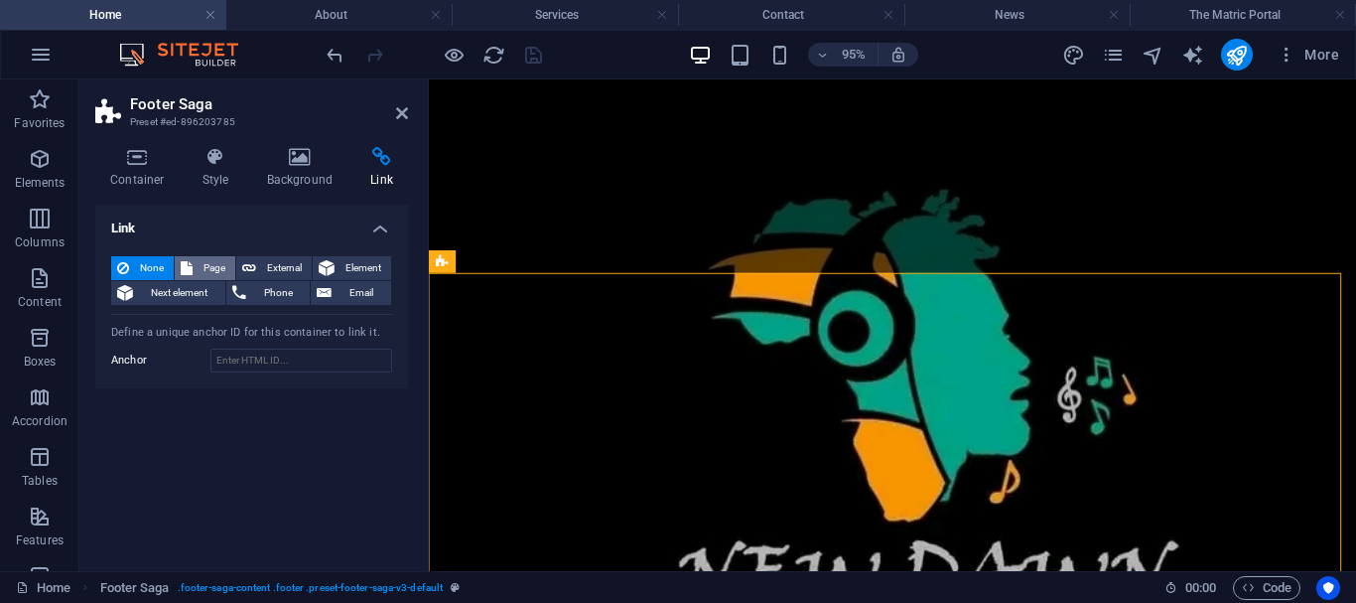
click at [229, 264] on button "Page" at bounding box center [205, 268] width 61 height 24
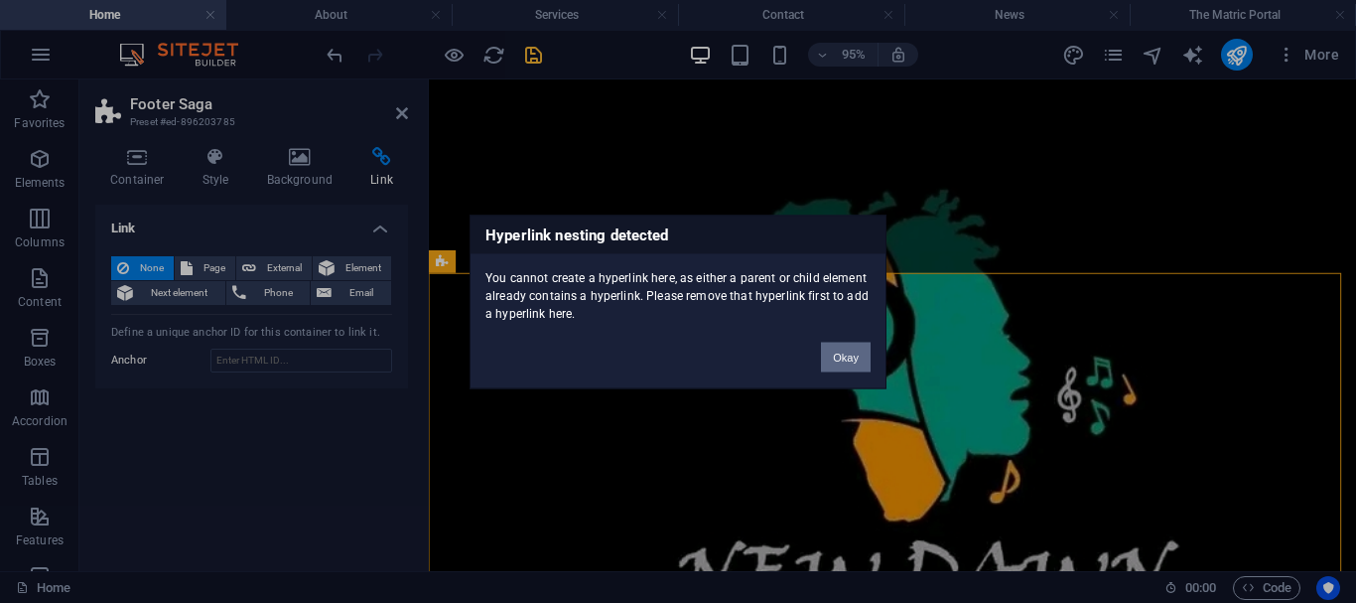
click at [847, 363] on button "Okay" at bounding box center [846, 357] width 50 height 30
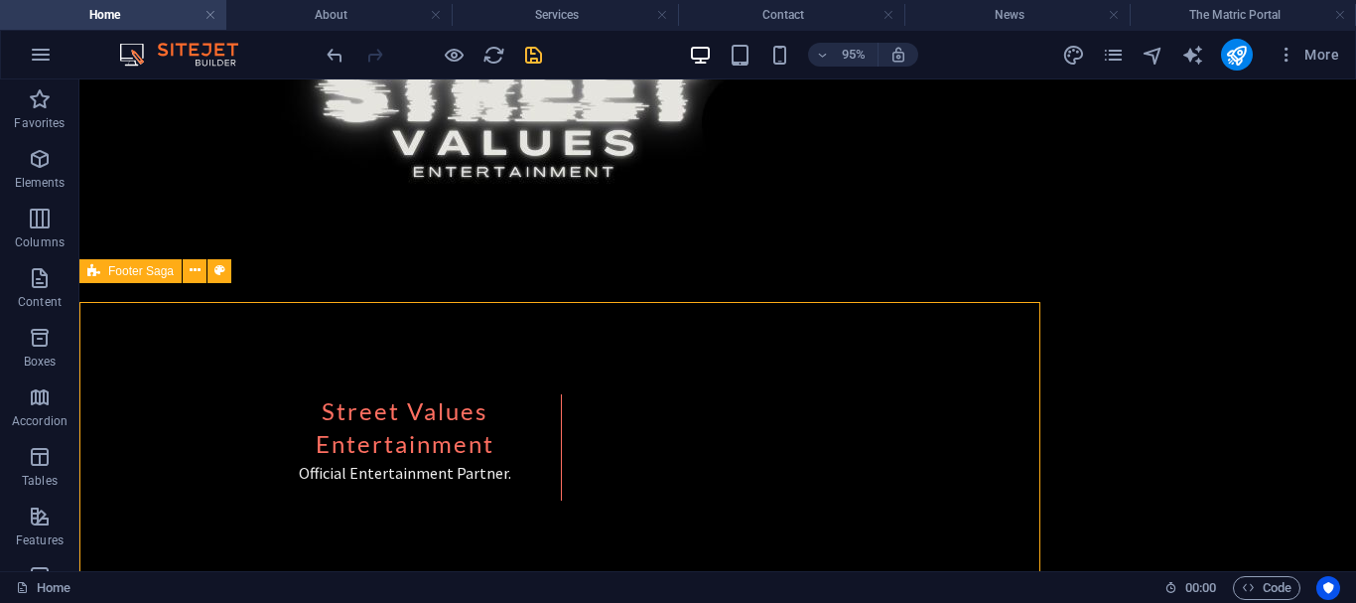
scroll to position [3806, 0]
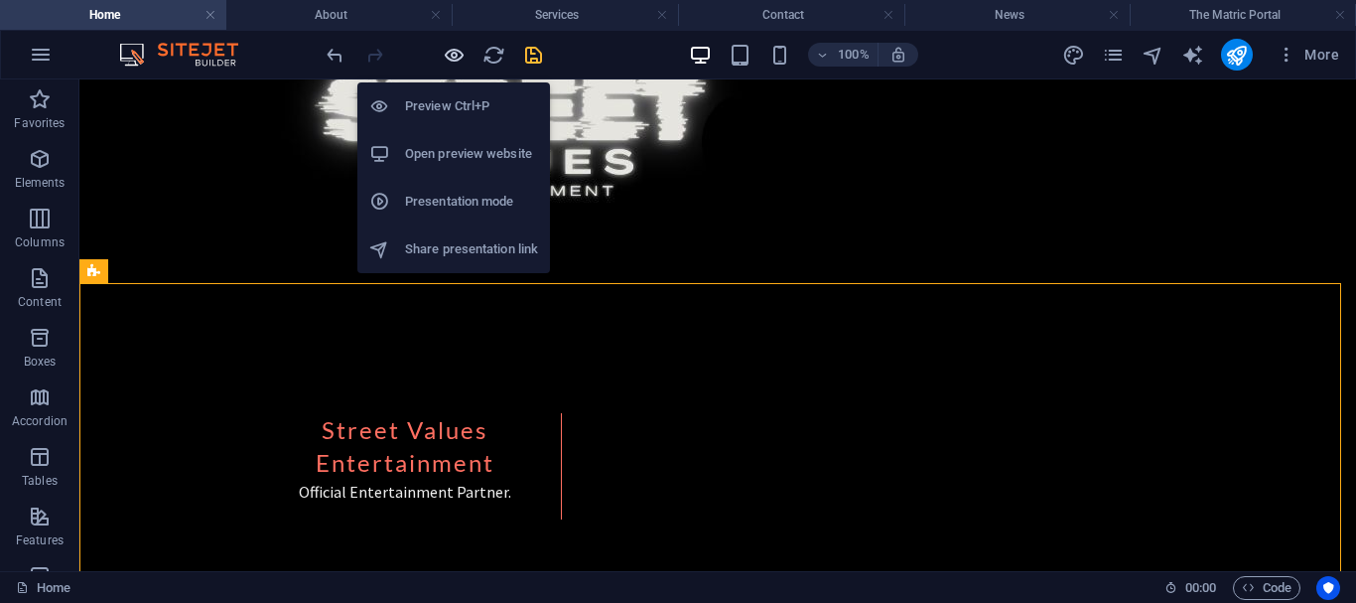
drag, startPoint x: 458, startPoint y: 58, endPoint x: 1070, endPoint y: 329, distance: 669.9
click at [458, 58] on icon "button" at bounding box center [454, 55] width 23 height 23
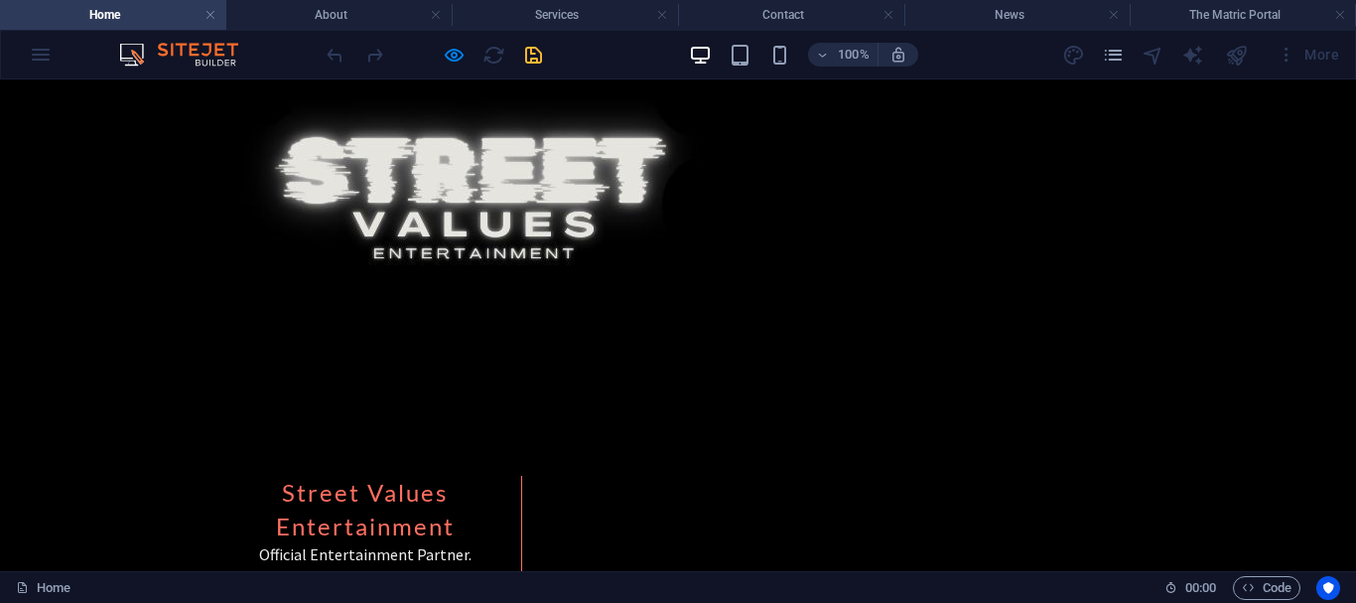
scroll to position [3639, 0]
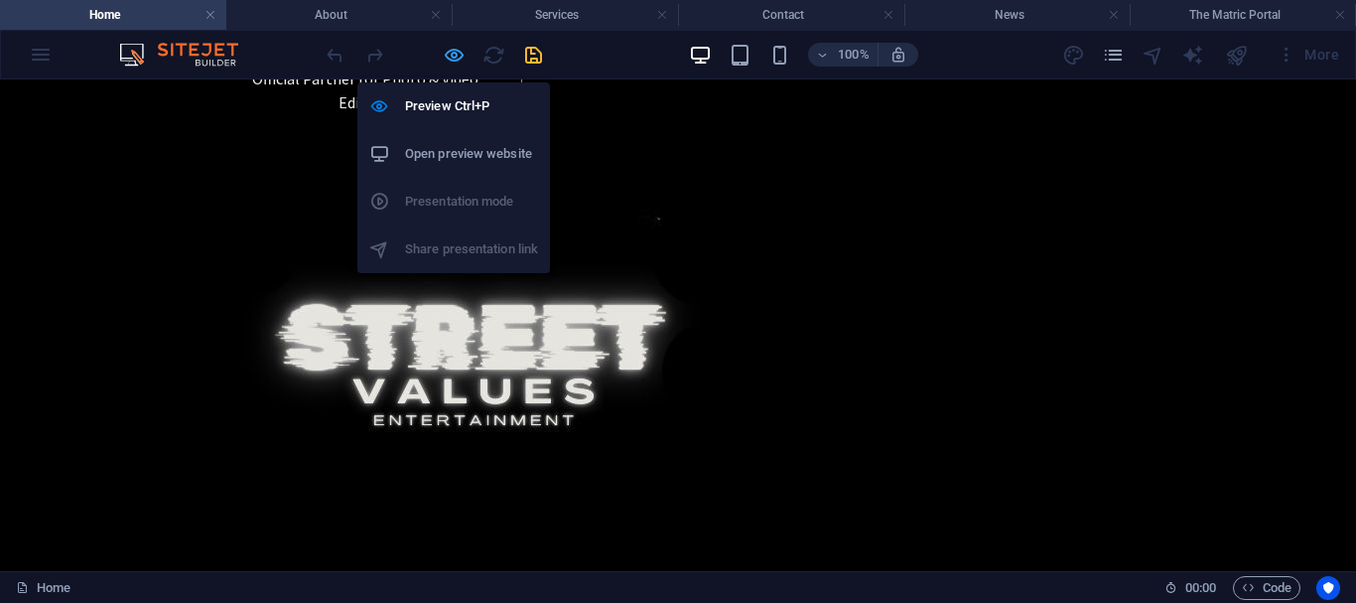
drag, startPoint x: 454, startPoint y: 53, endPoint x: 723, endPoint y: 231, distance: 323.0
click at [454, 53] on icon "button" at bounding box center [454, 55] width 23 height 23
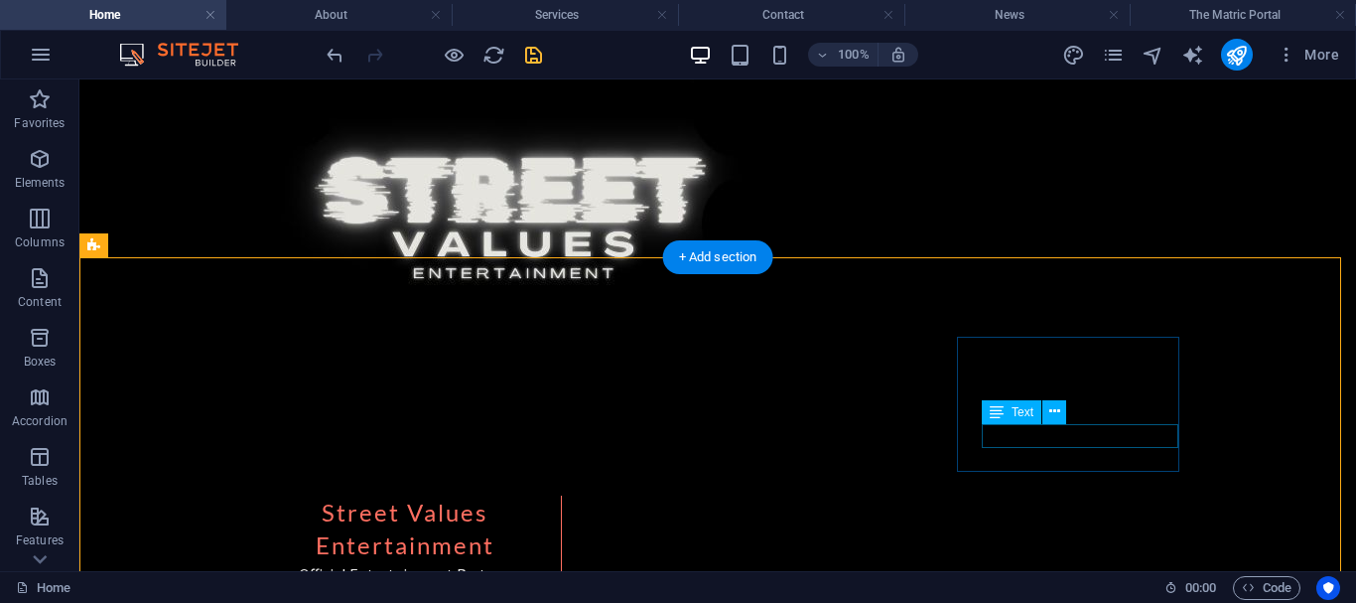
scroll to position [3939, 0]
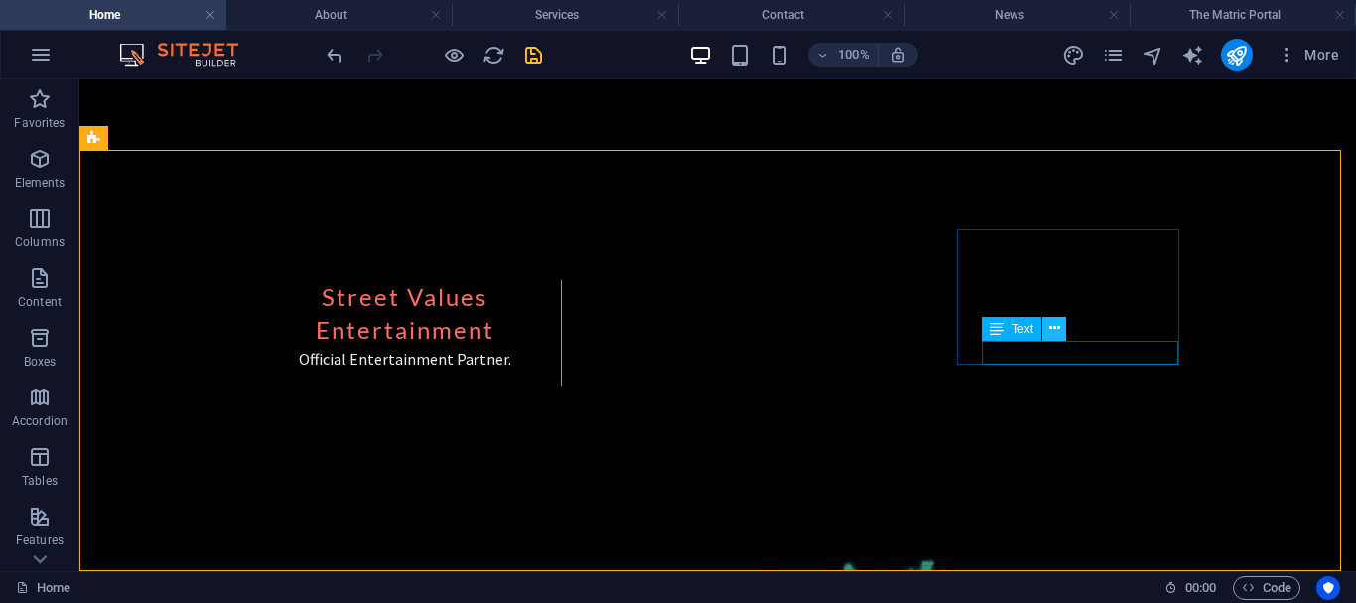
click at [1049, 322] on icon at bounding box center [1054, 328] width 11 height 21
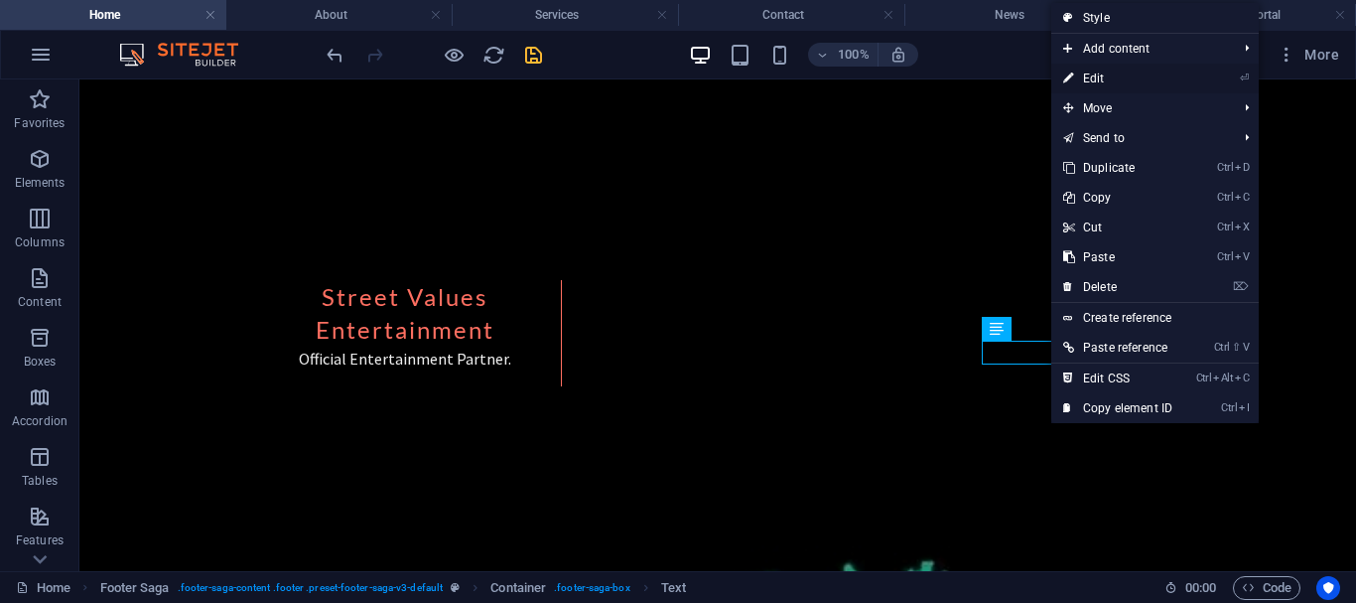
click at [1097, 66] on link "⏎ Edit" at bounding box center [1117, 79] width 133 height 30
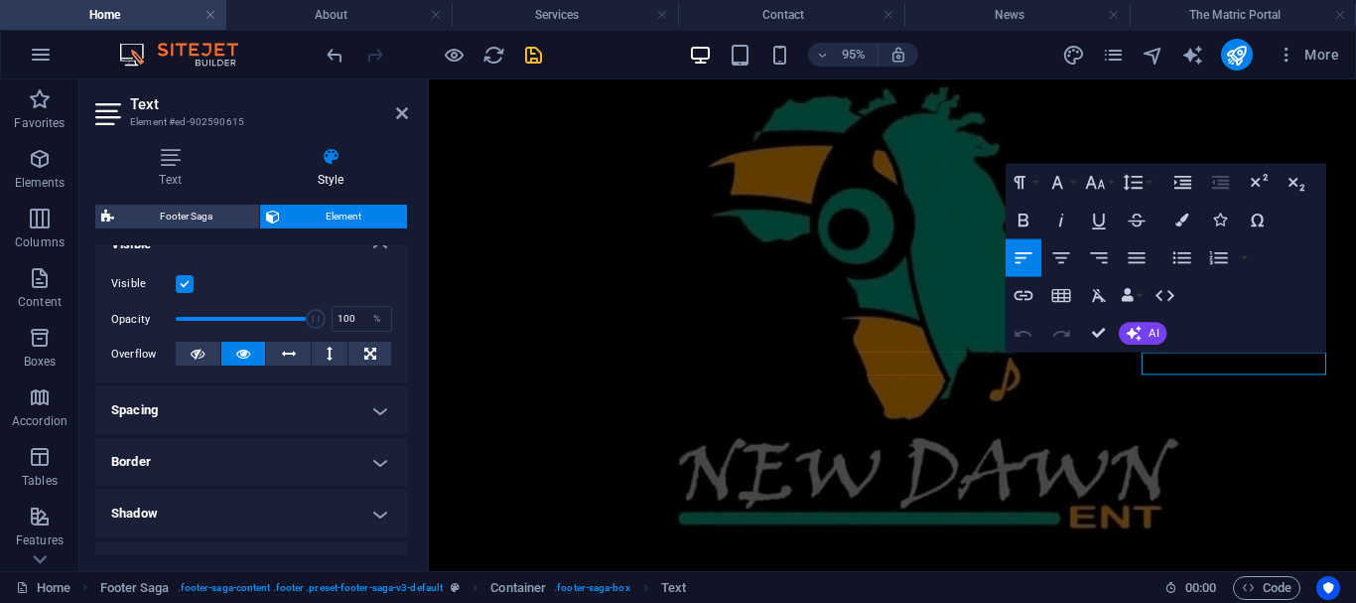
scroll to position [241, 0]
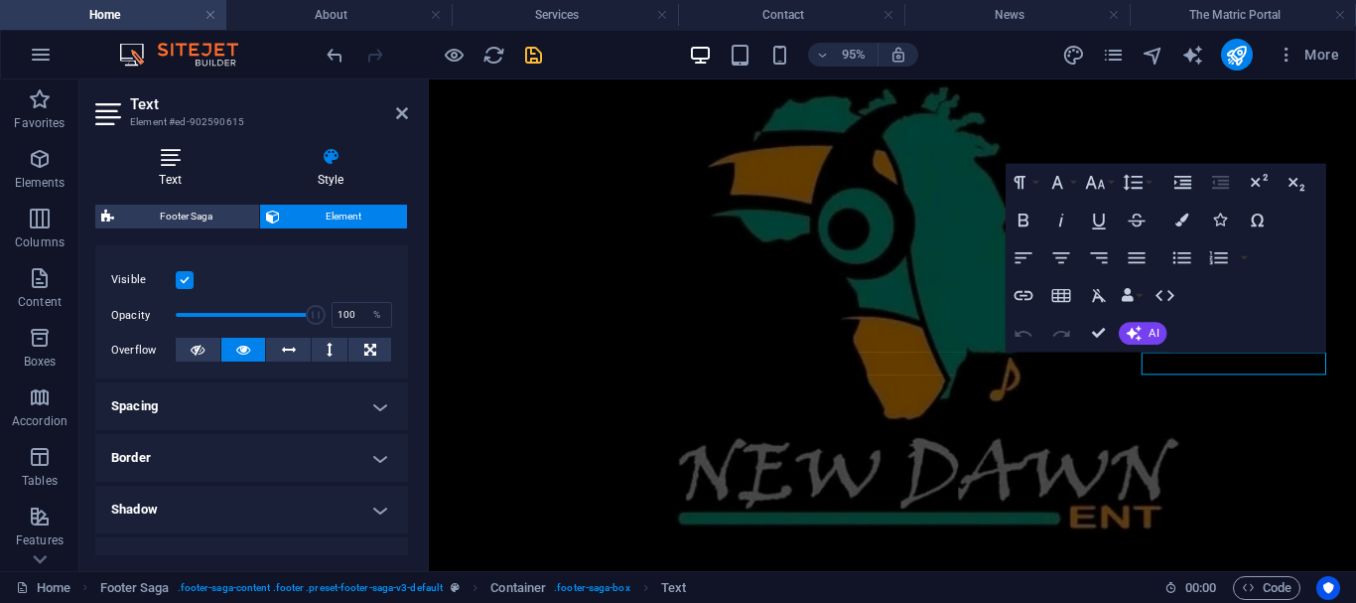
click at [173, 152] on icon at bounding box center [170, 157] width 150 height 20
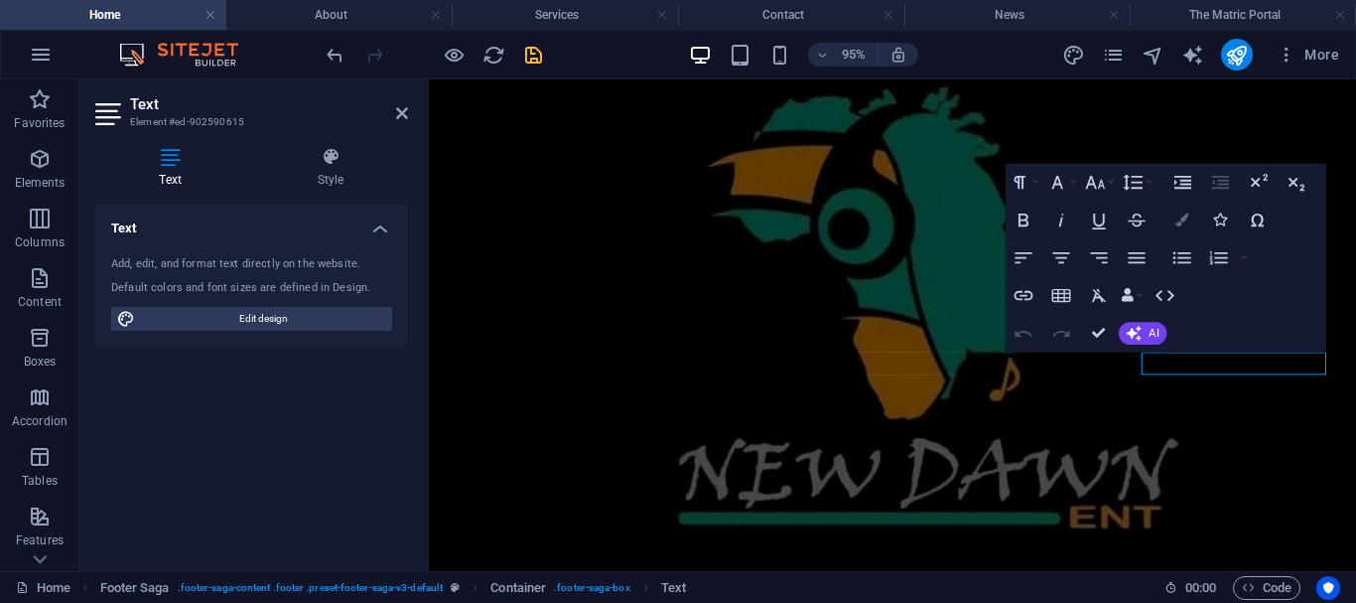
click at [1186, 219] on icon "button" at bounding box center [1182, 219] width 13 height 13
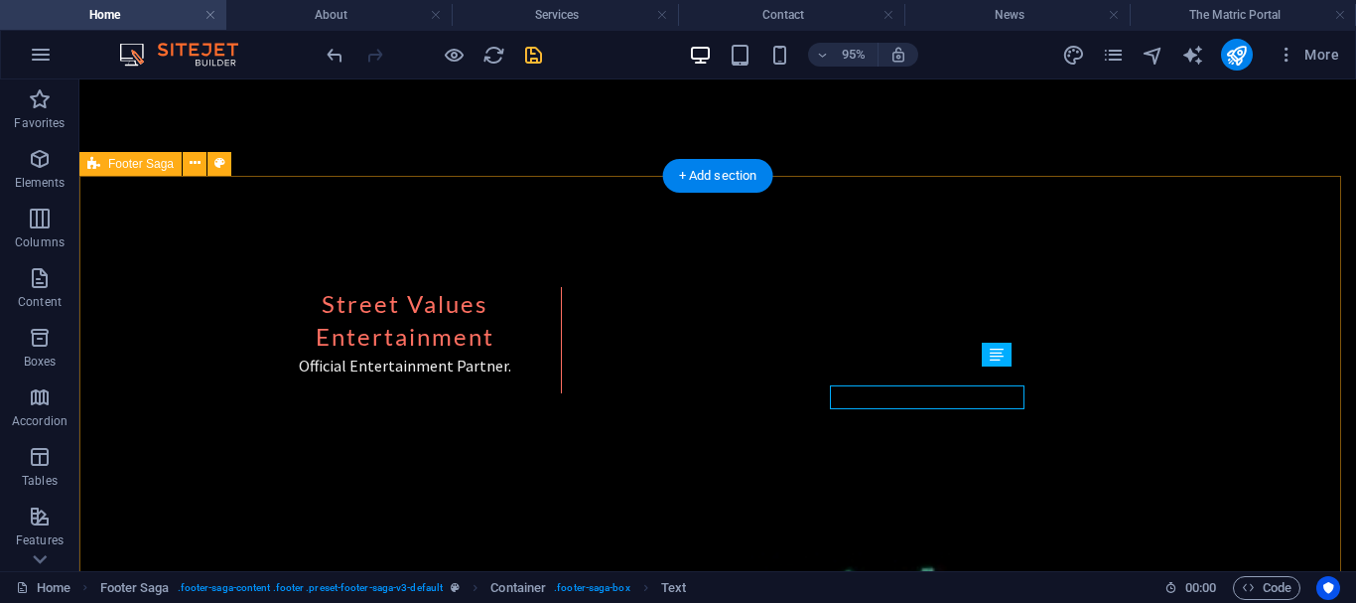
scroll to position [3913, 0]
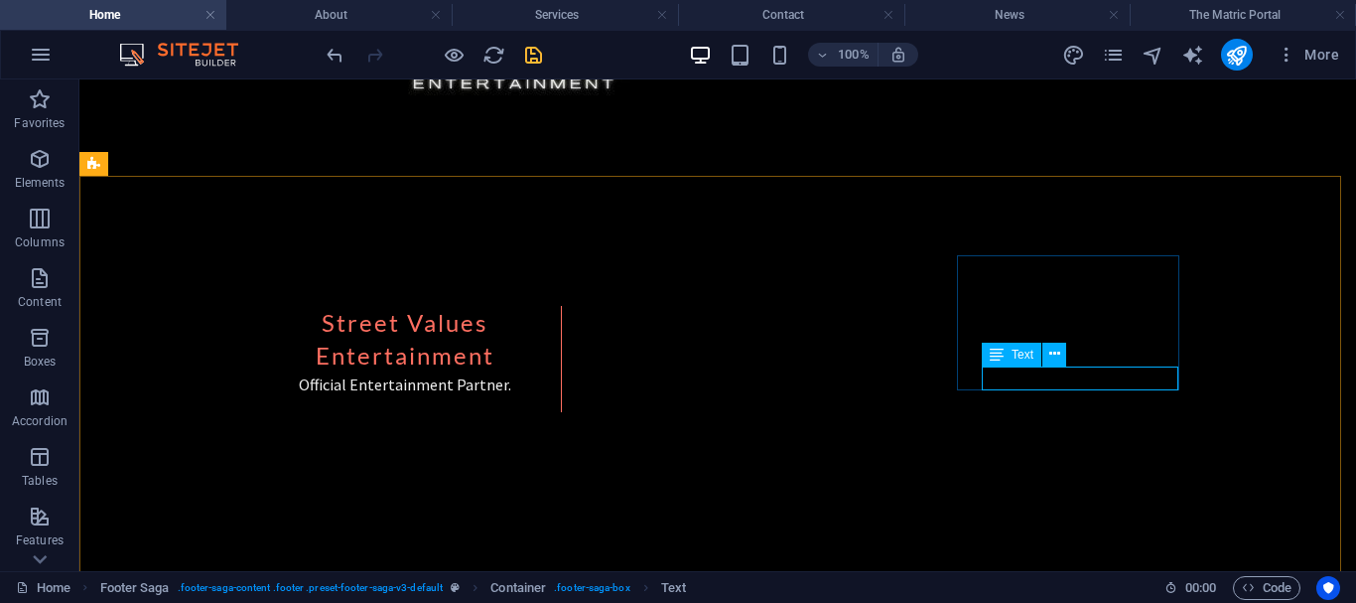
click at [995, 352] on icon at bounding box center [997, 355] width 14 height 24
click at [1052, 352] on icon at bounding box center [1054, 354] width 11 height 21
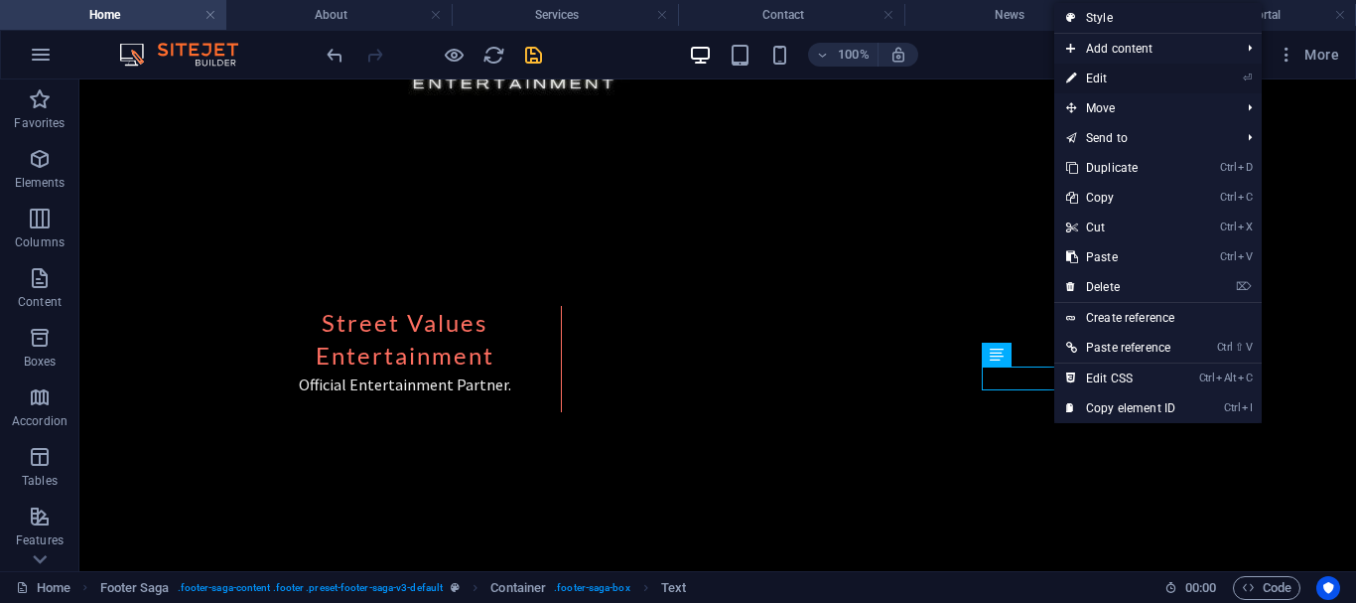
click at [1113, 75] on link "⏎ Edit" at bounding box center [1120, 79] width 133 height 30
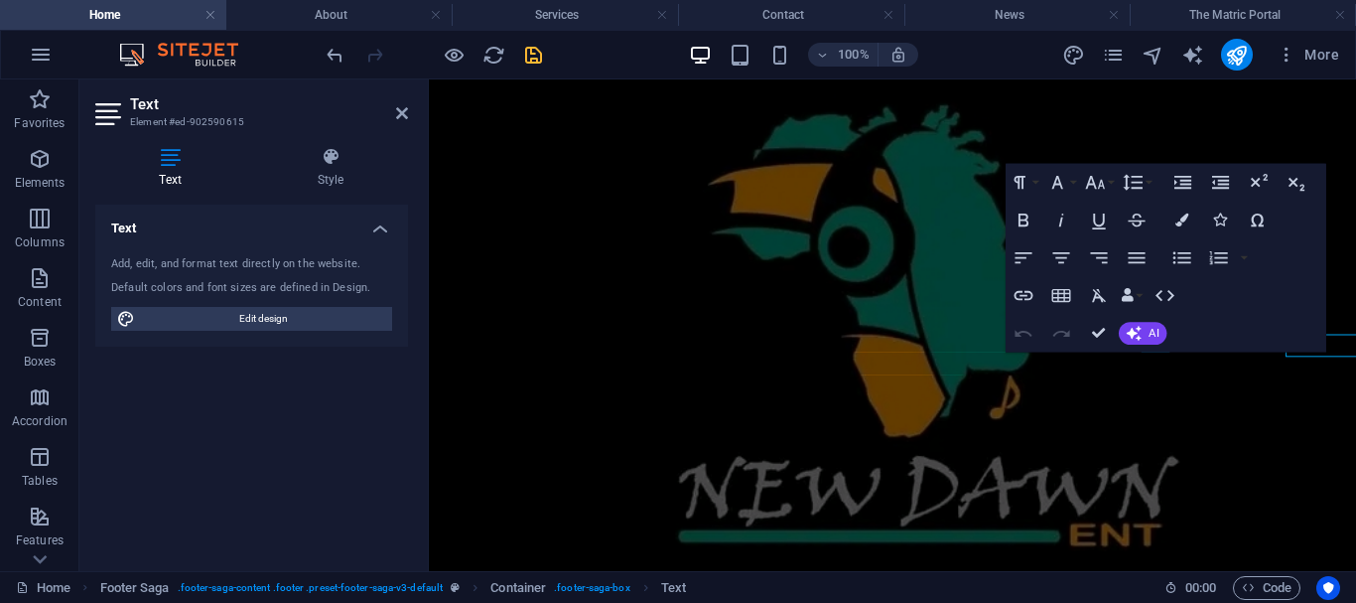
scroll to position [3932, 0]
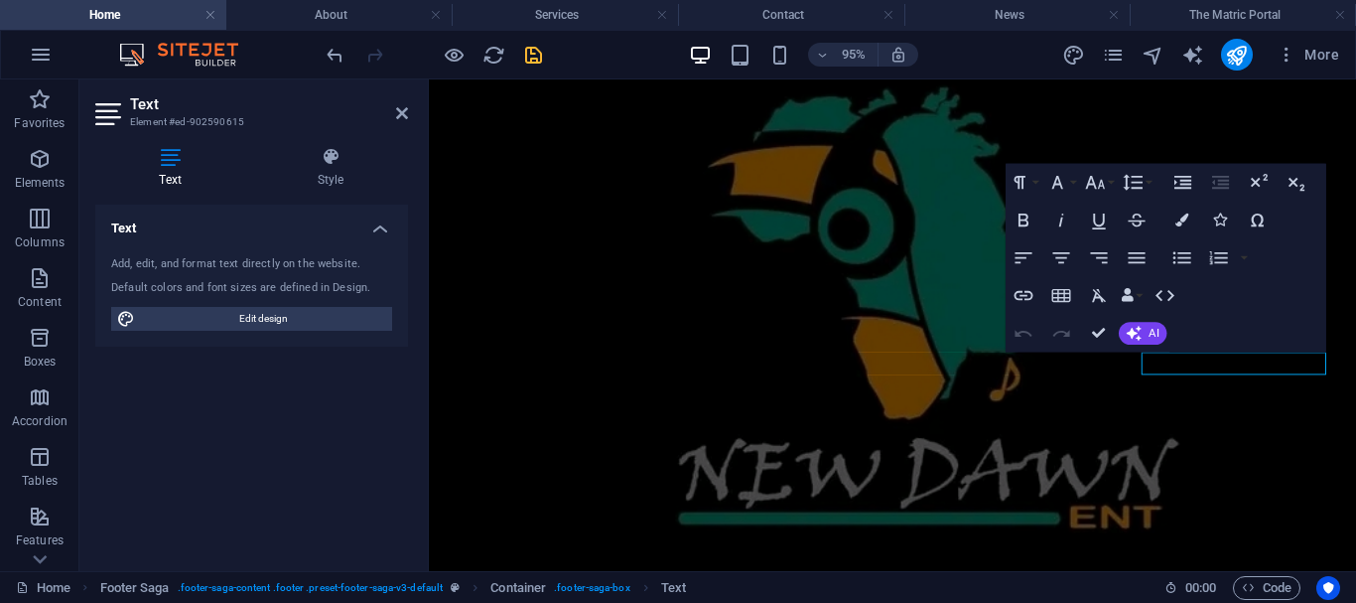
drag, startPoint x: 251, startPoint y: 313, endPoint x: 98, endPoint y: 253, distance: 164.1
click at [251, 313] on span "Edit design" at bounding box center [263, 319] width 245 height 24
select select "px"
select select "200"
select select "px"
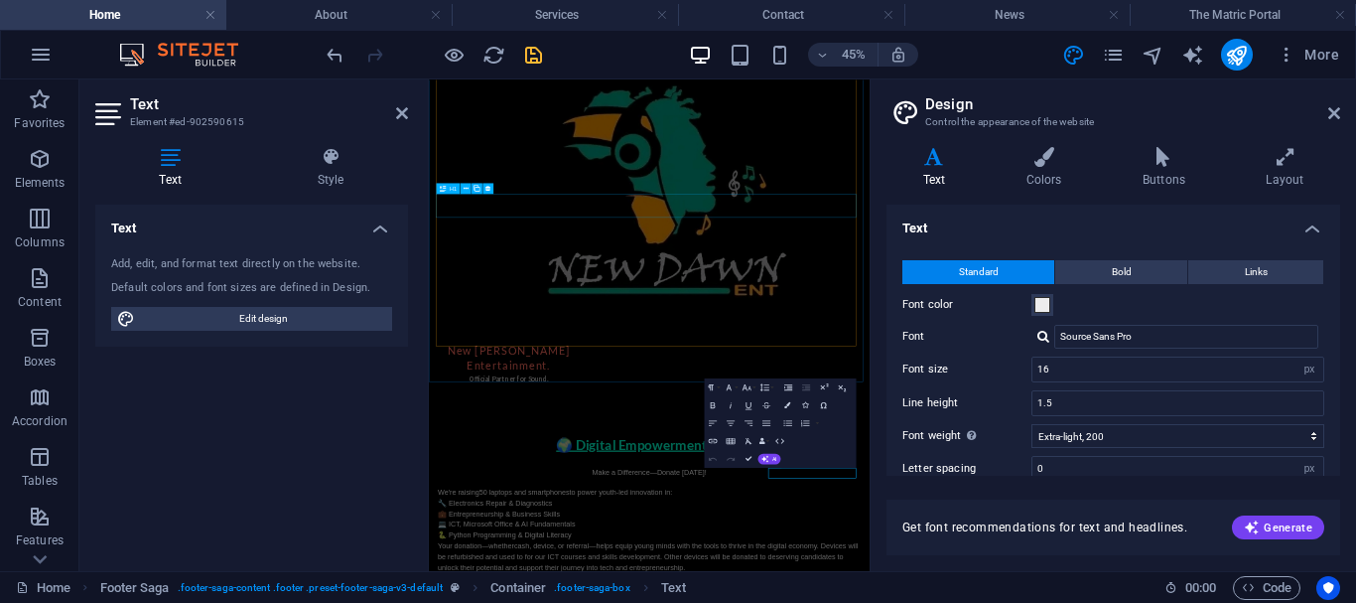
scroll to position [3359, 0]
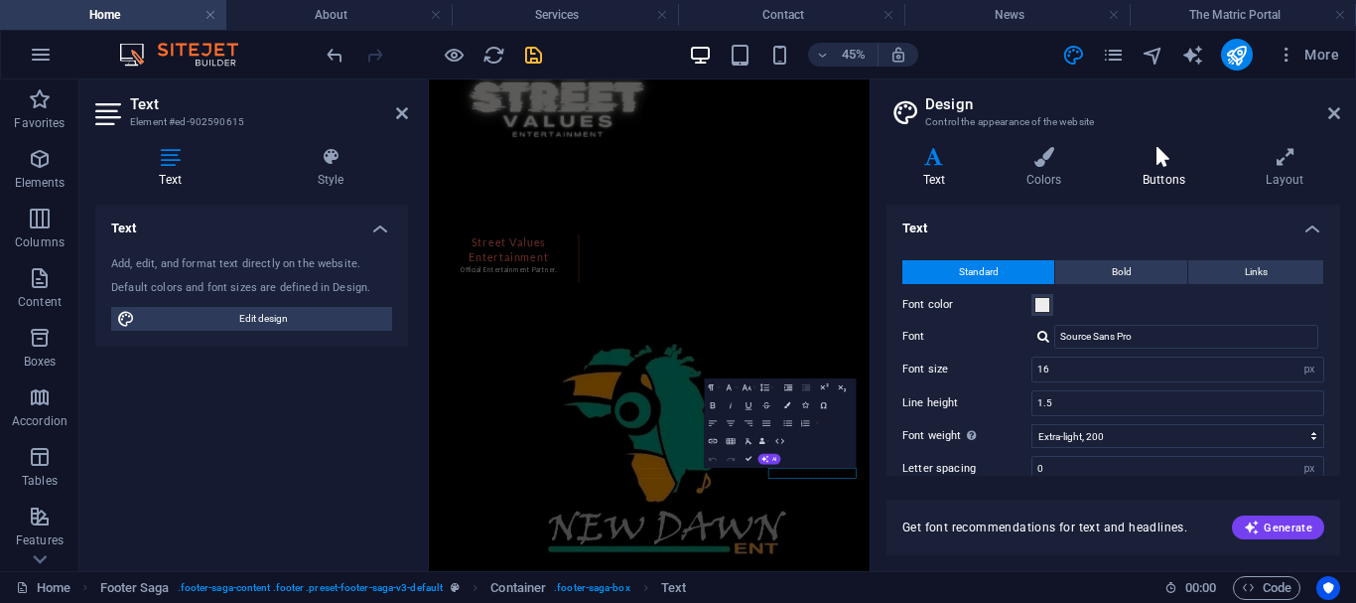
click at [1172, 166] on icon at bounding box center [1163, 157] width 115 height 20
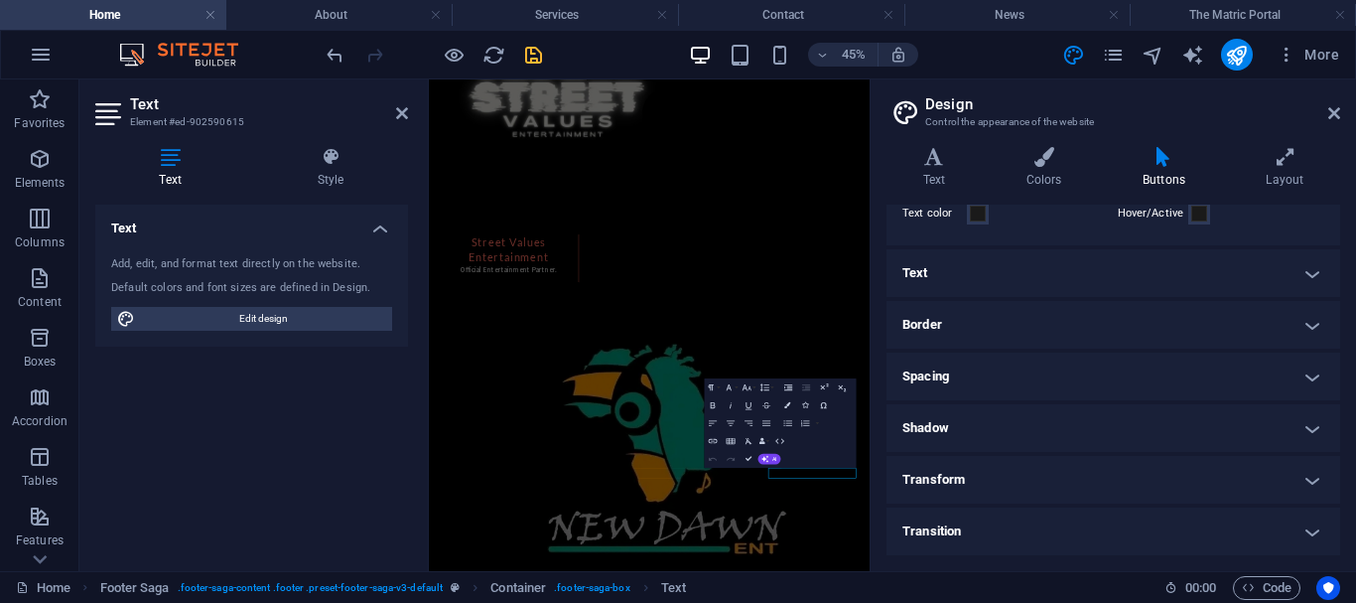
scroll to position [0, 0]
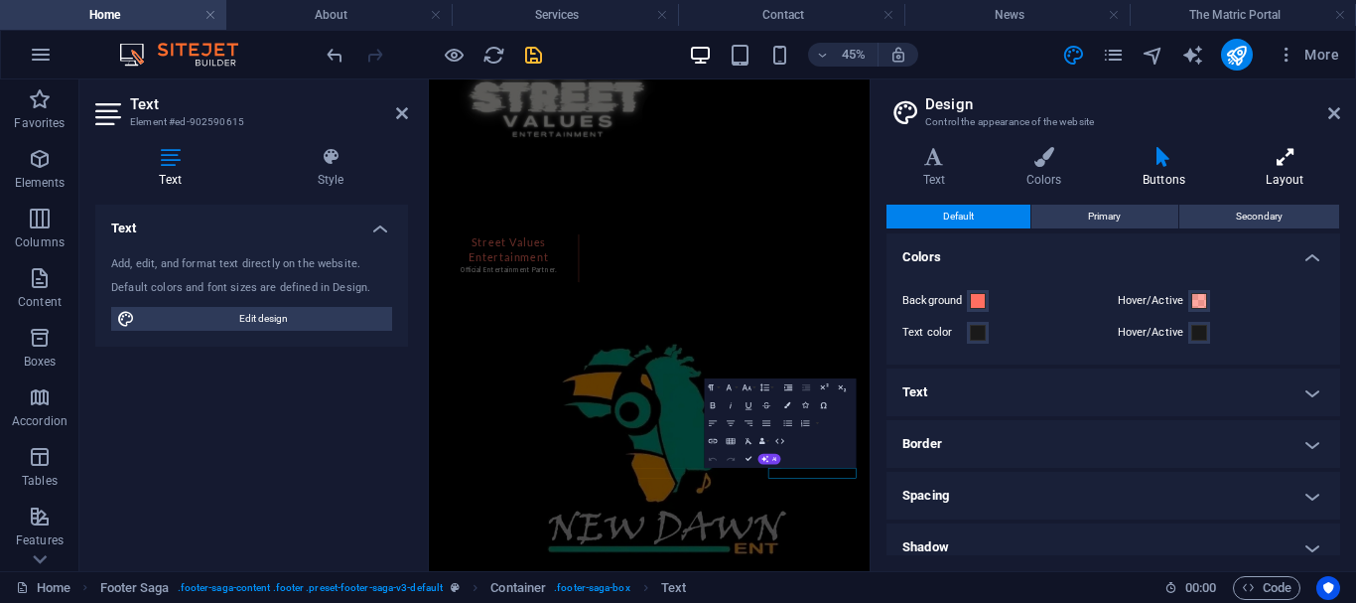
click at [1274, 172] on h4 "Layout" at bounding box center [1285, 168] width 110 height 42
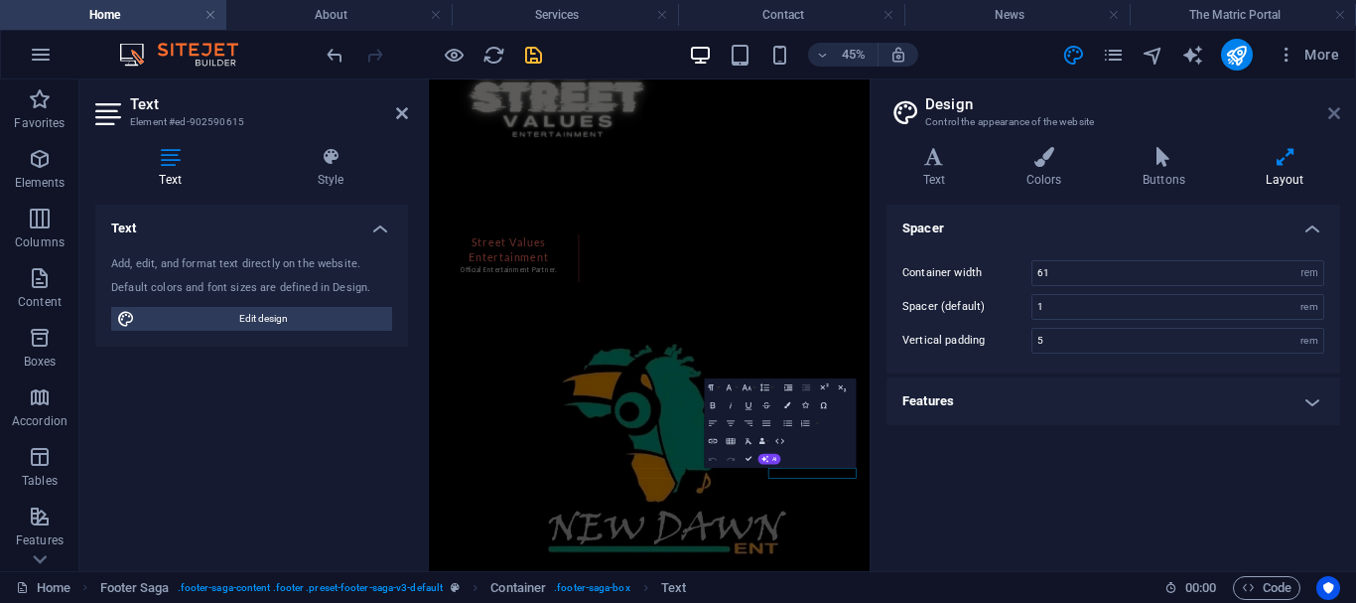
drag, startPoint x: 1332, startPoint y: 106, endPoint x: 591, endPoint y: 87, distance: 741.9
click at [1332, 106] on icon at bounding box center [1334, 113] width 12 height 16
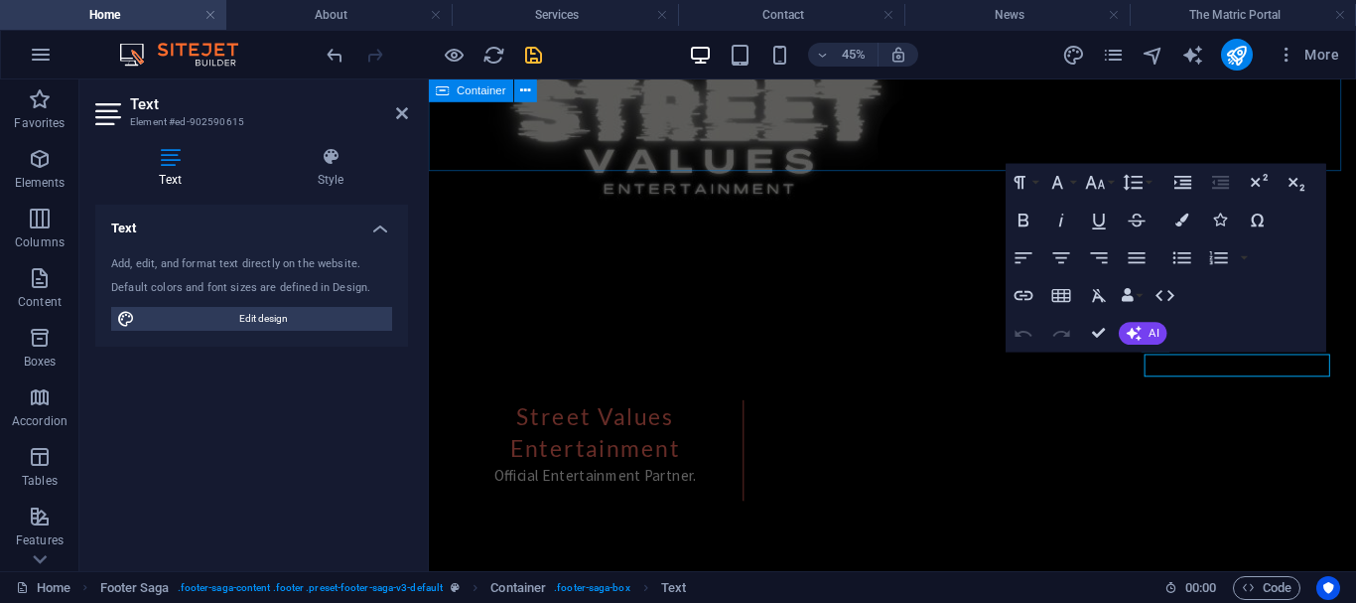
scroll to position [3932, 0]
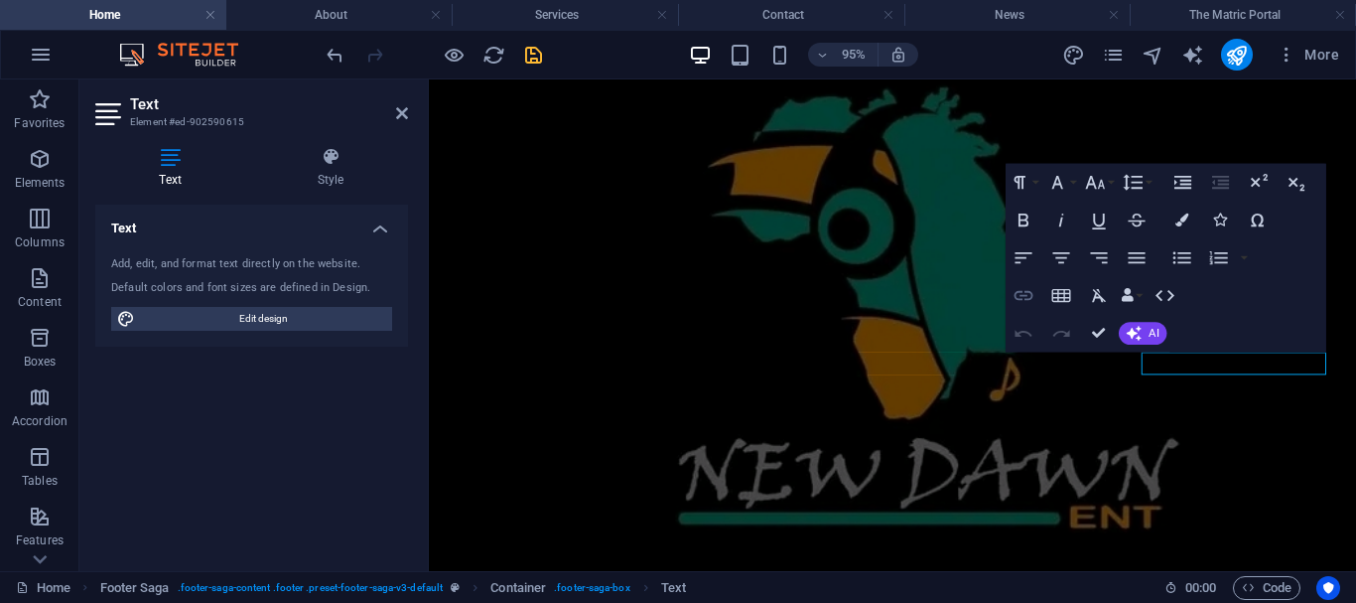
click at [1024, 294] on icon "button" at bounding box center [1024, 295] width 23 height 23
